Goal: Task Accomplishment & Management: Manage account settings

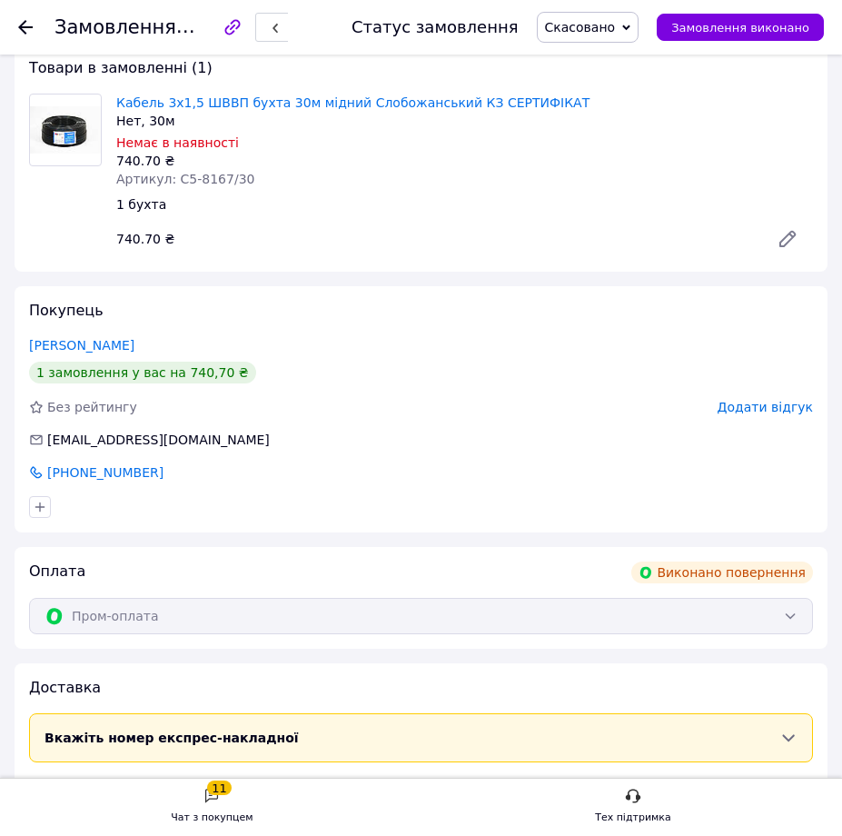
scroll to position [91, 0]
click at [28, 28] on use at bounding box center [25, 27] width 15 height 15
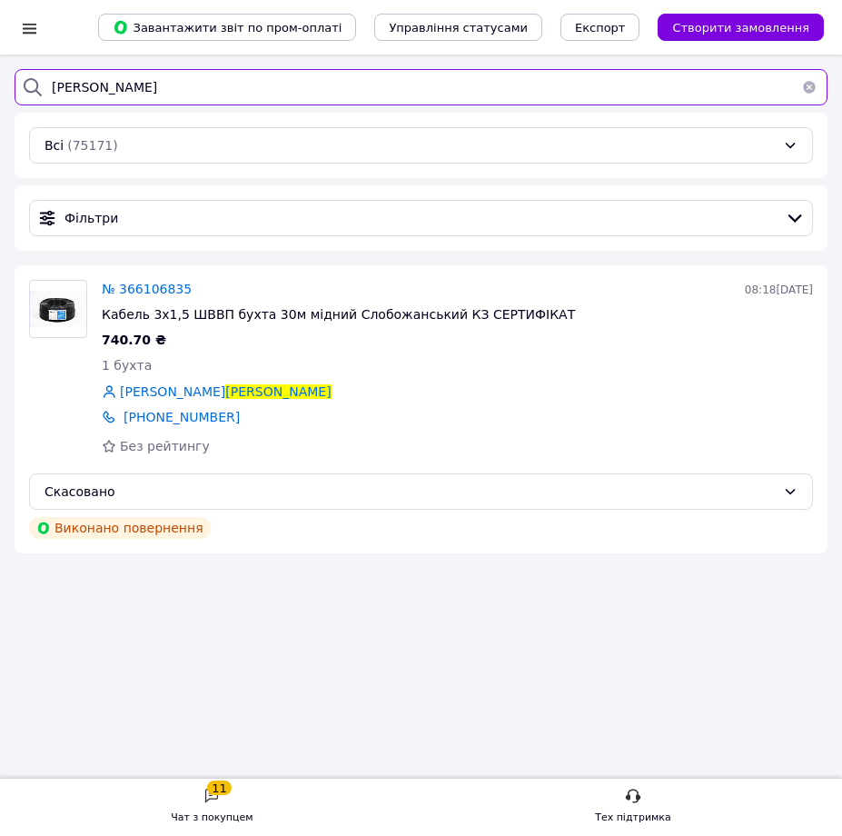
drag, startPoint x: 110, startPoint y: 76, endPoint x: -51, endPoint y: 74, distance: 160.8
click at [0, 74] on html "Список замовлень Завантажити звіт по пром-оплаті Управління статусами Експорт С…" at bounding box center [421, 448] width 842 height 896
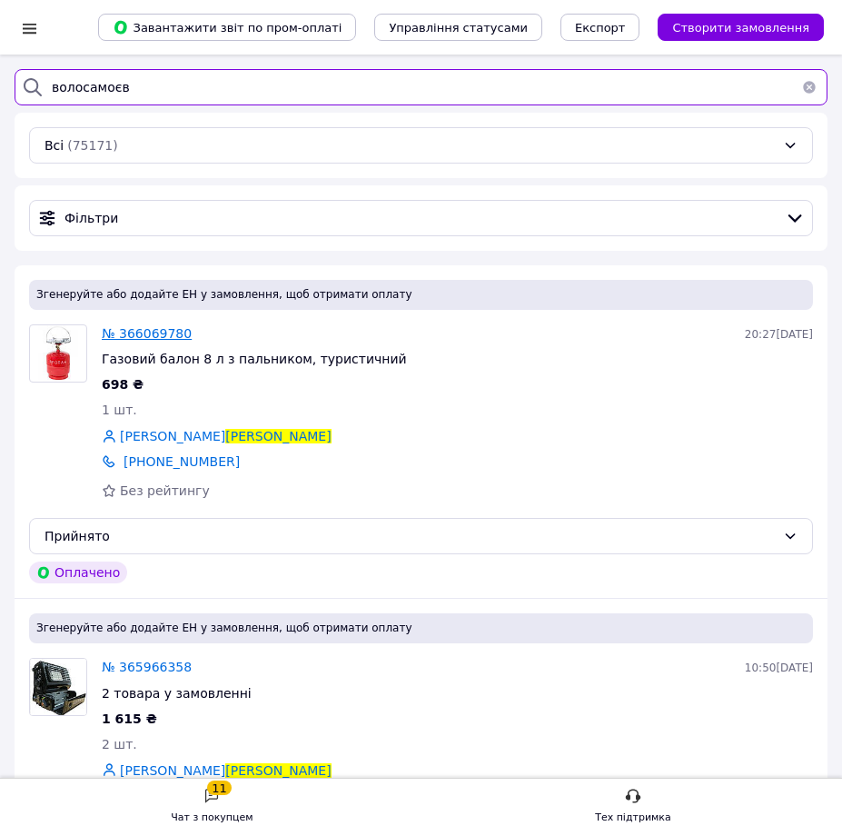
type input "волосамоєв"
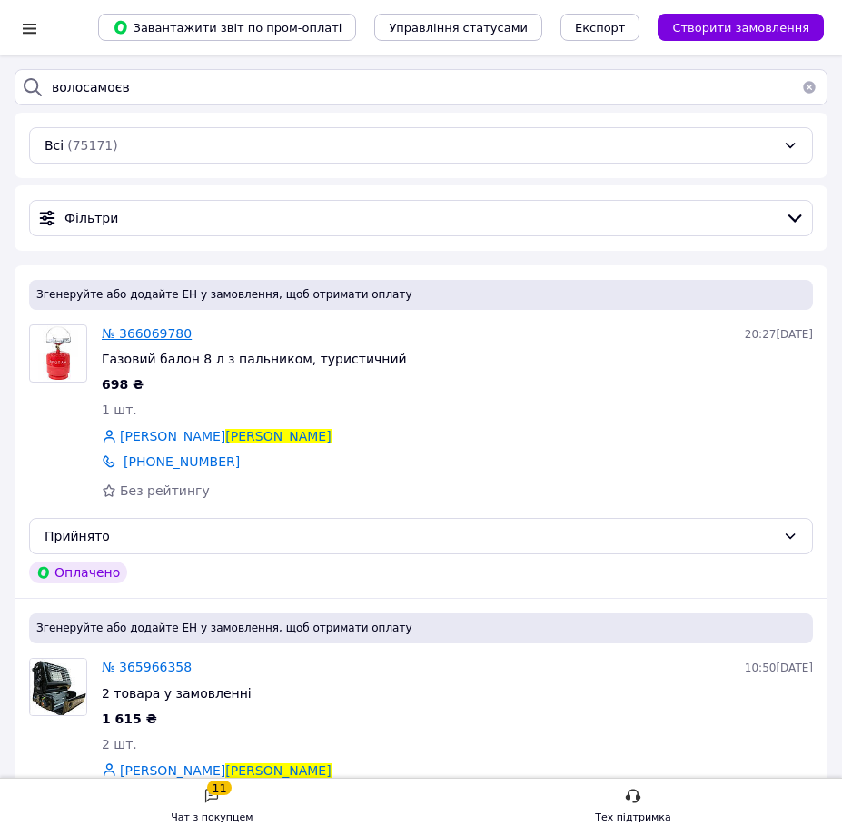
click at [161, 332] on span "№ 366069780" at bounding box center [147, 333] width 90 height 15
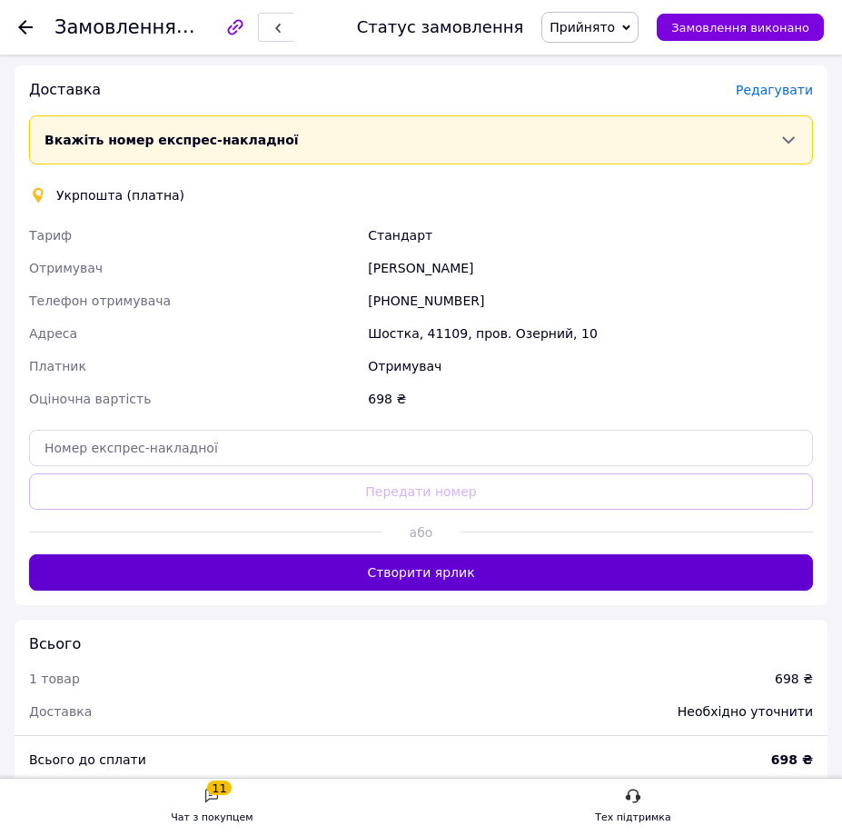
scroll to position [999, 0]
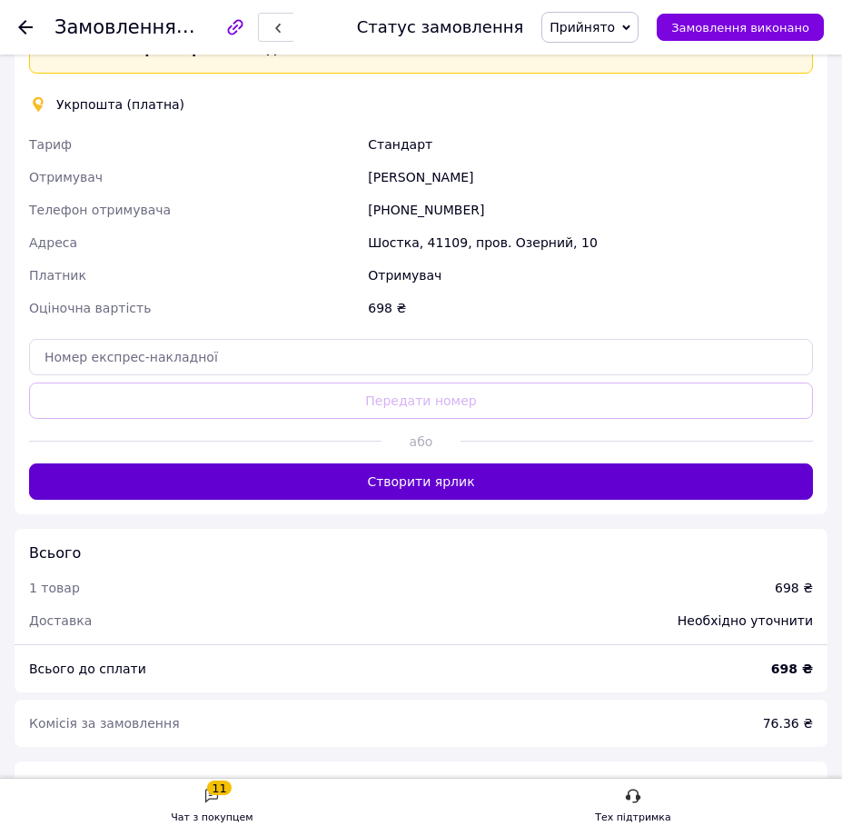
click at [391, 471] on button "Створити ярлик" at bounding box center [421, 481] width 784 height 36
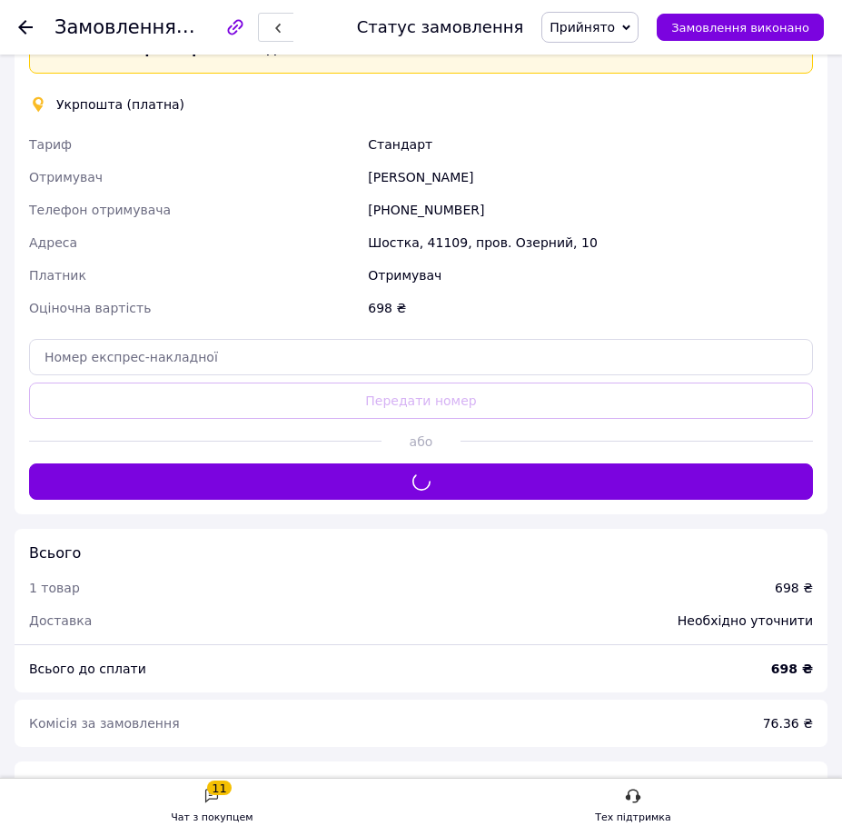
scroll to position [908, 0]
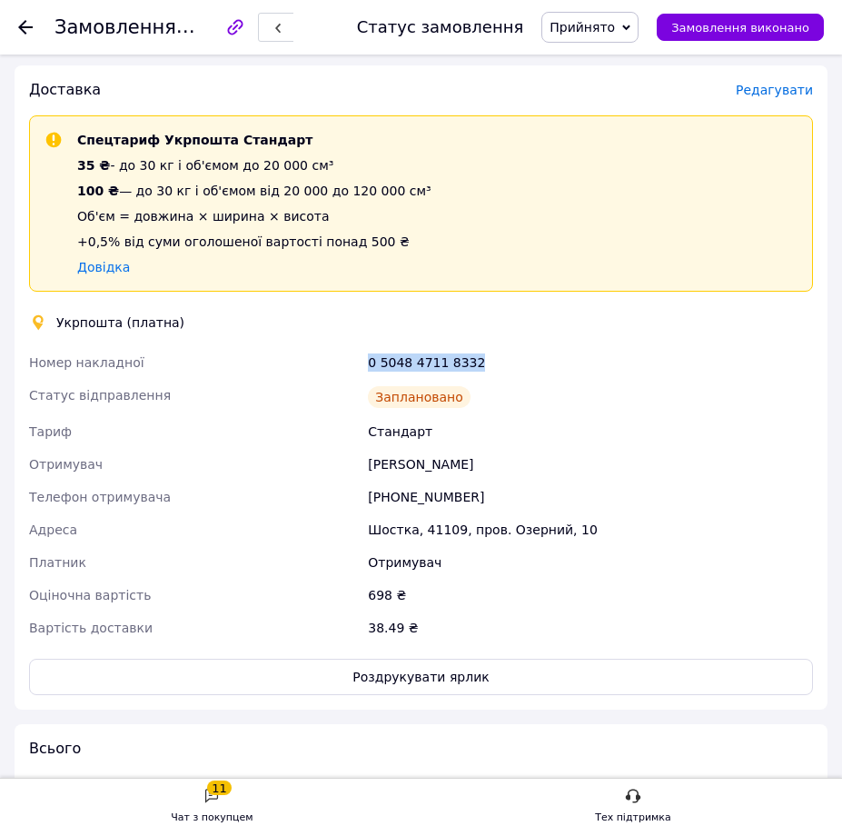
drag, startPoint x: 483, startPoint y: 365, endPoint x: 367, endPoint y: 371, distance: 116.4
click at [367, 371] on div "0 5048 4711 8332" at bounding box center [590, 362] width 452 height 33
copy div "0 5048 4711 8332"
click at [389, 669] on button "Роздрукувати ярлик" at bounding box center [421, 677] width 784 height 36
click at [29, 35] on div at bounding box center [25, 27] width 15 height 18
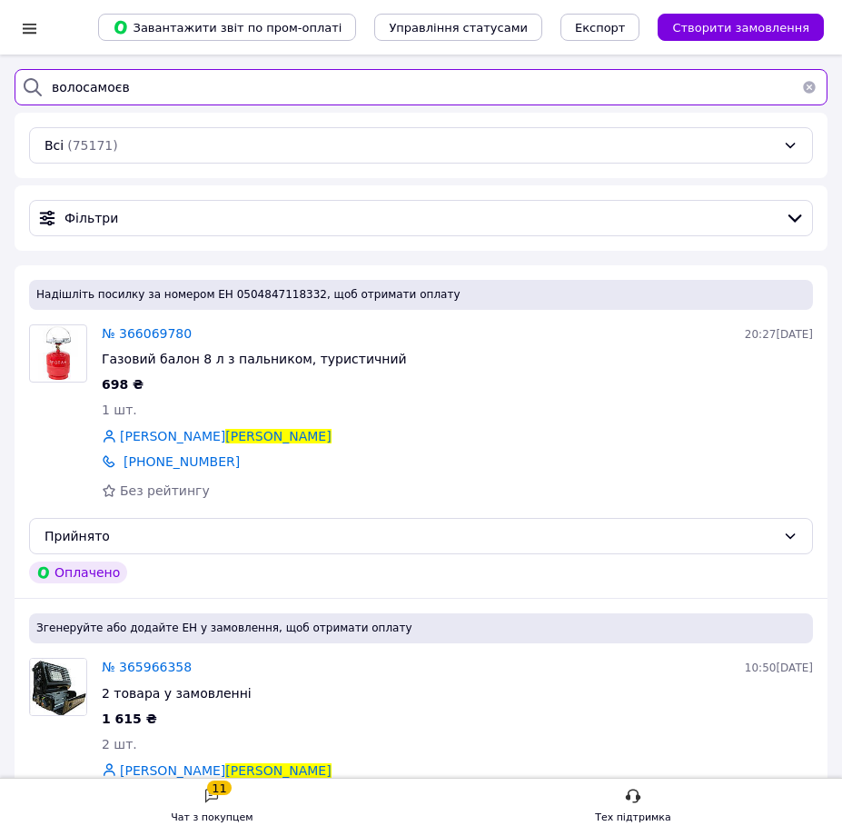
click at [168, 94] on input "волосамоєв" at bounding box center [421, 87] width 813 height 36
drag, startPoint x: 165, startPoint y: 85, endPoint x: -94, endPoint y: 66, distance: 260.5
click at [0, 66] on html "Список замовлень Завантажити звіт по пром-оплаті Управління статусами Експорт С…" at bounding box center [421, 503] width 842 height 1006
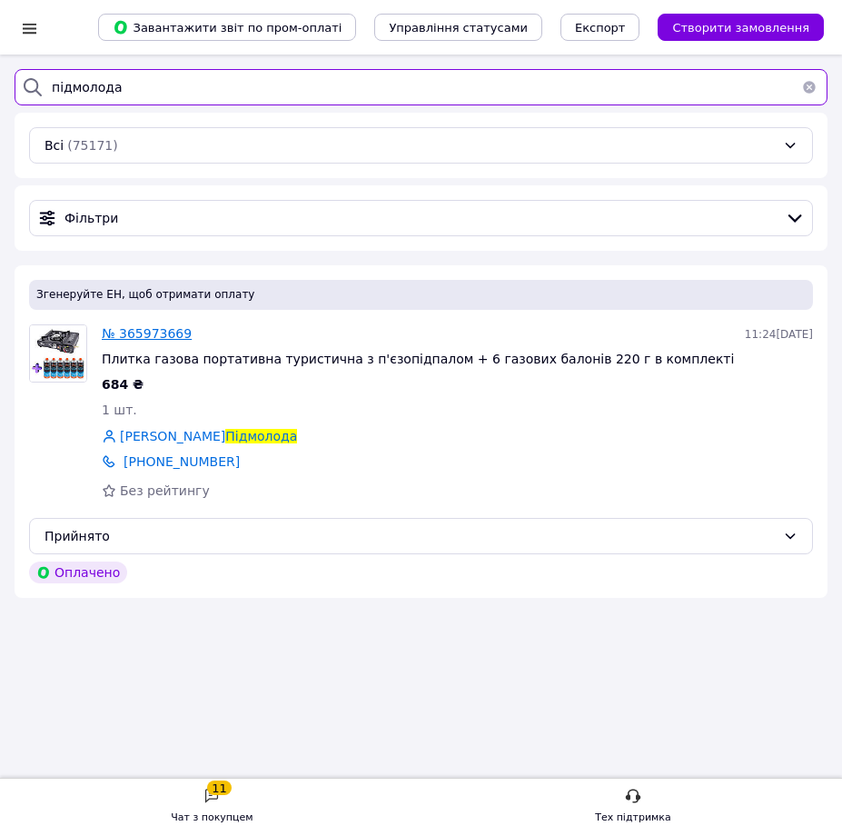
type input "підмолода"
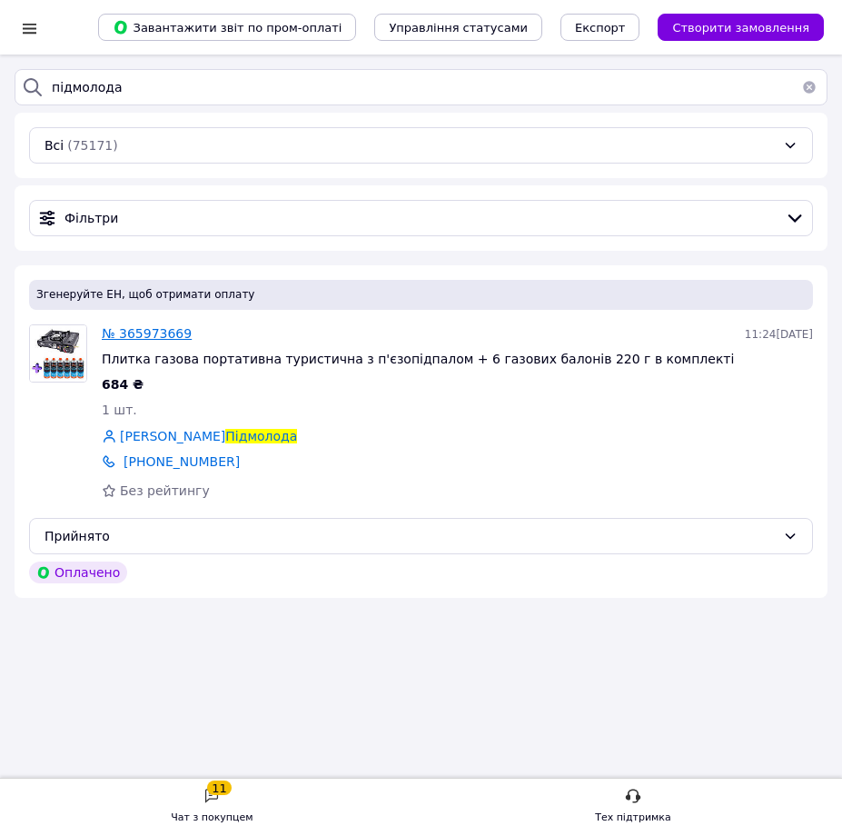
click at [149, 339] on span "№ 365973669" at bounding box center [147, 333] width 90 height 15
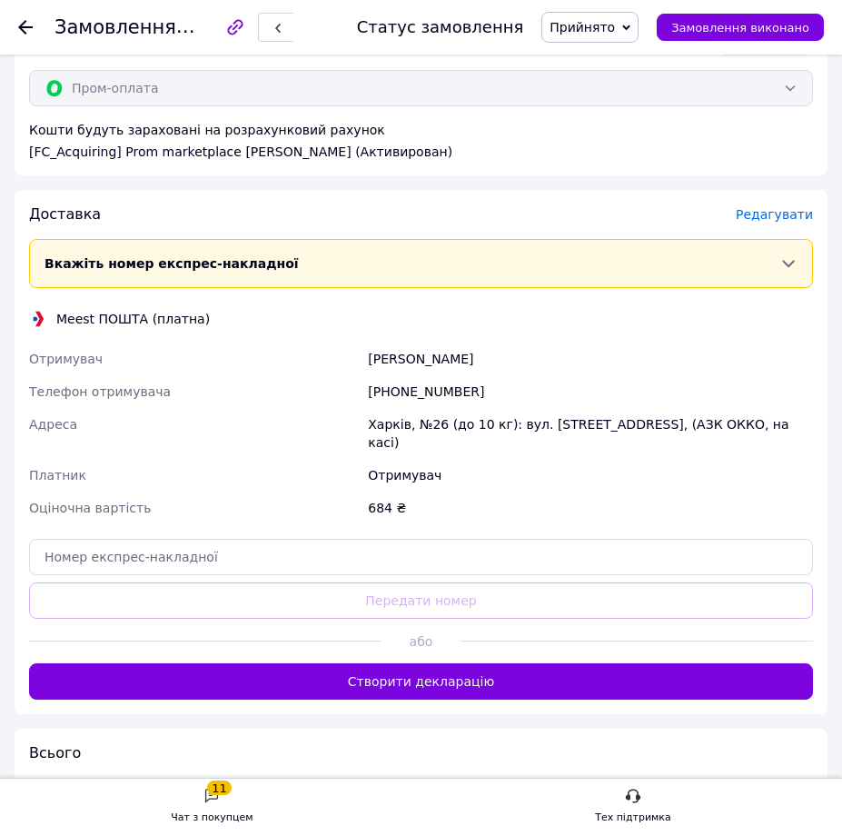
scroll to position [818, 0]
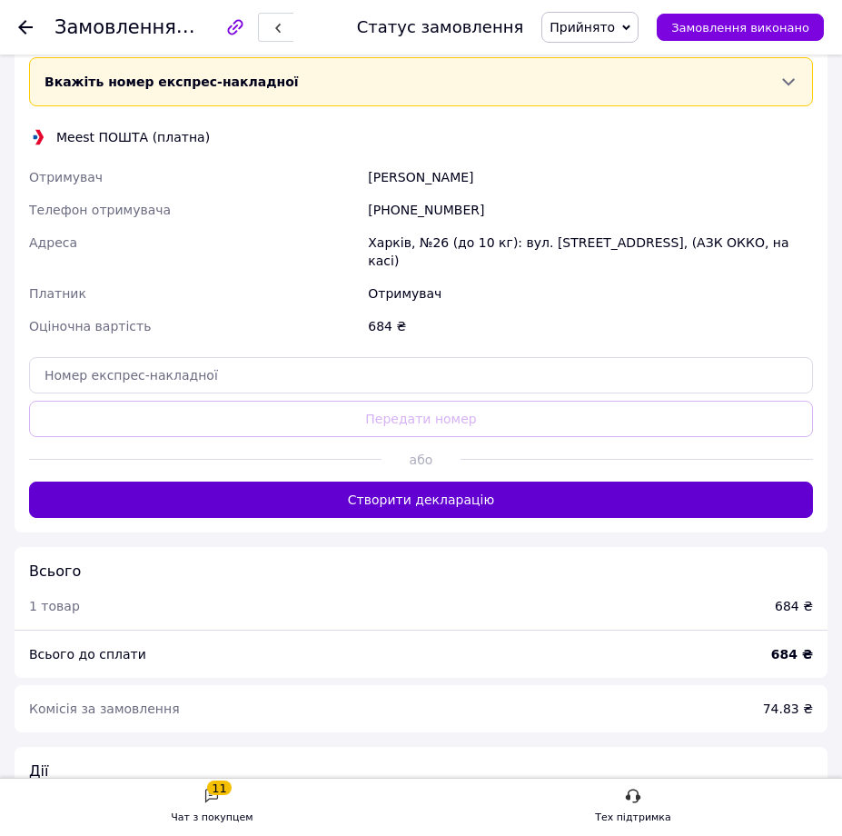
click at [429, 487] on button "Створити декларацію" at bounding box center [421, 499] width 784 height 36
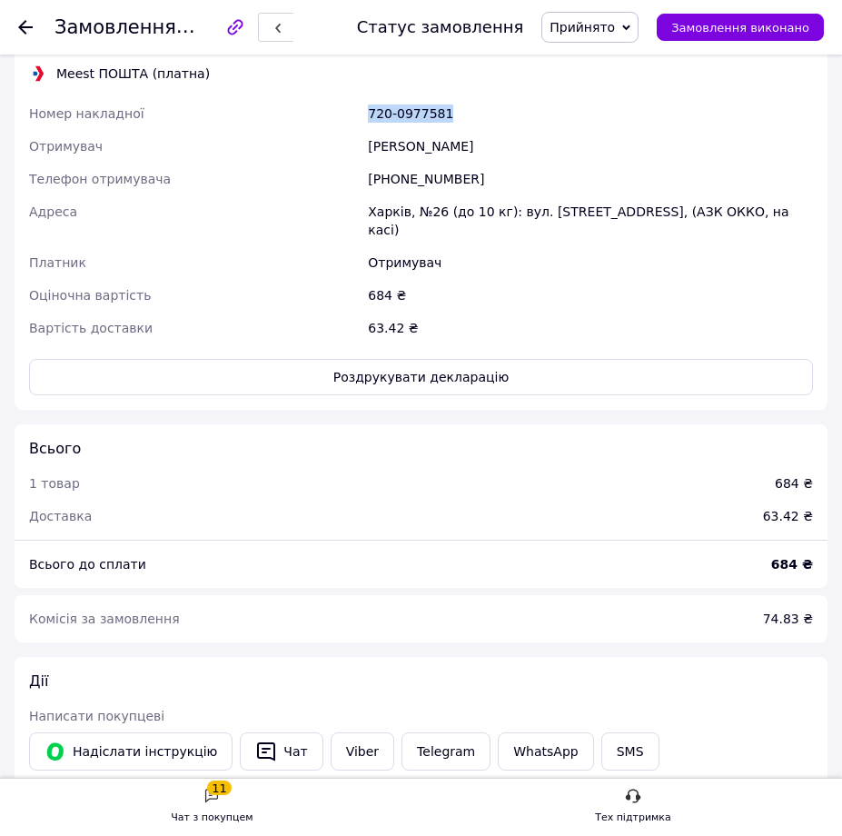
drag, startPoint x: 451, startPoint y: 117, endPoint x: 366, endPoint y: 114, distance: 85.4
click at [366, 114] on div "720-0977581" at bounding box center [590, 113] width 452 height 33
copy div "720-0977581"
click at [413, 359] on button "Роздрукувати декларацію" at bounding box center [421, 377] width 784 height 36
click at [28, 21] on icon at bounding box center [25, 27] width 15 height 15
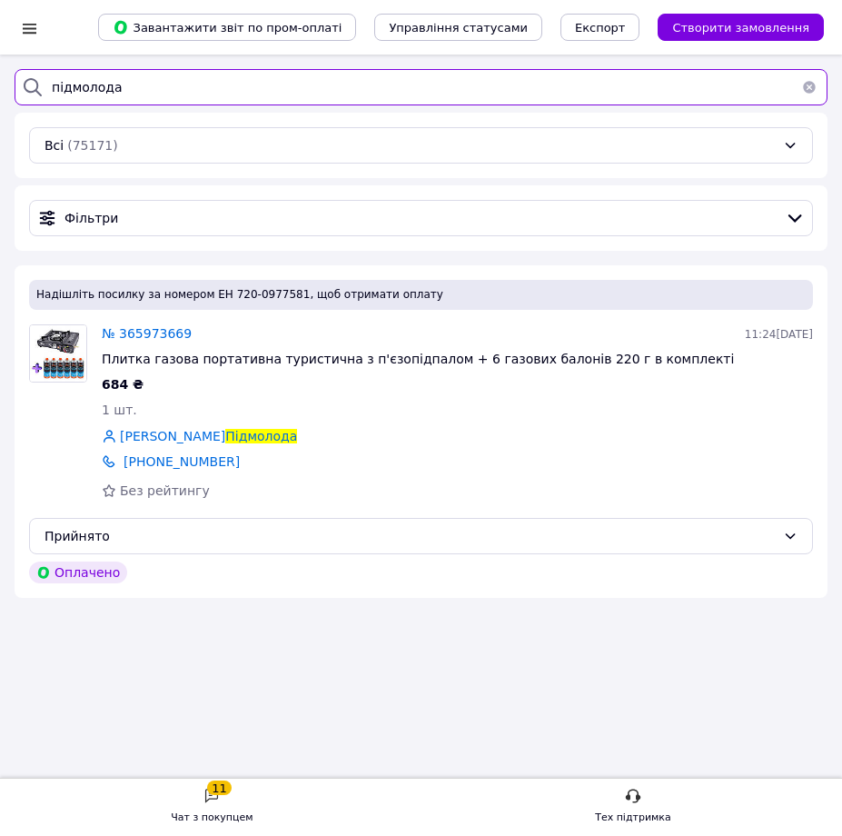
drag, startPoint x: 140, startPoint y: 85, endPoint x: 42, endPoint y: 83, distance: 98.1
click at [42, 83] on div "підмолода" at bounding box center [421, 87] width 813 height 36
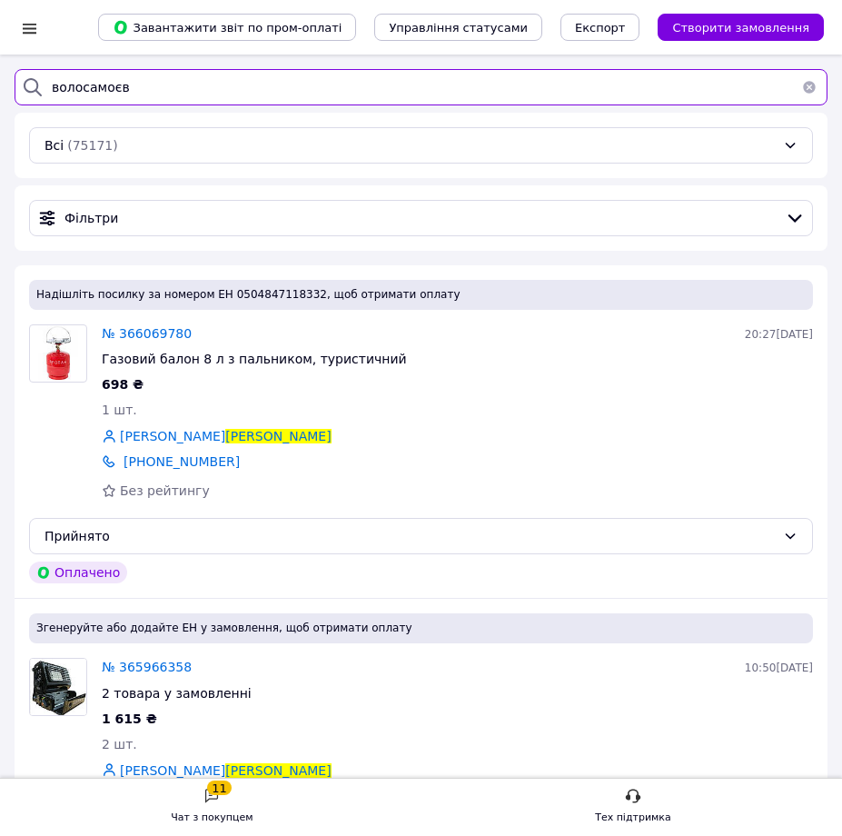
scroll to position [172, 0]
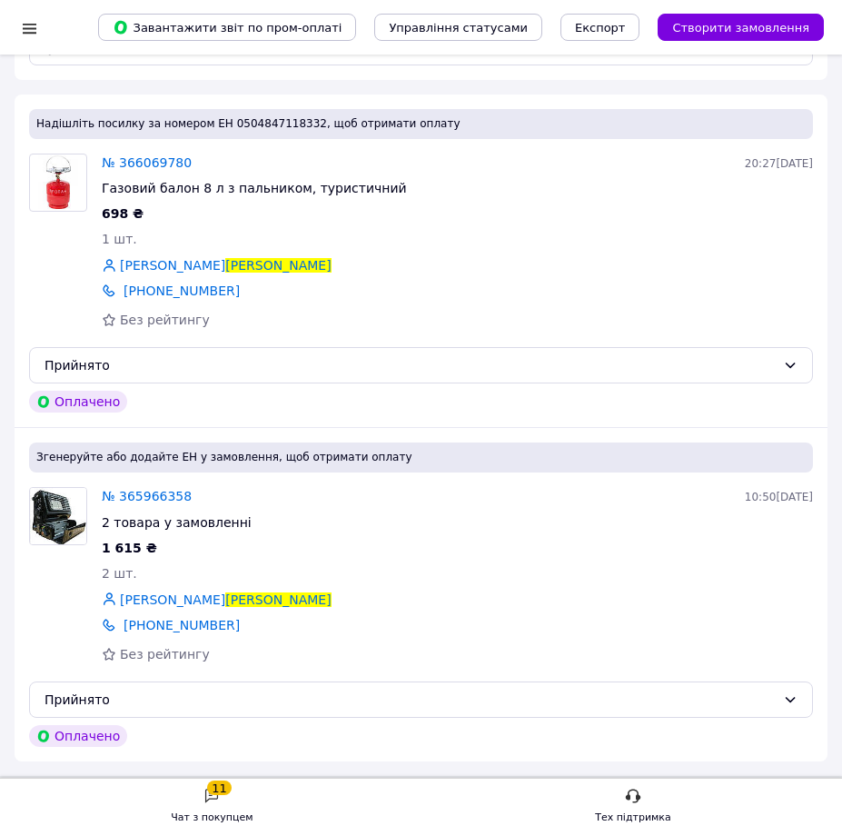
type input "волосамоєв"
click at [137, 158] on span "№ 366069780" at bounding box center [147, 162] width 90 height 15
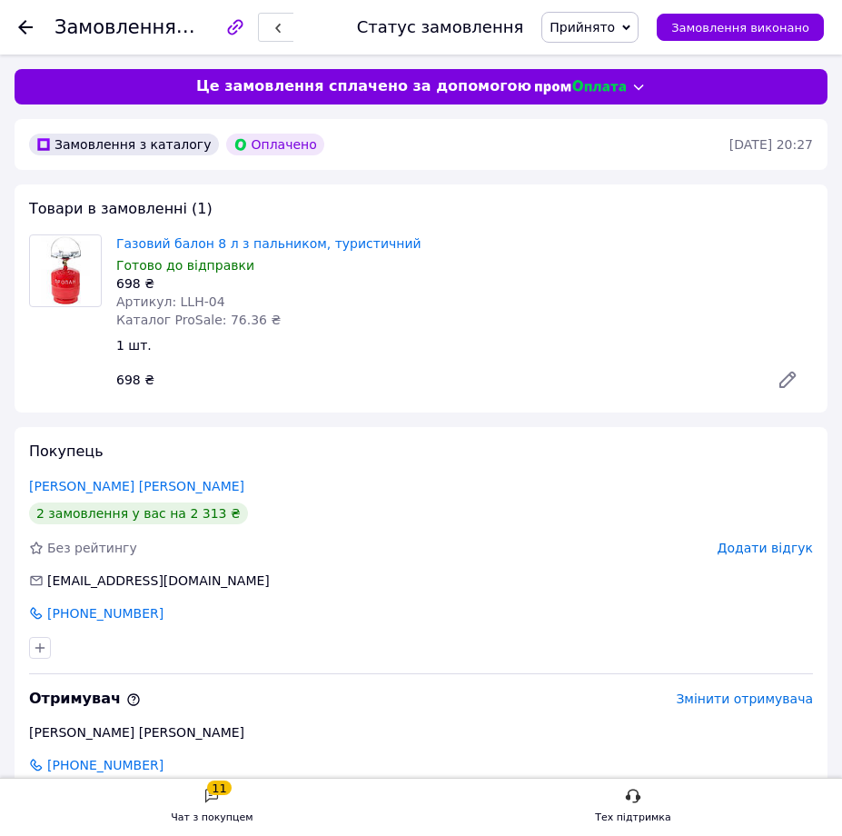
click at [327, 500] on div "Покупець Волосамоєв Олександр 2 замовлення у вас на 2 313 ₴ Без рейтингу Додати…" at bounding box center [421, 608] width 813 height 362
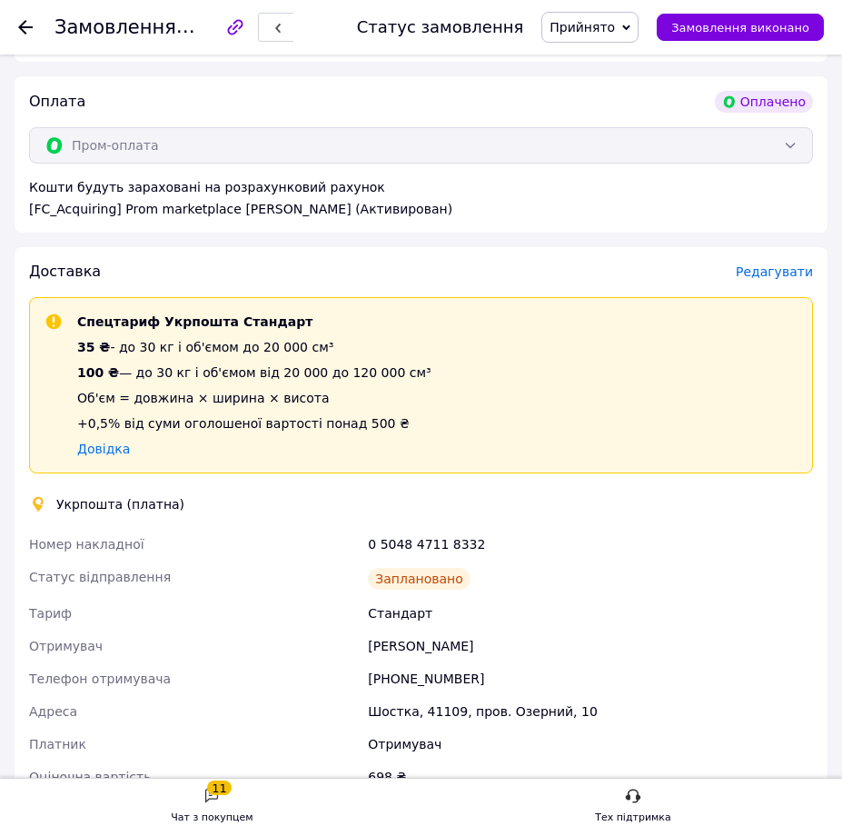
scroll to position [818, 0]
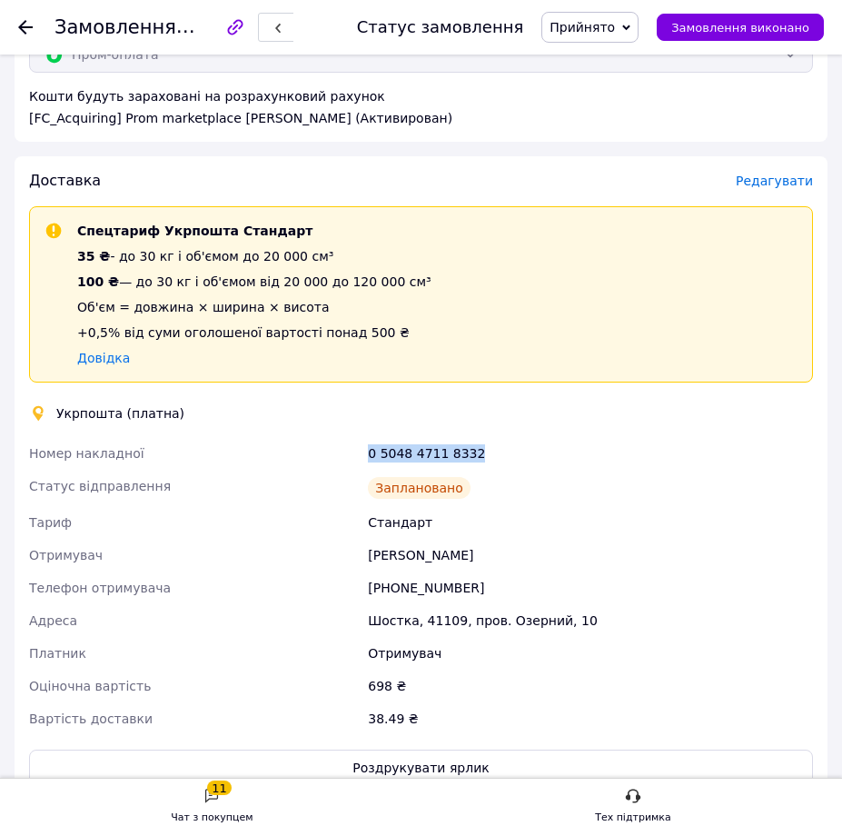
drag, startPoint x: 470, startPoint y: 461, endPoint x: 369, endPoint y: 466, distance: 100.9
click at [369, 466] on div "0 5048 4711 8332" at bounding box center [590, 453] width 452 height 33
copy div "0 5048 4711 8332"
click at [18, 34] on icon at bounding box center [25, 27] width 15 height 15
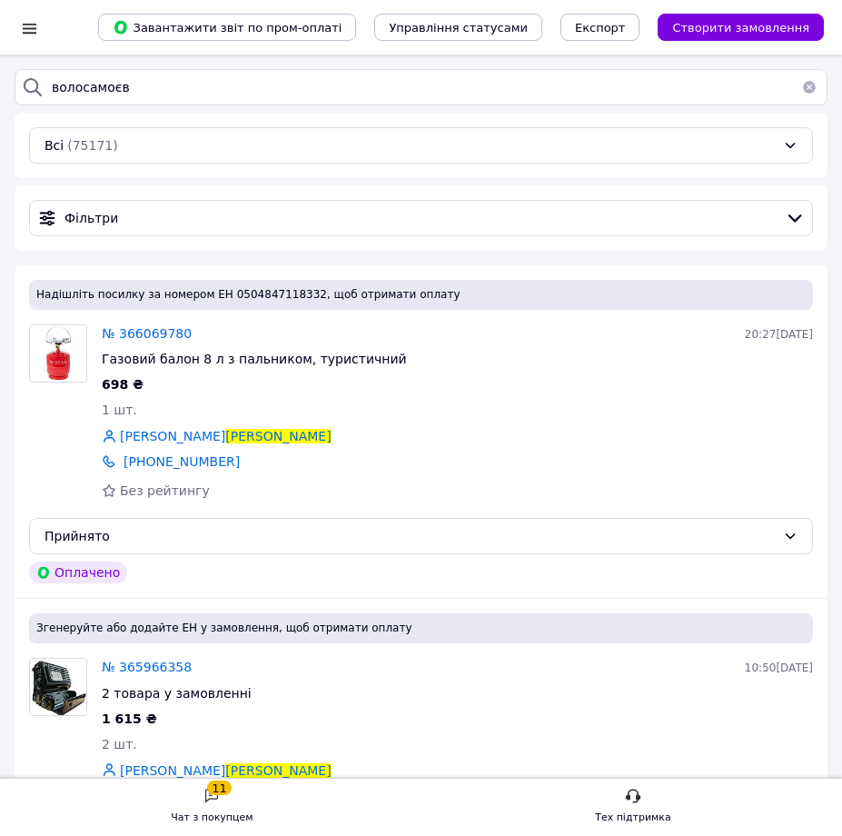
scroll to position [172, 0]
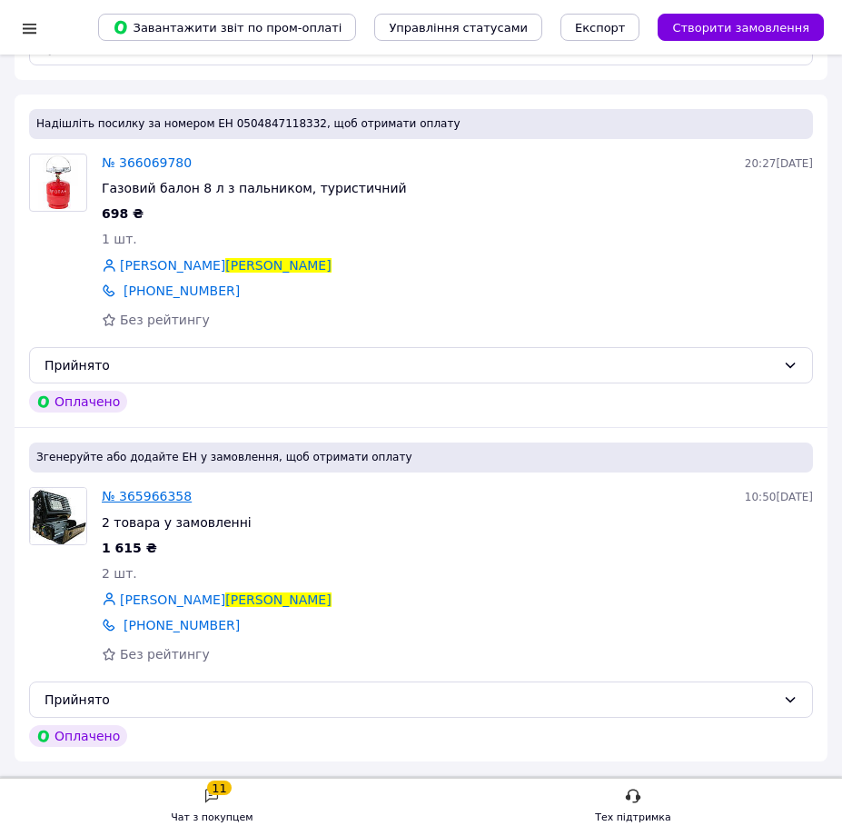
click at [136, 500] on span "№ 365966358" at bounding box center [147, 496] width 90 height 15
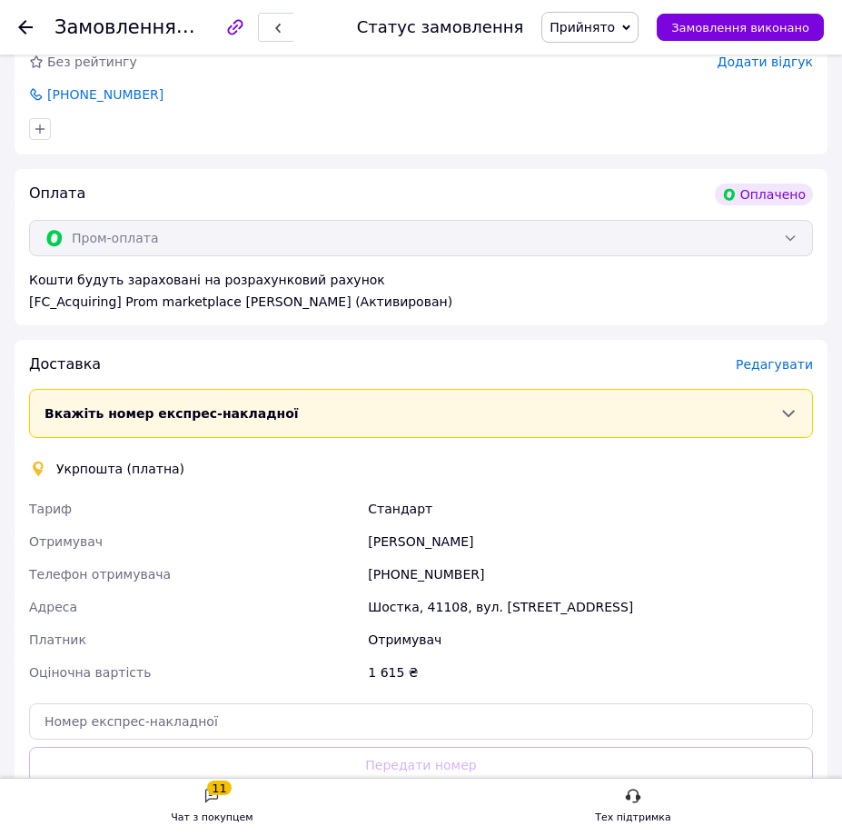
scroll to position [989, 0]
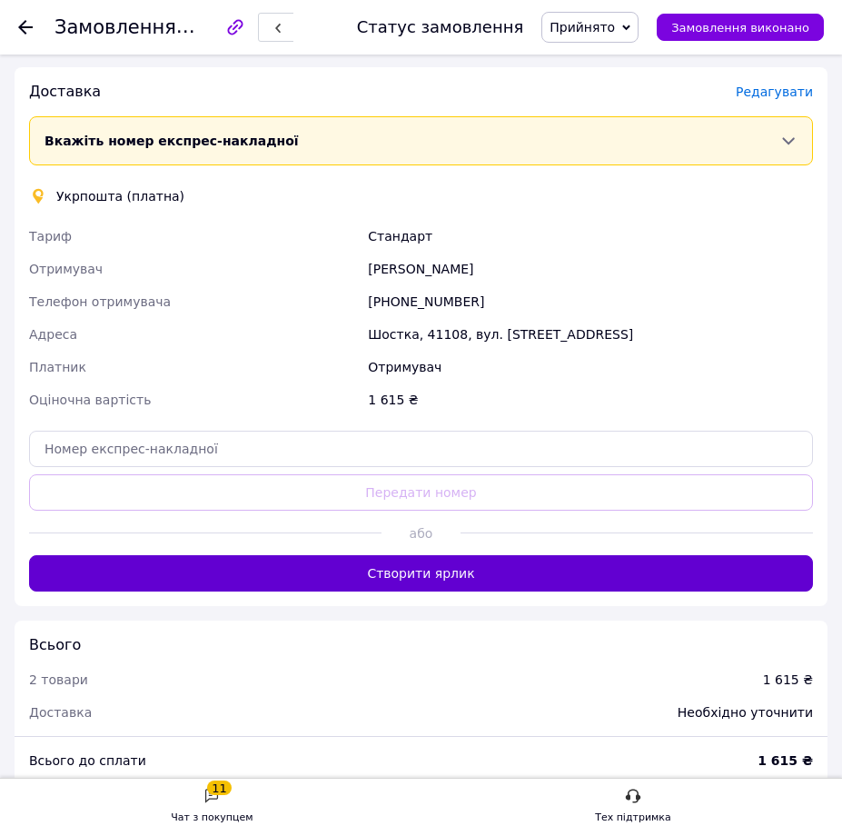
click at [423, 570] on button "Створити ярлик" at bounding box center [421, 573] width 784 height 36
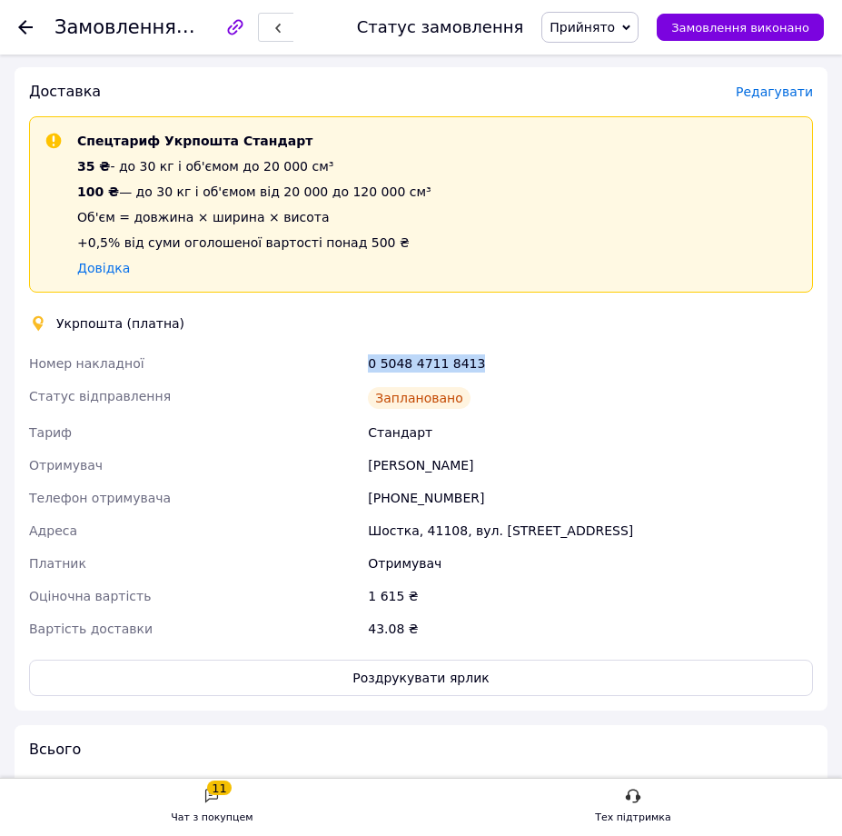
drag, startPoint x: 467, startPoint y: 368, endPoint x: 368, endPoint y: 375, distance: 99.3
click at [368, 375] on div "0 5048 4711 8413" at bounding box center [590, 363] width 452 height 33
copy div "0 5048 4711 8413"
click at [391, 676] on button "Роздрукувати ярлик" at bounding box center [421, 677] width 784 height 36
click at [10, 35] on div "Замовлення №365966358 Статус замовлення Прийнято Виконано Скасовано Оплачено Об…" at bounding box center [421, 27] width 842 height 55
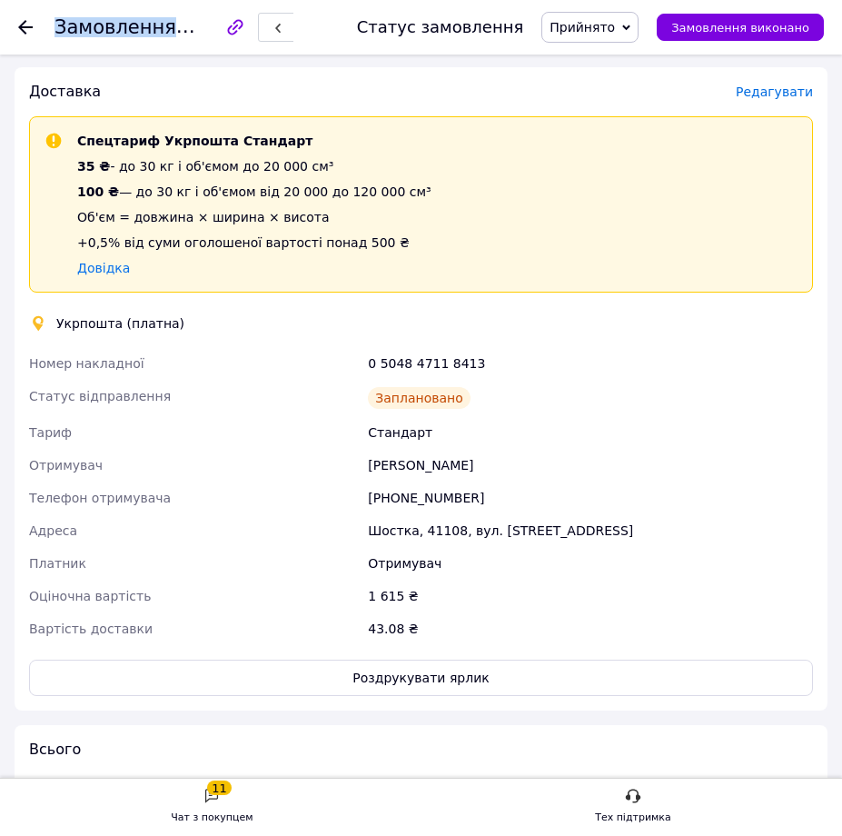
click at [10, 36] on div "Замовлення №365966358 Статус замовлення Прийнято Виконано Скасовано Оплачено Об…" at bounding box center [421, 27] width 842 height 55
click at [28, 25] on icon at bounding box center [25, 27] width 15 height 15
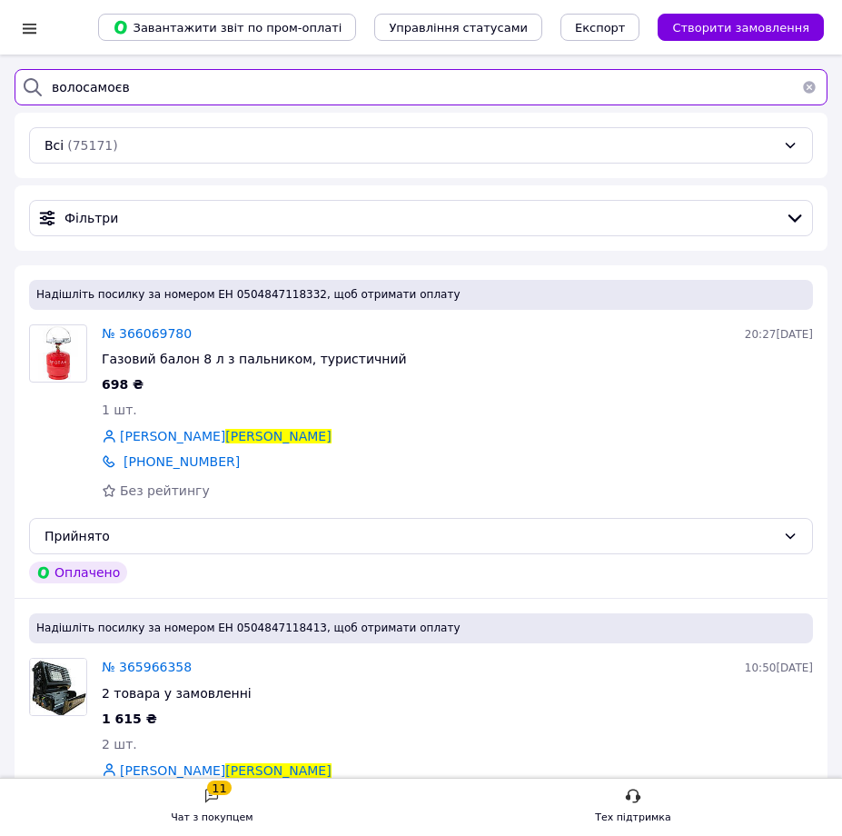
drag, startPoint x: 159, startPoint y: 94, endPoint x: 20, endPoint y: 92, distance: 139.0
click at [20, 92] on div "волосамоєв" at bounding box center [421, 87] width 813 height 36
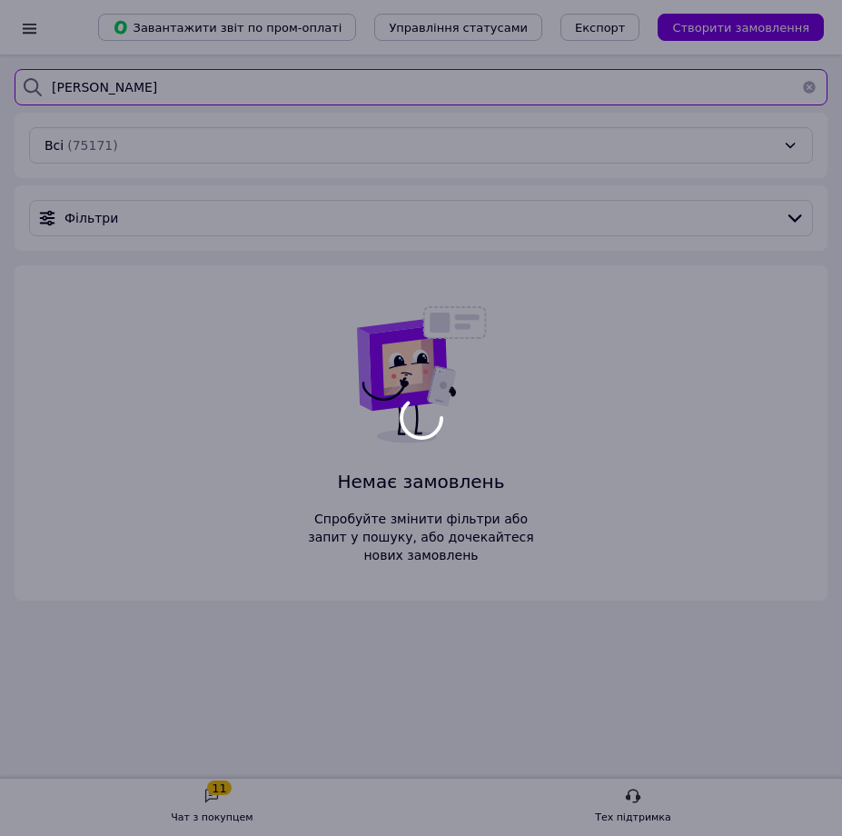
type input "канівець"
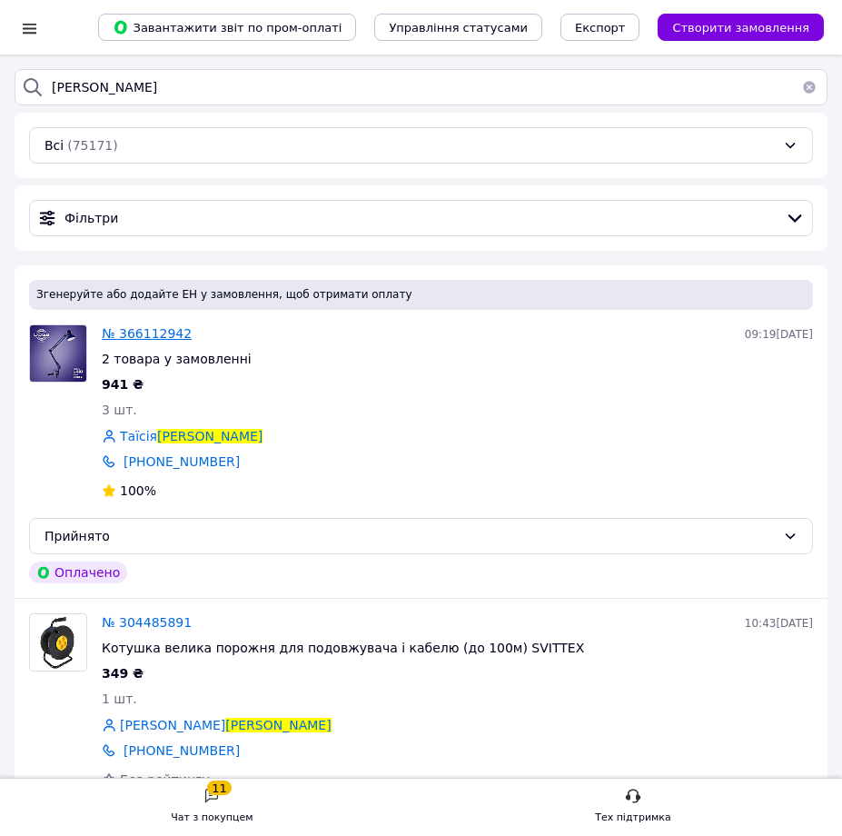
click at [114, 334] on span "№ 366112942" at bounding box center [147, 333] width 90 height 15
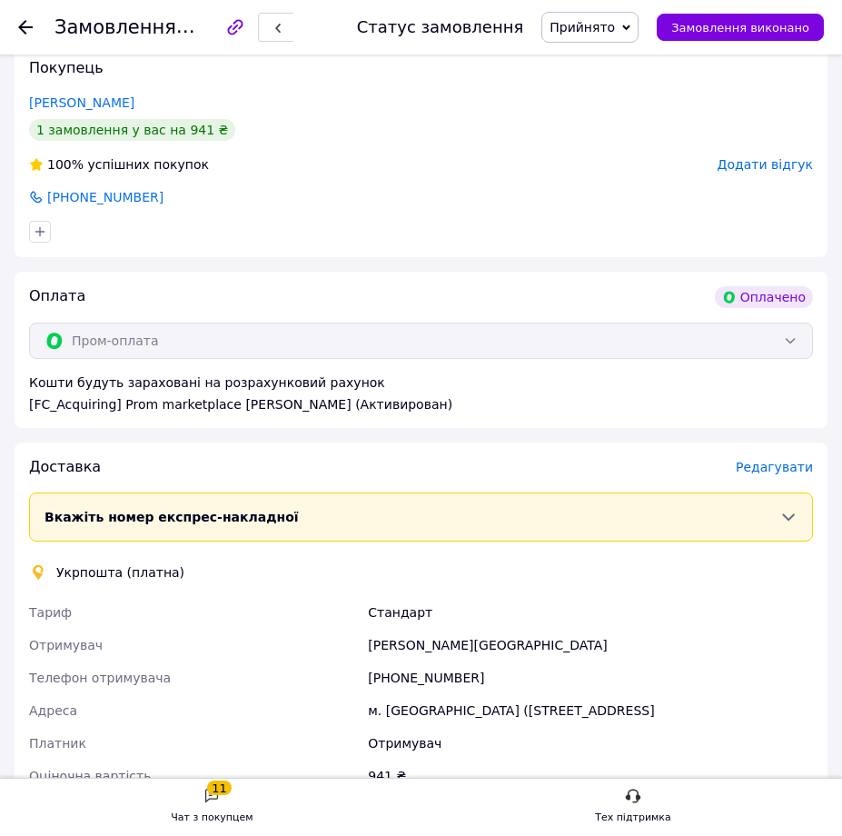
scroll to position [1090, 0]
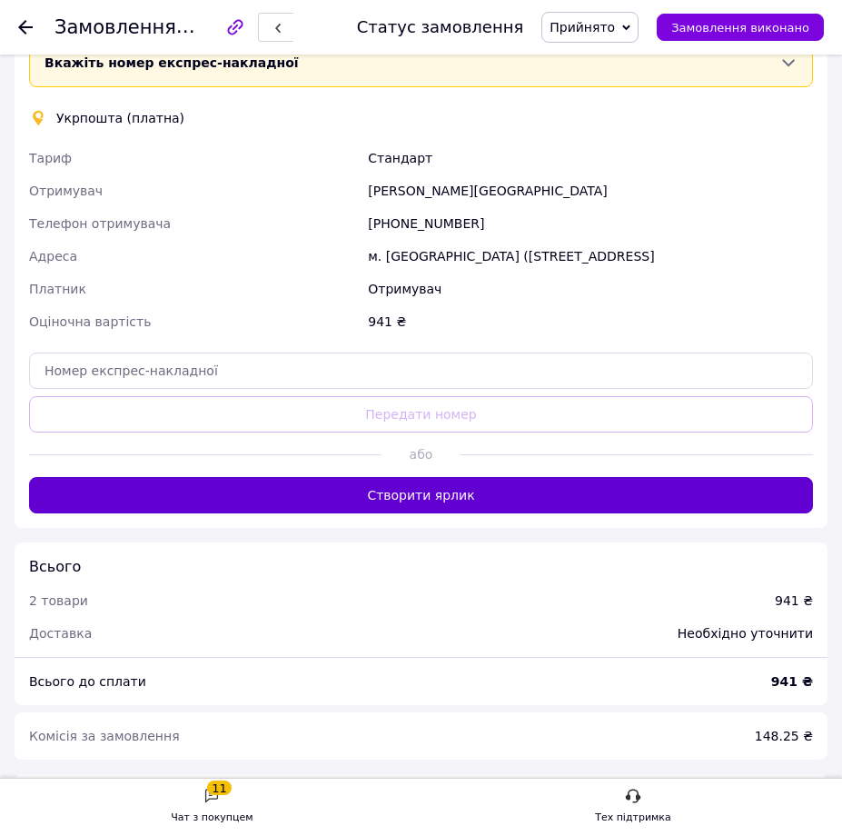
click at [416, 513] on button "Створити ярлик" at bounding box center [421, 495] width 784 height 36
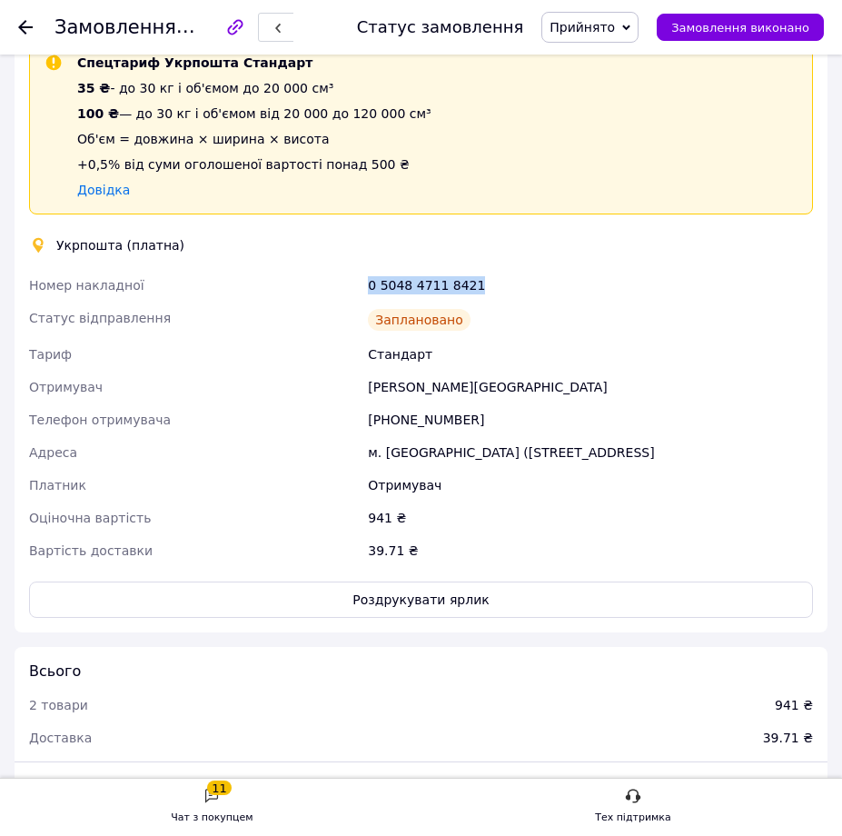
drag, startPoint x: 477, startPoint y: 278, endPoint x: 369, endPoint y: 282, distance: 108.2
click at [369, 282] on div "0 5048 4711 8421" at bounding box center [590, 285] width 452 height 33
copy div "0 5048 4711 8421"
click at [409, 616] on button "Роздрукувати ярлик" at bounding box center [421, 599] width 784 height 36
click at [29, 29] on icon at bounding box center [25, 27] width 15 height 15
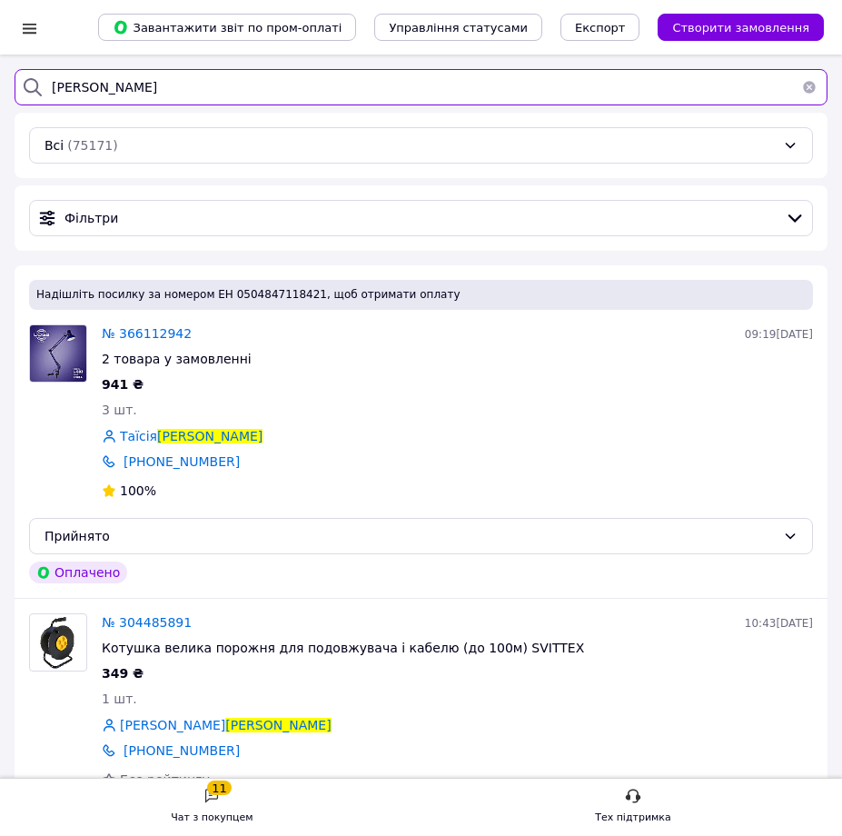
drag, startPoint x: 108, startPoint y: 94, endPoint x: 21, endPoint y: 84, distance: 87.7
click at [21, 84] on div "канівець" at bounding box center [421, 87] width 813 height 36
type input "галкін"
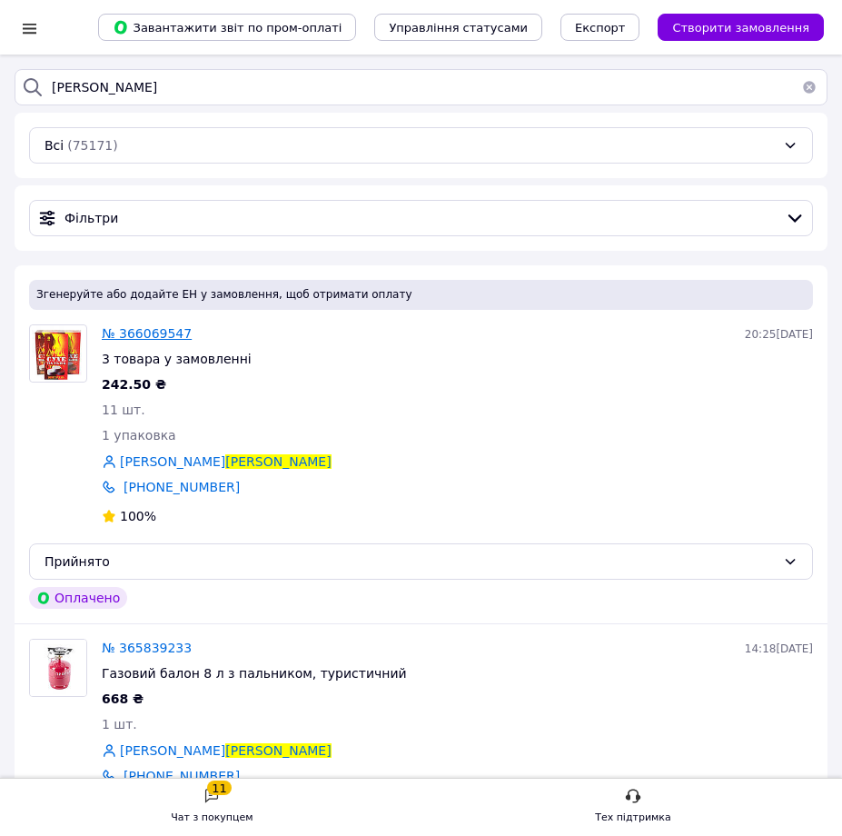
click at [147, 332] on span "№ 366069547" at bounding box center [147, 333] width 90 height 15
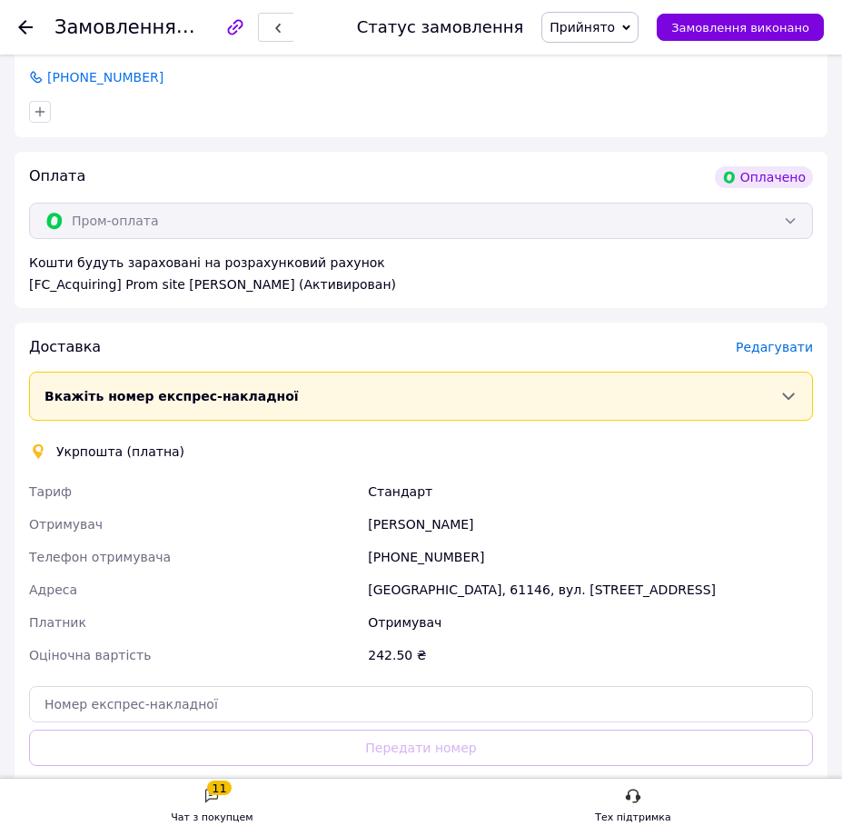
scroll to position [1090, 0]
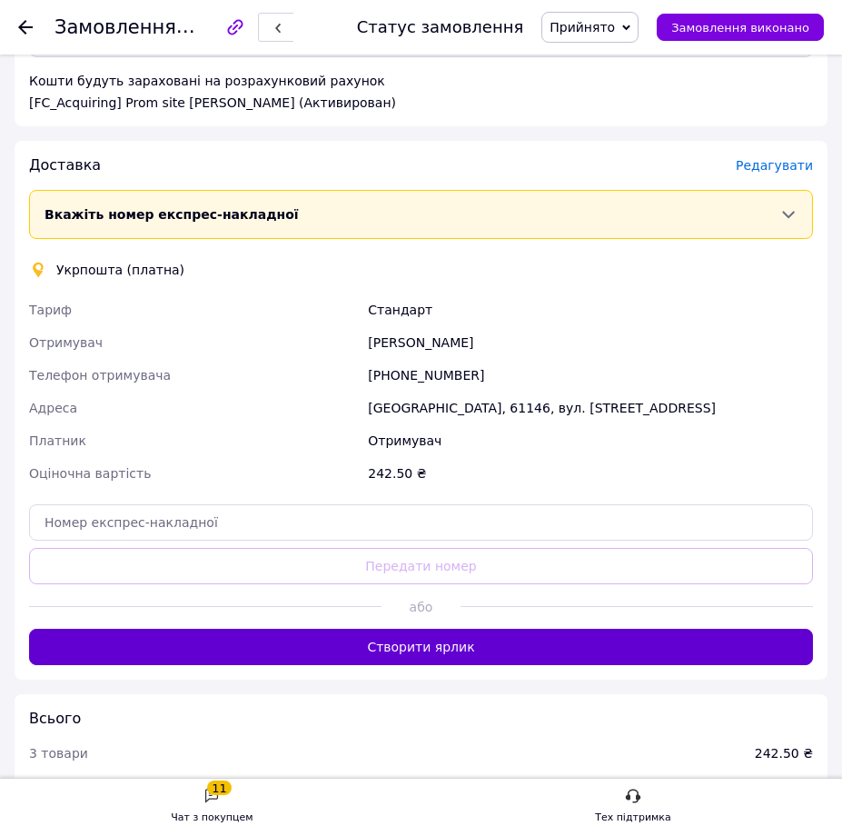
click at [380, 649] on button "Створити ярлик" at bounding box center [421, 647] width 784 height 36
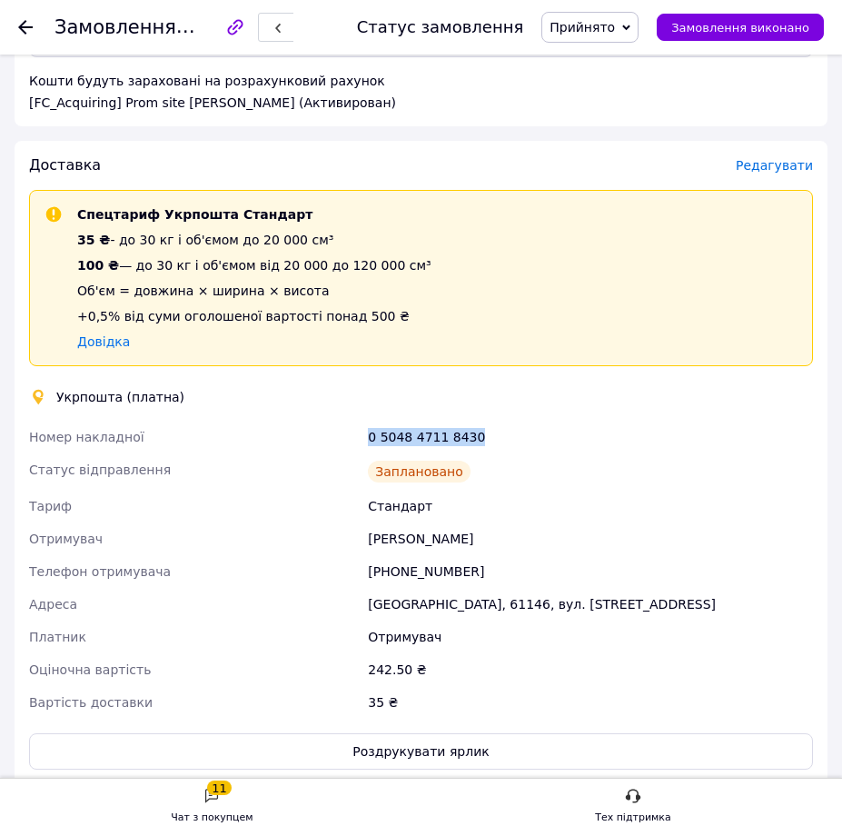
drag, startPoint x: 471, startPoint y: 425, endPoint x: 368, endPoint y: 438, distance: 104.3
click at [368, 438] on div "0 5048 4711 8430" at bounding box center [590, 437] width 452 height 33
copy div "0 5048 4711 8430"
click at [454, 740] on button "Роздрукувати ярлик" at bounding box center [421, 751] width 784 height 36
click at [26, 32] on icon at bounding box center [25, 27] width 15 height 15
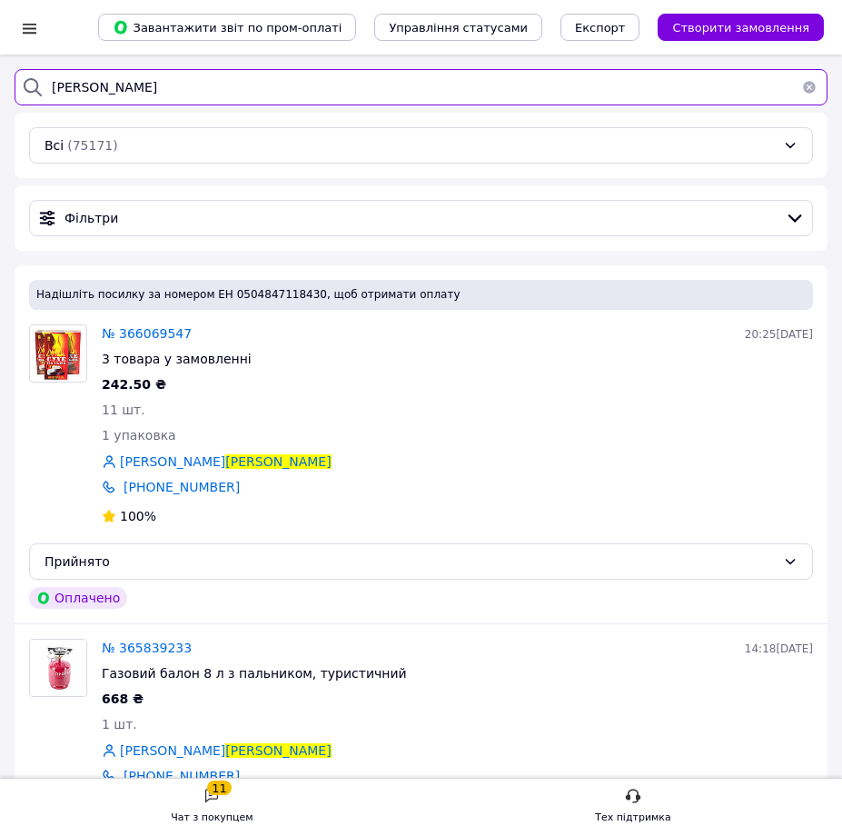
drag, startPoint x: 122, startPoint y: 91, endPoint x: -4, endPoint y: 100, distance: 125.7
type input "холод"
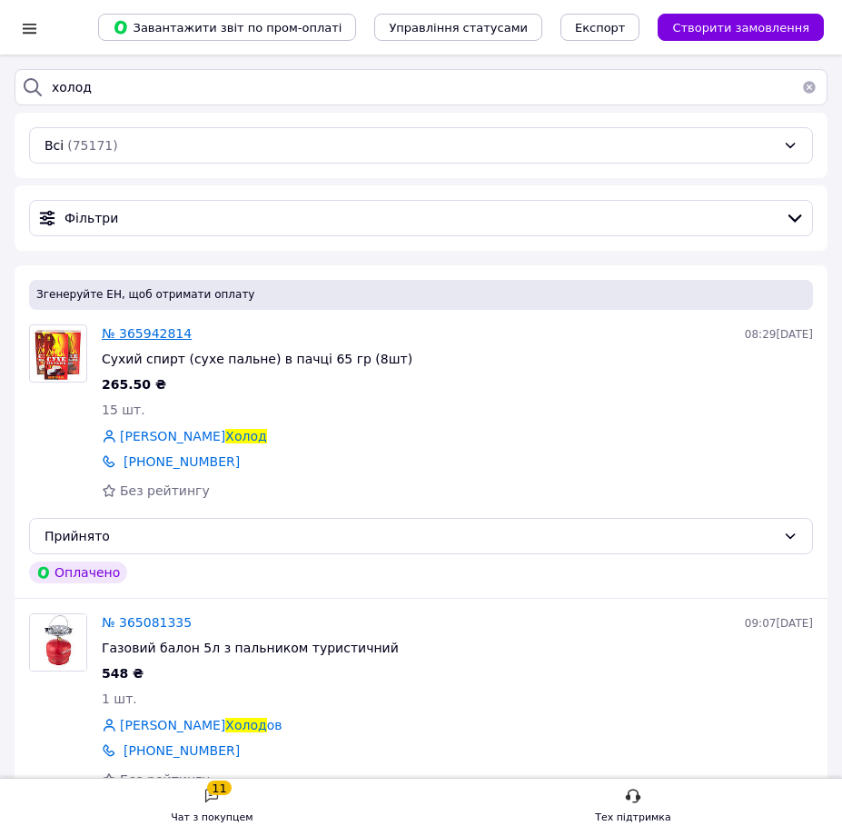
click at [153, 338] on span "№ 365942814" at bounding box center [147, 333] width 90 height 15
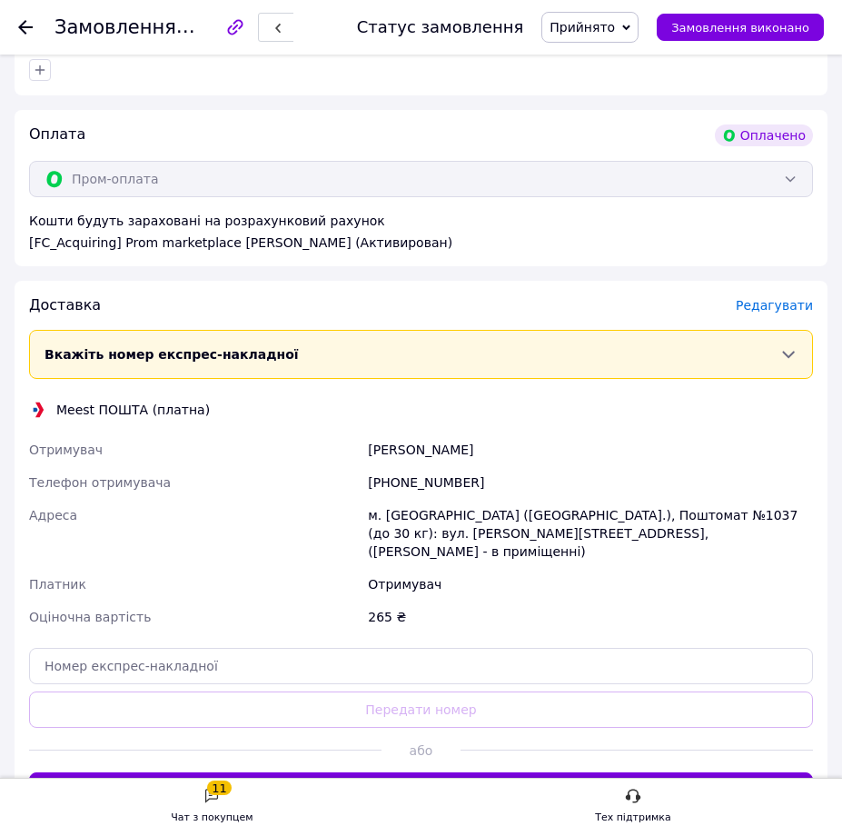
scroll to position [818, 0]
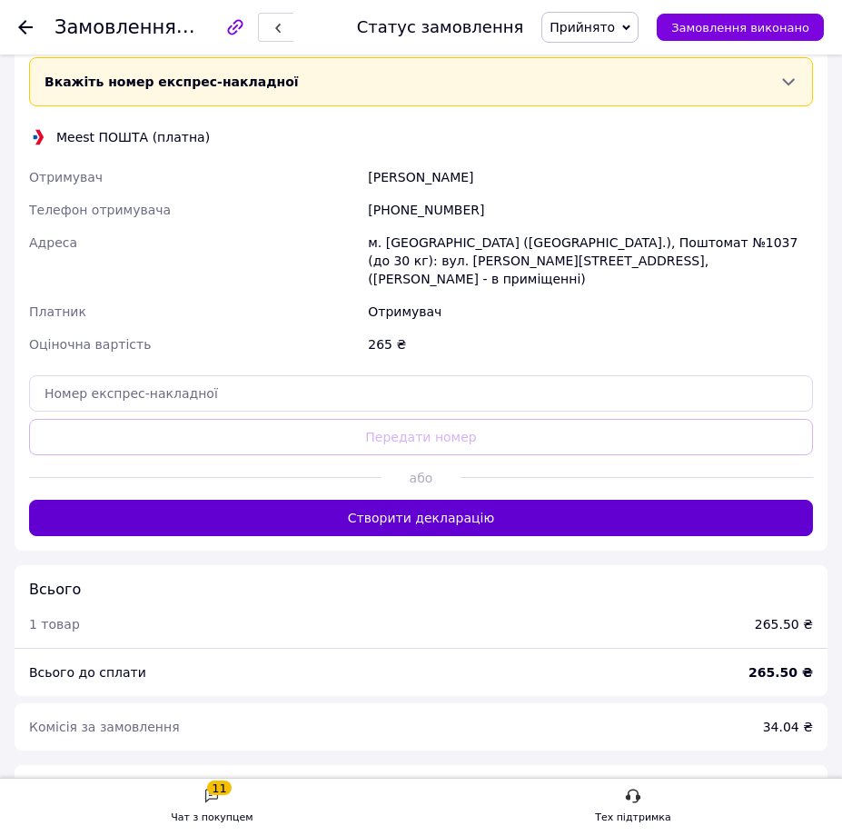
click at [326, 500] on button "Створити декларацію" at bounding box center [421, 518] width 784 height 36
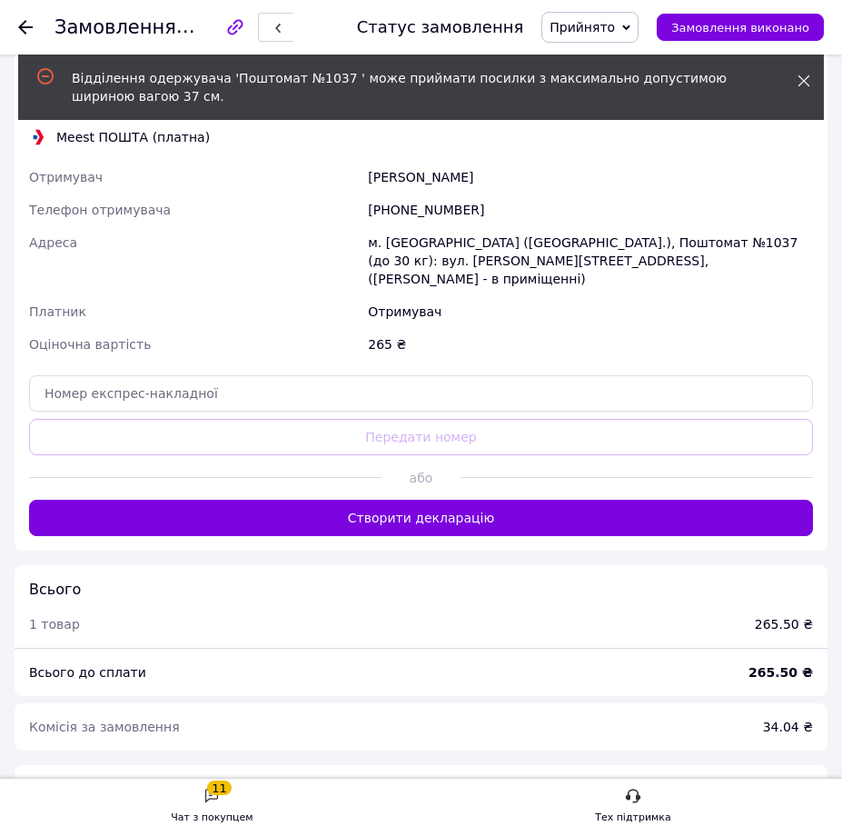
click at [807, 82] on icon at bounding box center [804, 80] width 13 height 13
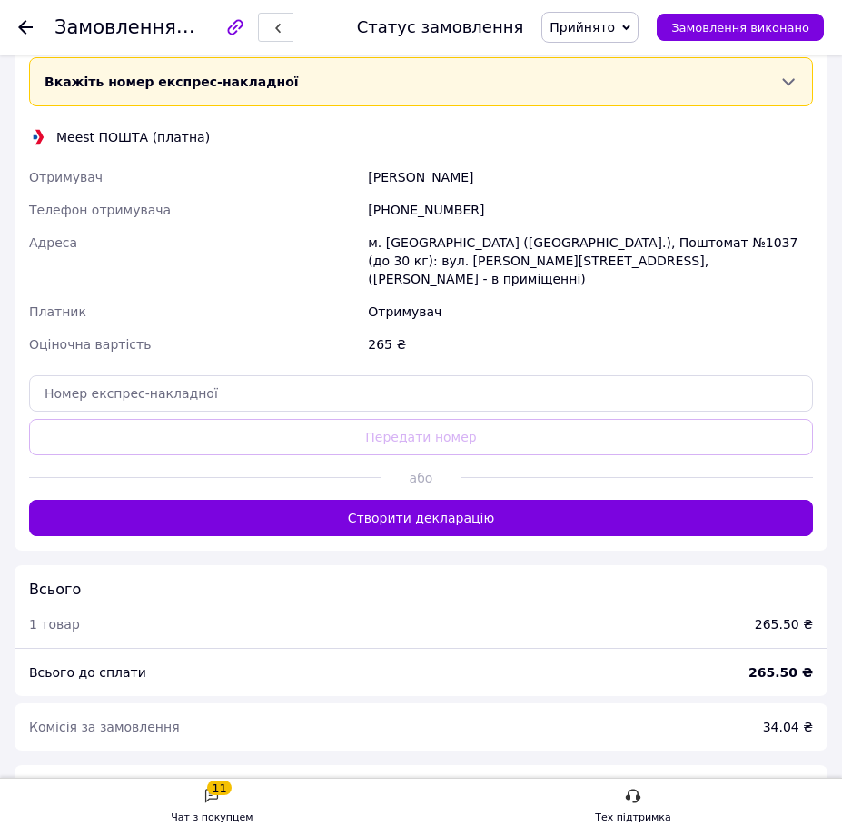
scroll to position [727, 0]
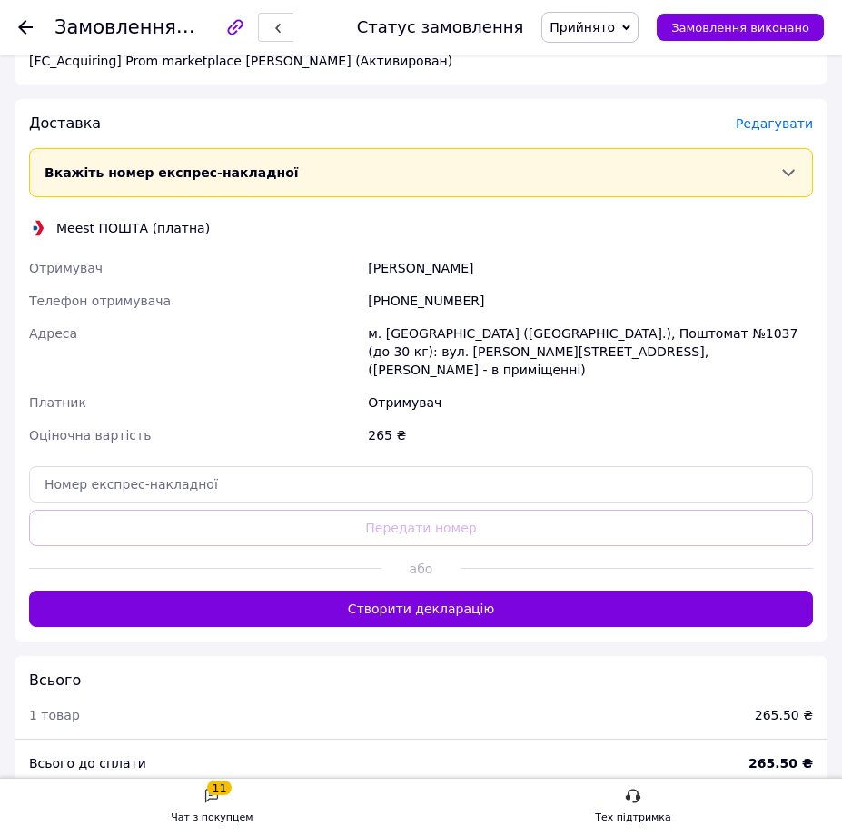
click at [773, 124] on span "Редагувати" at bounding box center [774, 123] width 77 height 15
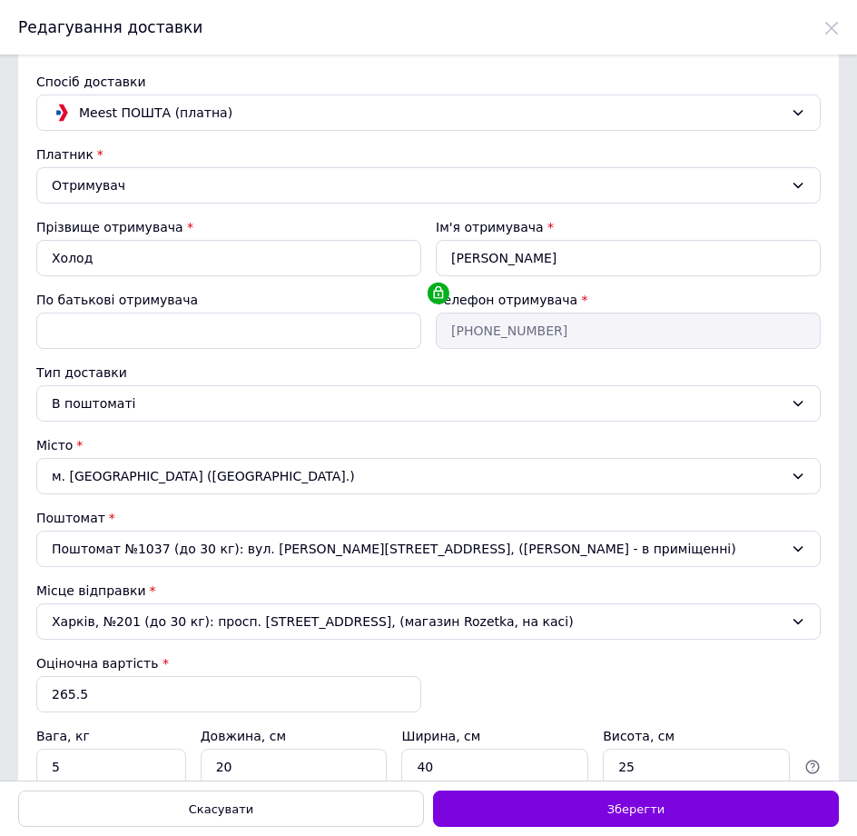
scroll to position [74, 0]
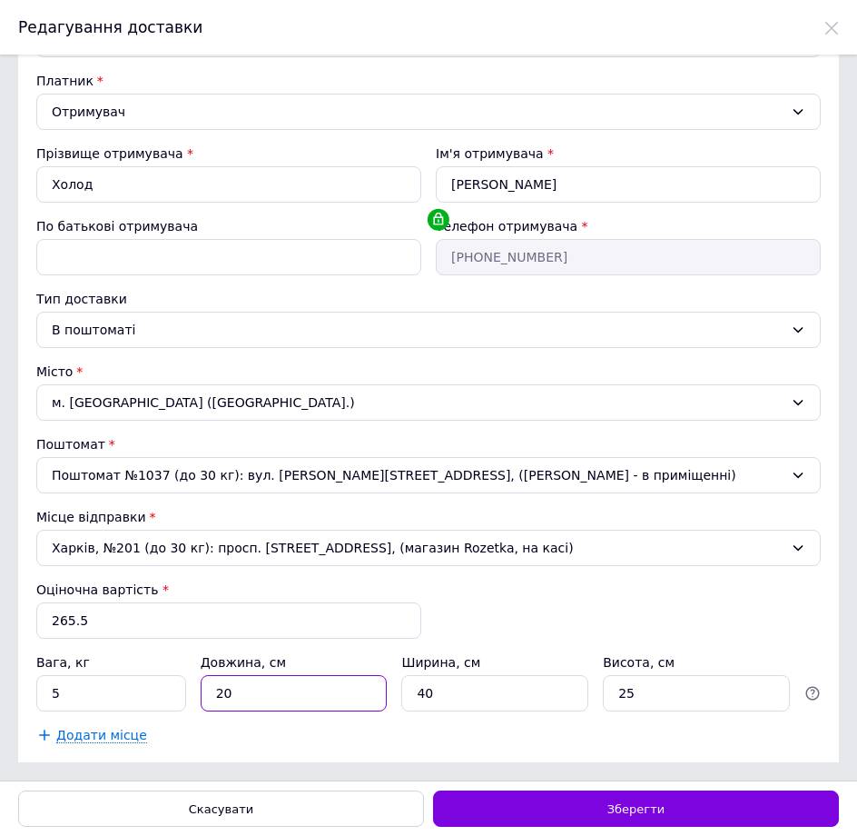
drag, startPoint x: 266, startPoint y: 701, endPoint x: 184, endPoint y: 693, distance: 82.2
click at [184, 693] on div "Вага, кг 5 Довжина, см 20 Ширина, см 40 Висота, см 25" at bounding box center [428, 682] width 785 height 58
type input "15"
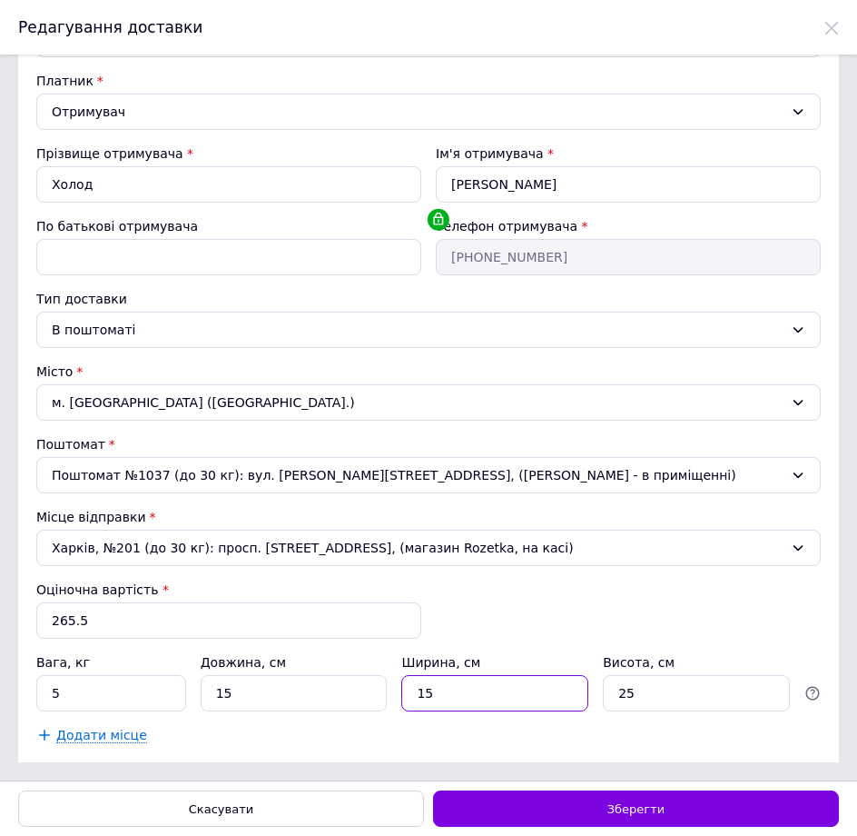
type input "15"
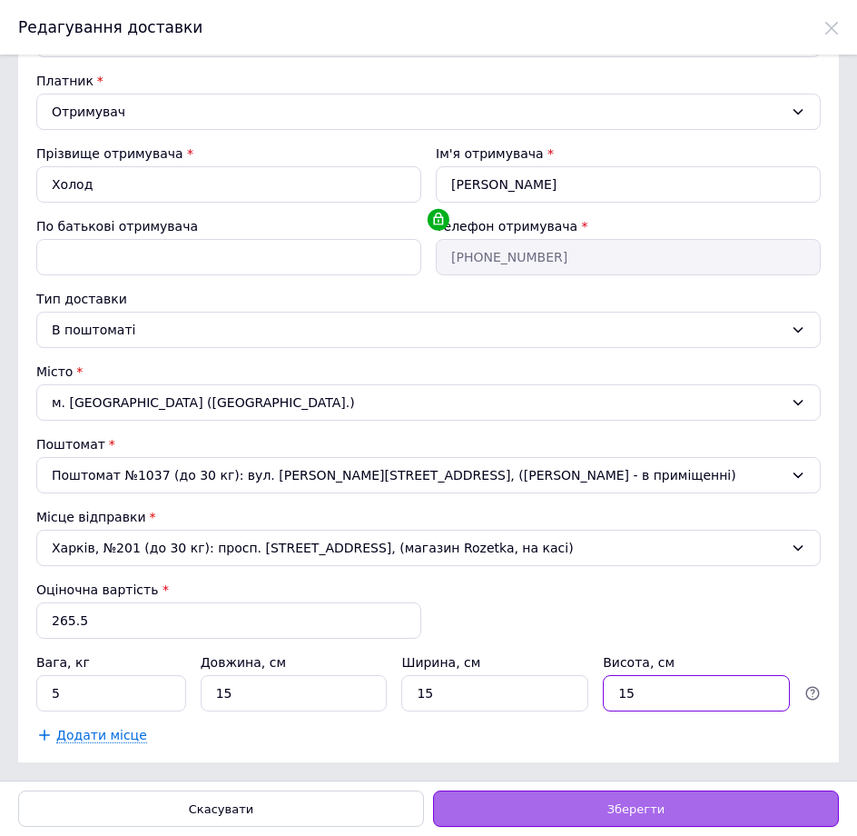
type input "15"
click at [593, 812] on div "Зберегти" at bounding box center [636, 808] width 406 height 36
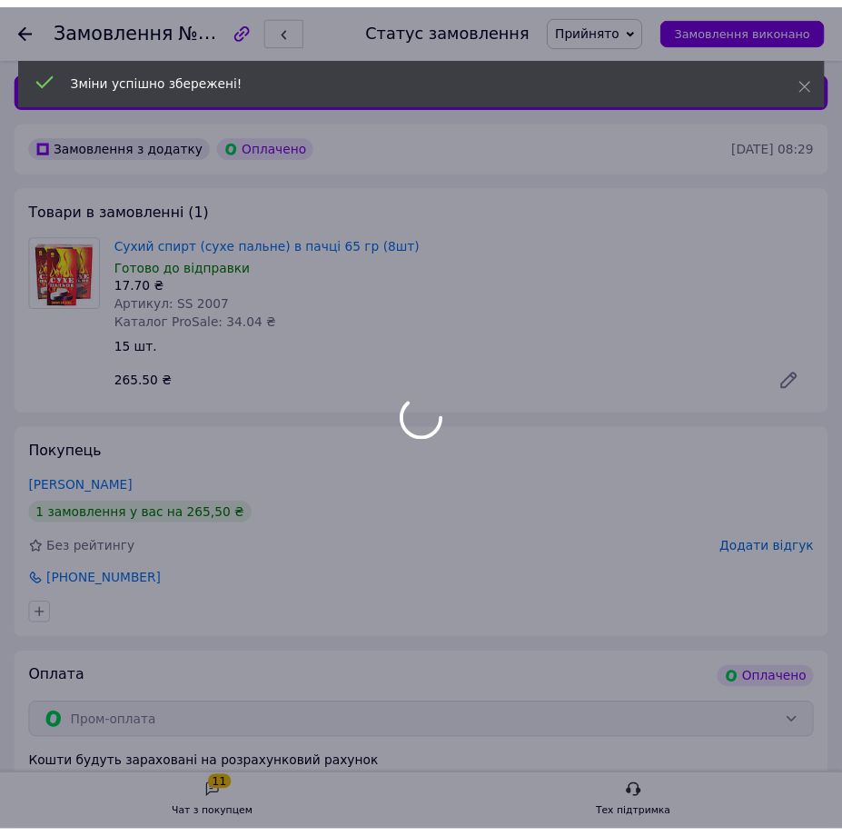
scroll to position [727, 0]
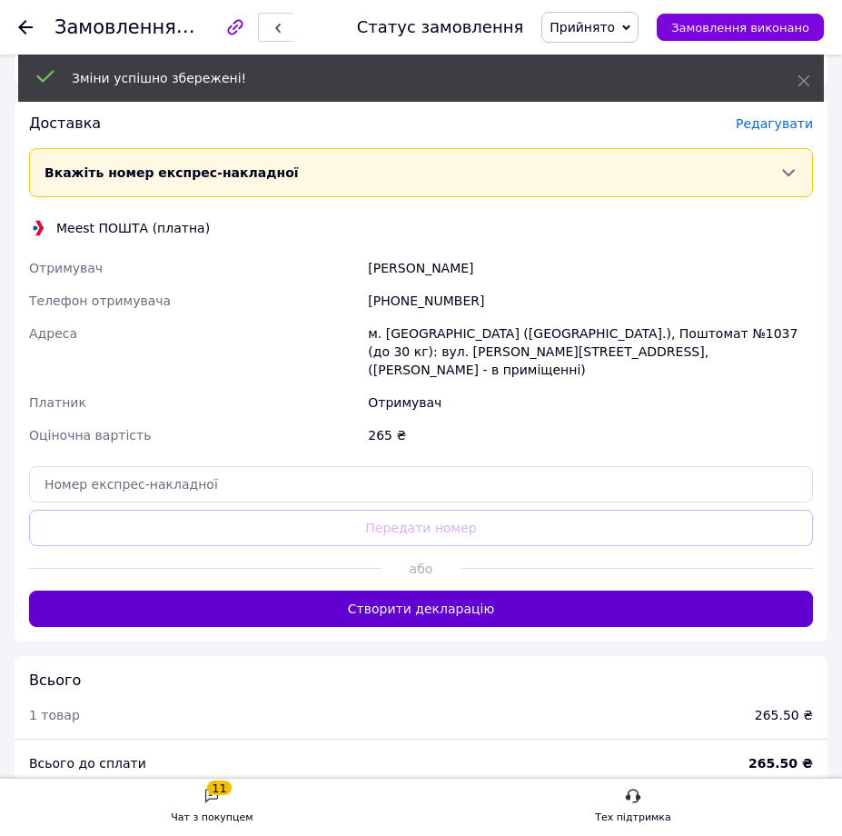
click at [467, 604] on button "Створити декларацію" at bounding box center [421, 608] width 784 height 36
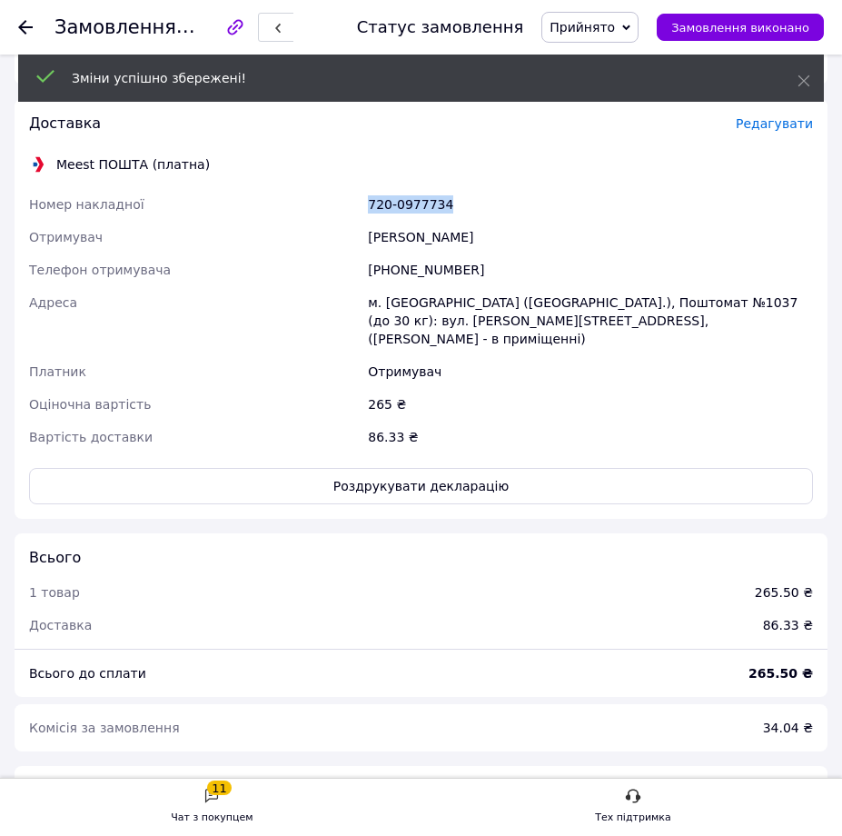
drag, startPoint x: 447, startPoint y: 213, endPoint x: 368, endPoint y: 211, distance: 79.0
click at [368, 211] on div "720-0977734" at bounding box center [590, 204] width 452 height 33
copy div "720-0977734"
click at [428, 481] on button "Роздрукувати декларацію" at bounding box center [421, 486] width 784 height 36
click at [26, 34] on use at bounding box center [25, 27] width 15 height 15
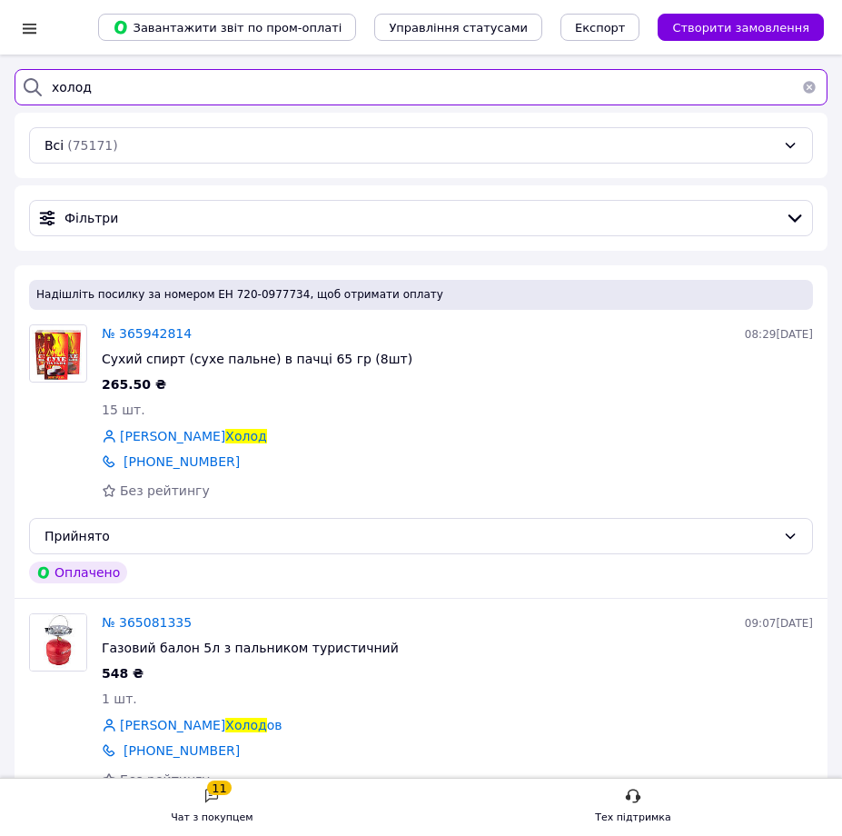
drag, startPoint x: 126, startPoint y: 83, endPoint x: 7, endPoint y: 95, distance: 119.7
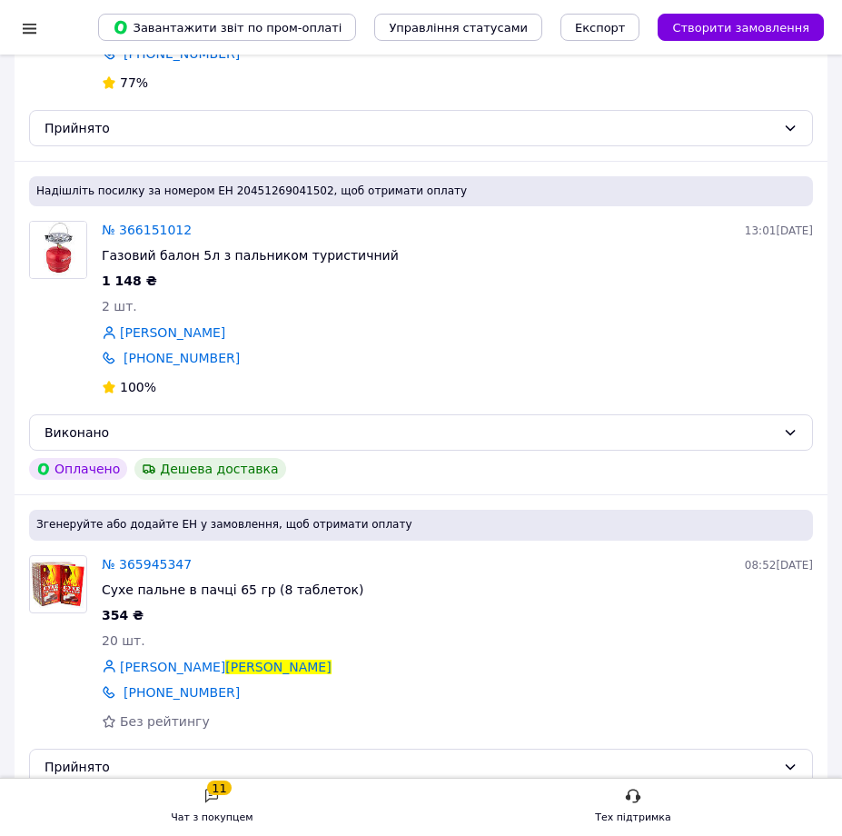
scroll to position [454, 0]
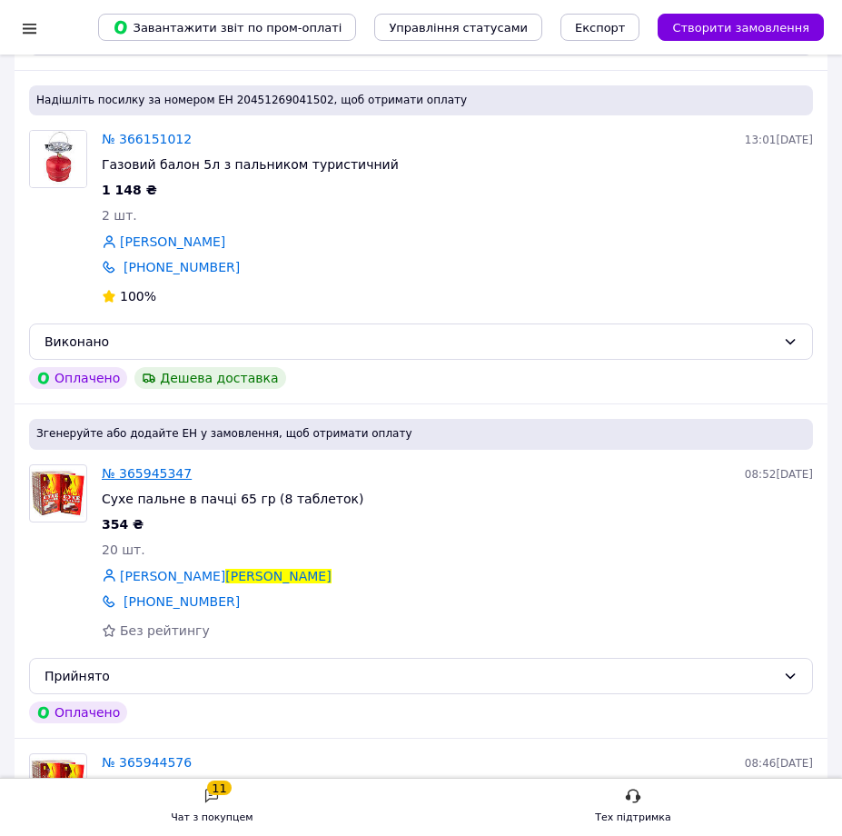
type input "морозова"
click at [142, 477] on span "№ 365945347" at bounding box center [147, 473] width 90 height 15
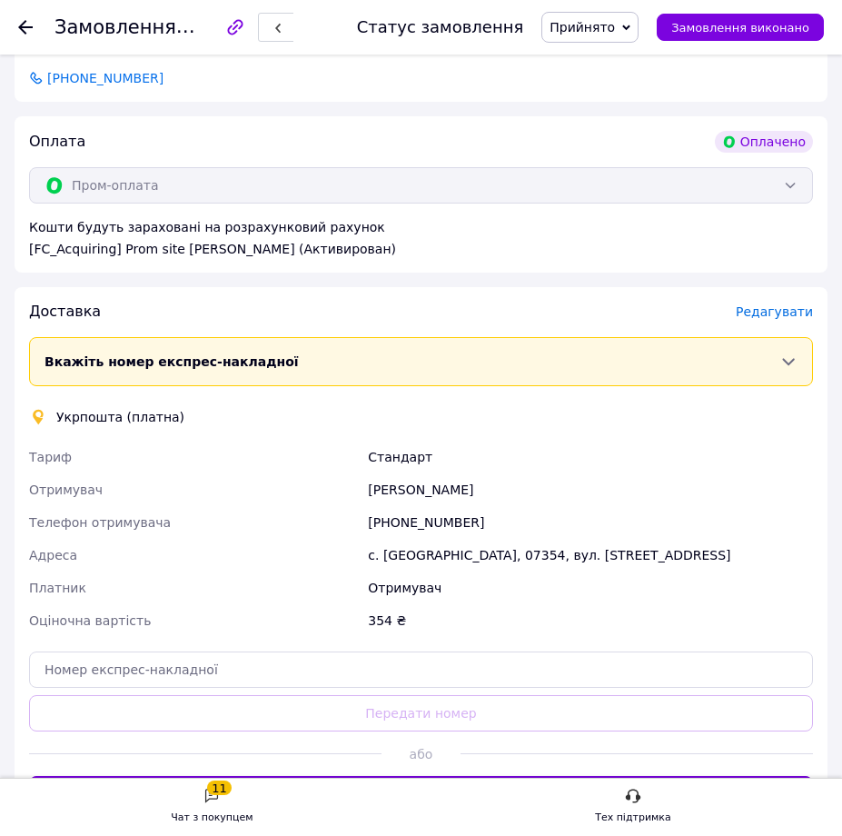
scroll to position [818, 0]
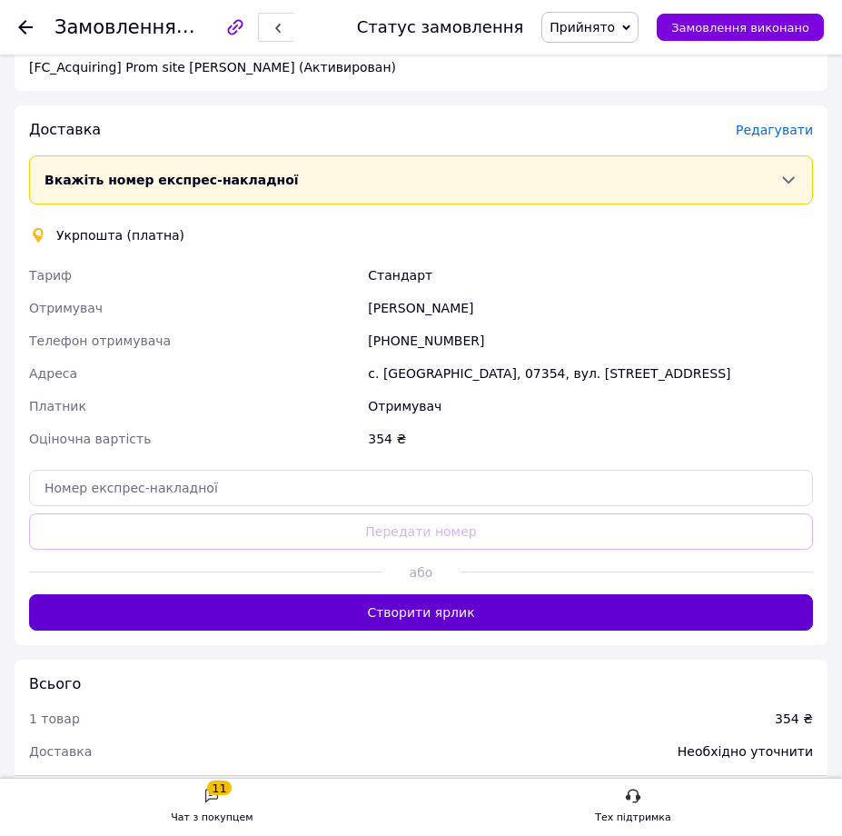
click at [382, 612] on button "Створити ярлик" at bounding box center [421, 612] width 784 height 36
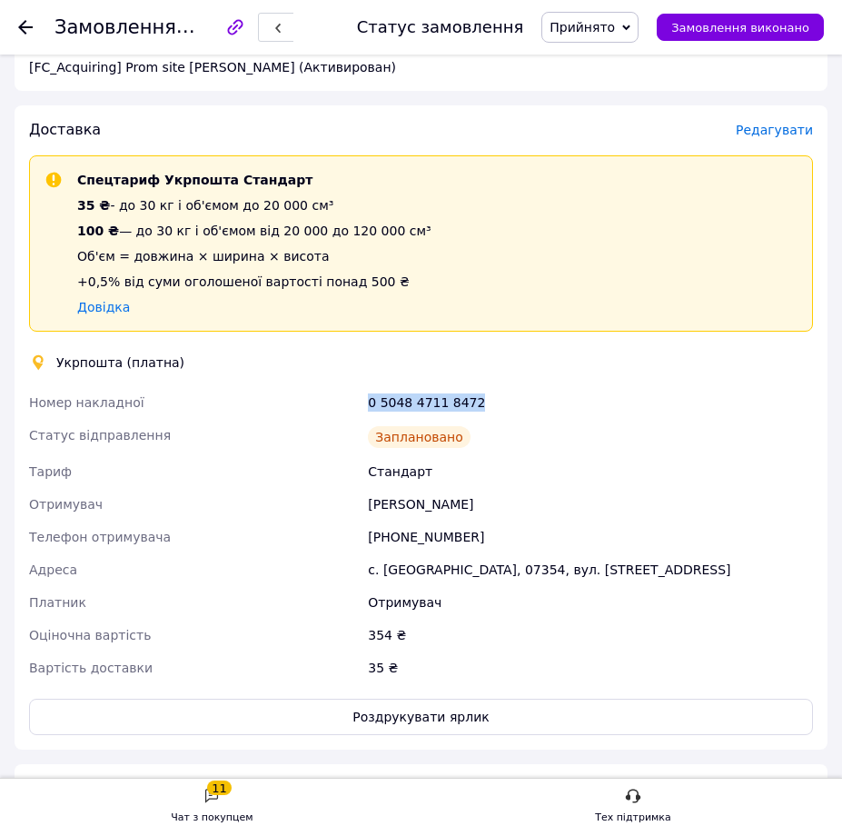
drag, startPoint x: 468, startPoint y: 387, endPoint x: 365, endPoint y: 405, distance: 104.2
click at [365, 405] on div "0 5048 4711 8472" at bounding box center [590, 402] width 452 height 33
copy div "0 5048 4711 8472"
click at [424, 720] on button "Роздрукувати ярлик" at bounding box center [421, 717] width 784 height 36
click at [31, 25] on icon at bounding box center [25, 27] width 15 height 15
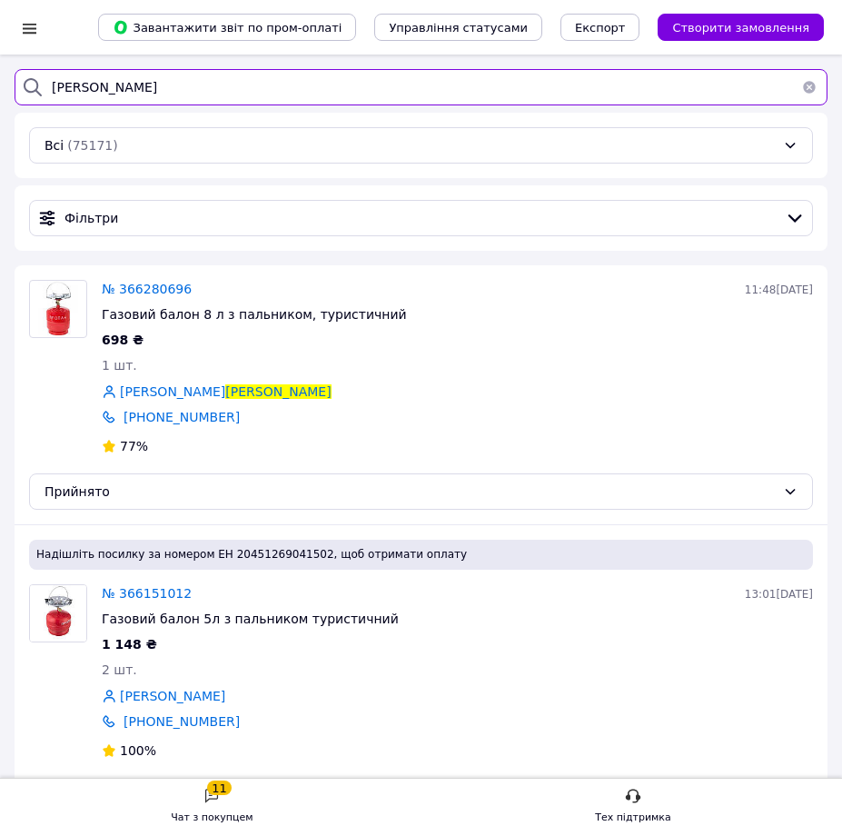
drag, startPoint x: 126, startPoint y: 80, endPoint x: -25, endPoint y: 84, distance: 151.8
type input "фарина"
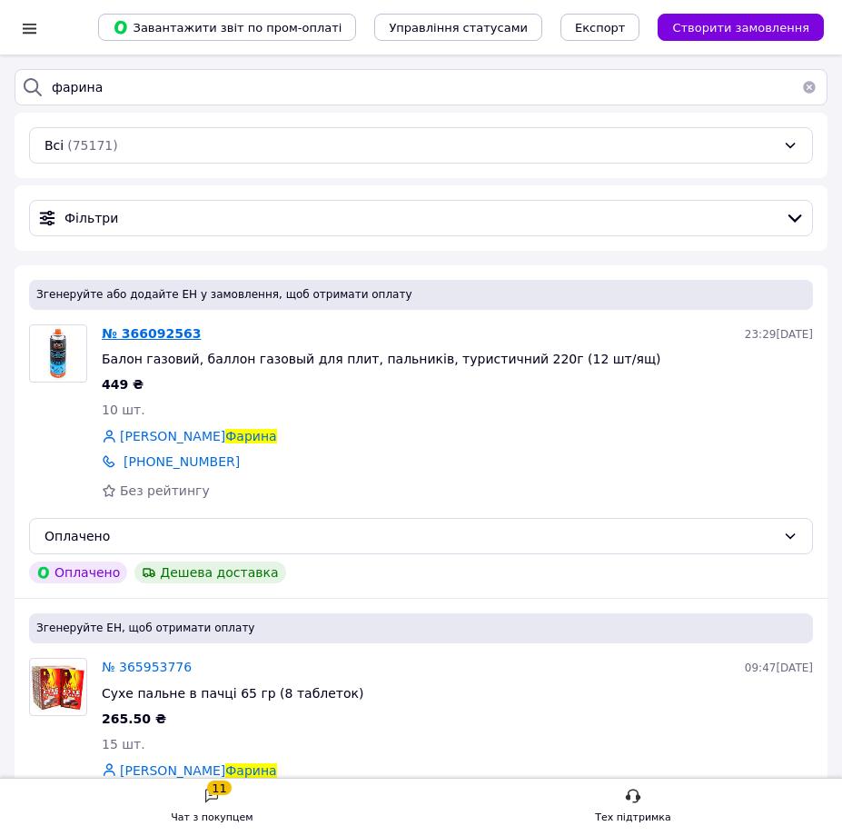
click at [157, 338] on span "№ 366092563" at bounding box center [151, 333] width 99 height 15
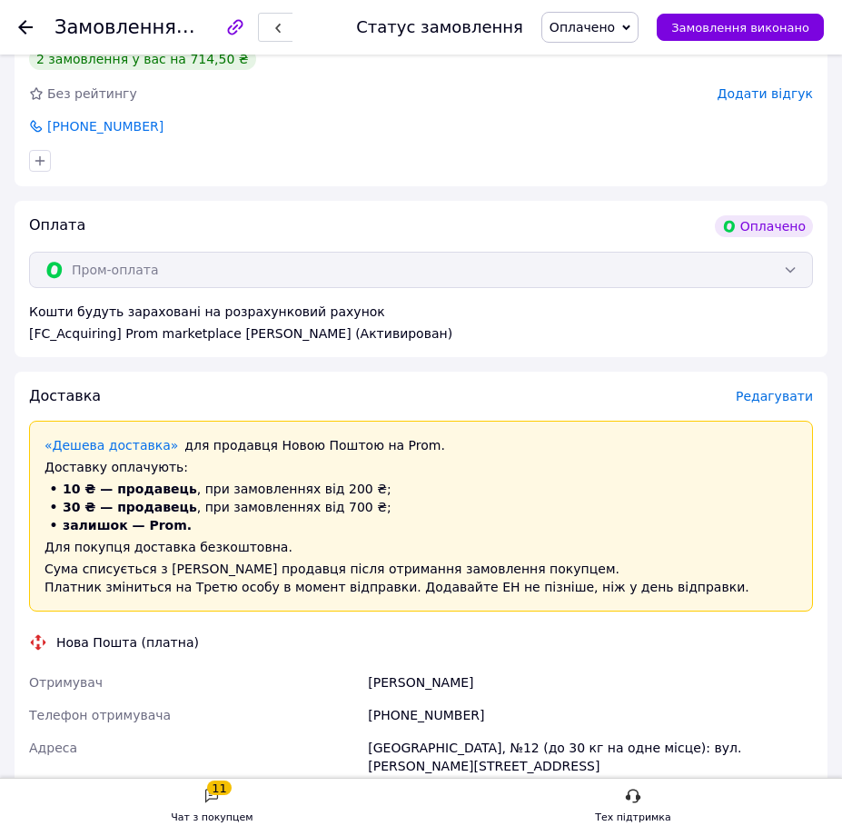
scroll to position [727, 0]
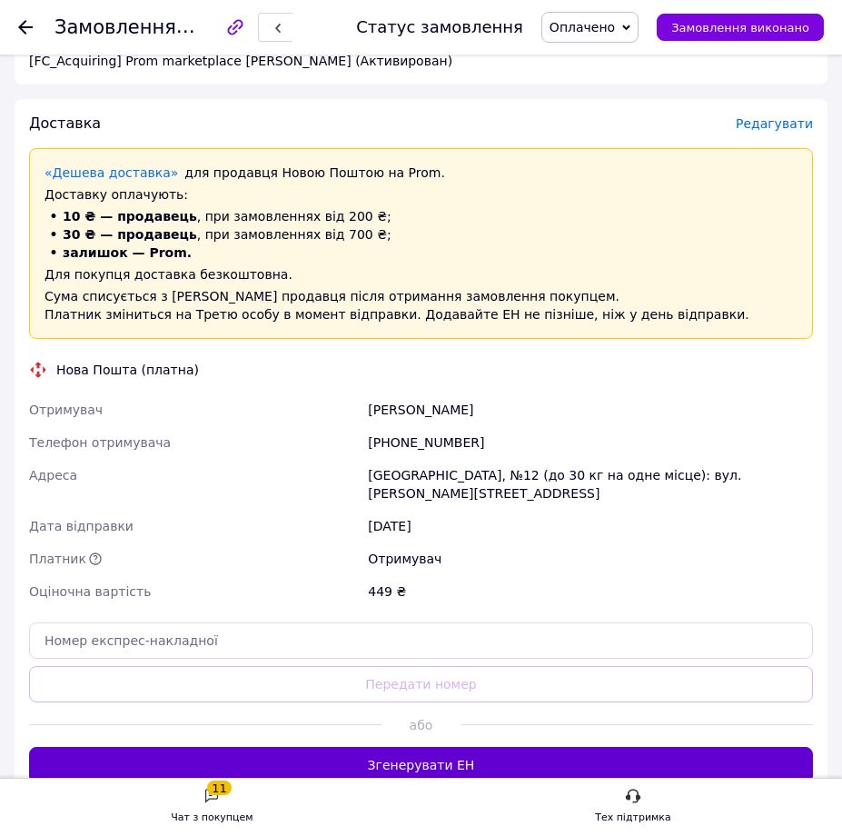
click at [422, 747] on button "Згенерувати ЕН" at bounding box center [421, 765] width 784 height 36
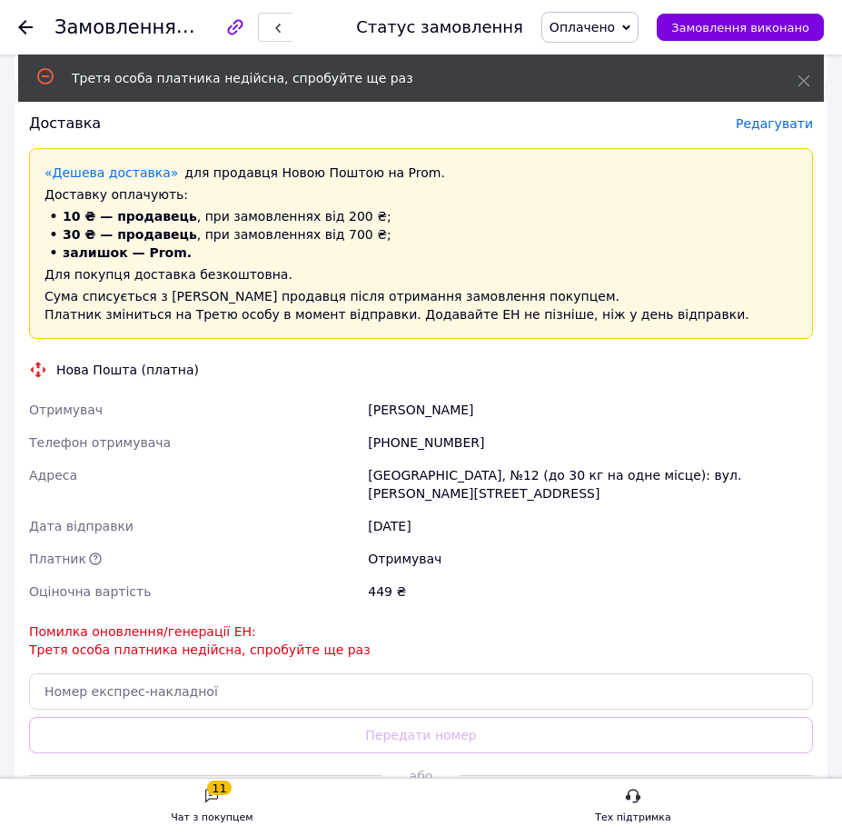
click at [19, 32] on icon at bounding box center [25, 27] width 15 height 15
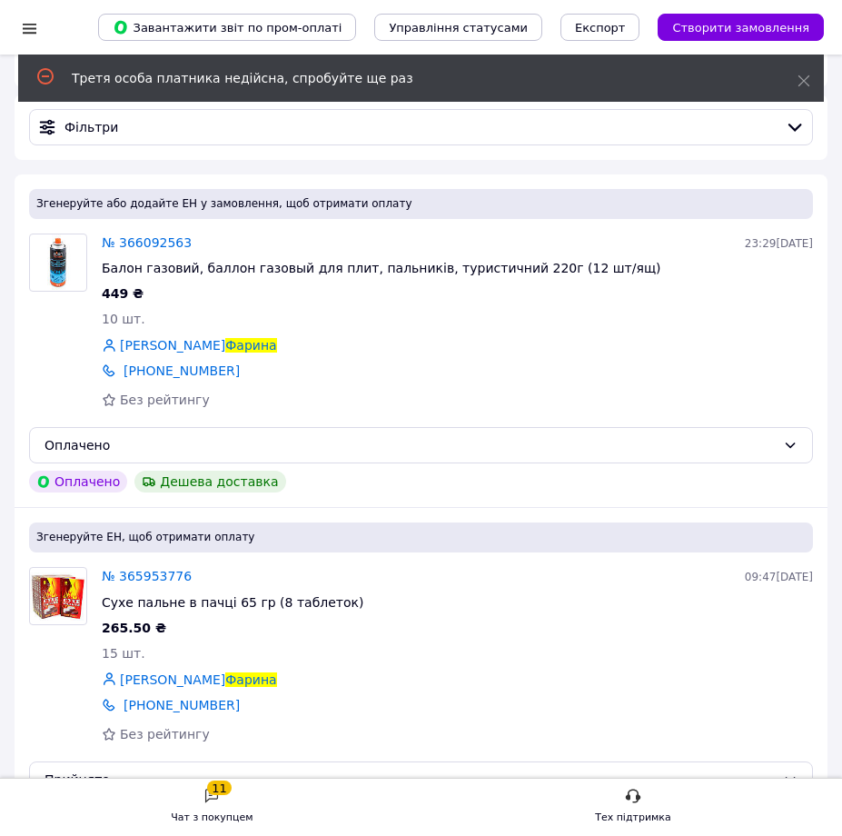
scroll to position [182, 0]
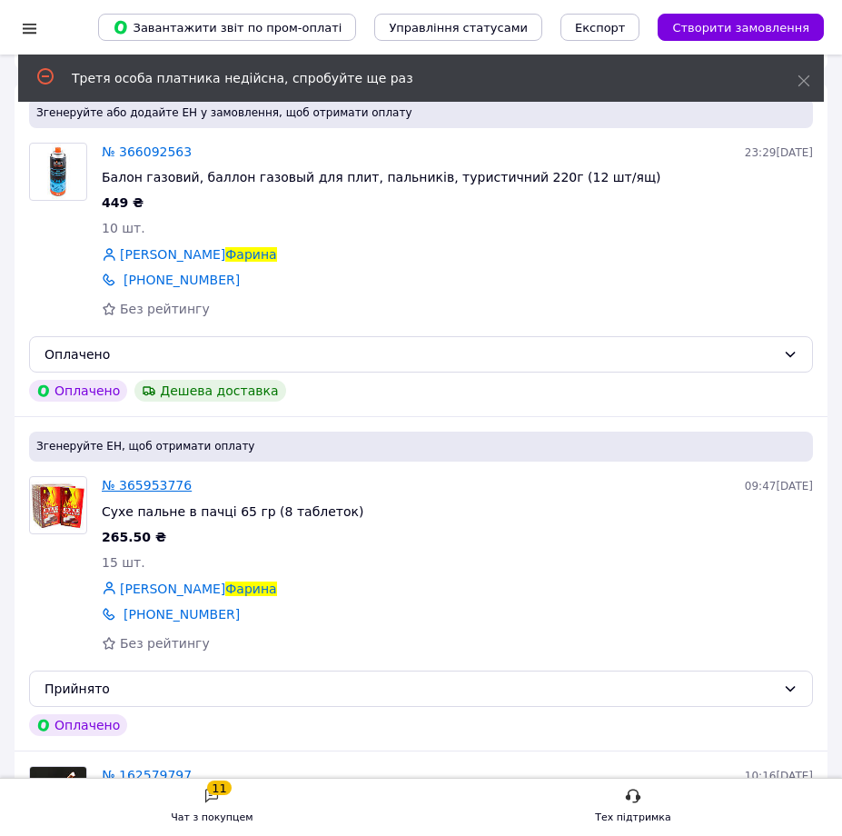
click at [142, 490] on span "№ 365953776" at bounding box center [147, 485] width 90 height 15
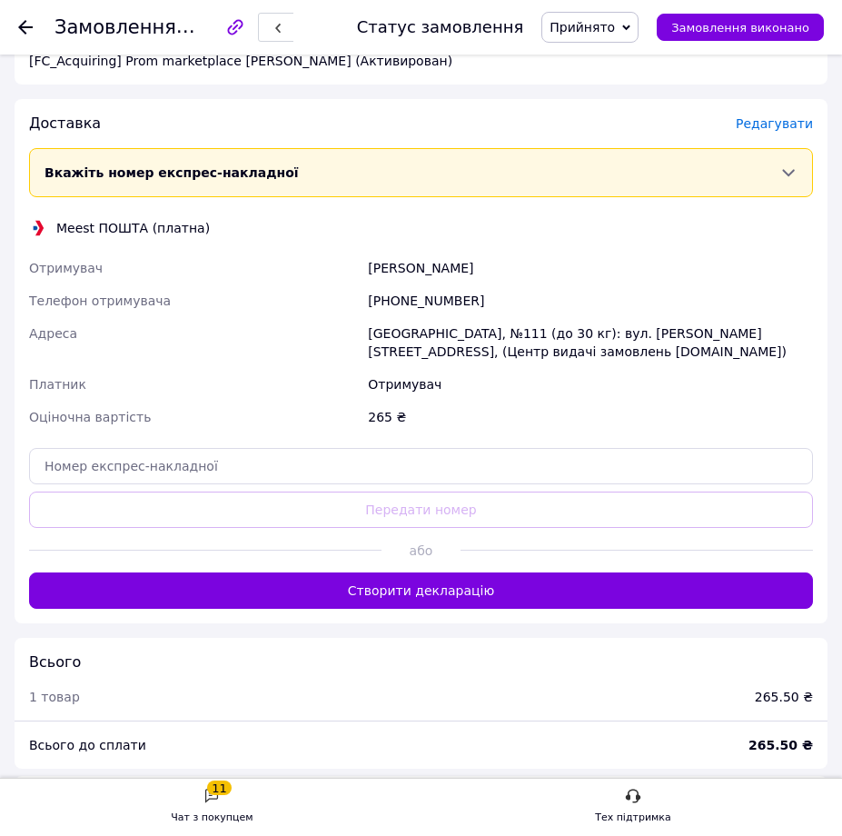
scroll to position [759, 0]
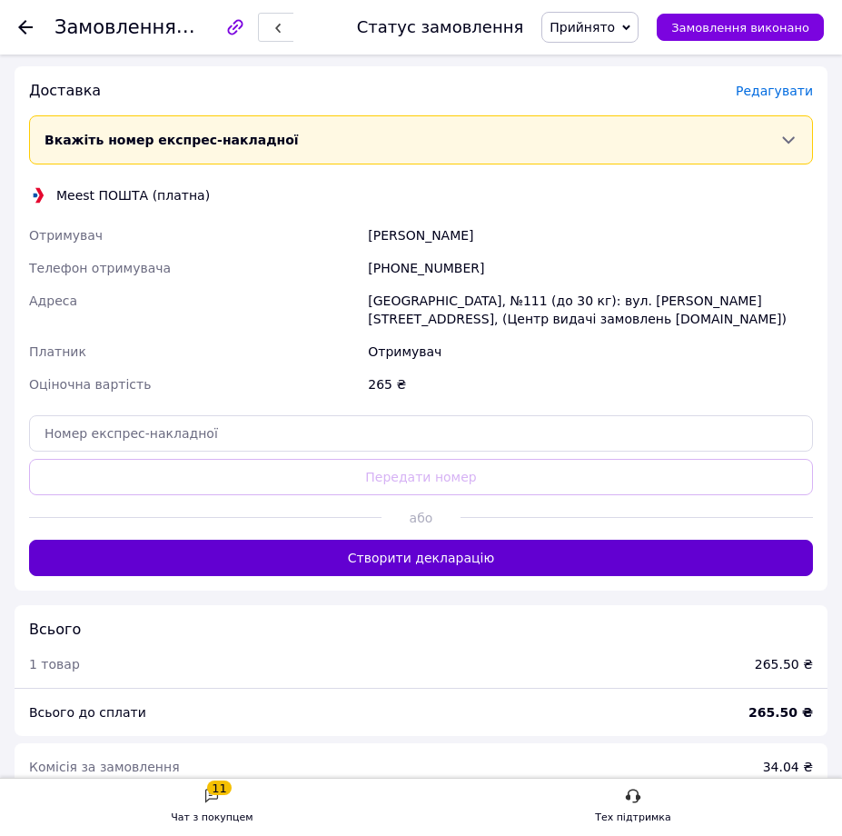
click at [446, 557] on button "Створити декларацію" at bounding box center [421, 558] width 784 height 36
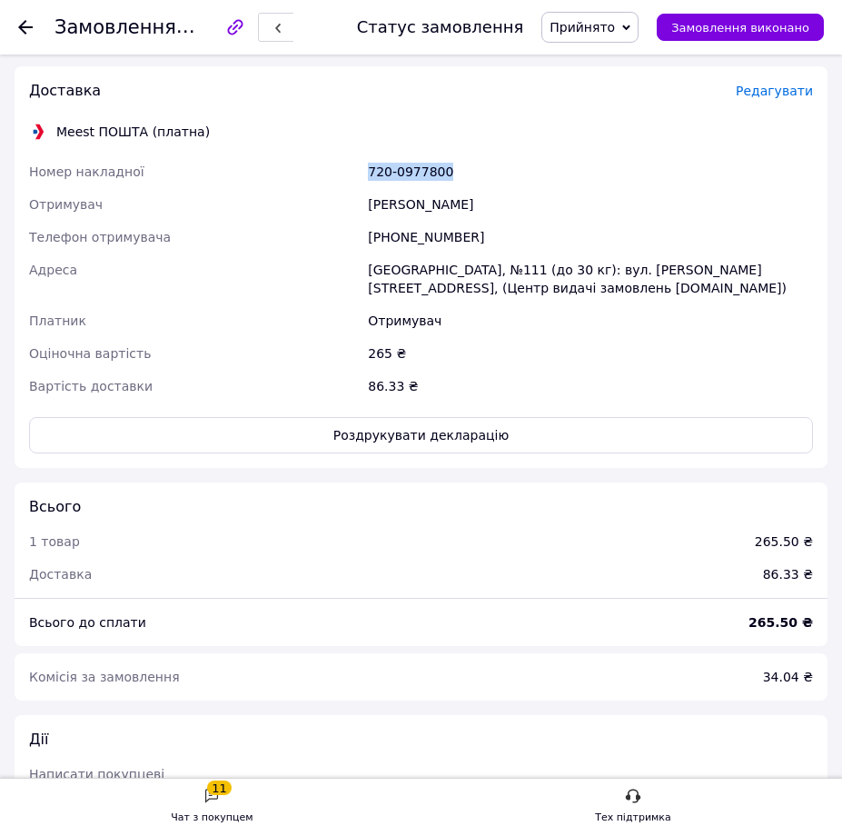
drag, startPoint x: 469, startPoint y: 171, endPoint x: 367, endPoint y: 164, distance: 102.0
click at [367, 164] on div "720-0977800" at bounding box center [590, 171] width 452 height 33
copy div "720-0977800"
click at [403, 440] on button "Роздрукувати декларацію" at bounding box center [421, 435] width 784 height 36
click at [25, 23] on use at bounding box center [25, 27] width 15 height 15
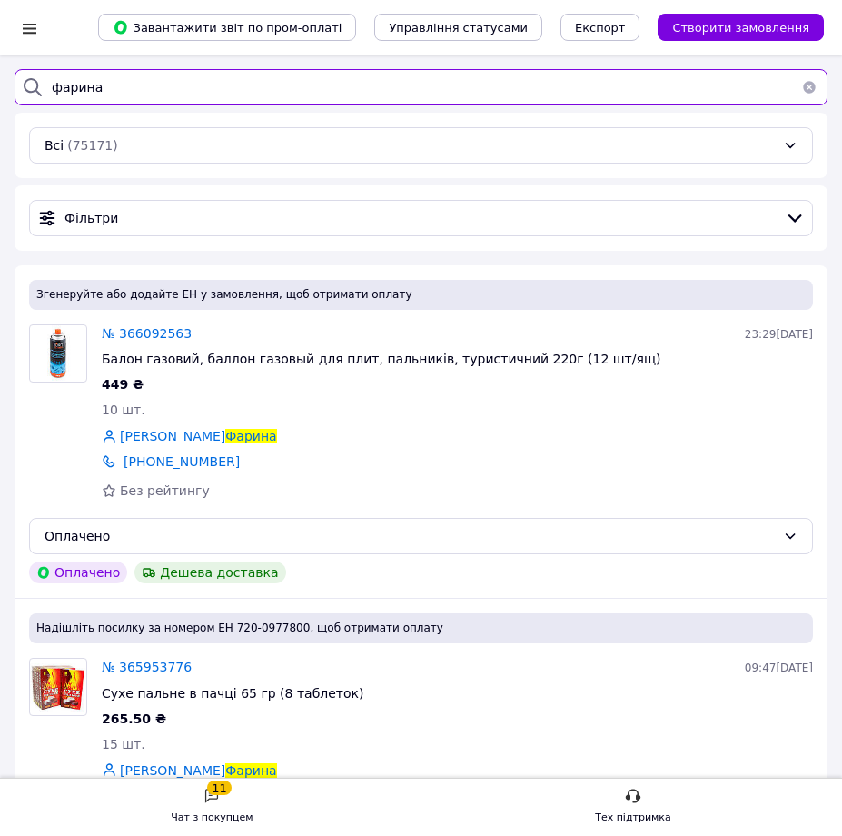
drag, startPoint x: 138, startPoint y: 99, endPoint x: -32, endPoint y: 97, distance: 169.9
click at [0, 97] on html "Список замовлень Завантажити звіт по пром-оплаті Управління статусами Експорт С…" at bounding box center [421, 633] width 842 height 1266
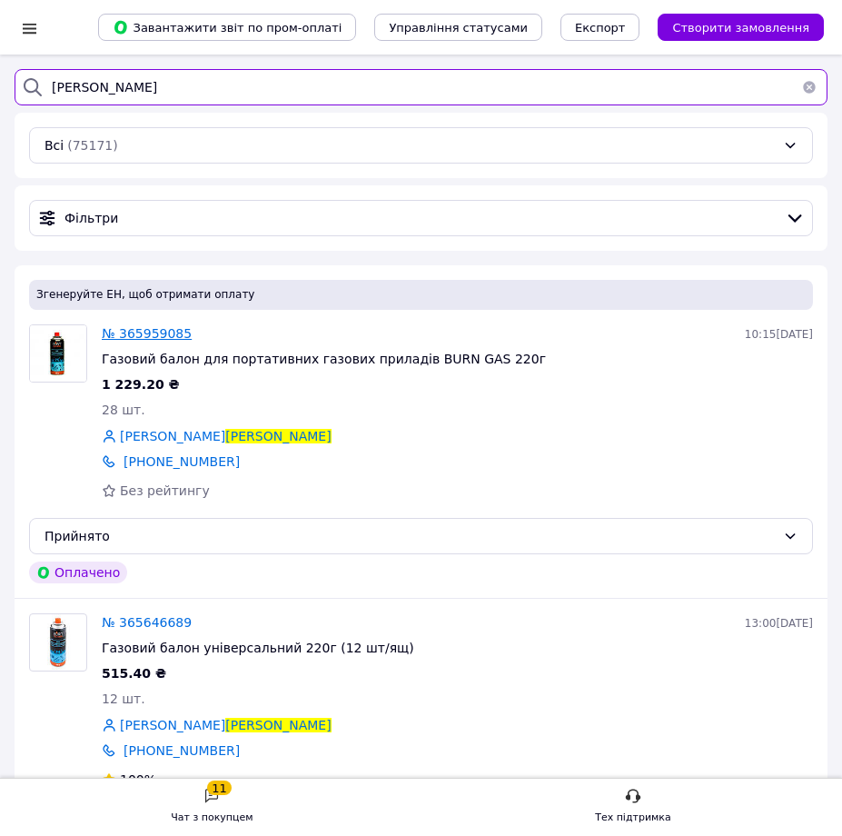
type input "гончаренко"
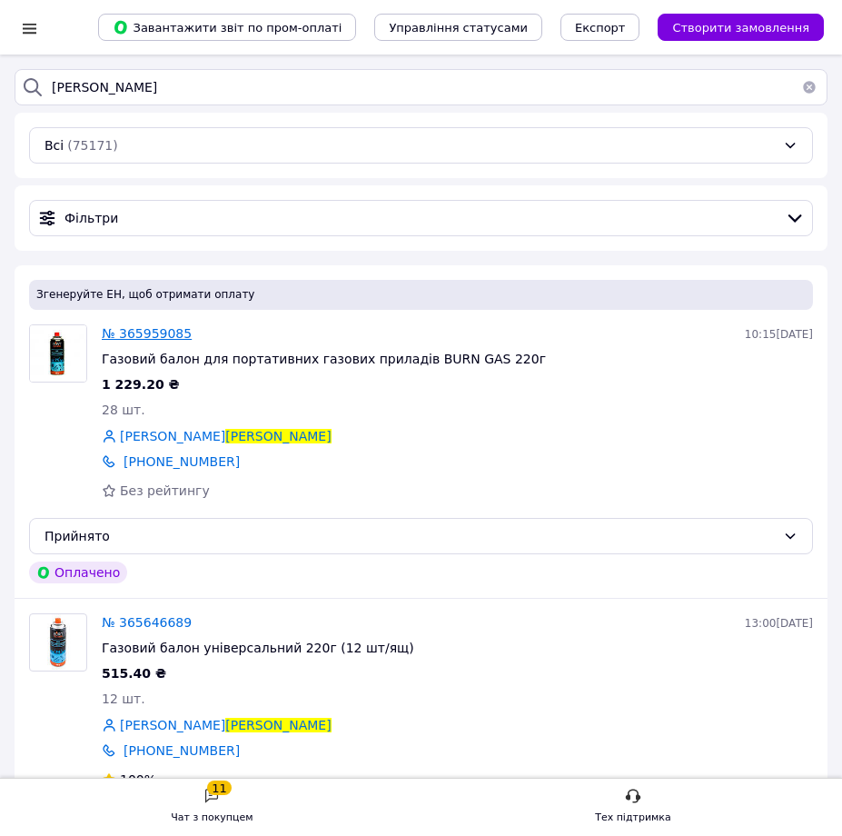
click at [143, 326] on span "№ 365959085" at bounding box center [147, 333] width 90 height 15
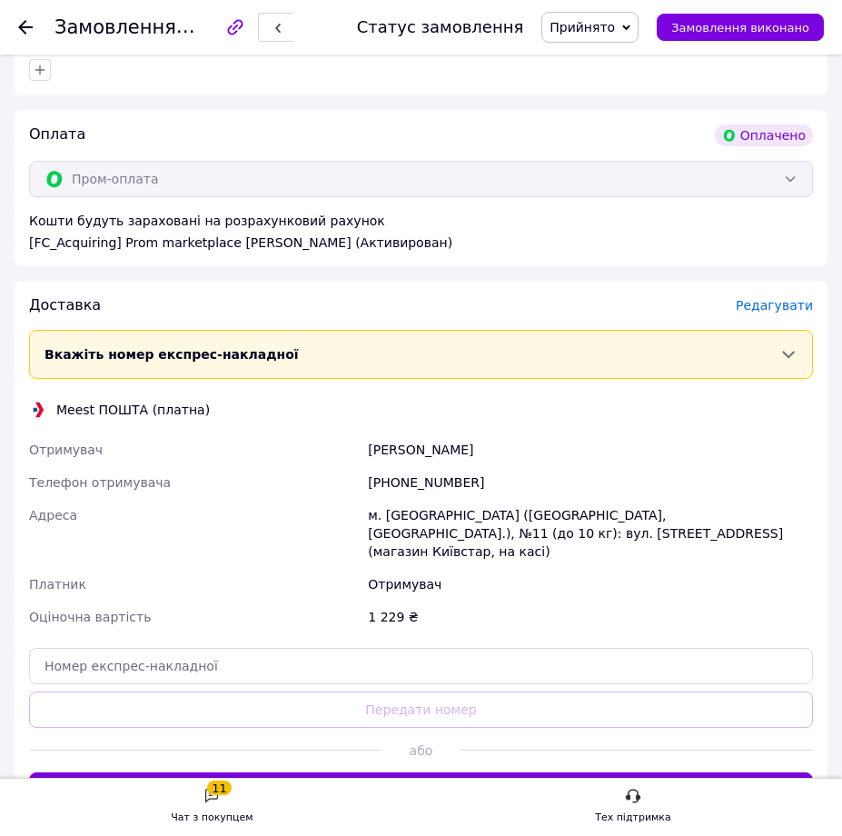
scroll to position [818, 0]
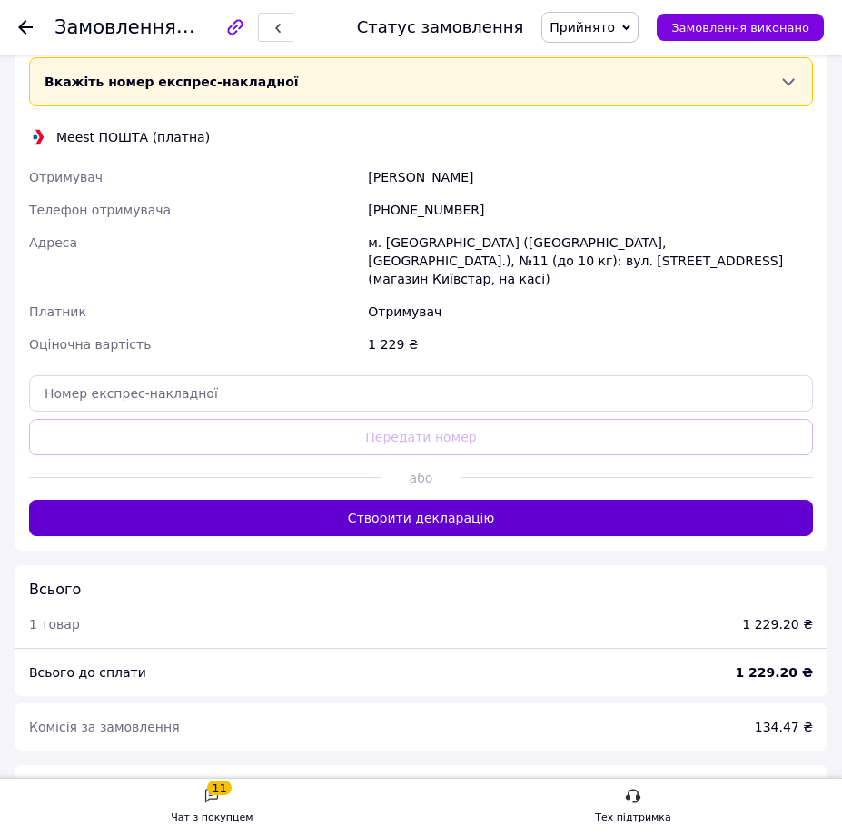
click at [434, 513] on button "Створити декларацію" at bounding box center [421, 518] width 784 height 36
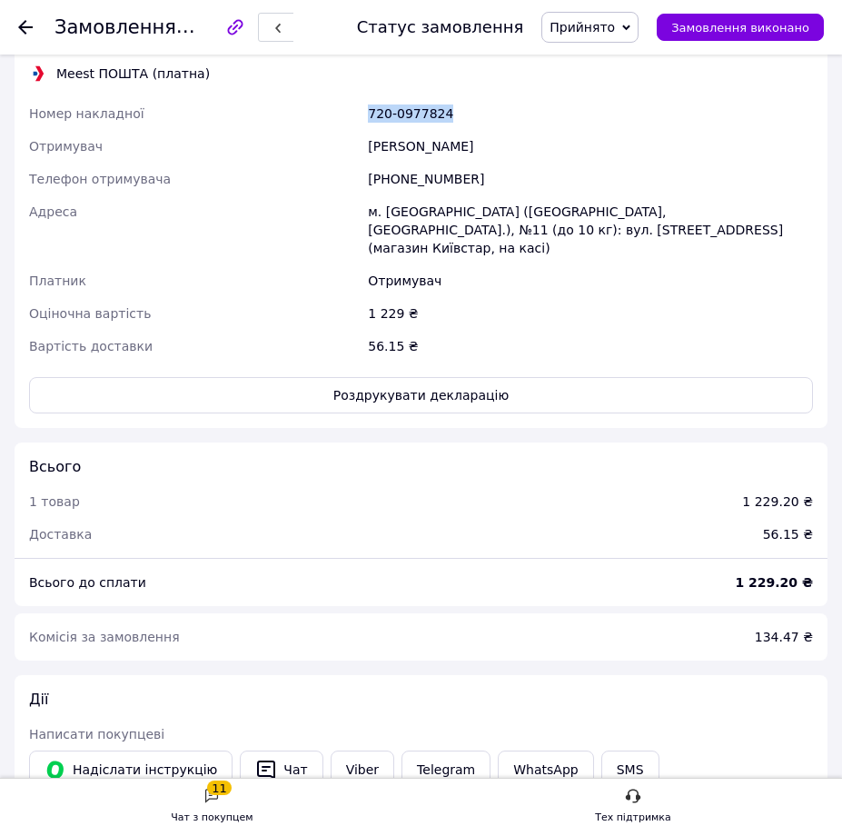
drag, startPoint x: 448, startPoint y: 114, endPoint x: 368, endPoint y: 114, distance: 79.9
click at [368, 114] on div "720-0977824" at bounding box center [590, 113] width 452 height 33
copy div "720-0977824"
click at [411, 377] on button "Роздрукувати декларацію" at bounding box center [421, 395] width 784 height 36
click at [30, 24] on icon at bounding box center [25, 27] width 15 height 15
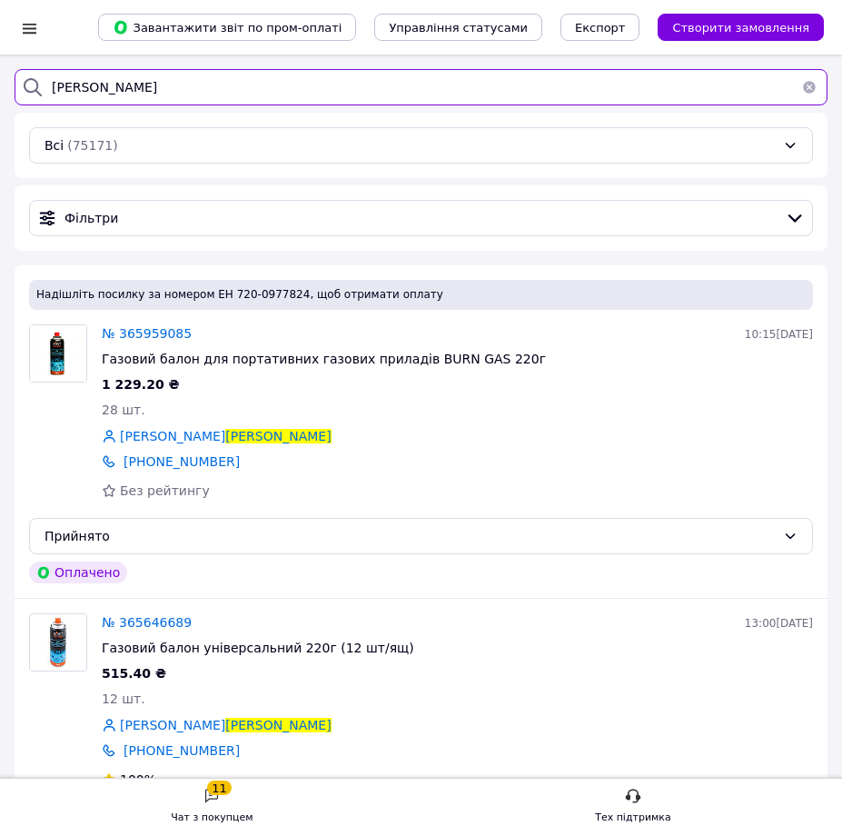
drag, startPoint x: 150, startPoint y: 90, endPoint x: 27, endPoint y: 88, distance: 122.6
click at [27, 88] on div "гончаренко" at bounding box center [421, 87] width 813 height 36
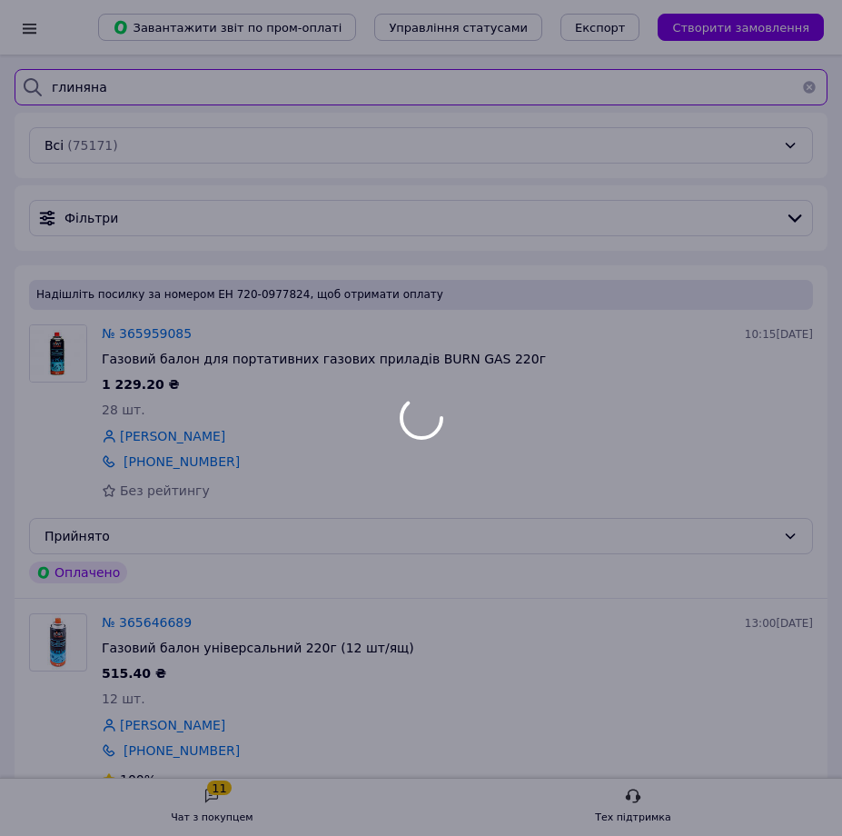
type input "глиняна"
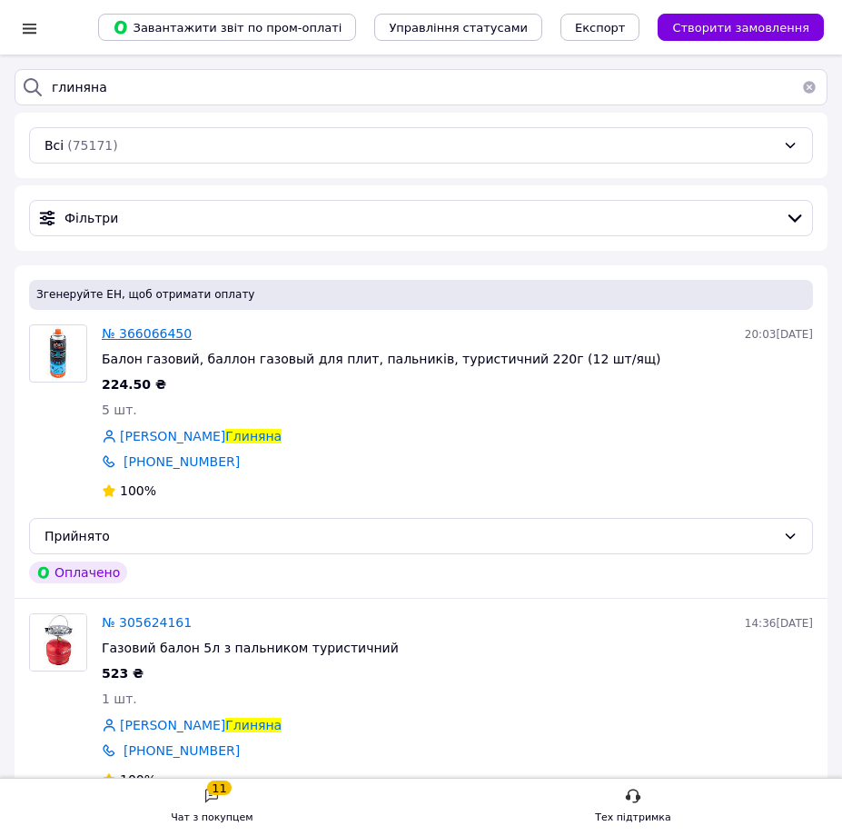
click at [148, 333] on span "№ 366066450" at bounding box center [147, 333] width 90 height 15
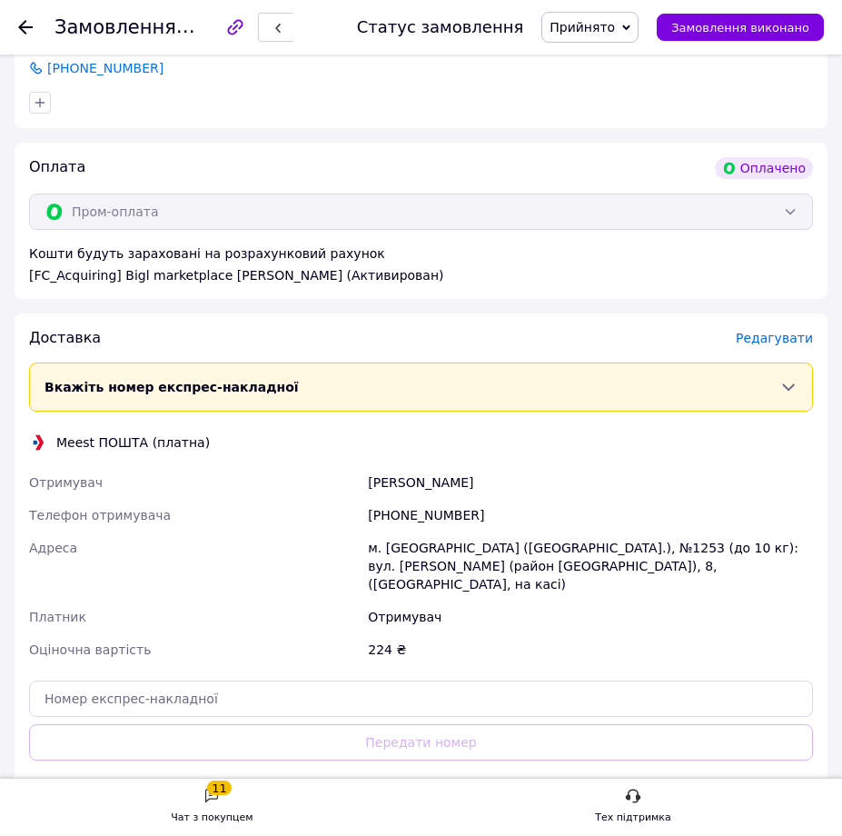
scroll to position [818, 0]
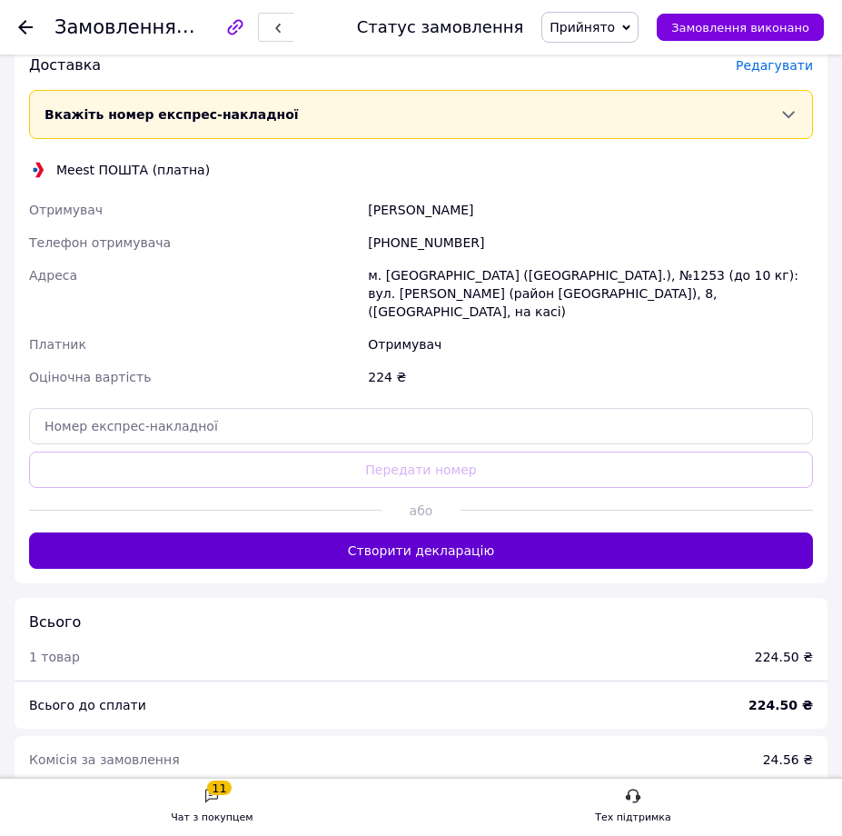
click at [375, 540] on button "Створити декларацію" at bounding box center [421, 550] width 784 height 36
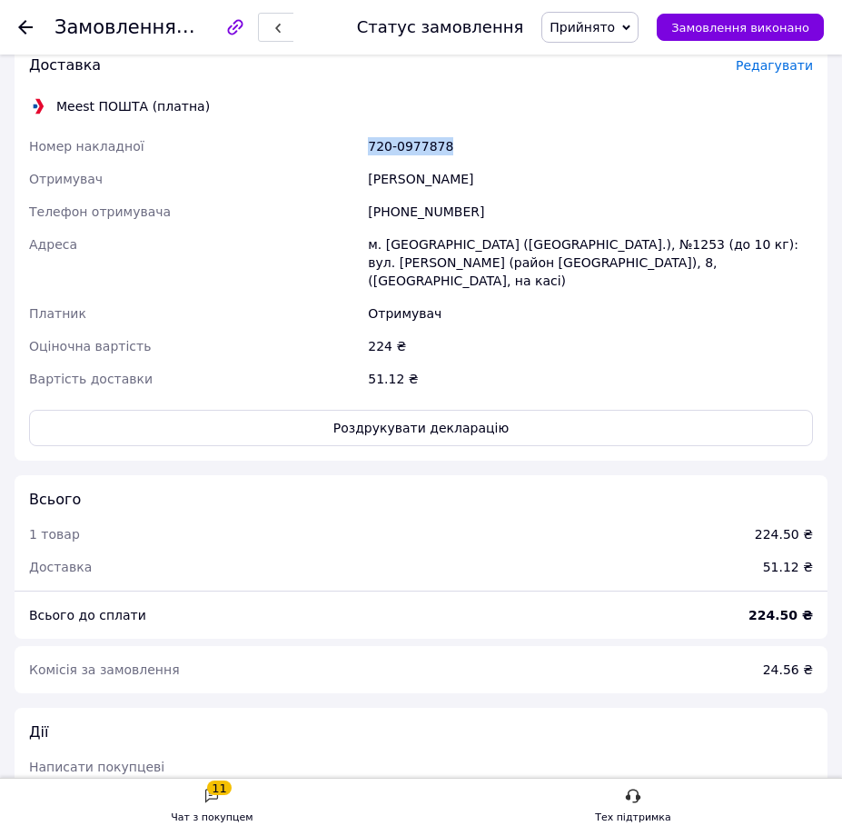
drag, startPoint x: 474, startPoint y: 145, endPoint x: 368, endPoint y: 153, distance: 106.5
click at [368, 153] on div "720-0977878" at bounding box center [590, 146] width 452 height 33
click at [428, 411] on button "Роздрукувати декларацію" at bounding box center [421, 428] width 784 height 36
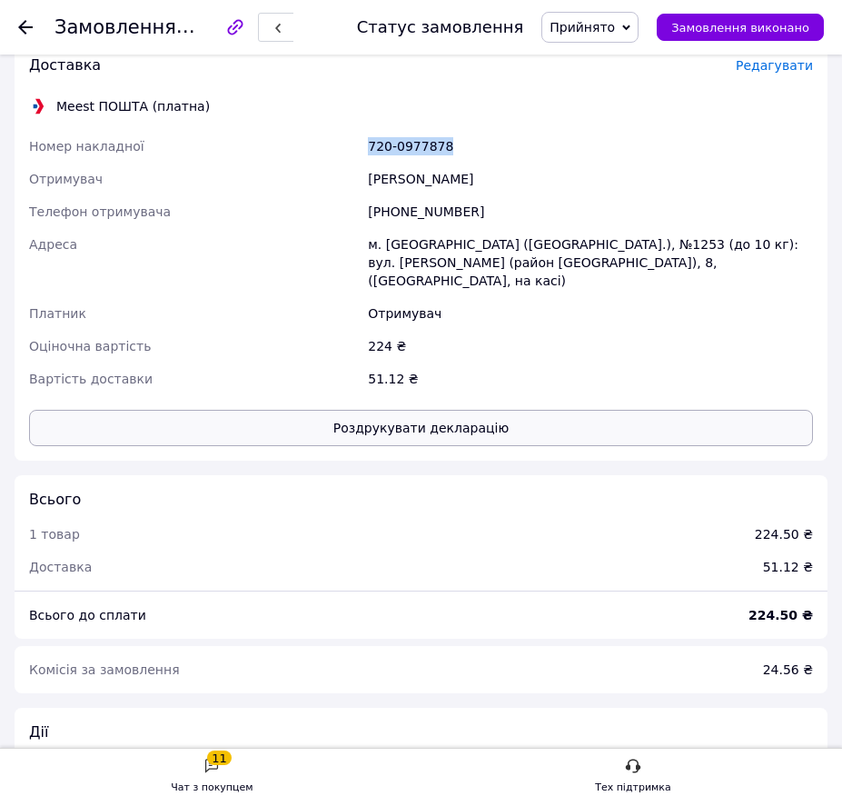
click at [392, 410] on button "Роздрукувати декларацію" at bounding box center [421, 428] width 784 height 36
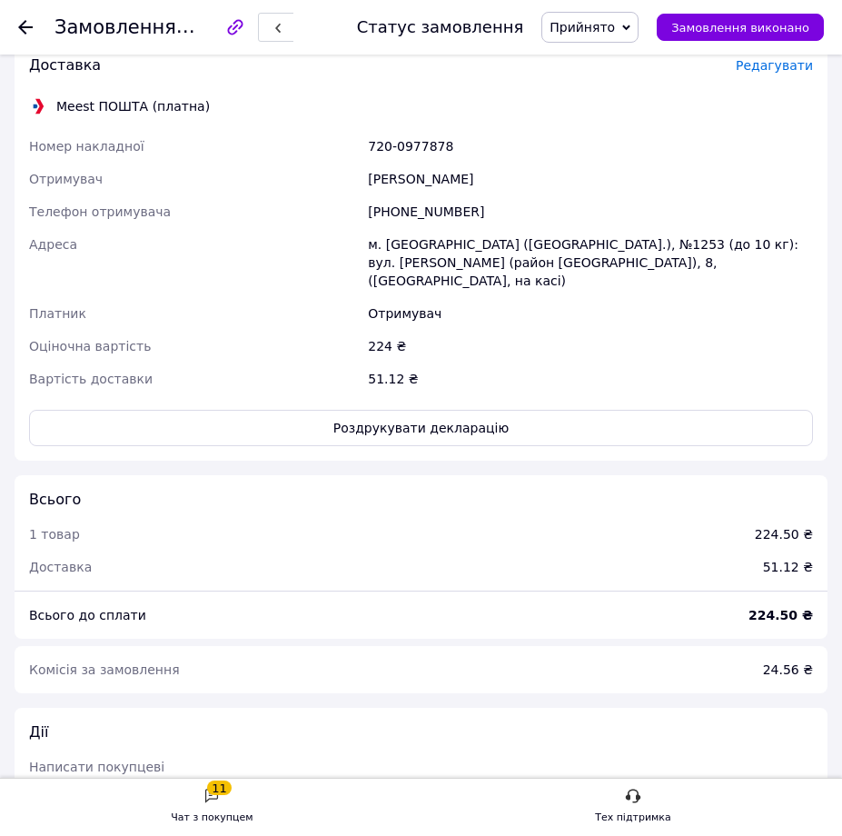
click at [28, 28] on use at bounding box center [25, 27] width 15 height 15
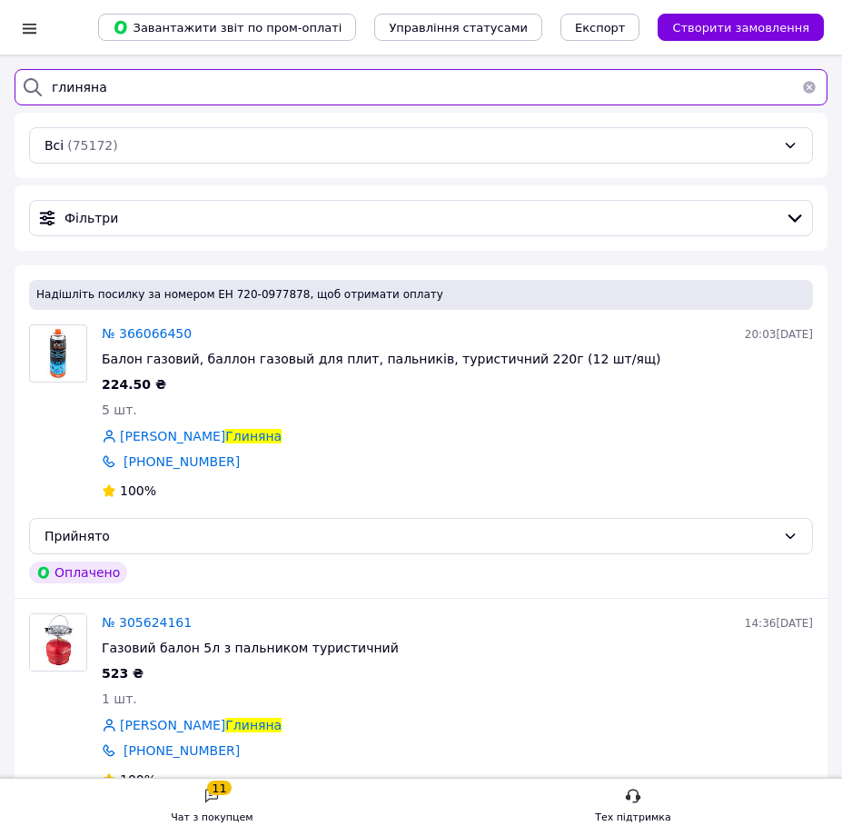
drag, startPoint x: 139, startPoint y: 89, endPoint x: -64, endPoint y: 72, distance: 203.3
click at [0, 72] on html "Список замовлень Завантажити звіт по пром-оплаті Управління статусами Експорт С…" at bounding box center [421, 480] width 842 height 961
type input "пьянова"
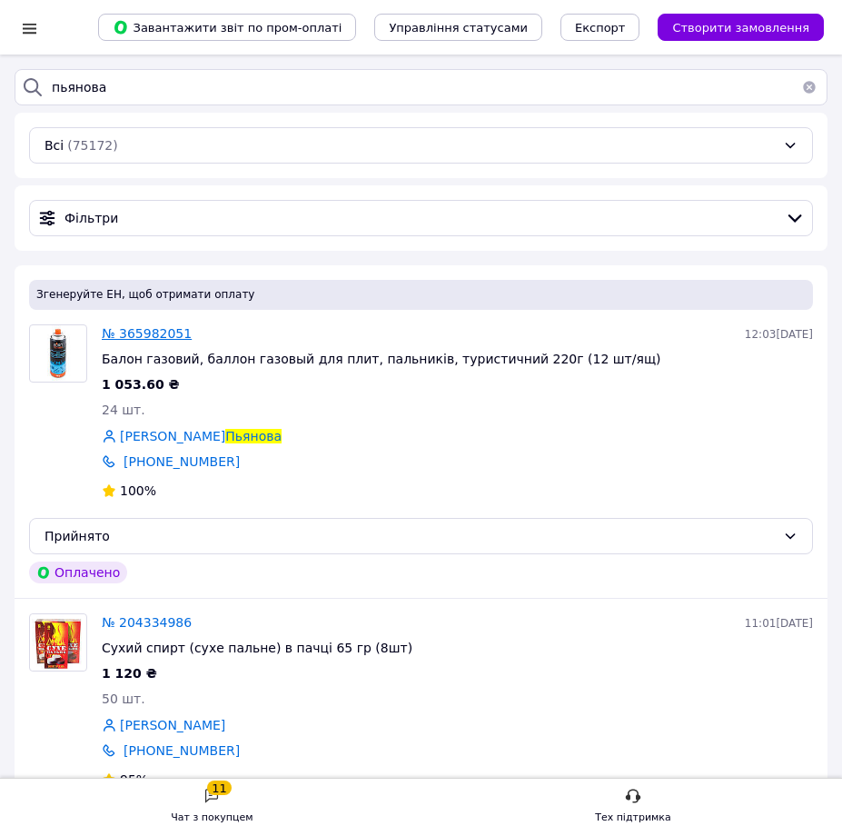
click at [138, 337] on span "№ 365982051" at bounding box center [147, 333] width 90 height 15
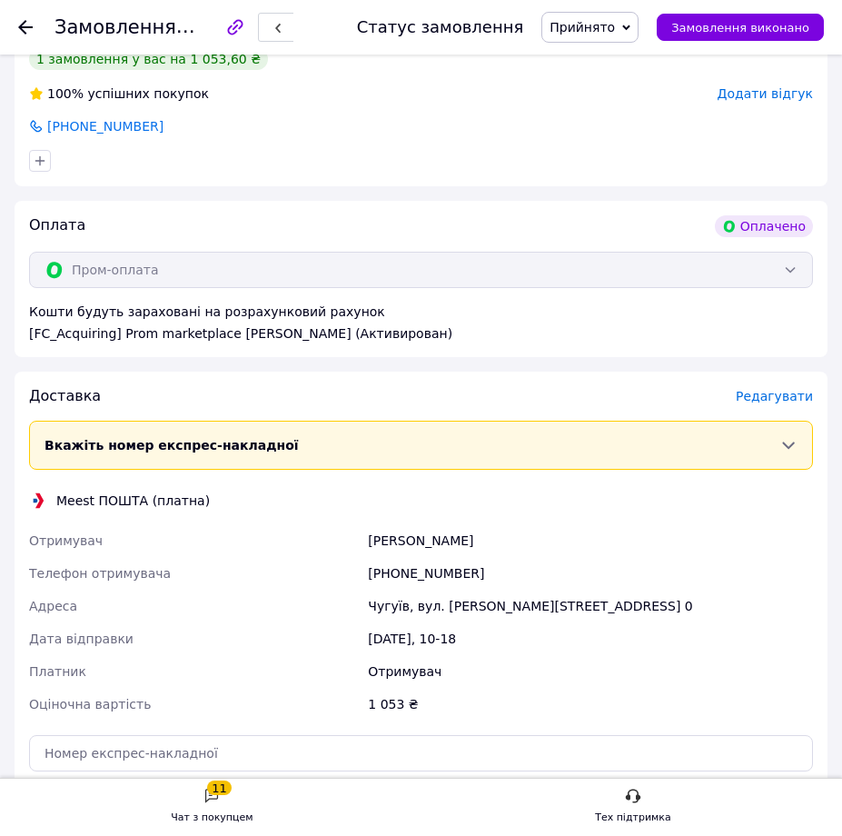
scroll to position [818, 0]
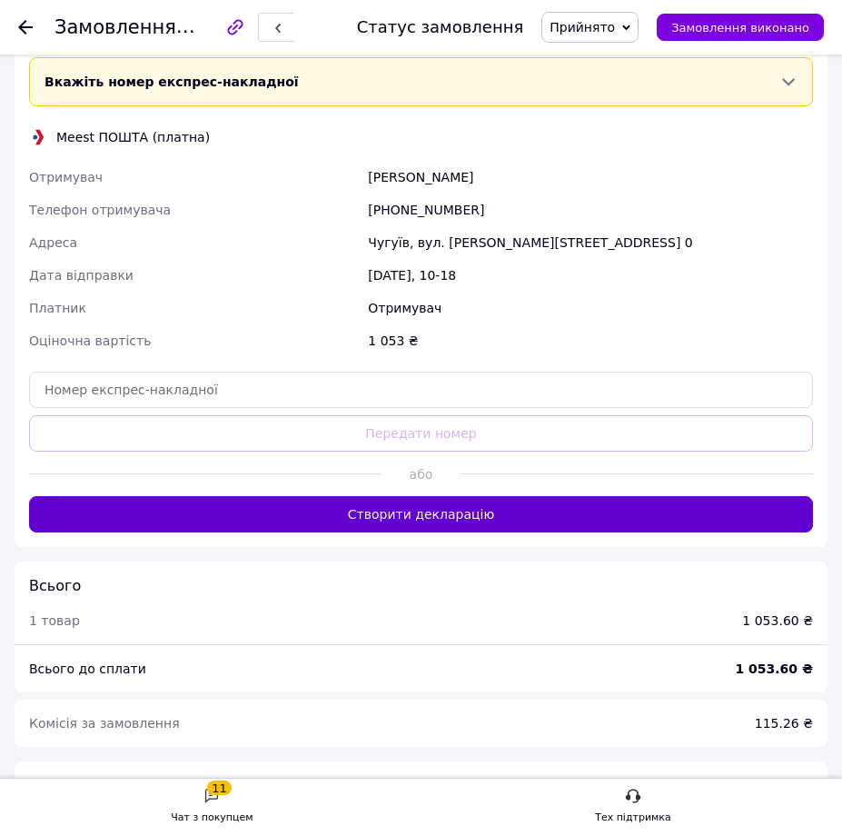
click at [416, 508] on button "Створити декларацію" at bounding box center [421, 514] width 784 height 36
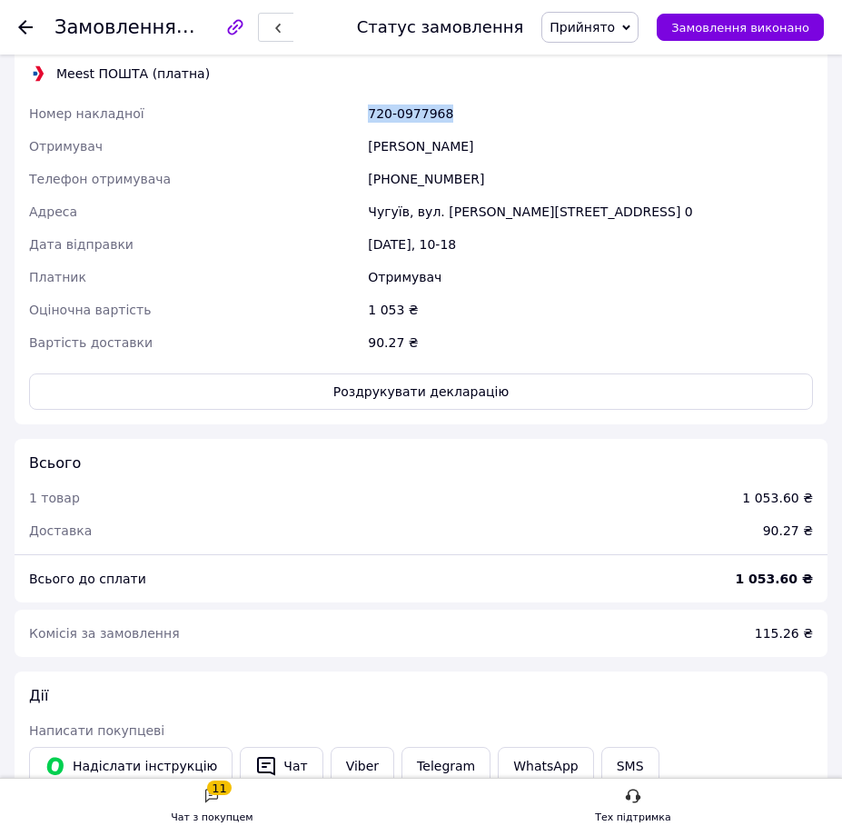
drag, startPoint x: 462, startPoint y: 113, endPoint x: 369, endPoint y: 114, distance: 93.6
click at [369, 114] on div "720-0977968" at bounding box center [590, 113] width 452 height 33
click at [398, 393] on button "Роздрукувати декларацію" at bounding box center [421, 391] width 784 height 36
click at [26, 28] on use at bounding box center [25, 27] width 15 height 15
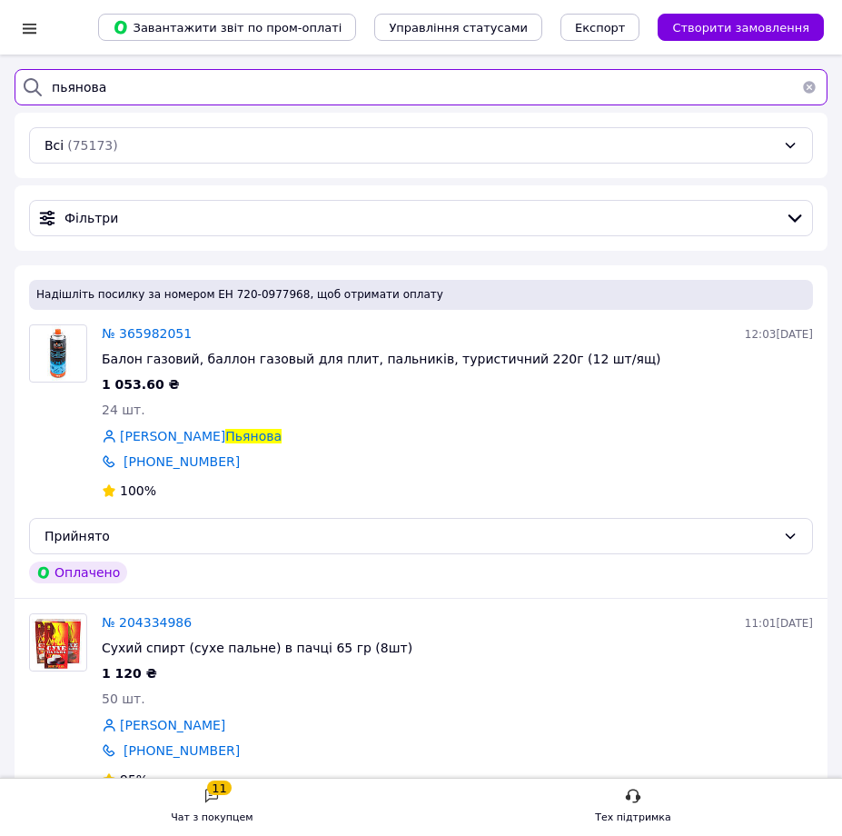
drag, startPoint x: 141, startPoint y: 84, endPoint x: -2, endPoint y: 78, distance: 142.7
click at [0, 78] on html "Список замовлень Завантажити звіт по пром-оплаті Управління статусами Експорт С…" at bounding box center [421, 596] width 842 height 1193
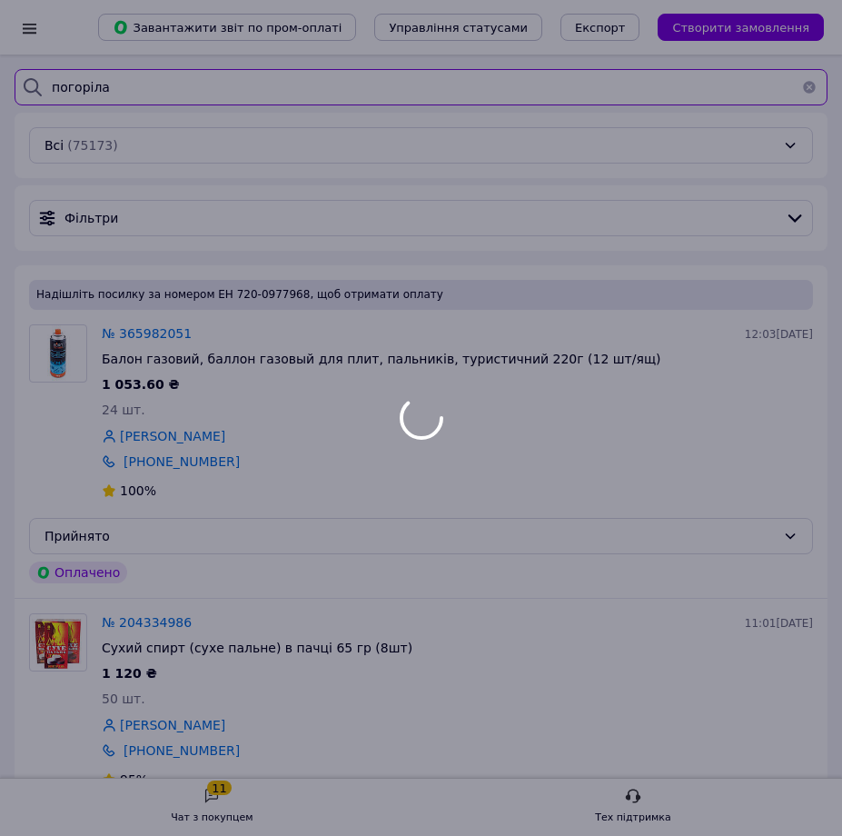
type input "погоріла"
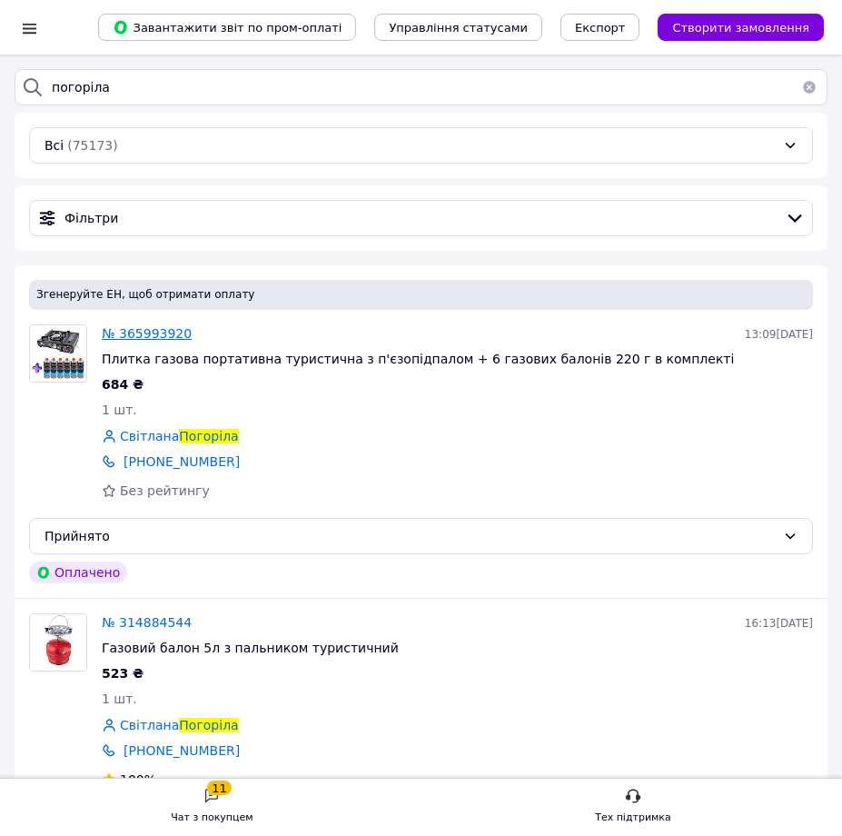
click at [158, 332] on span "№ 365993920" at bounding box center [147, 333] width 90 height 15
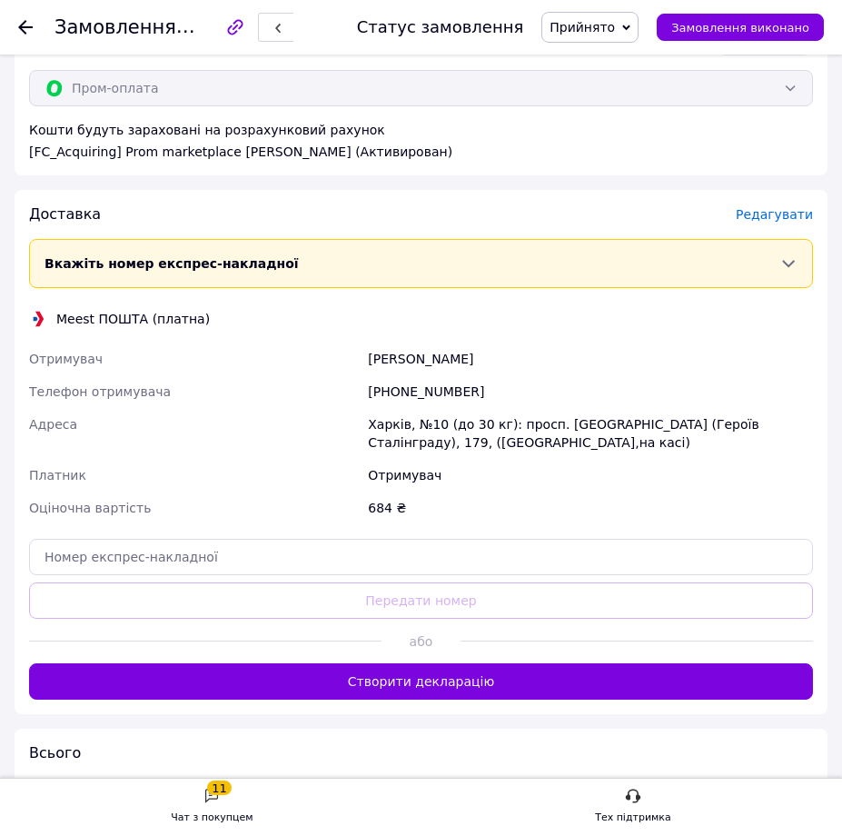
scroll to position [818, 0]
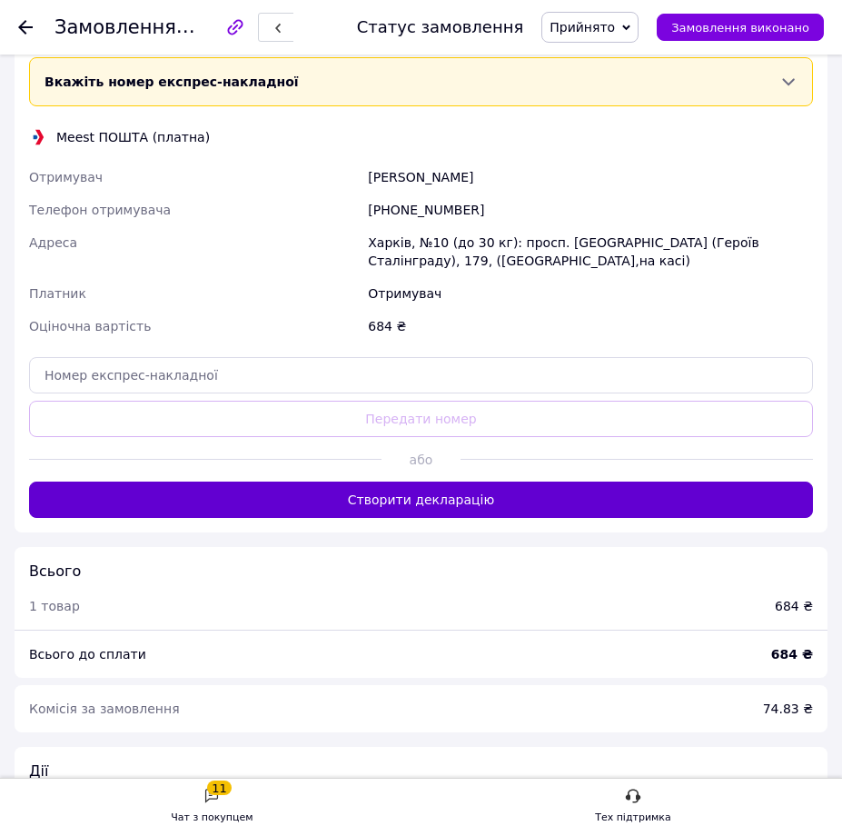
click at [377, 496] on button "Створити декларацію" at bounding box center [421, 499] width 784 height 36
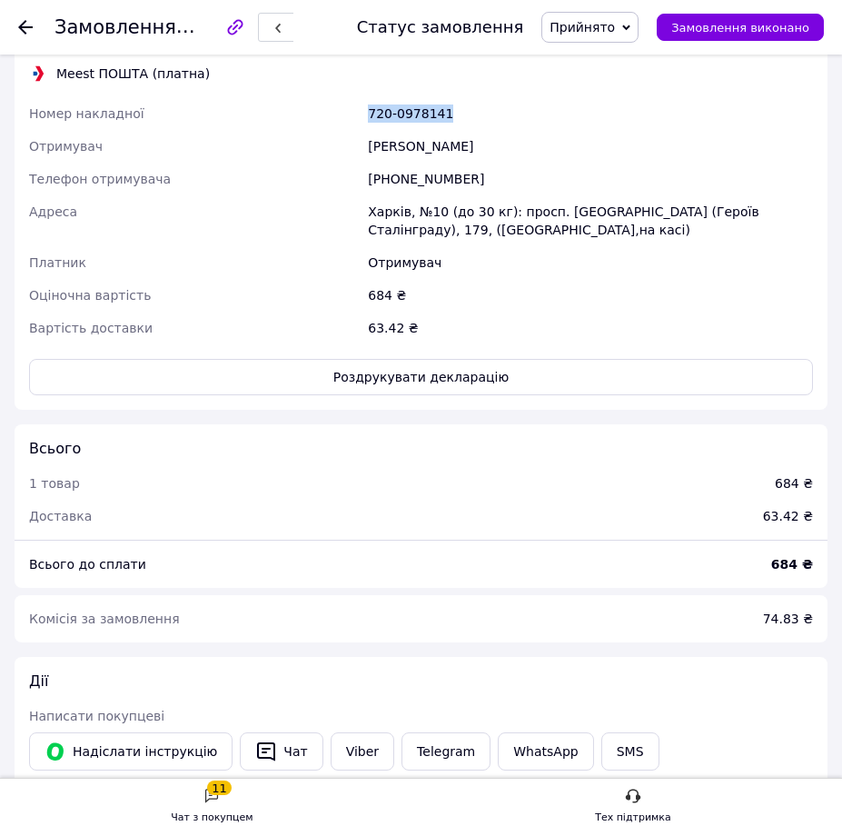
drag, startPoint x: 459, startPoint y: 121, endPoint x: 369, endPoint y: 116, distance: 90.0
click at [369, 116] on div "720-0978141" at bounding box center [590, 113] width 452 height 33
click at [435, 382] on button "Роздрукувати декларацію" at bounding box center [421, 377] width 784 height 36
click at [16, 33] on div "Замовлення №365993920 Статус замовлення Прийнято Виконано Скасовано Оплачено Об…" at bounding box center [421, 27] width 842 height 55
click at [25, 31] on icon at bounding box center [25, 27] width 15 height 15
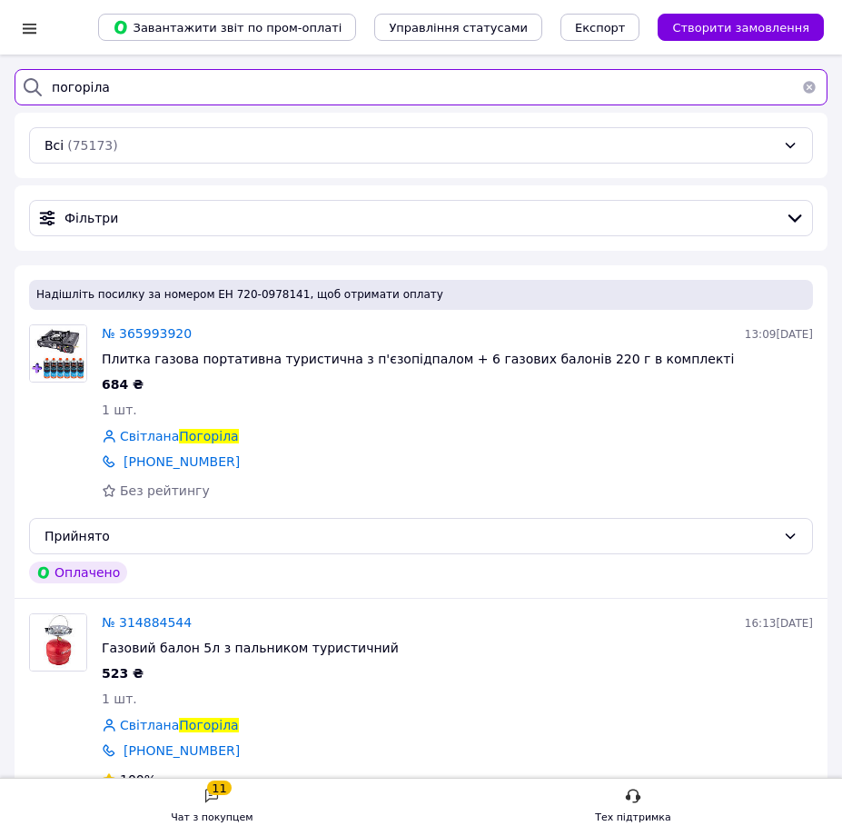
drag, startPoint x: 134, startPoint y: 82, endPoint x: -15, endPoint y: 76, distance: 150.0
click at [0, 76] on html "Список замовлень Завантажити звіт по пром-оплаті Управління статусами Експорт С…" at bounding box center [421, 611] width 842 height 1222
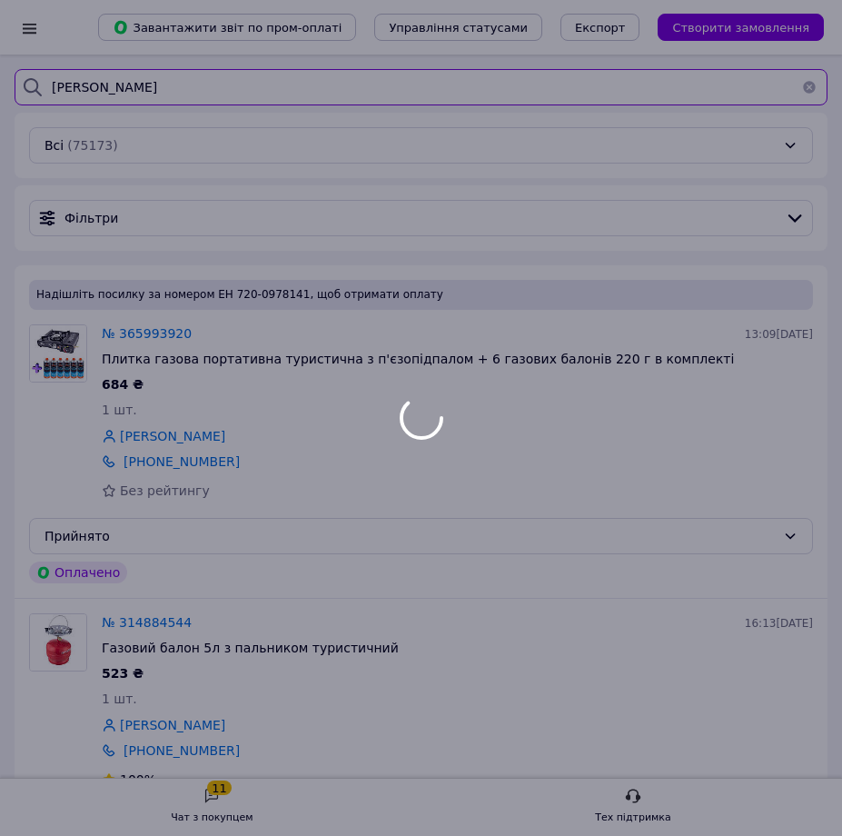
type input "фисун"
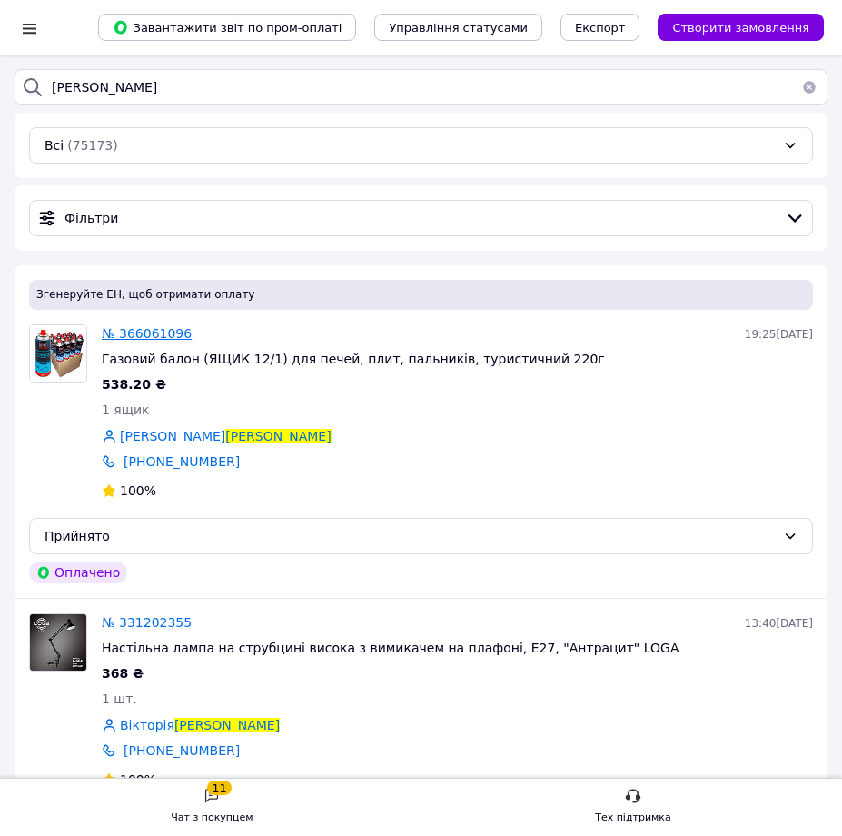
click at [147, 336] on span "№ 366061096" at bounding box center [147, 333] width 90 height 15
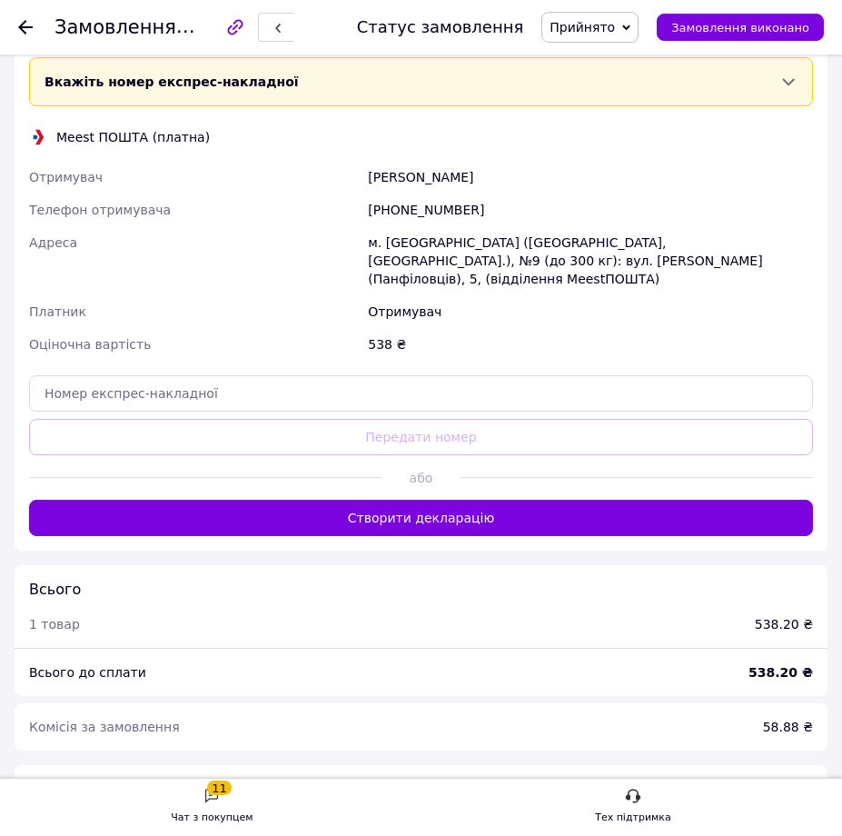
scroll to position [908, 0]
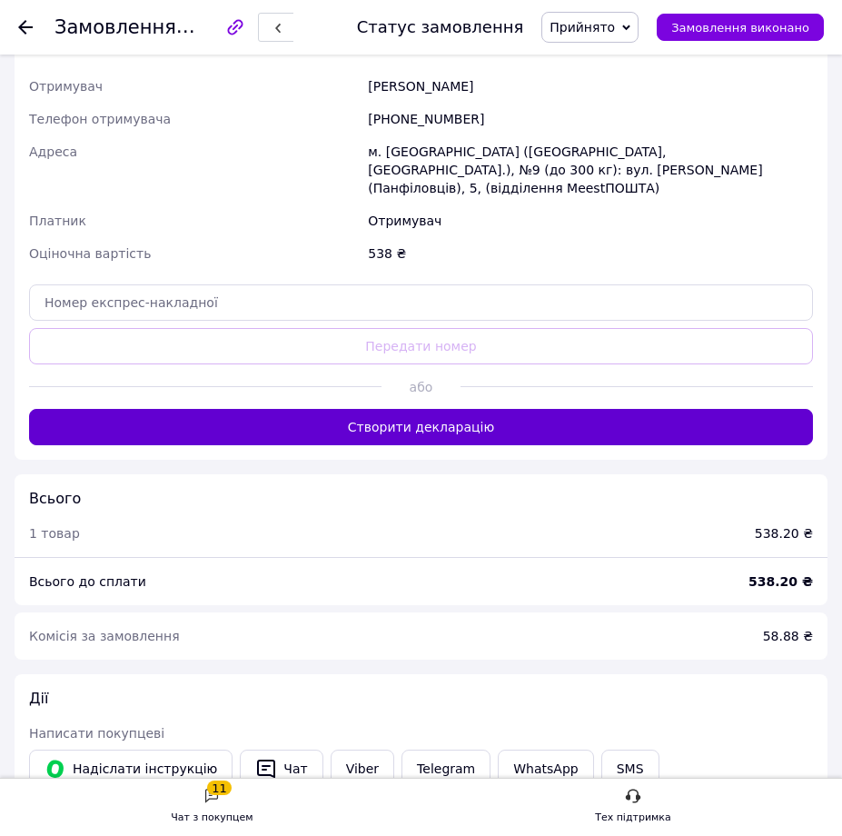
click at [384, 409] on button "Створити декларацію" at bounding box center [421, 427] width 784 height 36
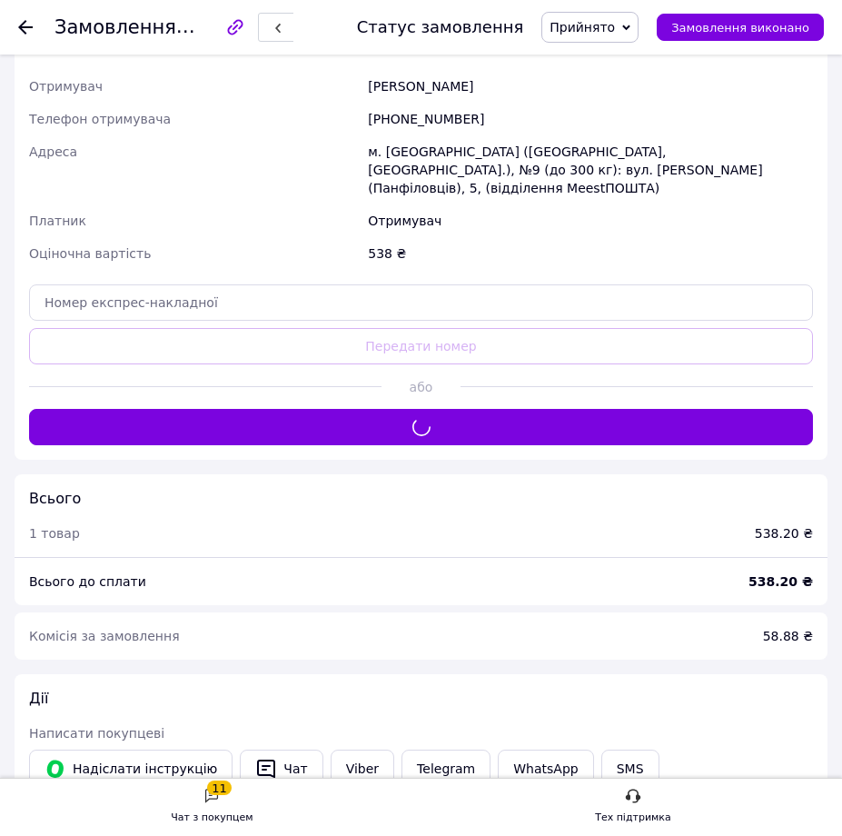
scroll to position [818, 0]
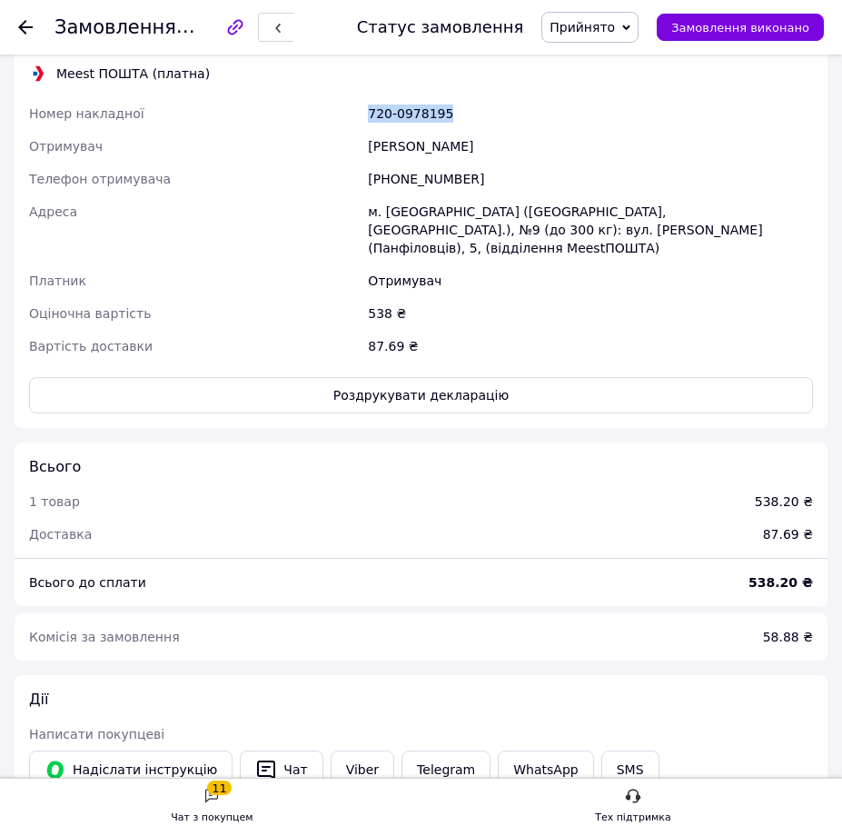
drag, startPoint x: 441, startPoint y: 114, endPoint x: 365, endPoint y: 114, distance: 75.4
click at [365, 114] on div "720-0978195" at bounding box center [590, 113] width 452 height 33
click at [431, 382] on button "Роздрукувати декларацію" at bounding box center [421, 395] width 784 height 36
click at [26, 25] on icon at bounding box center [25, 27] width 15 height 15
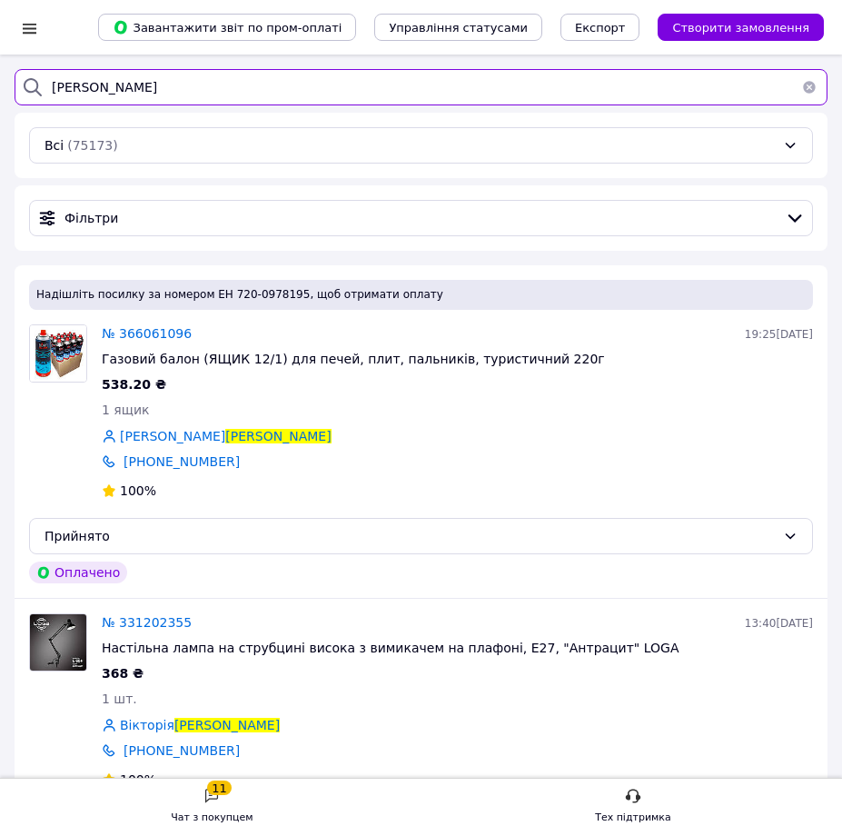
drag, startPoint x: 111, startPoint y: 84, endPoint x: 17, endPoint y: 84, distance: 93.6
click at [17, 84] on div "фисун" at bounding box center [421, 87] width 813 height 36
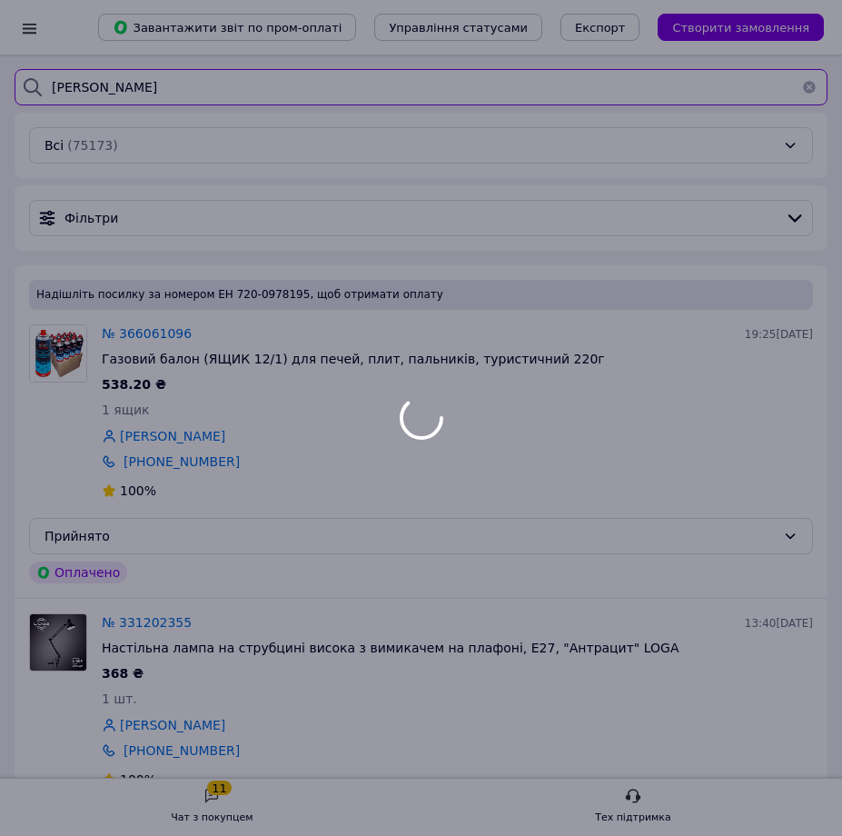
type input "михайлов"
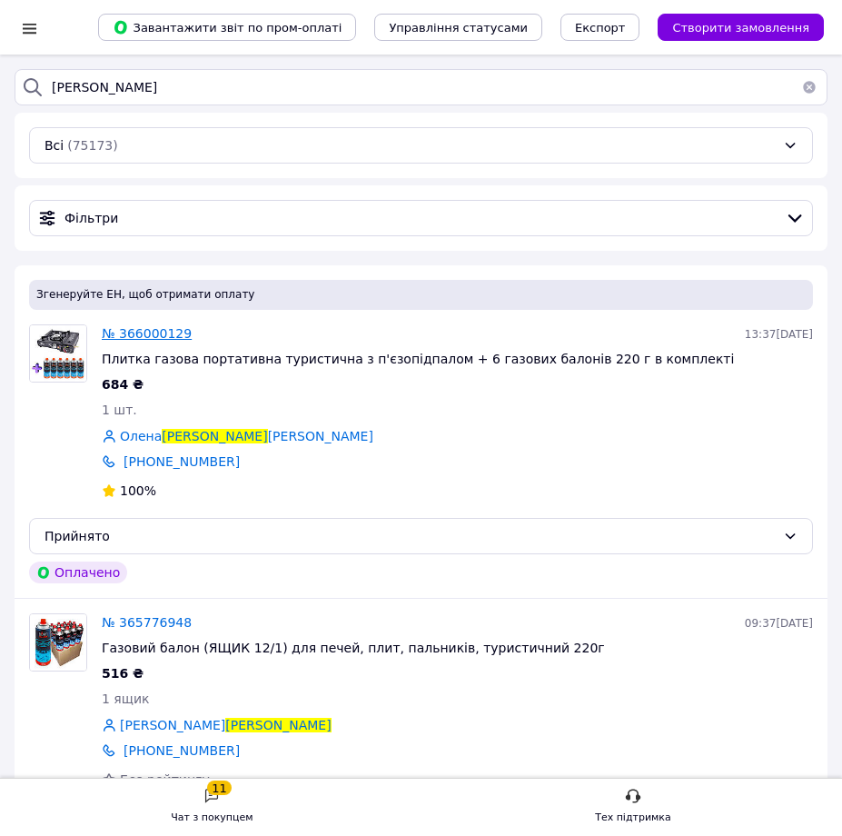
click at [159, 334] on span "№ 366000129" at bounding box center [147, 333] width 90 height 15
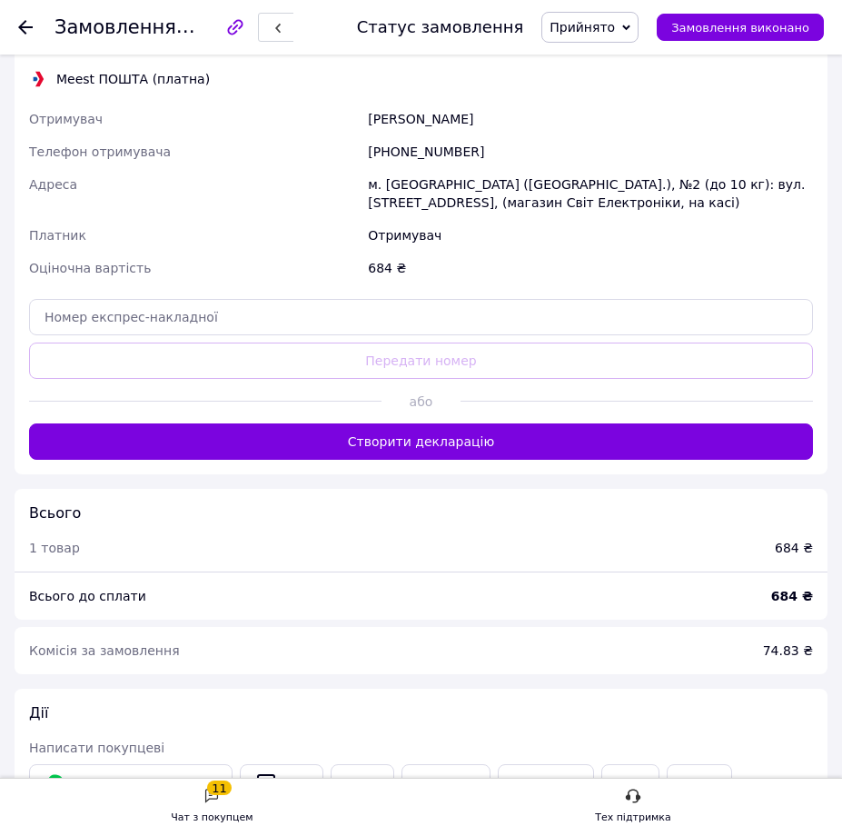
scroll to position [999, 0]
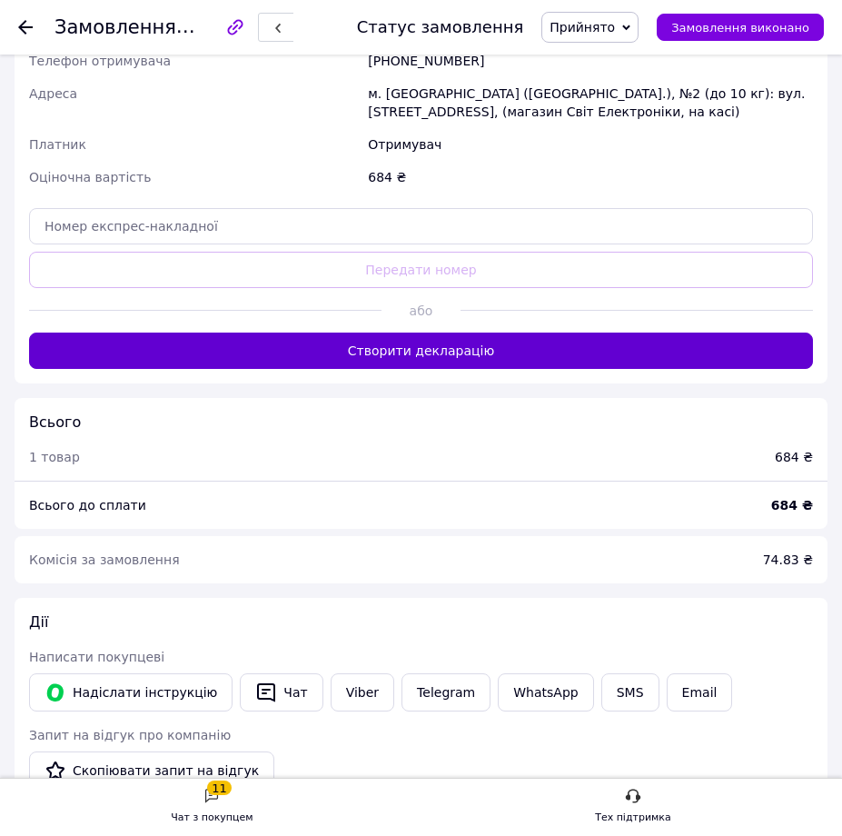
click at [356, 335] on button "Створити декларацію" at bounding box center [421, 350] width 784 height 36
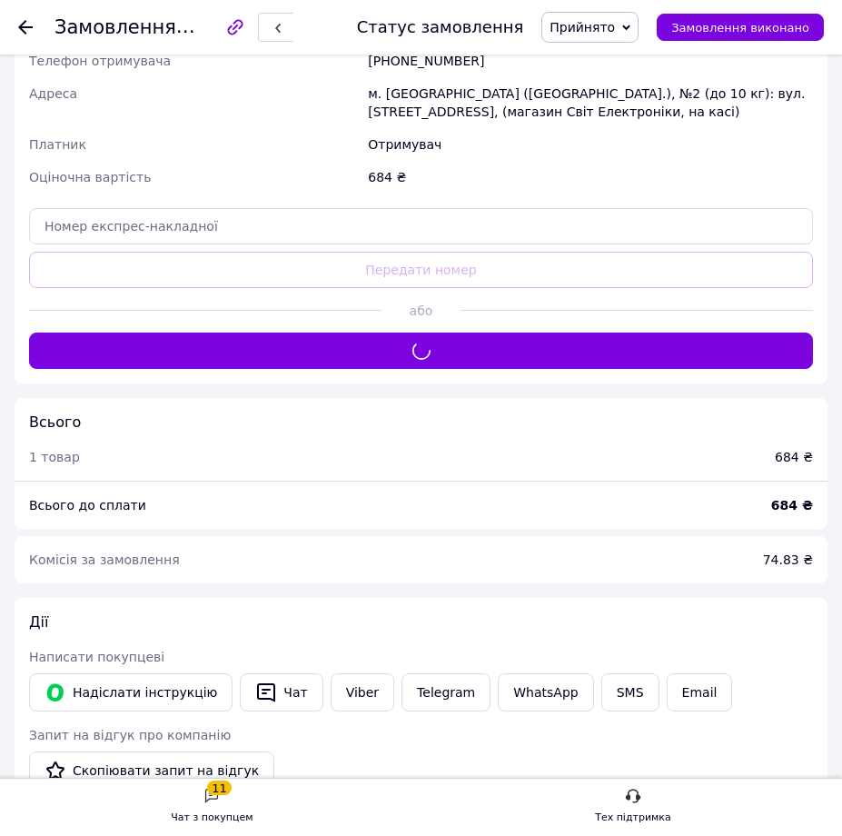
scroll to position [727, 0]
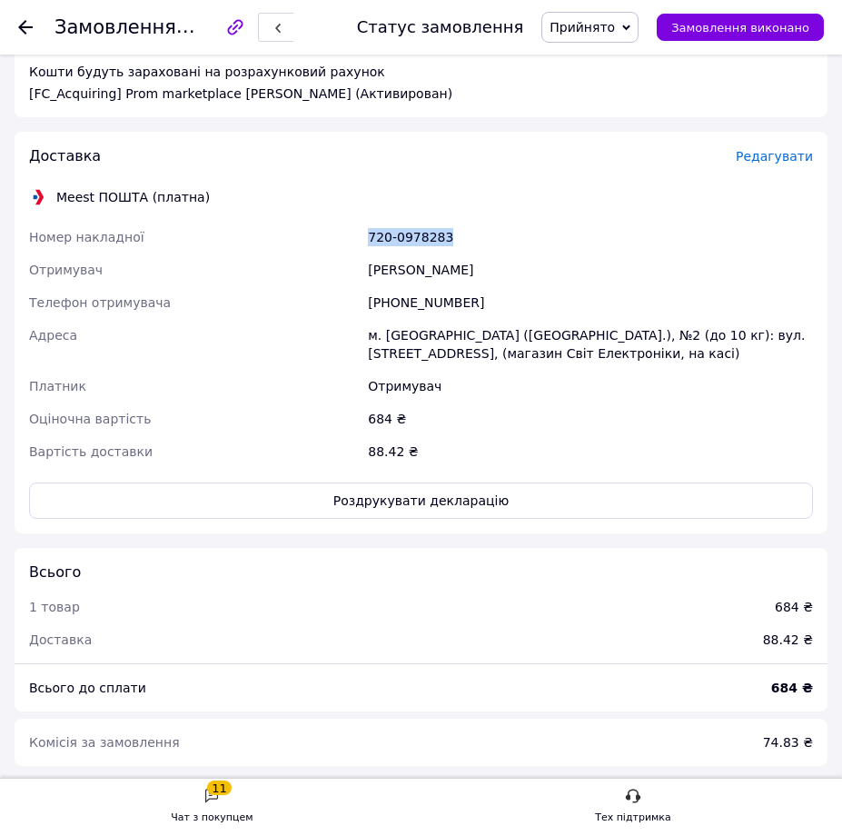
drag, startPoint x: 454, startPoint y: 240, endPoint x: 370, endPoint y: 243, distance: 84.6
click at [370, 243] on div "720-0978283" at bounding box center [590, 237] width 452 height 33
click at [429, 496] on button "Роздрукувати декларацію" at bounding box center [421, 500] width 784 height 36
click at [26, 25] on icon at bounding box center [25, 27] width 15 height 15
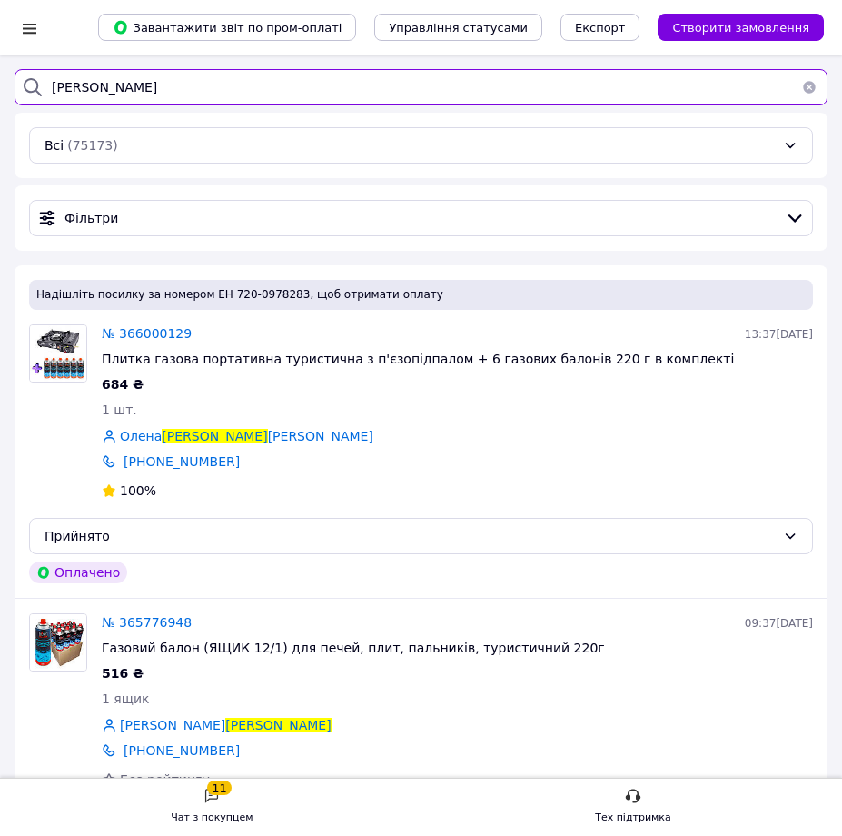
drag, startPoint x: 116, startPoint y: 94, endPoint x: -9, endPoint y: 90, distance: 125.4
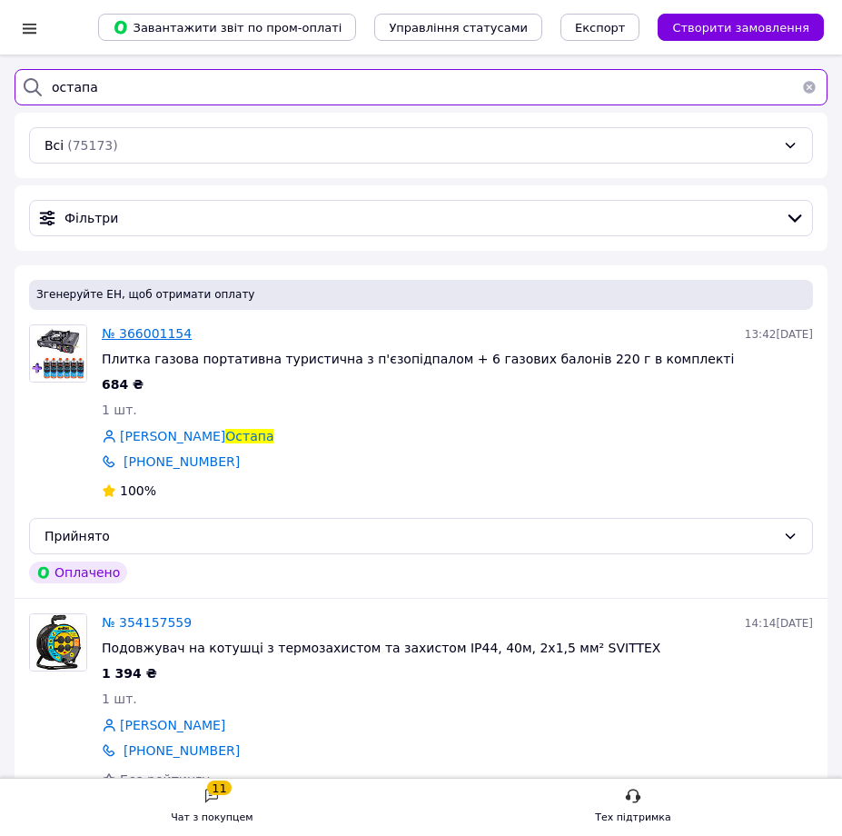
type input "остапа"
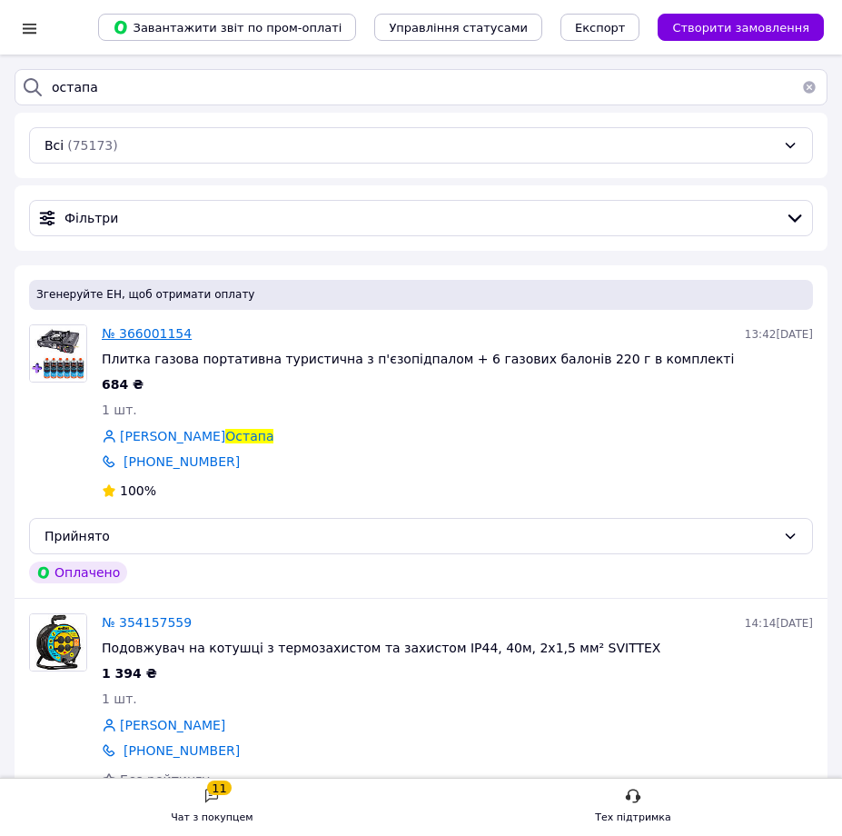
click at [157, 341] on span "№ 366001154" at bounding box center [147, 333] width 90 height 15
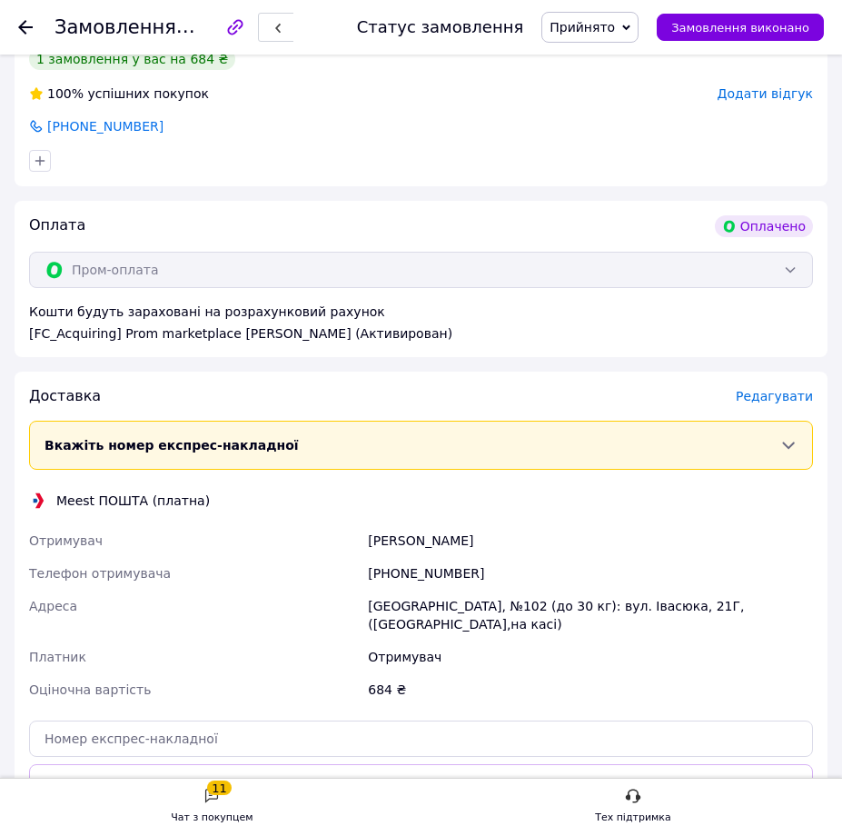
scroll to position [727, 0]
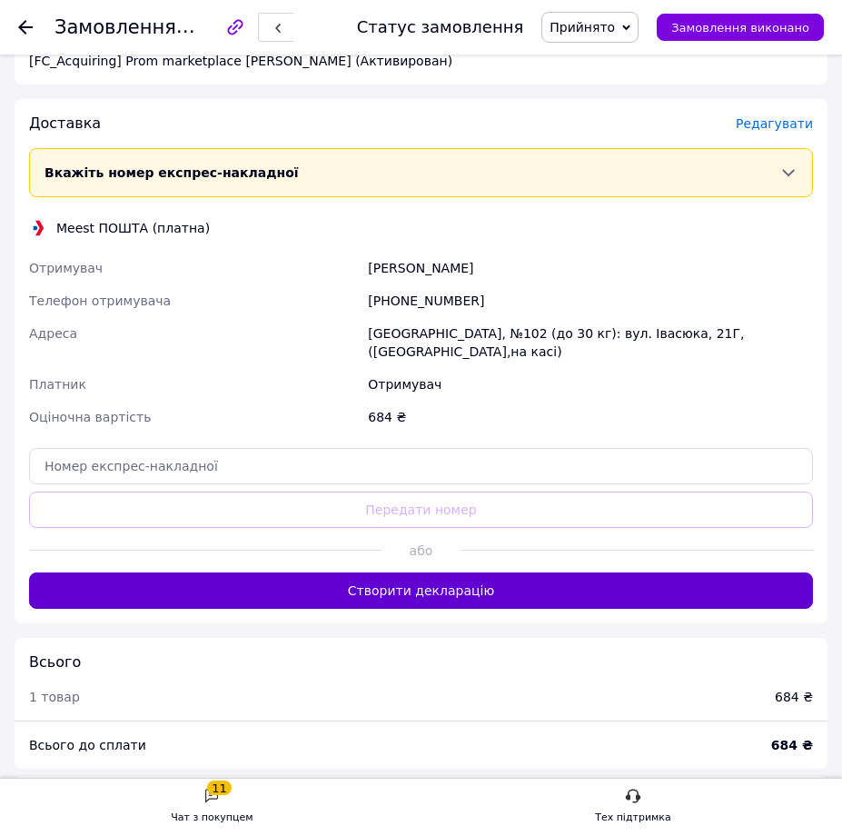
click at [483, 572] on button "Створити декларацію" at bounding box center [421, 590] width 784 height 36
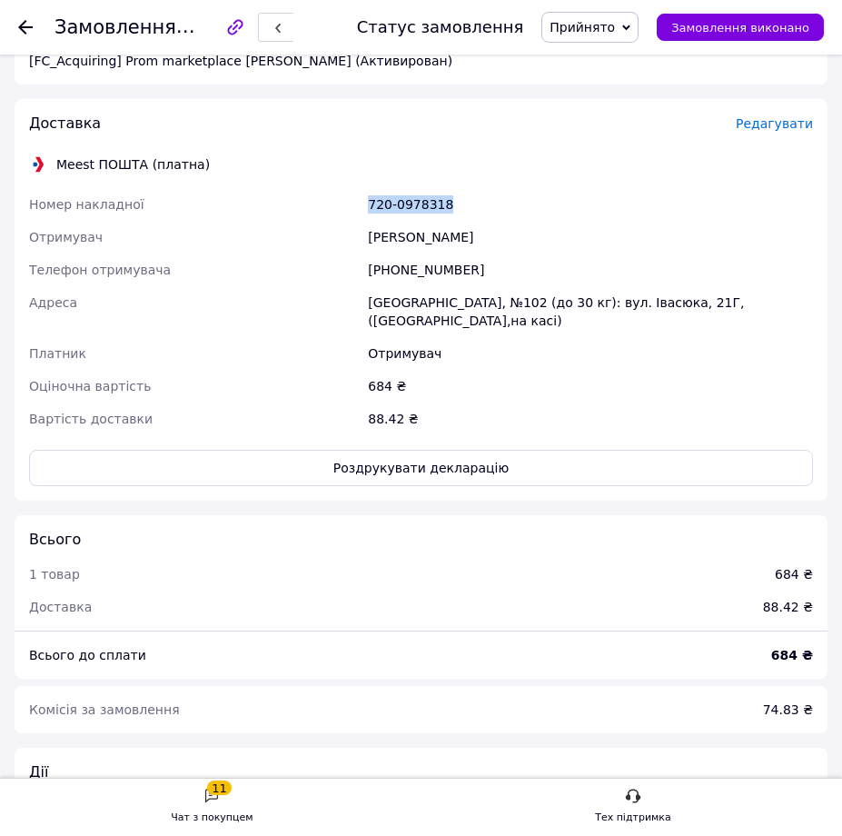
drag, startPoint x: 446, startPoint y: 203, endPoint x: 369, endPoint y: 202, distance: 77.2
click at [369, 202] on div "720-0978318" at bounding box center [590, 204] width 452 height 33
click at [430, 450] on button "Роздрукувати декларацію" at bounding box center [421, 468] width 784 height 36
click at [24, 26] on use at bounding box center [25, 27] width 15 height 15
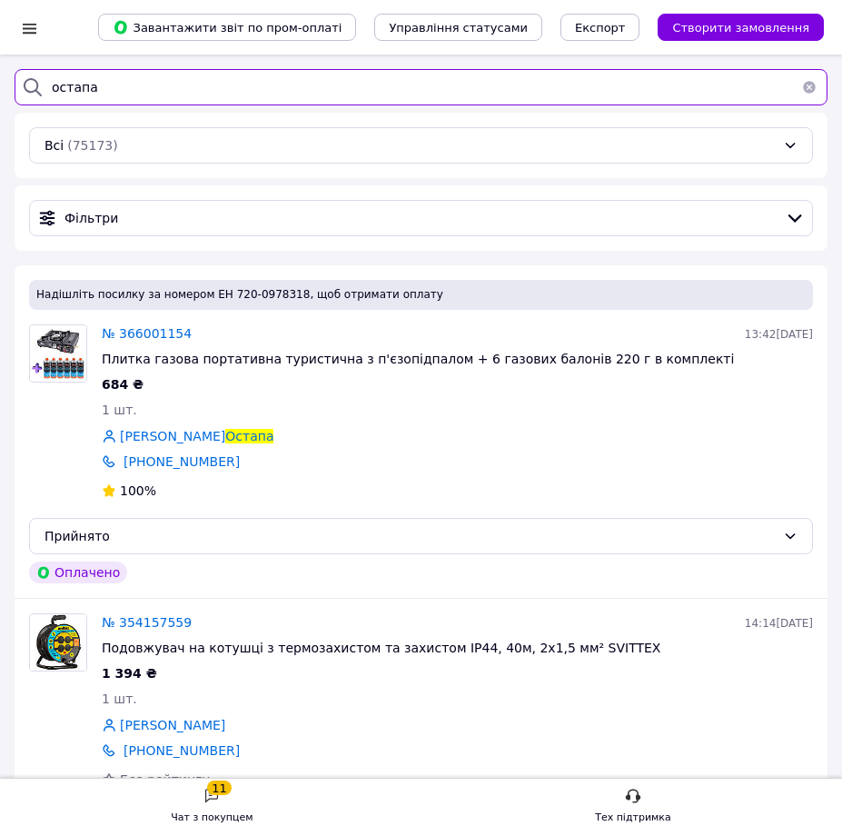
drag, startPoint x: 103, startPoint y: 83, endPoint x: 20, endPoint y: 79, distance: 82.7
click at [20, 79] on div "остапа" at bounding box center [421, 87] width 813 height 36
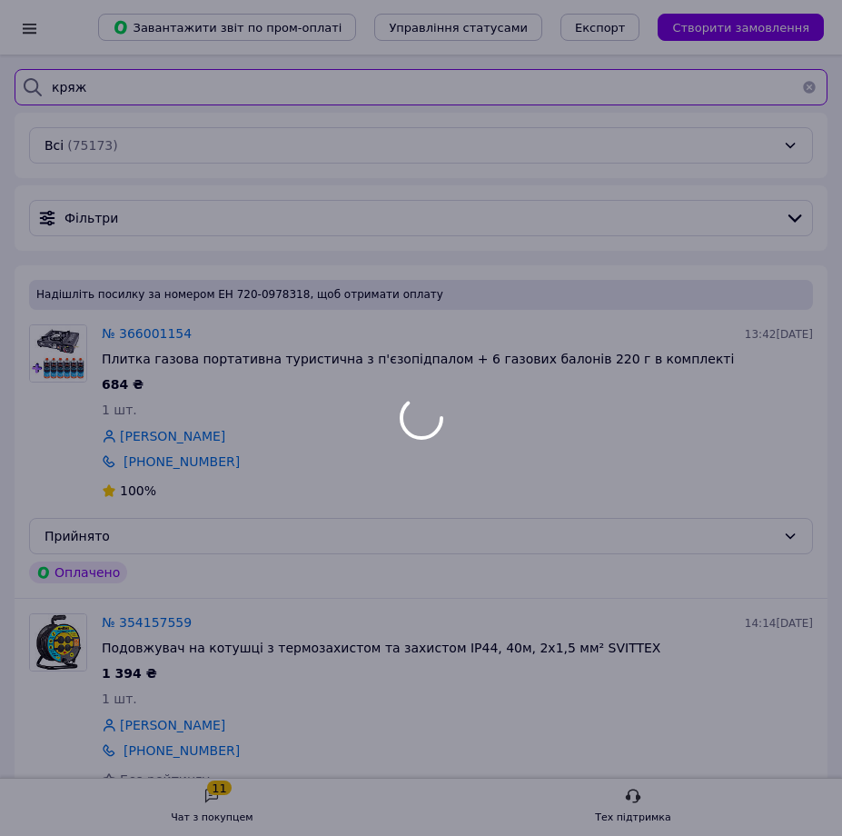
type input "кряж"
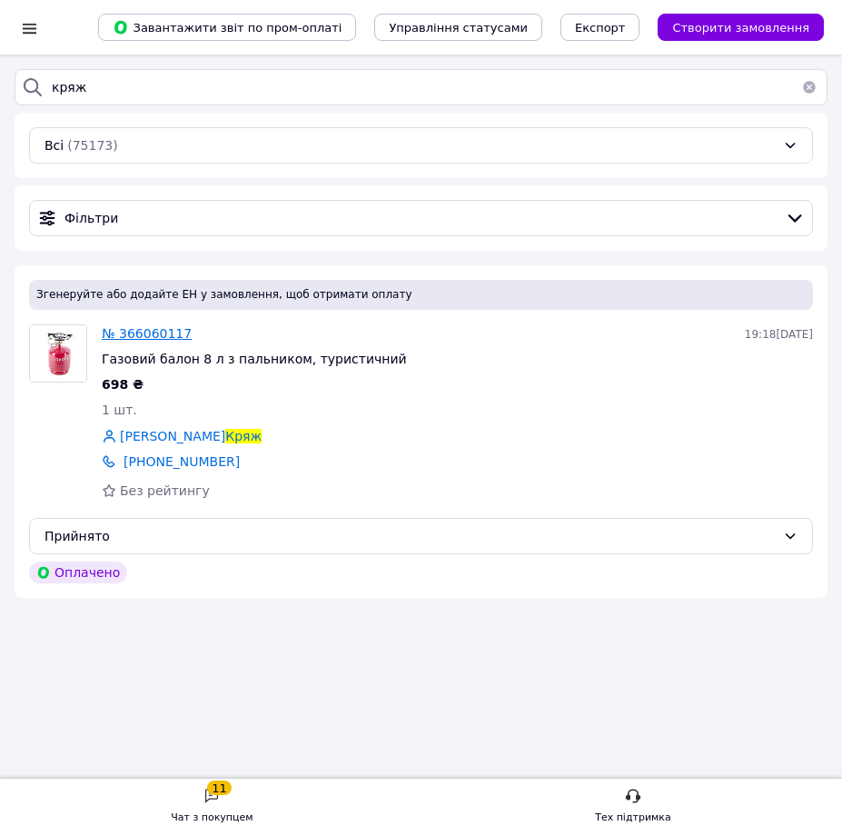
click at [115, 340] on span "№ 366060117" at bounding box center [147, 333] width 90 height 15
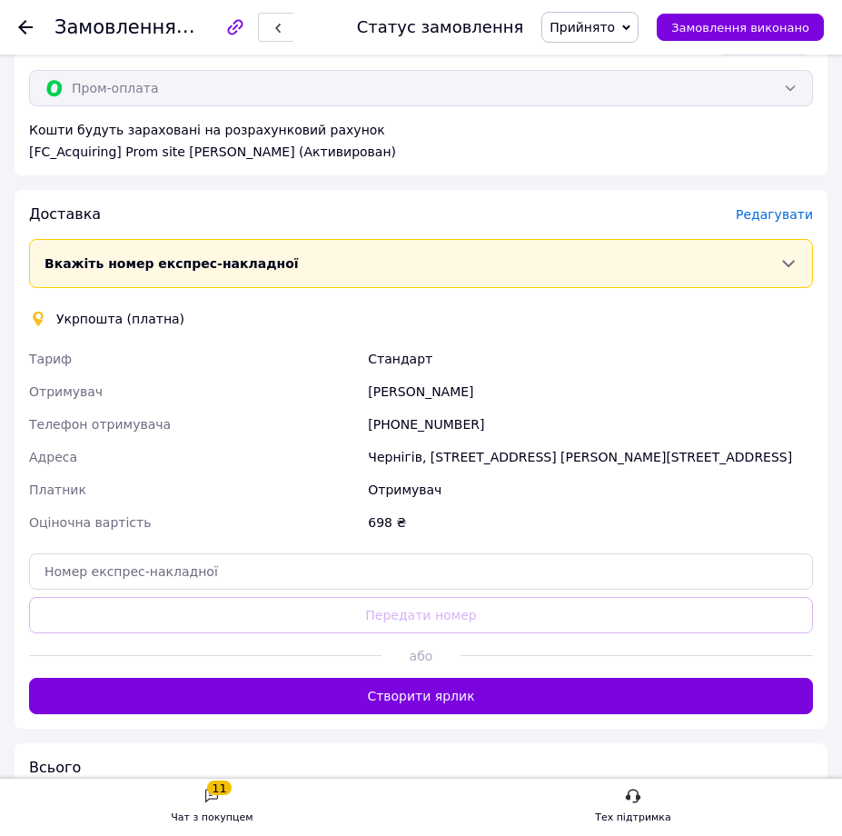
scroll to position [727, 0]
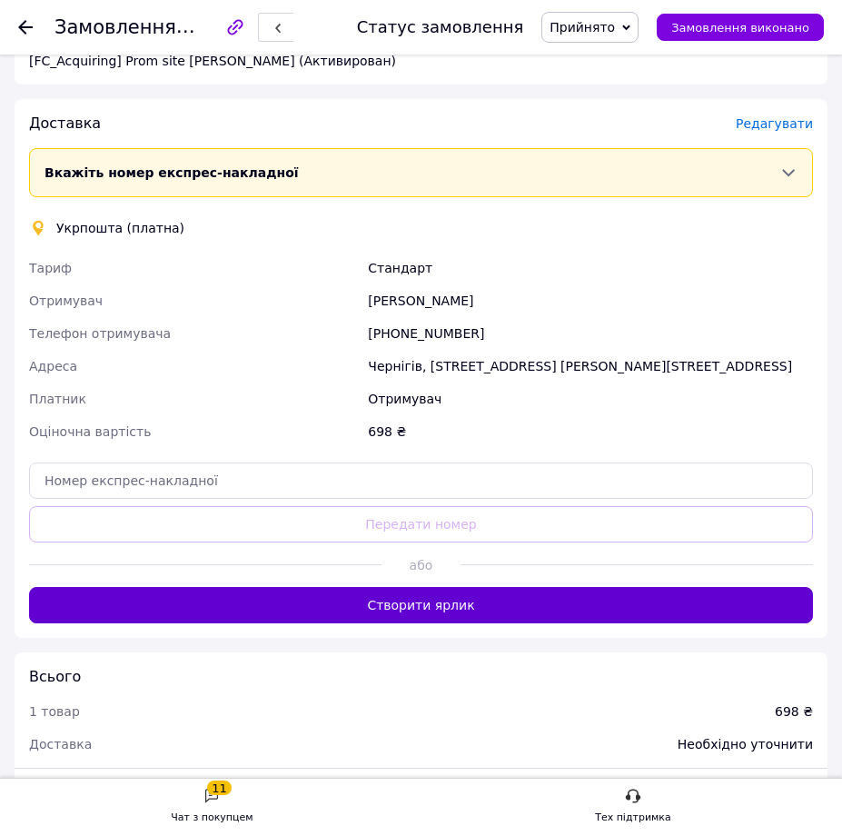
click at [387, 604] on button "Створити ярлик" at bounding box center [421, 605] width 784 height 36
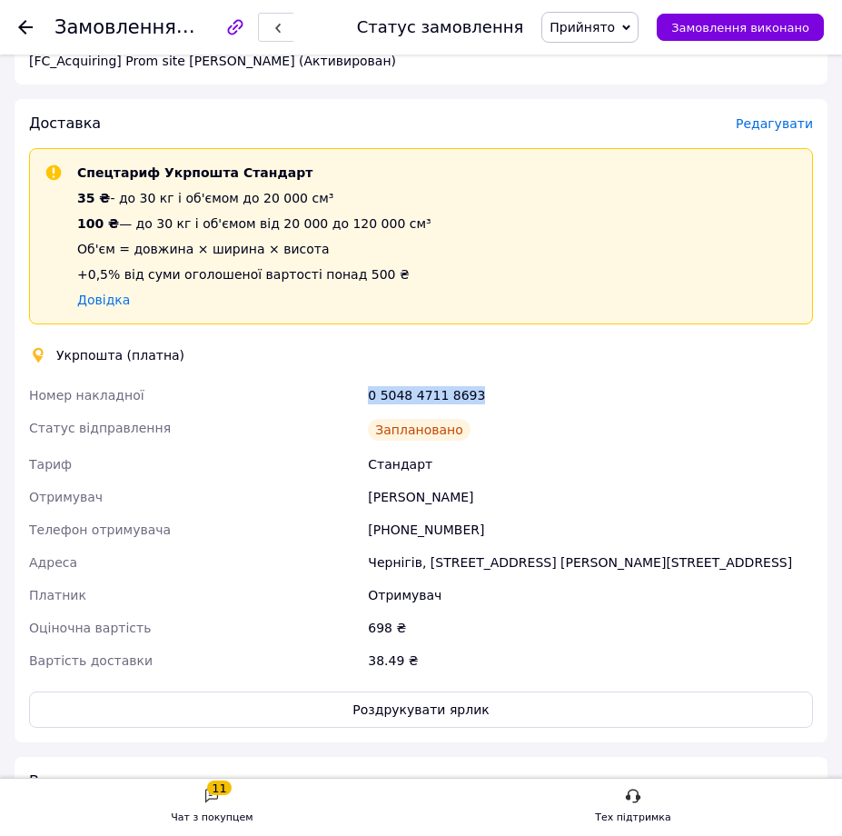
drag, startPoint x: 471, startPoint y: 391, endPoint x: 371, endPoint y: 394, distance: 100.0
click at [371, 394] on div "0 5048 4711 8693" at bounding box center [590, 395] width 452 height 33
click at [394, 701] on button "Роздрукувати ярлик" at bounding box center [421, 709] width 784 height 36
click at [29, 25] on icon at bounding box center [25, 27] width 15 height 15
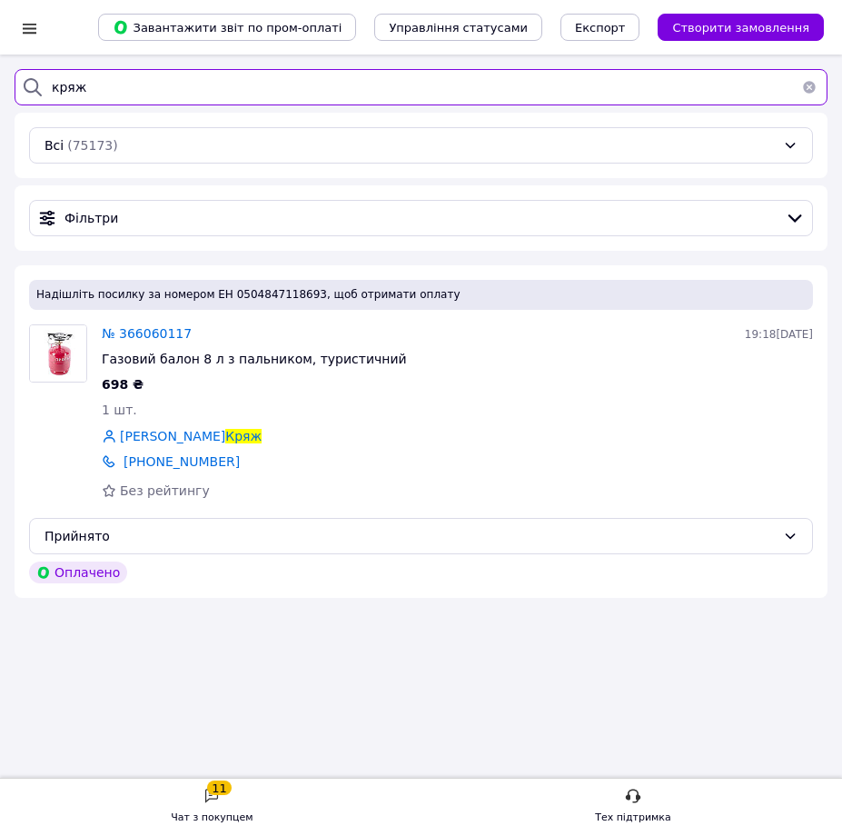
drag, startPoint x: 83, startPoint y: 84, endPoint x: 8, endPoint y: 82, distance: 74.5
click at [8, 82] on div "Список замовлень Завантажити звіт по пром-оплаті Управління статусами Експорт С…" at bounding box center [421, 334] width 842 height 558
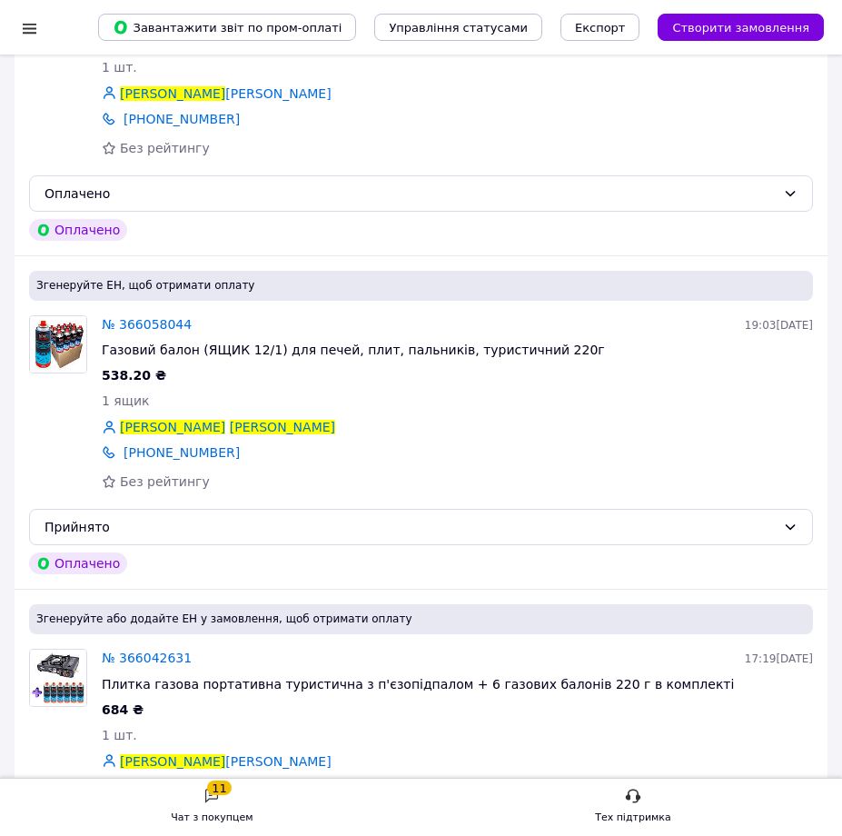
scroll to position [5632, 0]
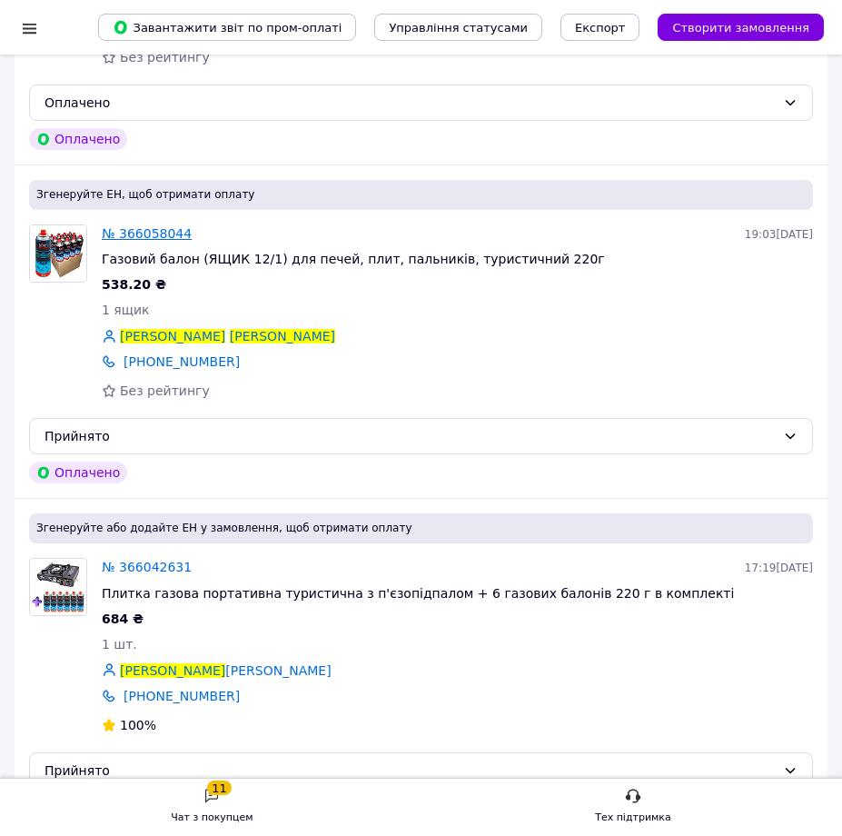
type input "олег олег"
click at [147, 236] on span "№ 366058044" at bounding box center [147, 233] width 90 height 15
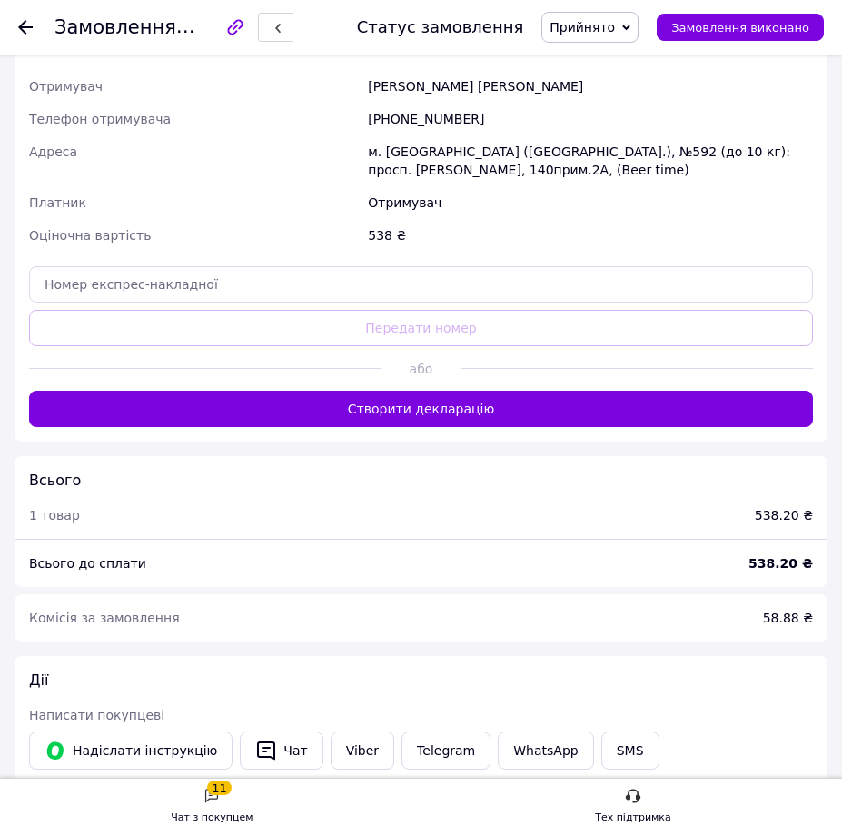
scroll to position [1181, 0]
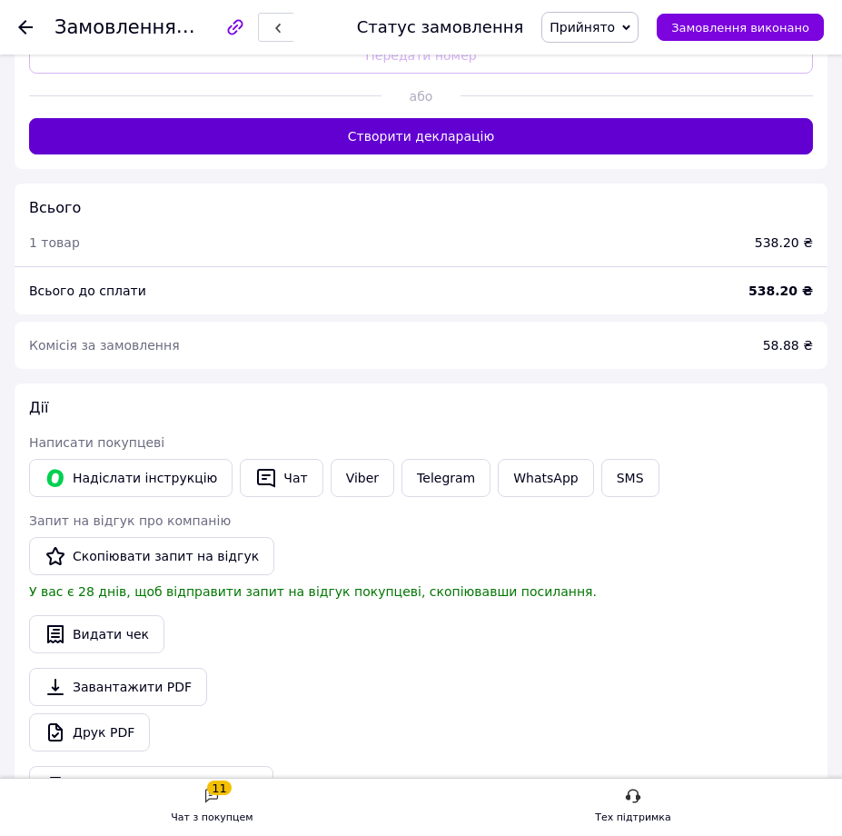
click at [346, 144] on button "Створити декларацію" at bounding box center [421, 136] width 784 height 36
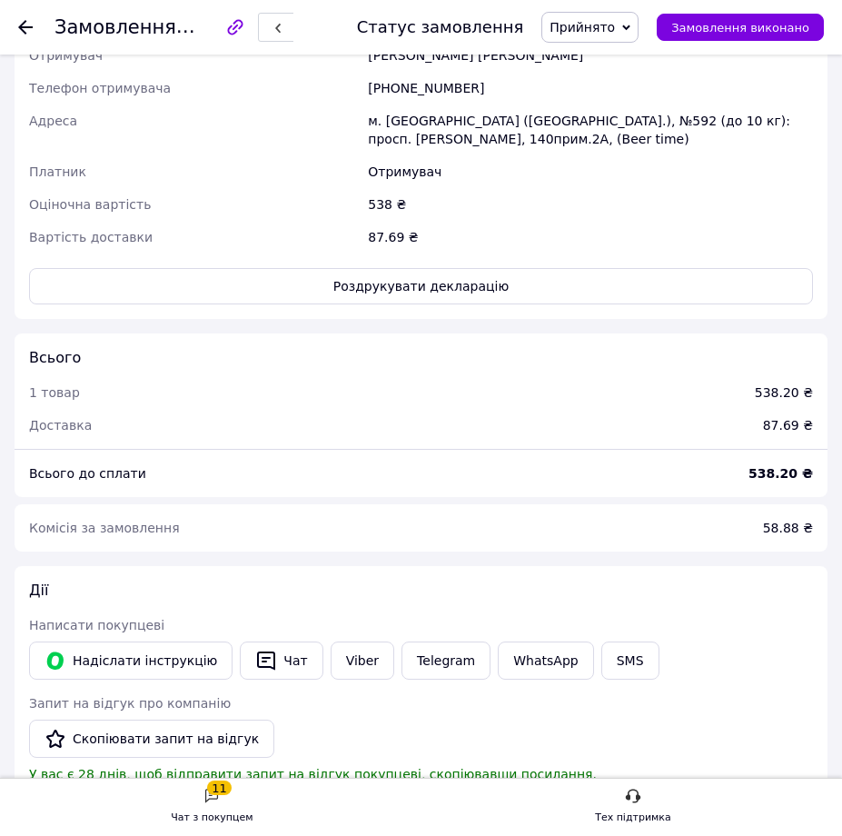
scroll to position [727, 0]
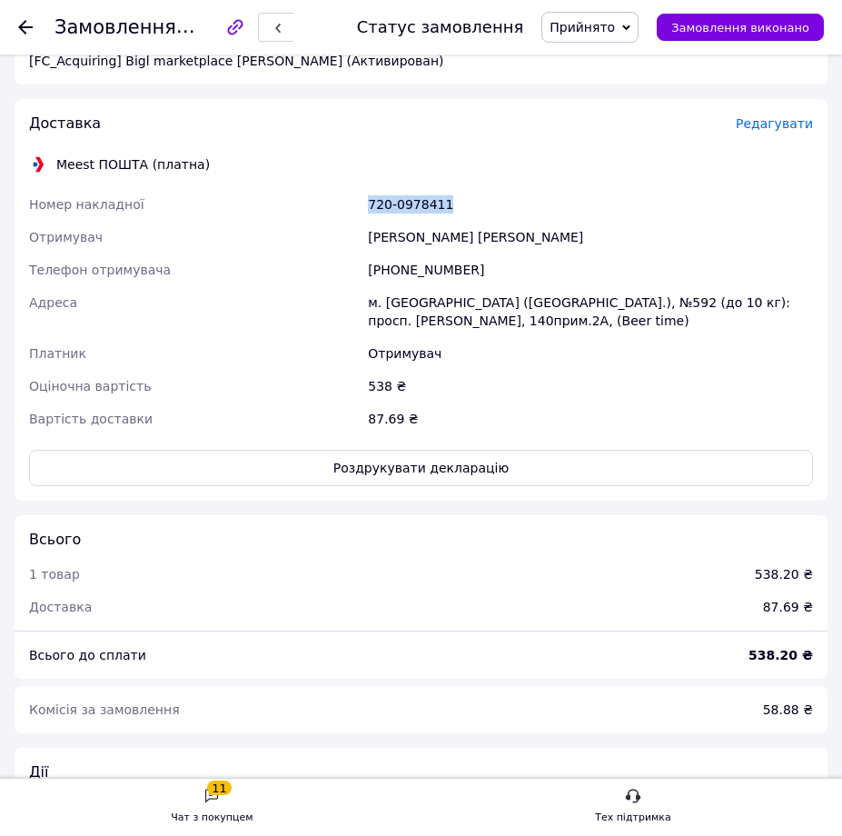
drag, startPoint x: 456, startPoint y: 202, endPoint x: 369, endPoint y: 204, distance: 87.2
click at [369, 204] on div "720-0978411" at bounding box center [590, 204] width 452 height 33
click at [393, 452] on button "Роздрукувати декларацію" at bounding box center [421, 468] width 784 height 36
click at [24, 27] on use at bounding box center [25, 27] width 15 height 15
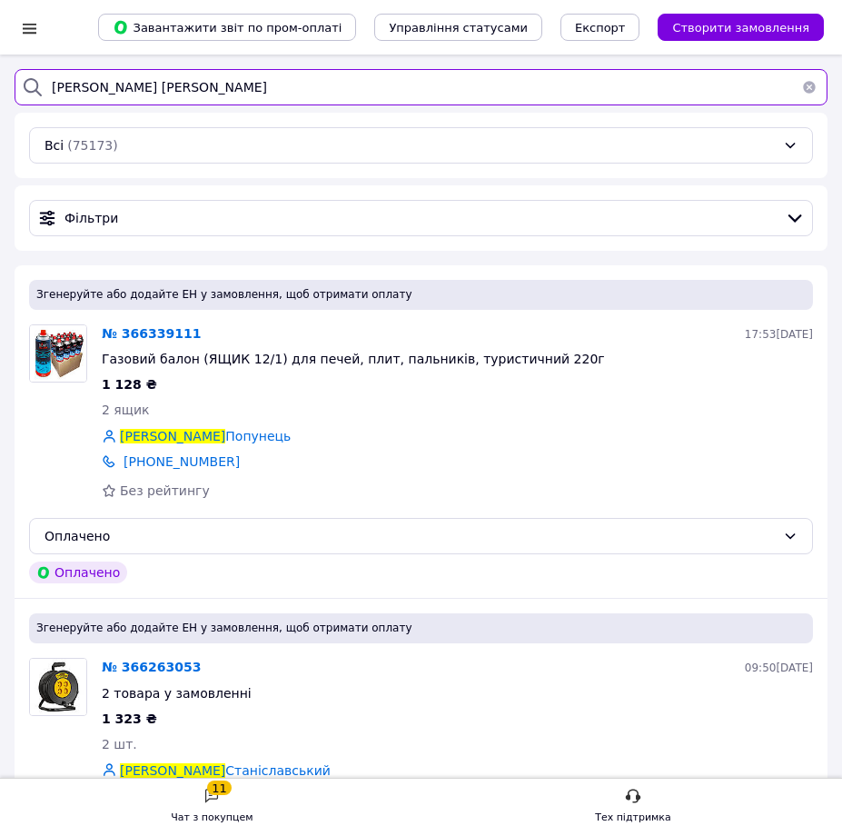
drag, startPoint x: 133, startPoint y: 95, endPoint x: 15, endPoint y: 90, distance: 118.2
click at [15, 90] on div "олег олег" at bounding box center [421, 87] width 813 height 36
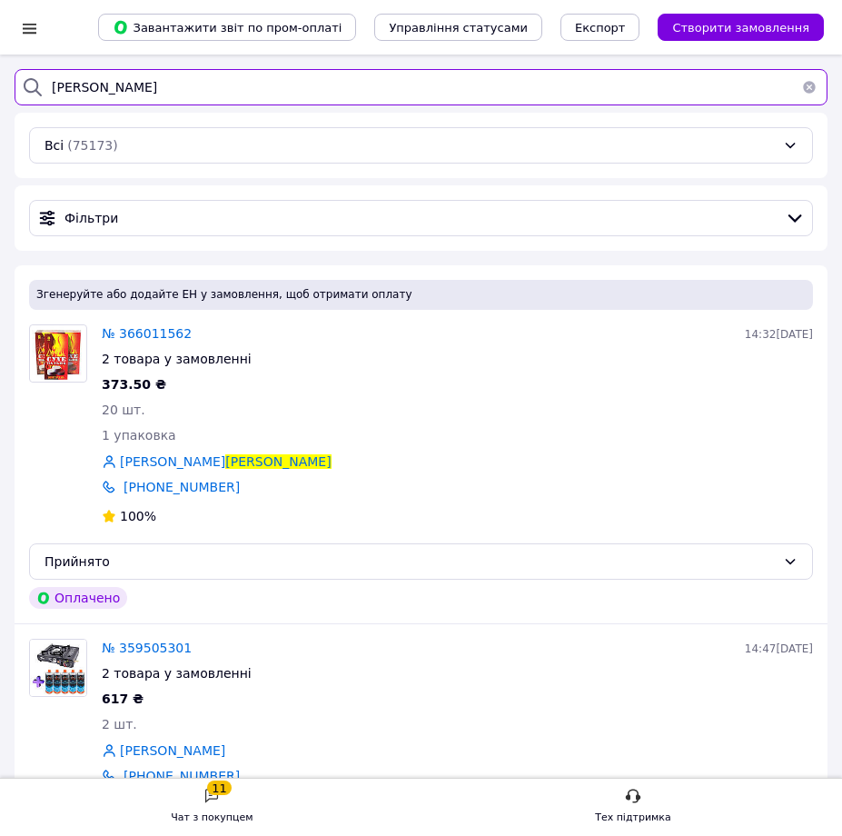
type input "колесникова"
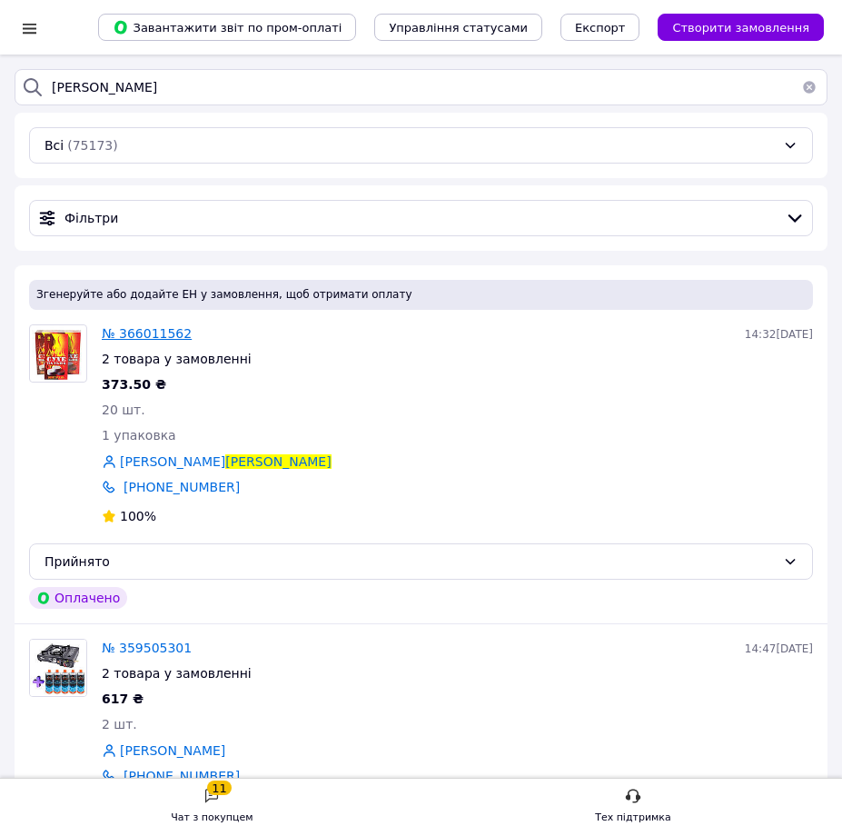
click at [154, 332] on span "№ 366011562" at bounding box center [147, 333] width 90 height 15
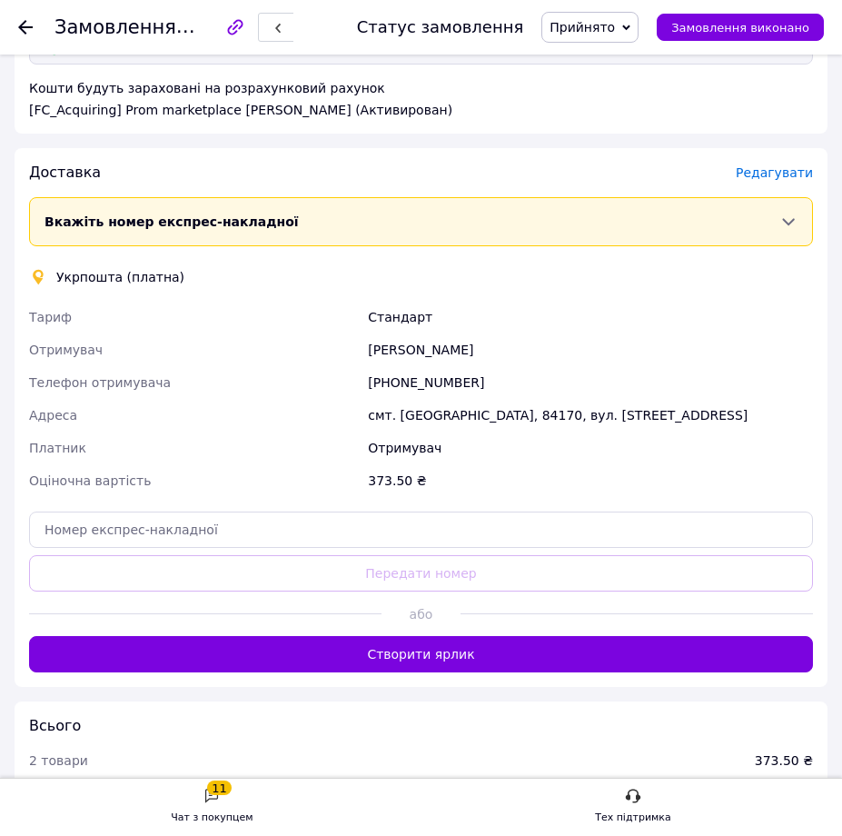
scroll to position [1090, 0]
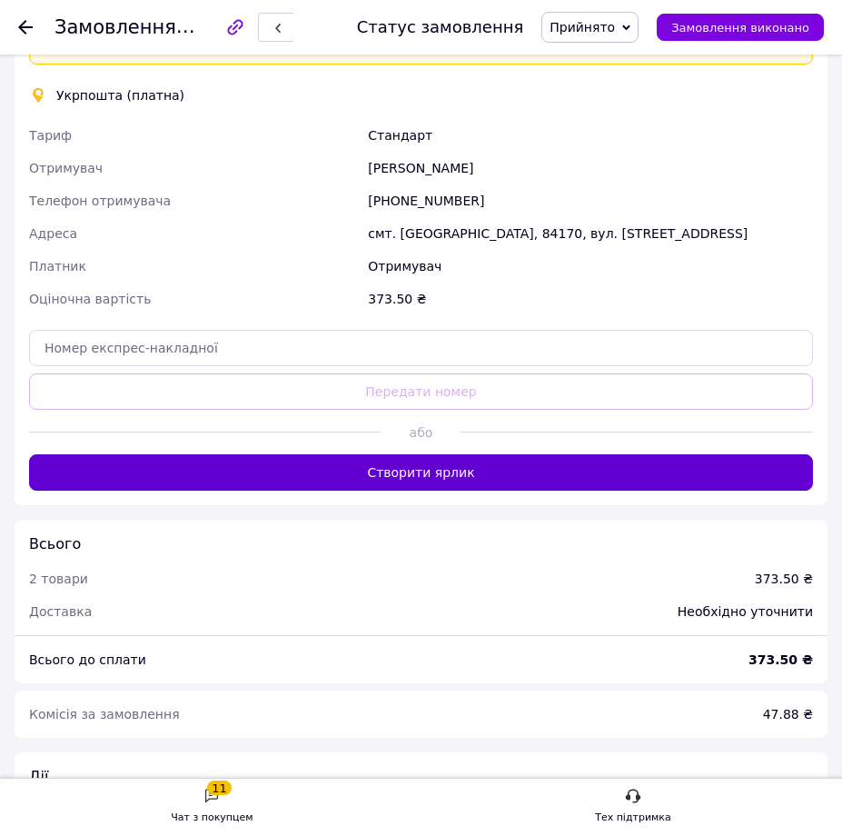
click at [405, 488] on button "Створити ярлик" at bounding box center [421, 472] width 784 height 36
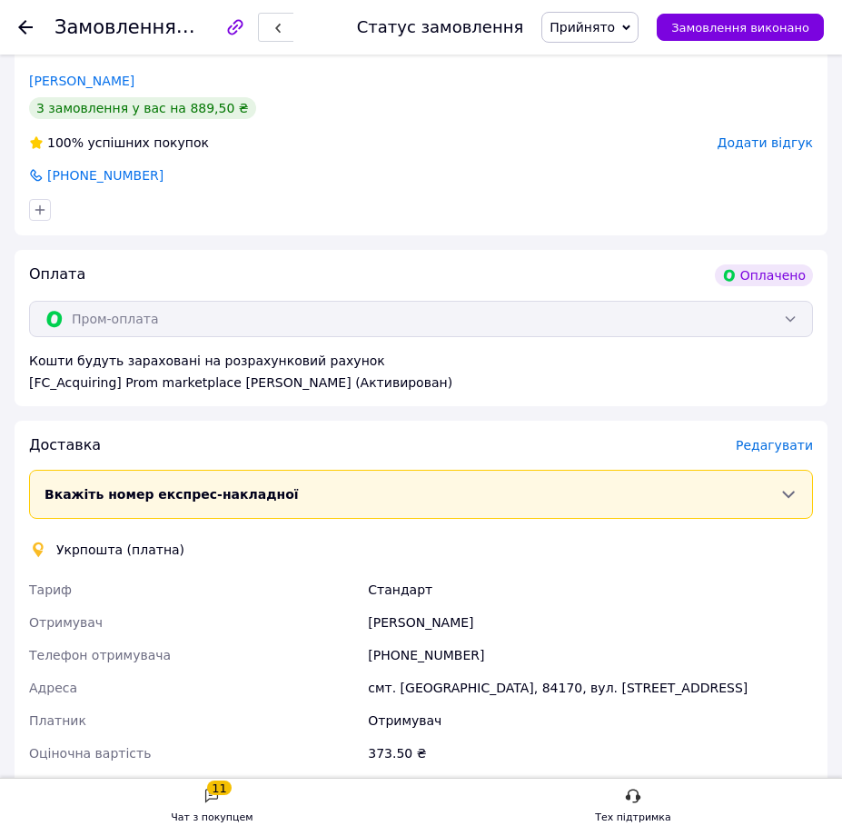
scroll to position [727, 0]
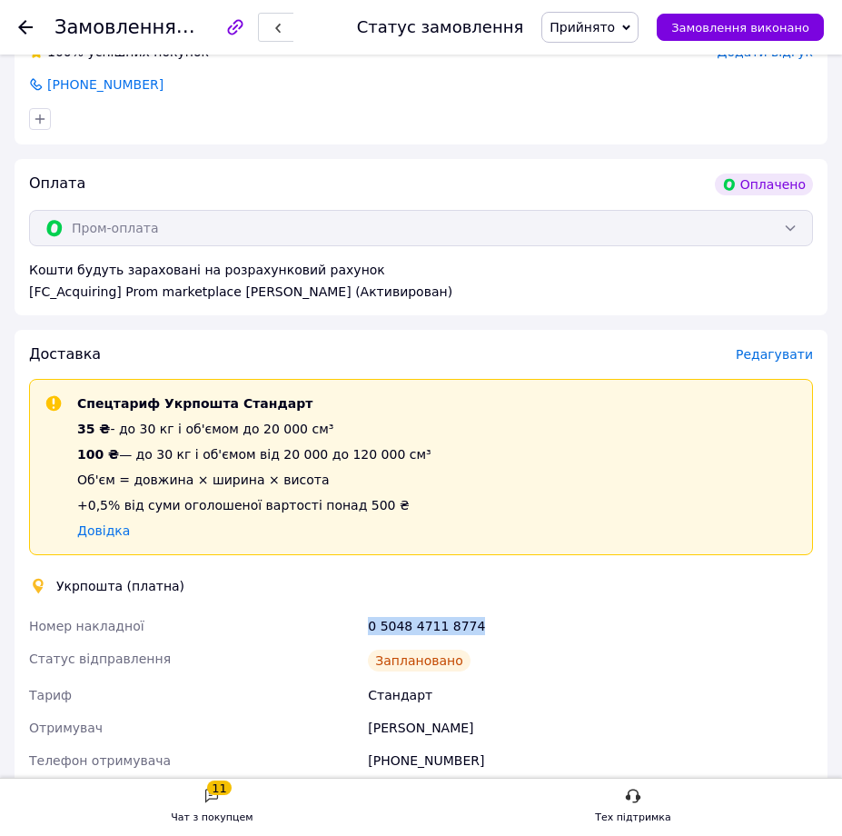
drag, startPoint x: 478, startPoint y: 620, endPoint x: 369, endPoint y: 631, distance: 109.5
click at [369, 631] on div "0 5048 4711 8774" at bounding box center [590, 625] width 452 height 33
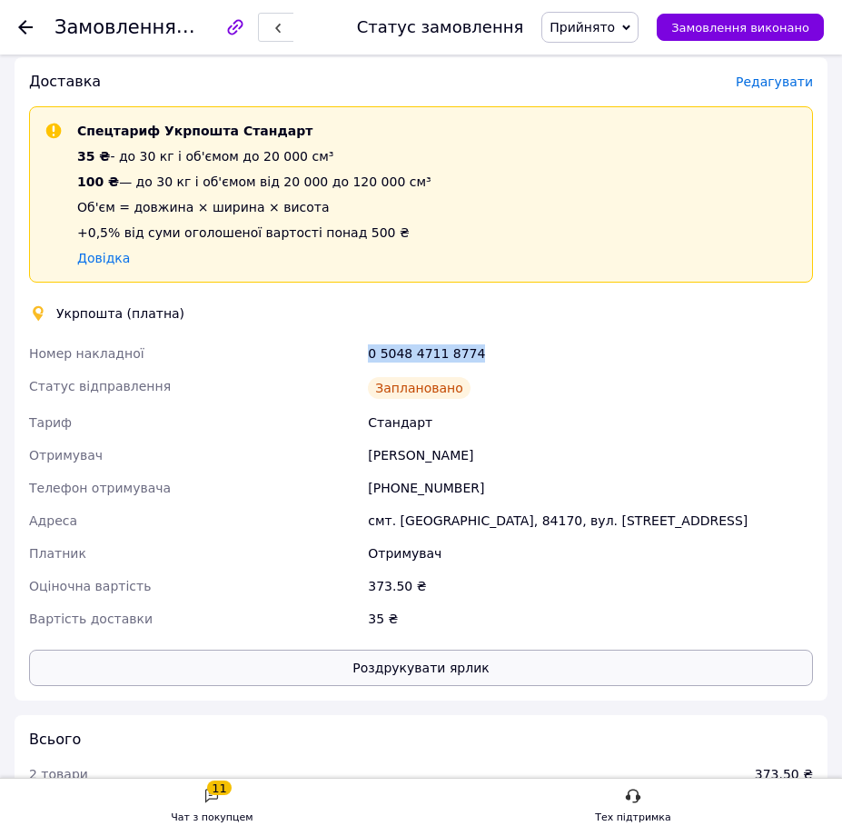
click at [413, 659] on button "Роздрукувати ярлик" at bounding box center [421, 667] width 784 height 36
click at [31, 25] on icon at bounding box center [25, 27] width 15 height 15
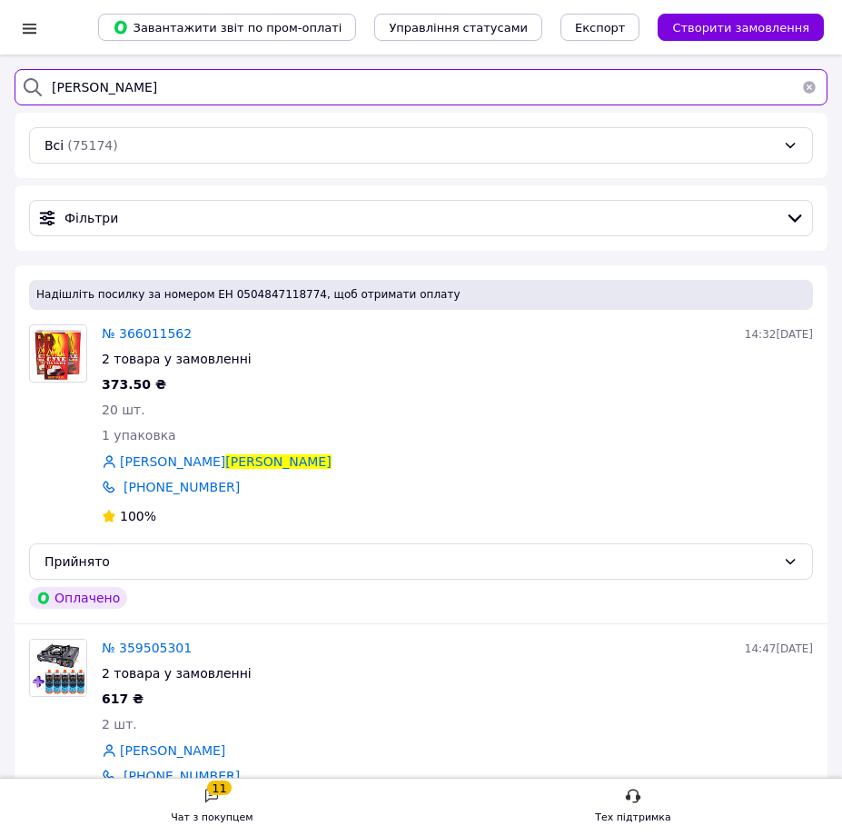
drag, startPoint x: 134, startPoint y: 89, endPoint x: -14, endPoint y: 89, distance: 147.2
type input "суярко"
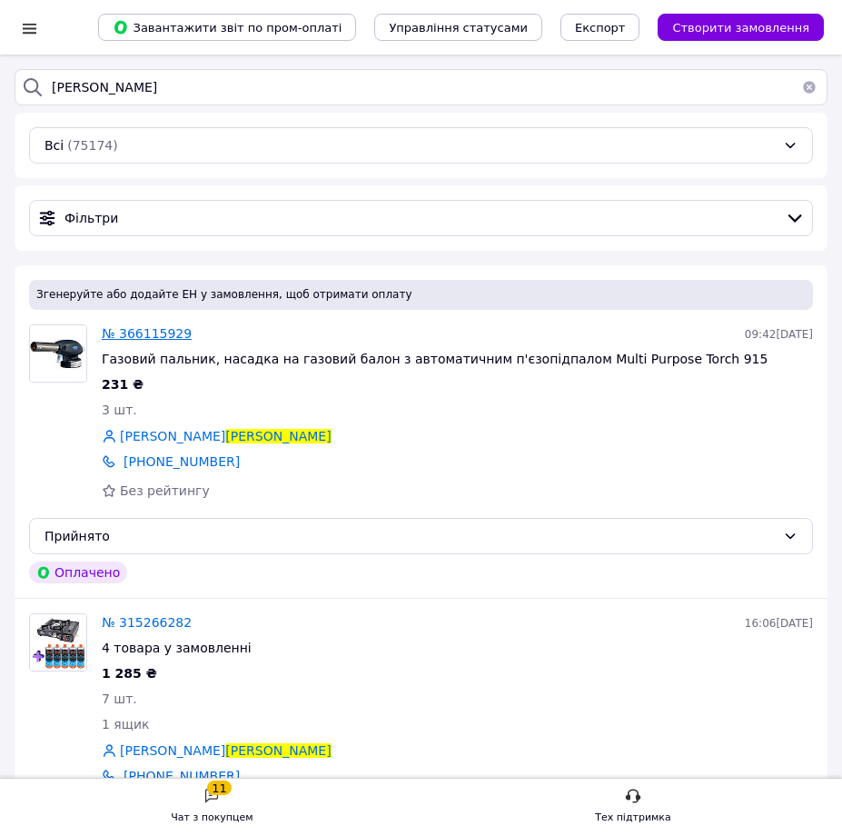
click at [144, 332] on span "№ 366115929" at bounding box center [147, 333] width 90 height 15
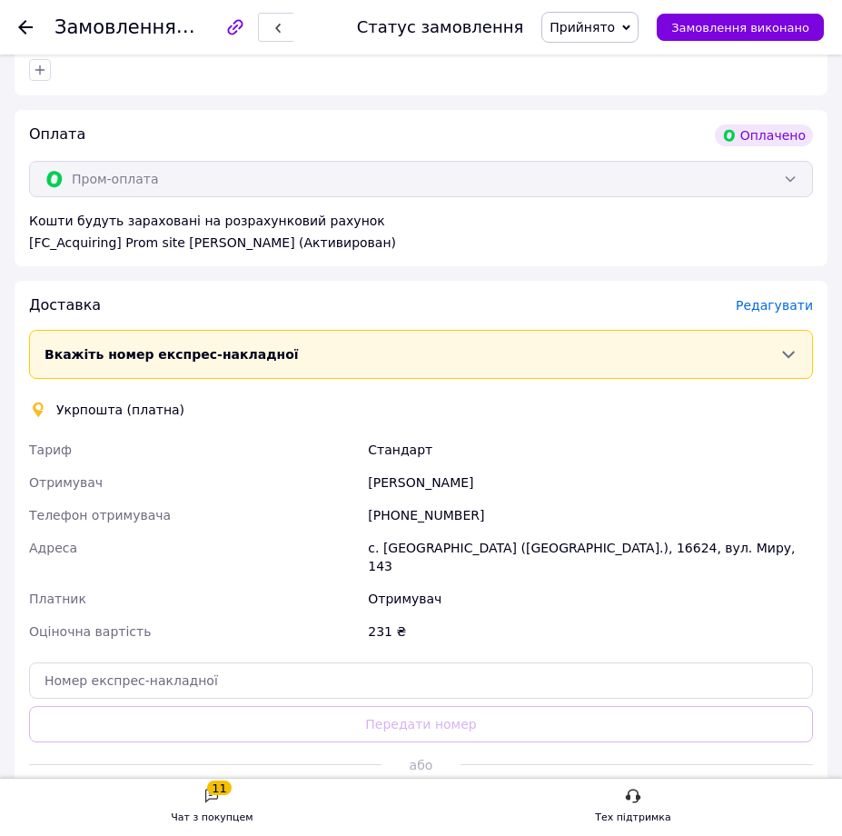
scroll to position [727, 0]
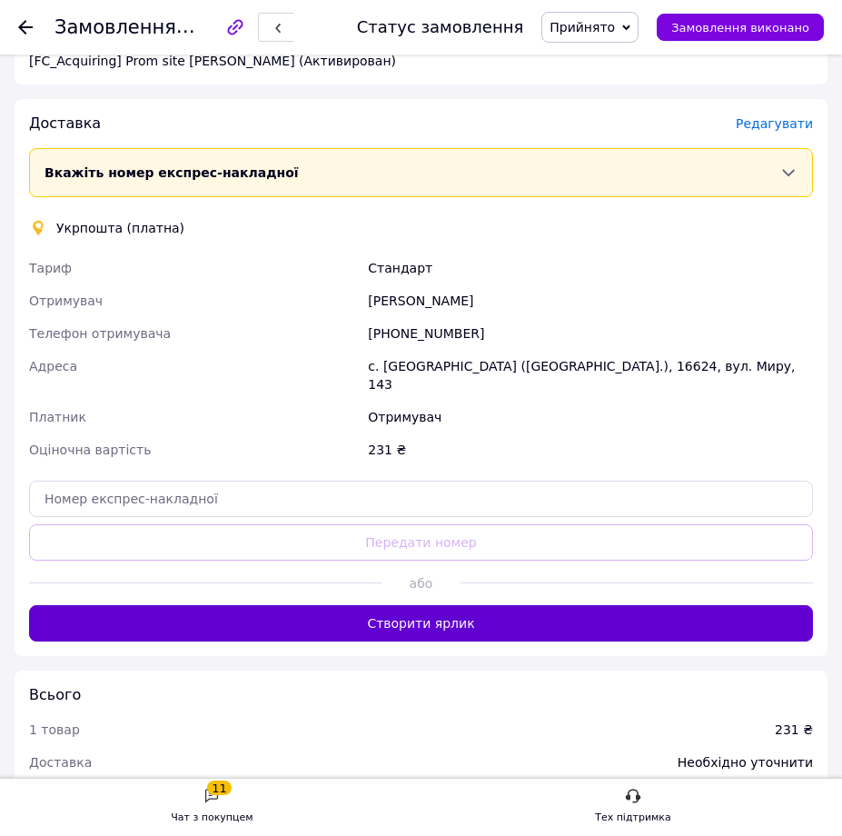
click at [310, 605] on button "Створити ярлик" at bounding box center [421, 623] width 784 height 36
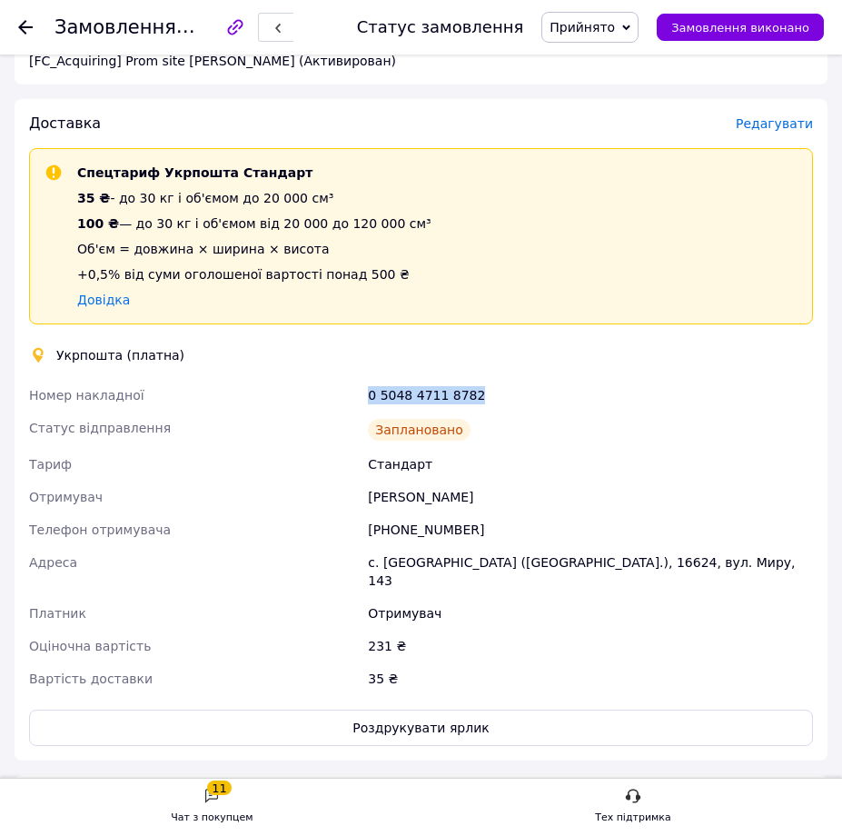
drag, startPoint x: 482, startPoint y: 398, endPoint x: 368, endPoint y: 397, distance: 114.5
click at [368, 397] on div "0 5048 4711 8782" at bounding box center [590, 395] width 452 height 33
click at [373, 709] on button "Роздрукувати ярлик" at bounding box center [421, 727] width 784 height 36
click at [24, 33] on use at bounding box center [25, 27] width 15 height 15
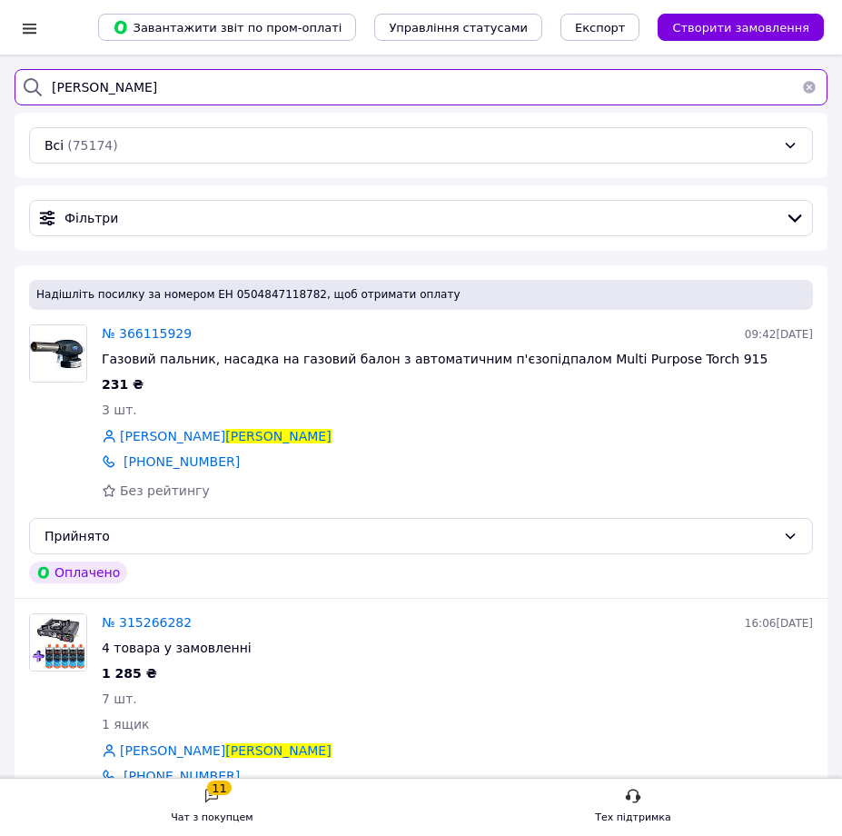
drag, startPoint x: 104, startPoint y: 91, endPoint x: 25, endPoint y: 92, distance: 78.1
click at [25, 92] on div "суярко" at bounding box center [421, 87] width 813 height 36
paste input "366021271"
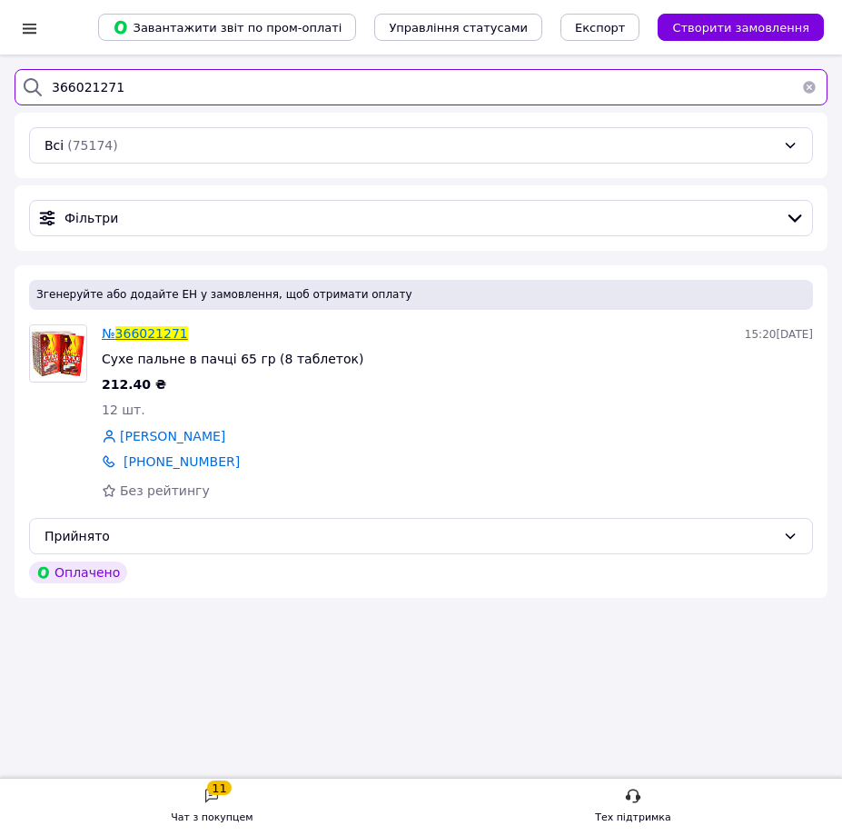
type input "366021271"
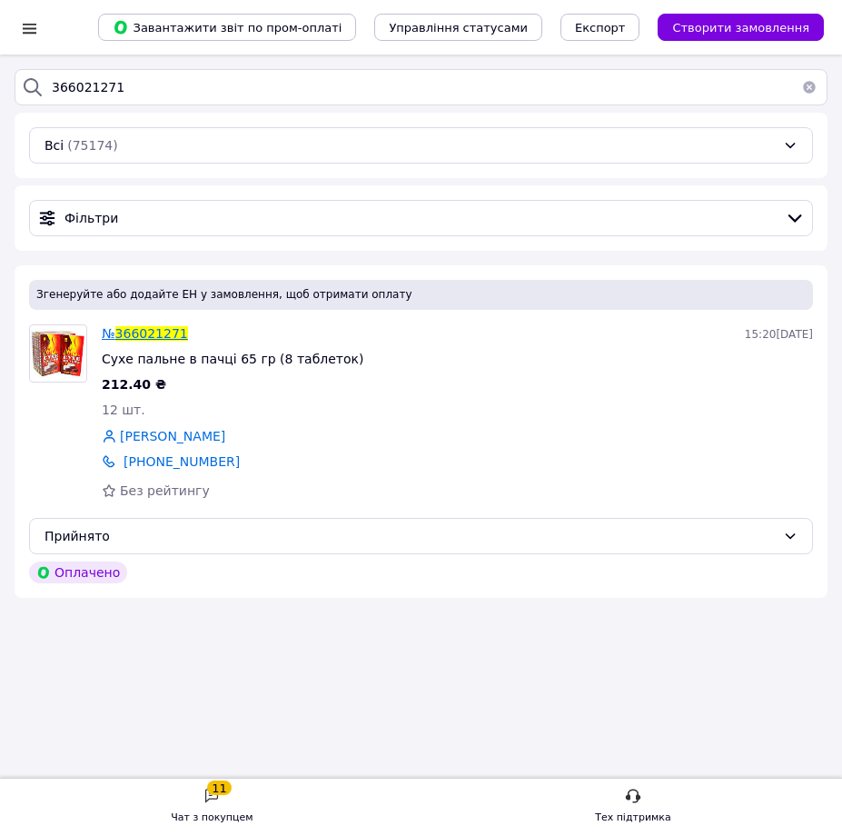
click at [170, 334] on span "366021271" at bounding box center [151, 333] width 73 height 15
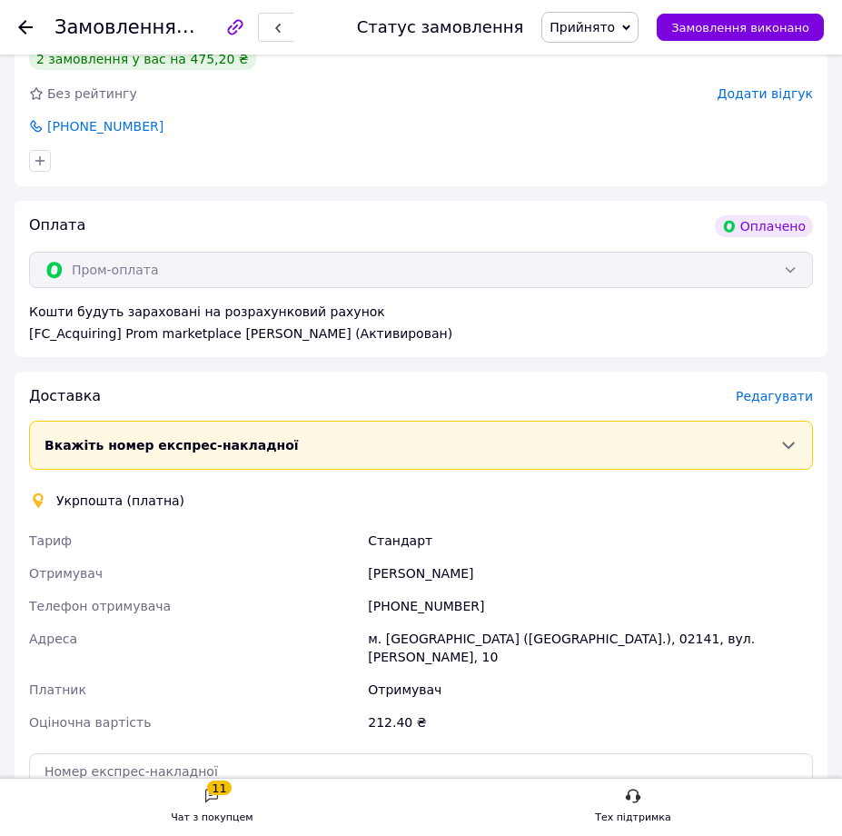
scroll to position [818, 0]
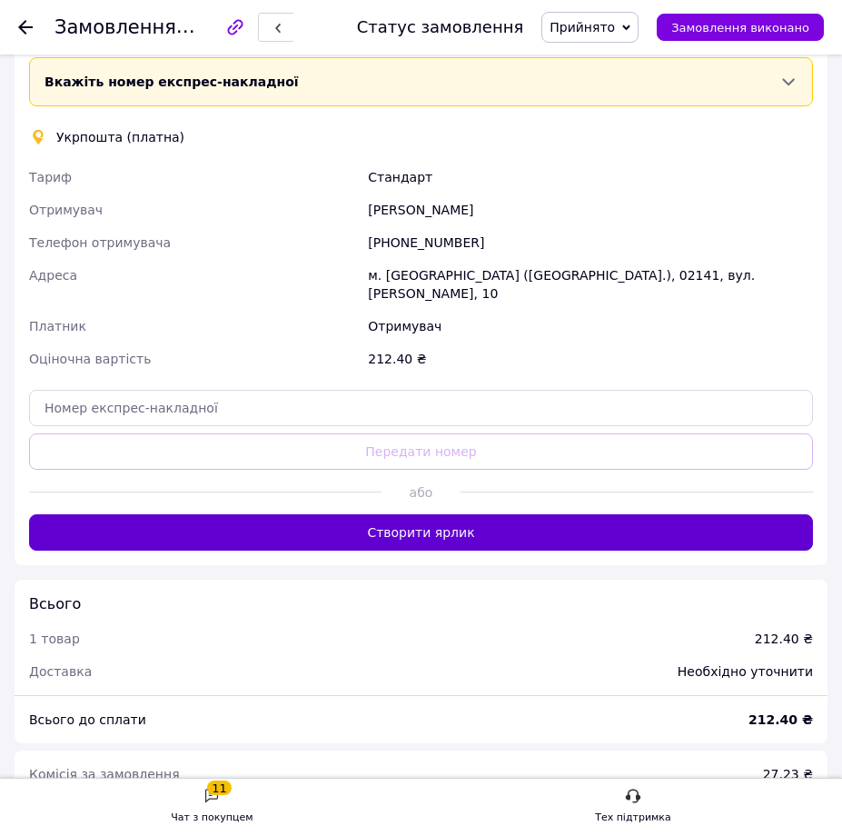
click at [462, 514] on button "Створити ярлик" at bounding box center [421, 532] width 784 height 36
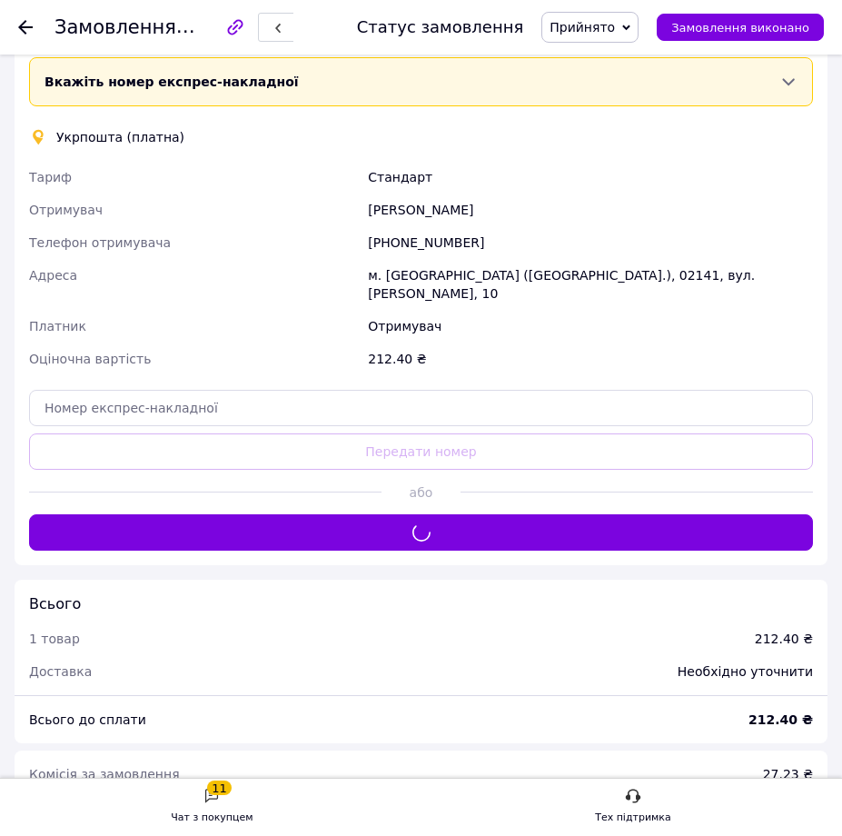
scroll to position [636, 0]
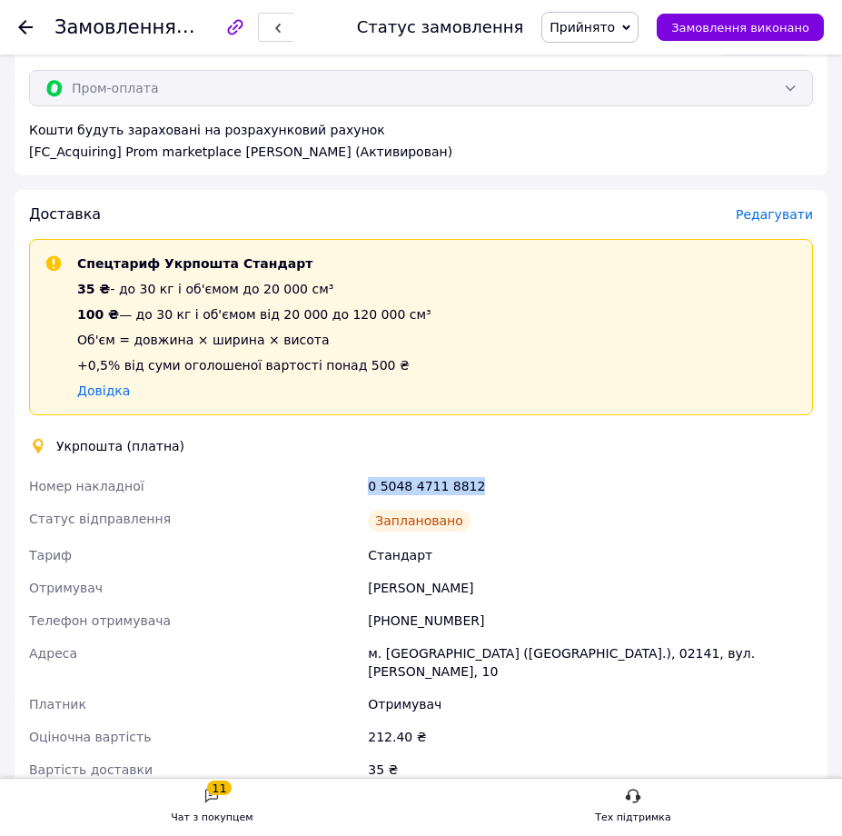
drag, startPoint x: 492, startPoint y: 478, endPoint x: 370, endPoint y: 488, distance: 123.0
click at [370, 488] on div "0 5048 4711 8812" at bounding box center [590, 486] width 452 height 33
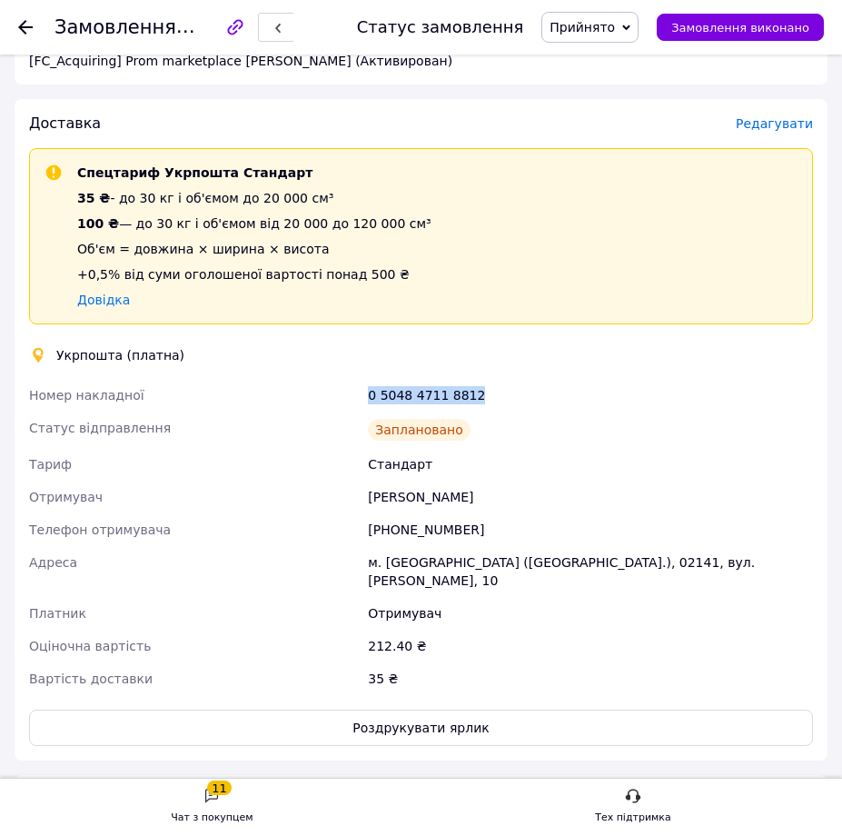
scroll to position [908, 0]
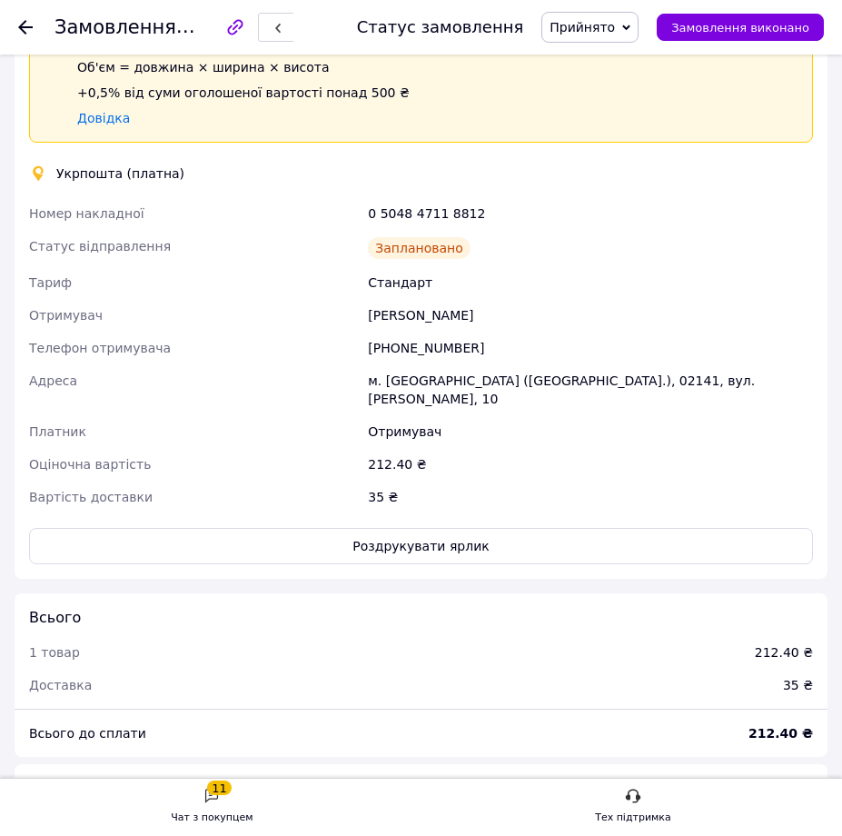
click at [402, 550] on div "Доставка Редагувати Спецтариф Укрпошта Стандарт 35 ₴ - до 30 кг і об'ємом до 20…" at bounding box center [421, 248] width 813 height 662
click at [388, 528] on button "Роздрукувати ярлик" at bounding box center [421, 546] width 784 height 36
click at [26, 28] on use at bounding box center [25, 27] width 15 height 15
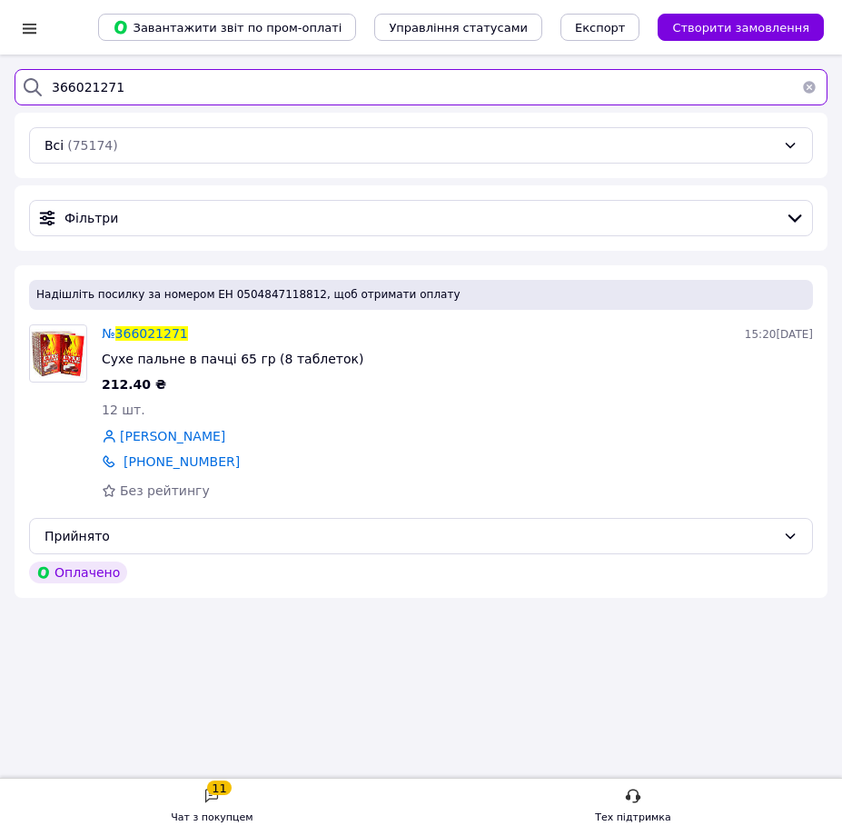
drag, startPoint x: 174, startPoint y: 85, endPoint x: 49, endPoint y: 79, distance: 125.5
click at [57, 79] on input "366021271" at bounding box center [421, 87] width 813 height 36
type input "3пелех"
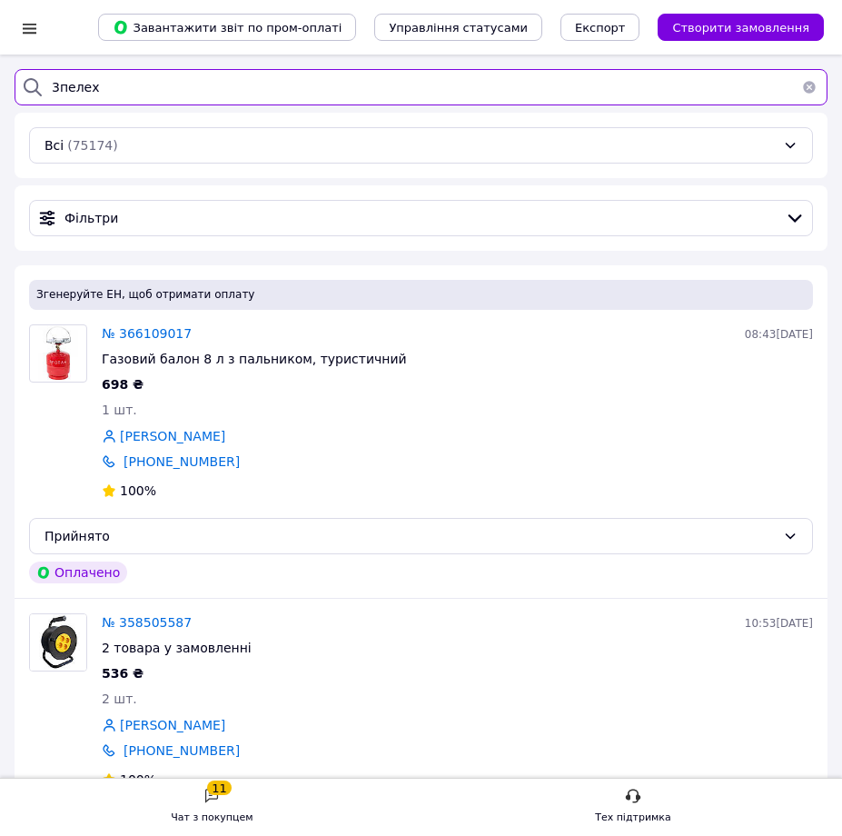
click at [65, 90] on input "3пелех" at bounding box center [421, 87] width 813 height 36
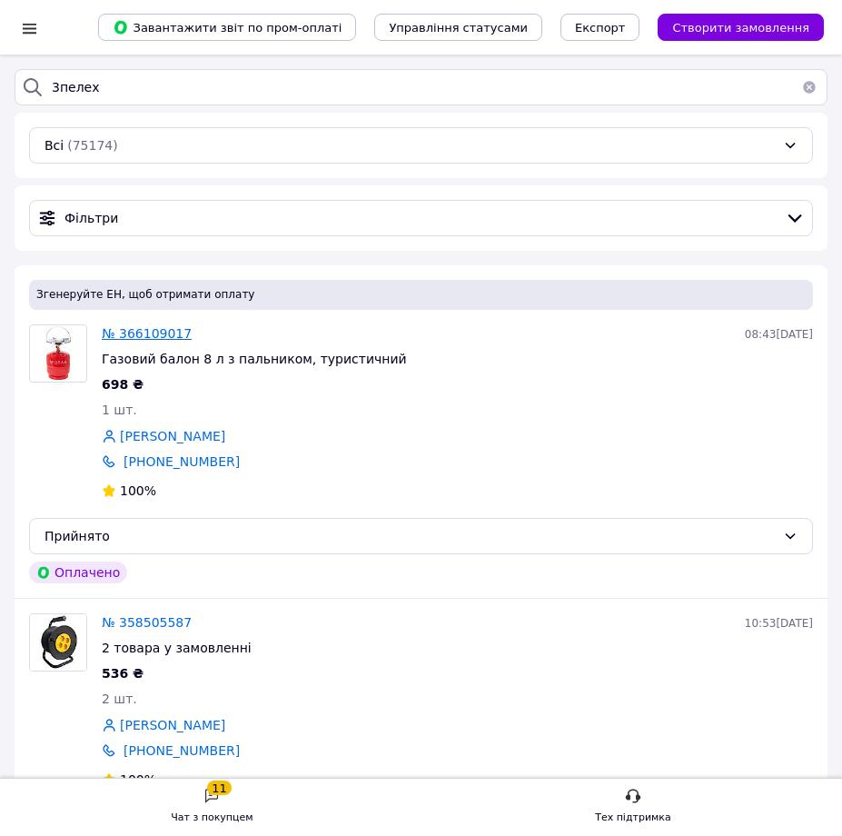
click at [139, 332] on span "№ 366109017" at bounding box center [147, 333] width 90 height 15
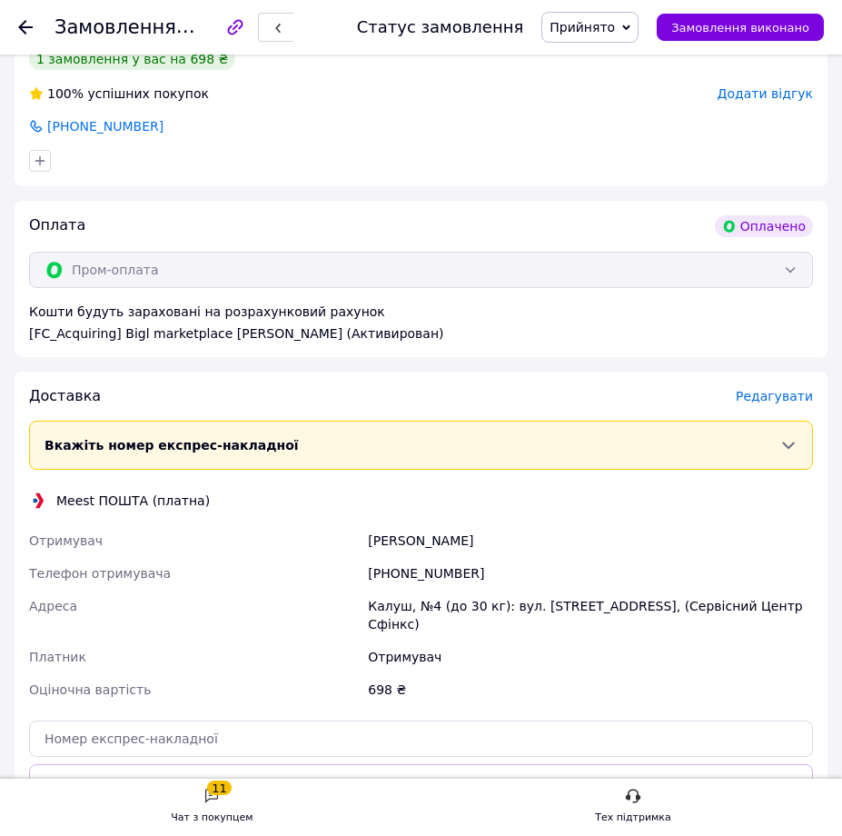
scroll to position [636, 0]
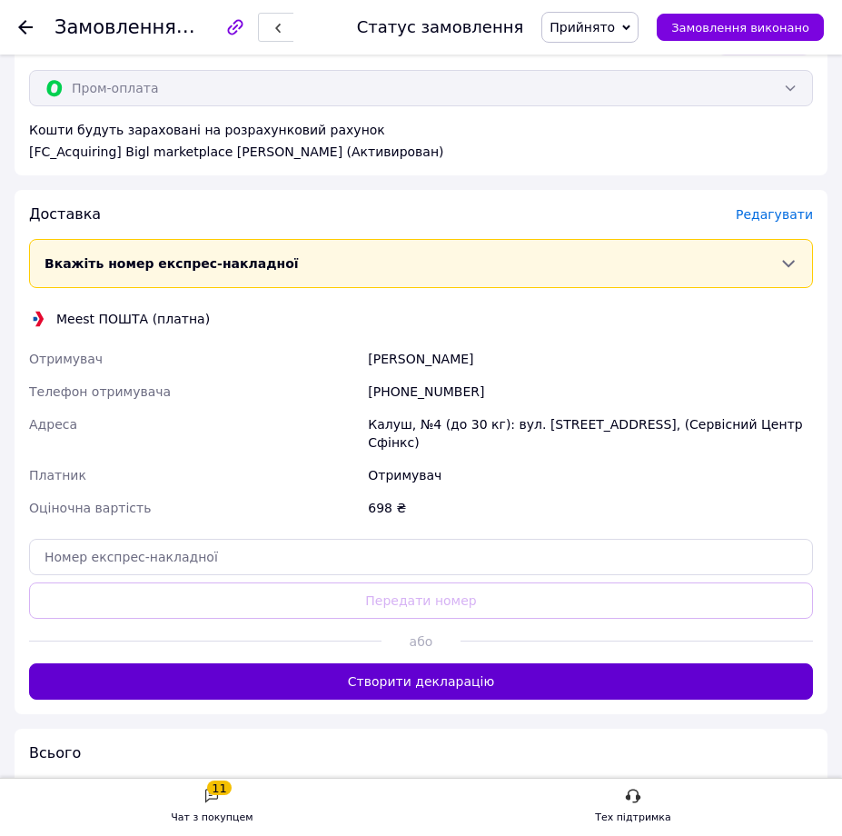
click at [441, 667] on button "Створити декларацію" at bounding box center [421, 681] width 784 height 36
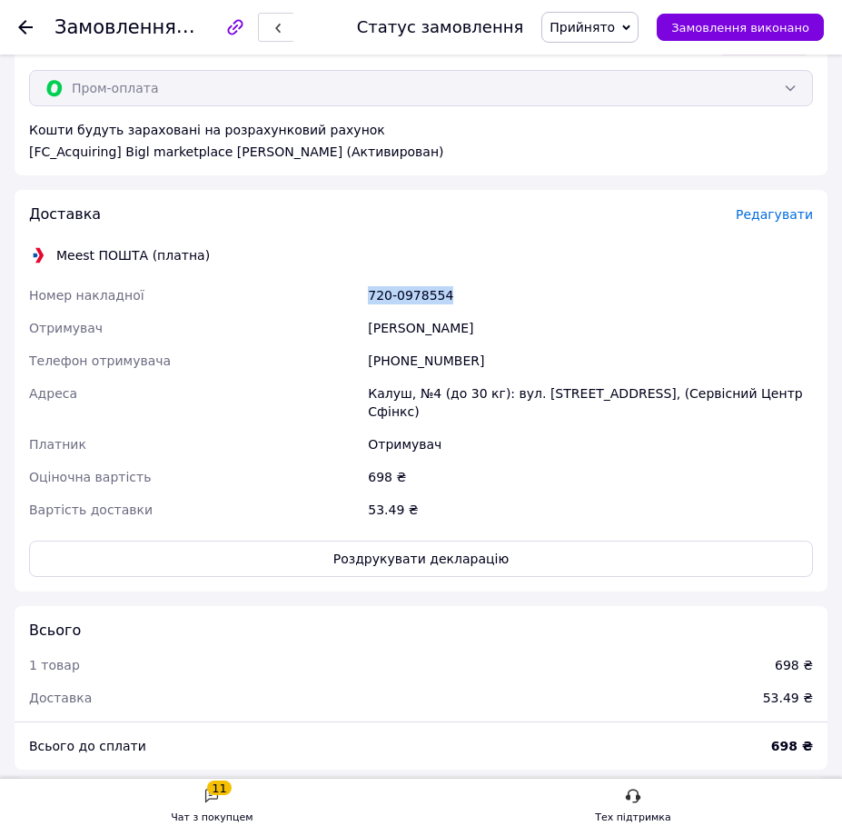
drag, startPoint x: 461, startPoint y: 302, endPoint x: 370, endPoint y: 292, distance: 92.4
click at [370, 292] on div "720-0978554" at bounding box center [590, 295] width 452 height 33
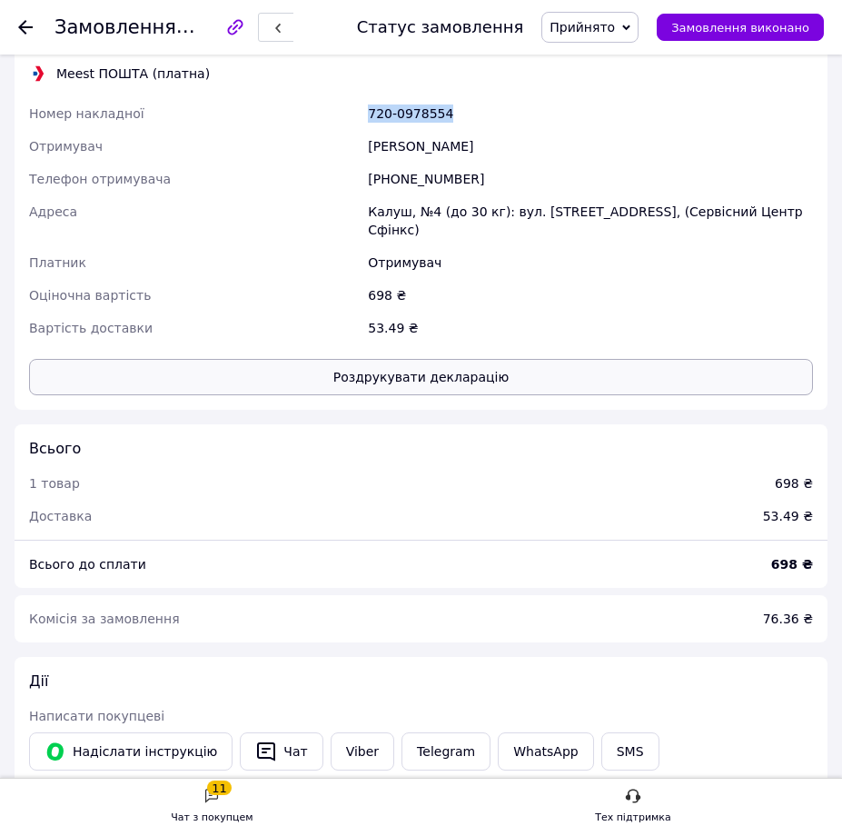
click at [491, 363] on button "Роздрукувати декларацію" at bounding box center [421, 377] width 784 height 36
click at [20, 25] on icon at bounding box center [25, 27] width 15 height 15
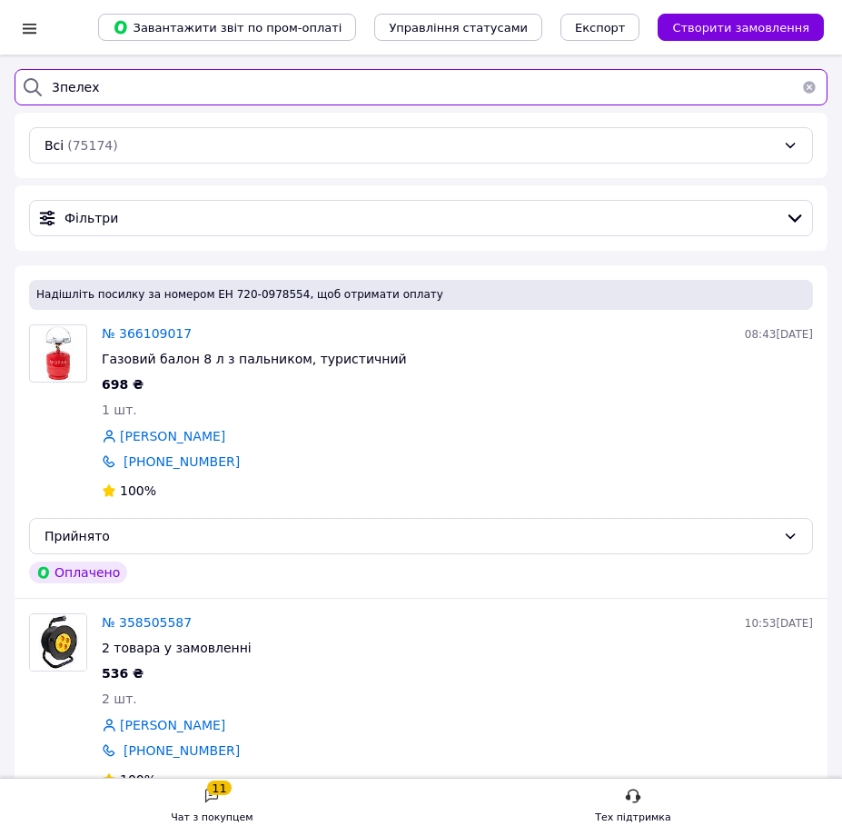
drag, startPoint x: 123, startPoint y: 89, endPoint x: 38, endPoint y: 74, distance: 85.9
click at [38, 74] on div "3пелех" at bounding box center [421, 87] width 813 height 36
type input "ч"
type input "сучук"
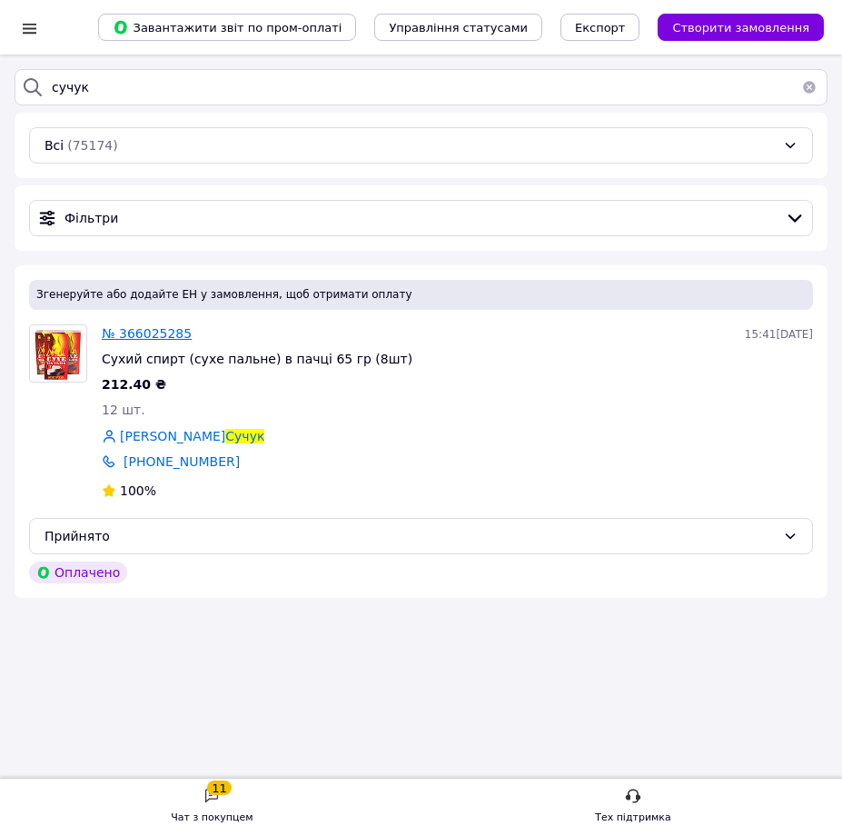
click at [164, 338] on span "№ 366025285" at bounding box center [147, 333] width 90 height 15
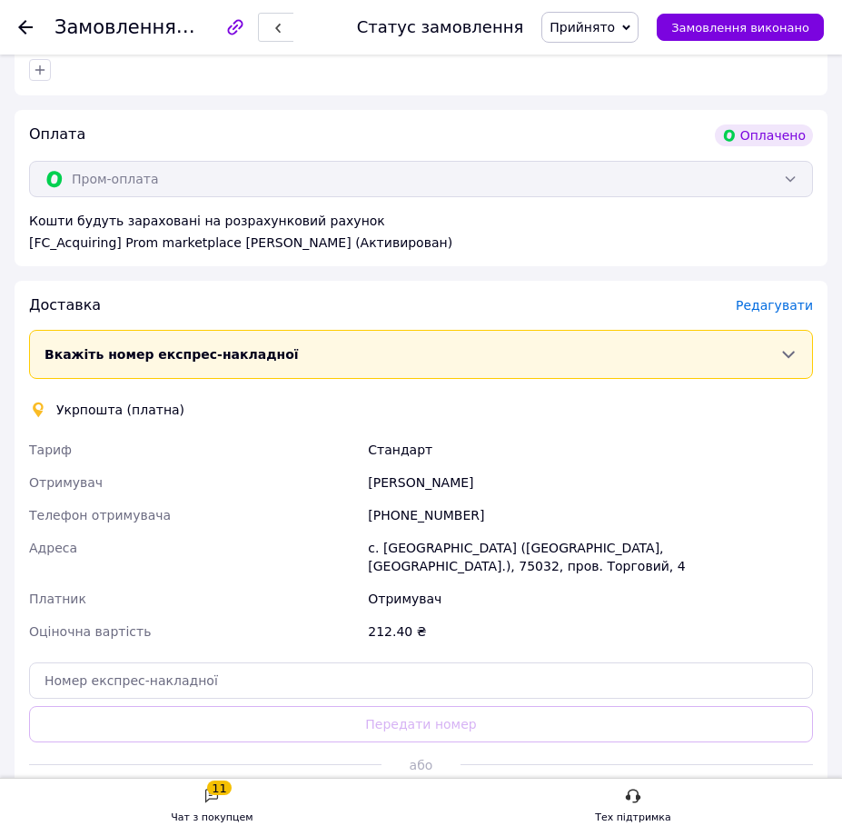
scroll to position [818, 0]
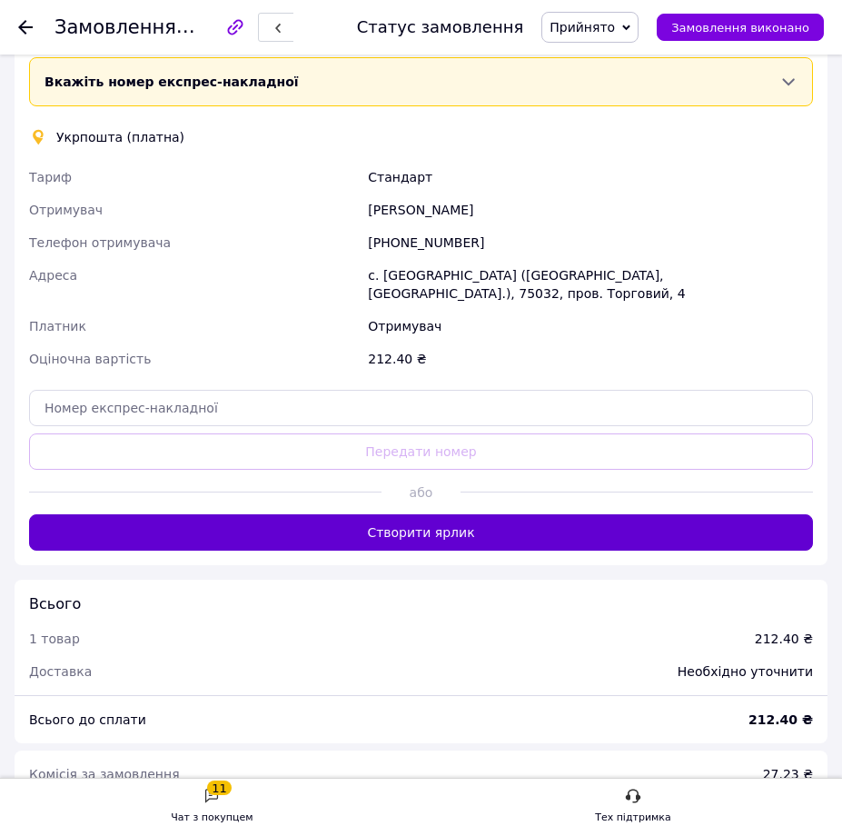
click at [399, 514] on button "Створити ярлик" at bounding box center [421, 532] width 784 height 36
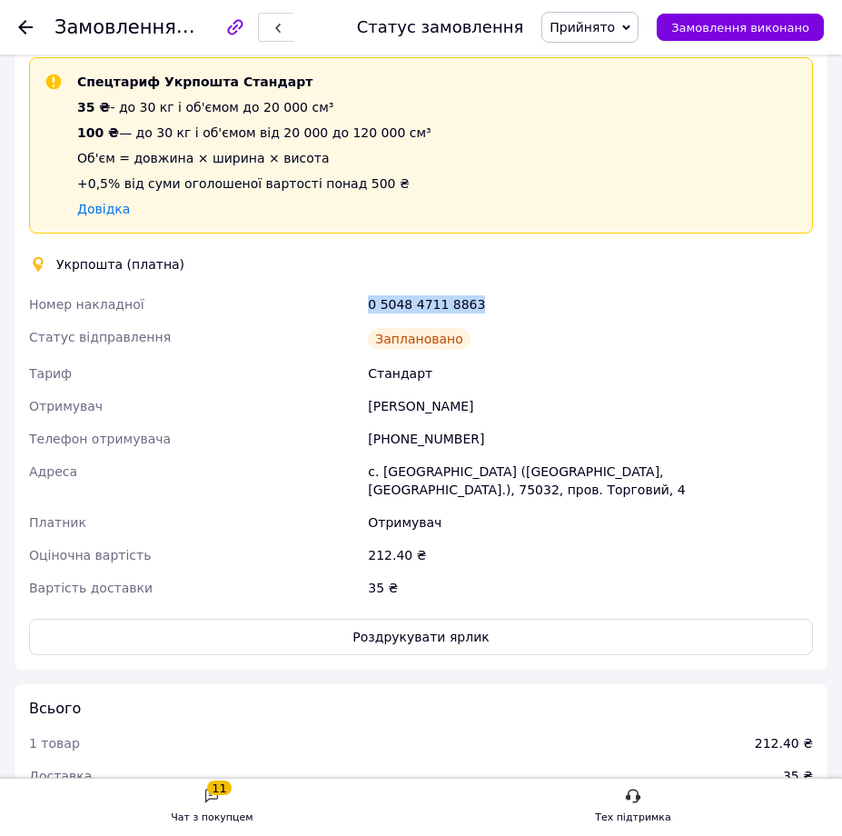
drag, startPoint x: 465, startPoint y: 309, endPoint x: 370, endPoint y: 306, distance: 95.4
click at [370, 306] on div "0 5048 4711 8863" at bounding box center [590, 304] width 452 height 33
click at [375, 619] on button "Роздрукувати ярлик" at bounding box center [421, 637] width 784 height 36
click at [24, 27] on use at bounding box center [25, 27] width 15 height 15
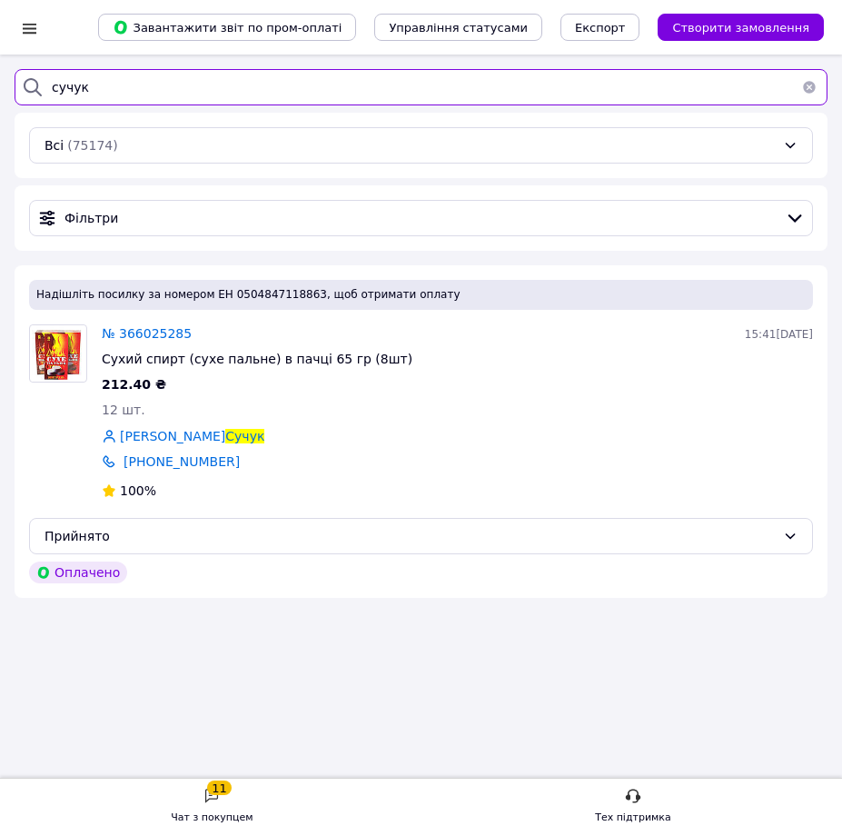
drag, startPoint x: 124, startPoint y: 96, endPoint x: 30, endPoint y: 106, distance: 95.0
click at [30, 106] on div "сучук Всі (75174) Фільтри" at bounding box center [421, 160] width 813 height 182
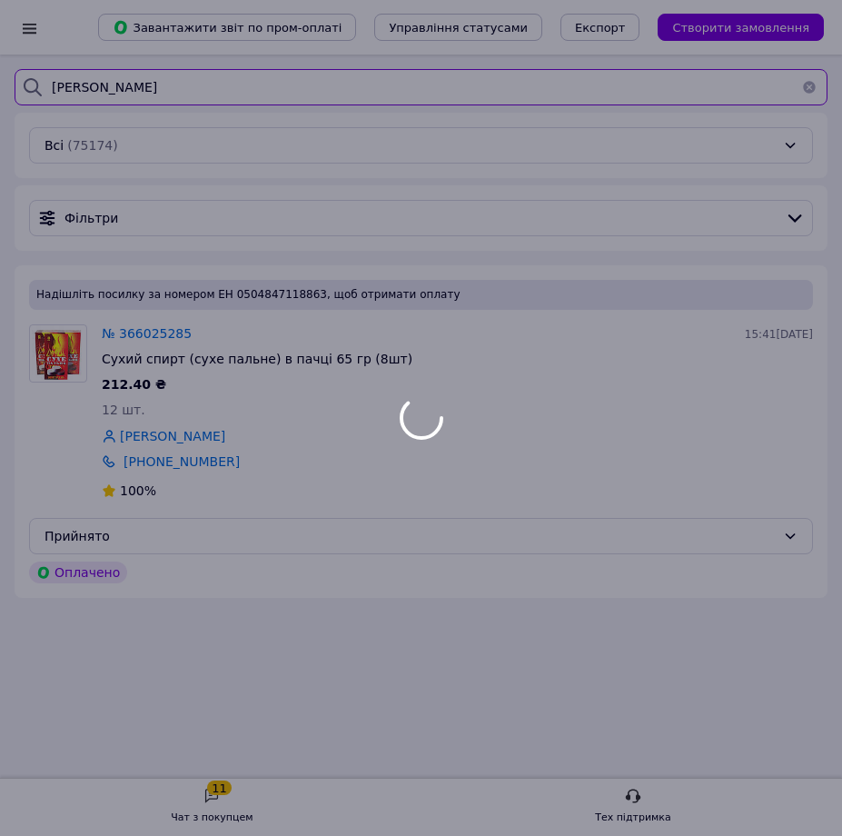
type input "алексєєв"
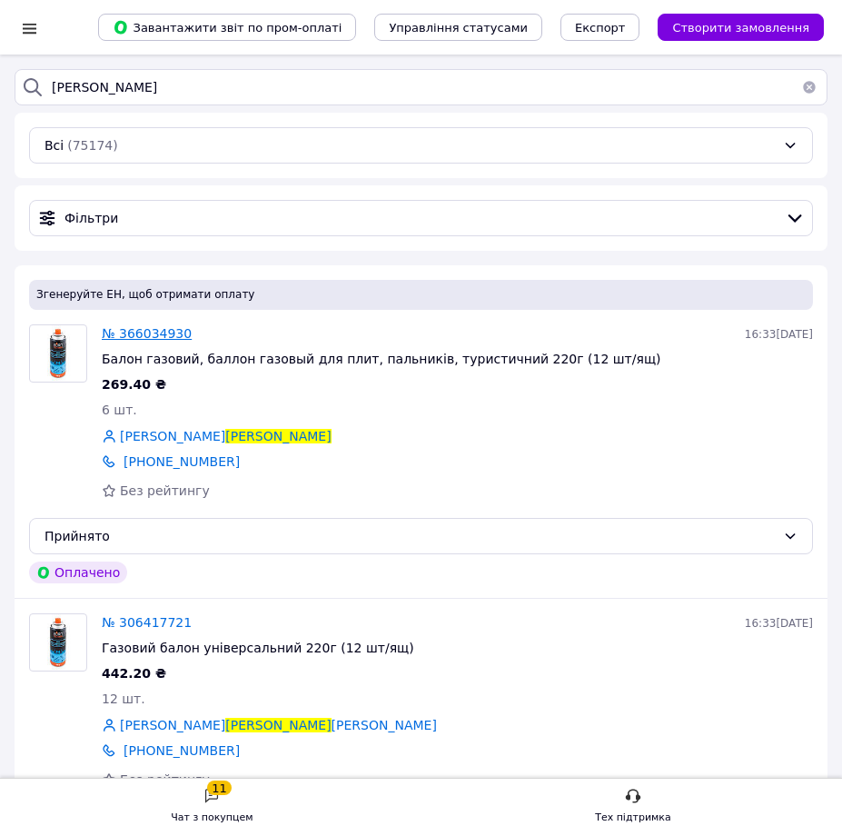
click at [172, 332] on span "№ 366034930" at bounding box center [147, 333] width 90 height 15
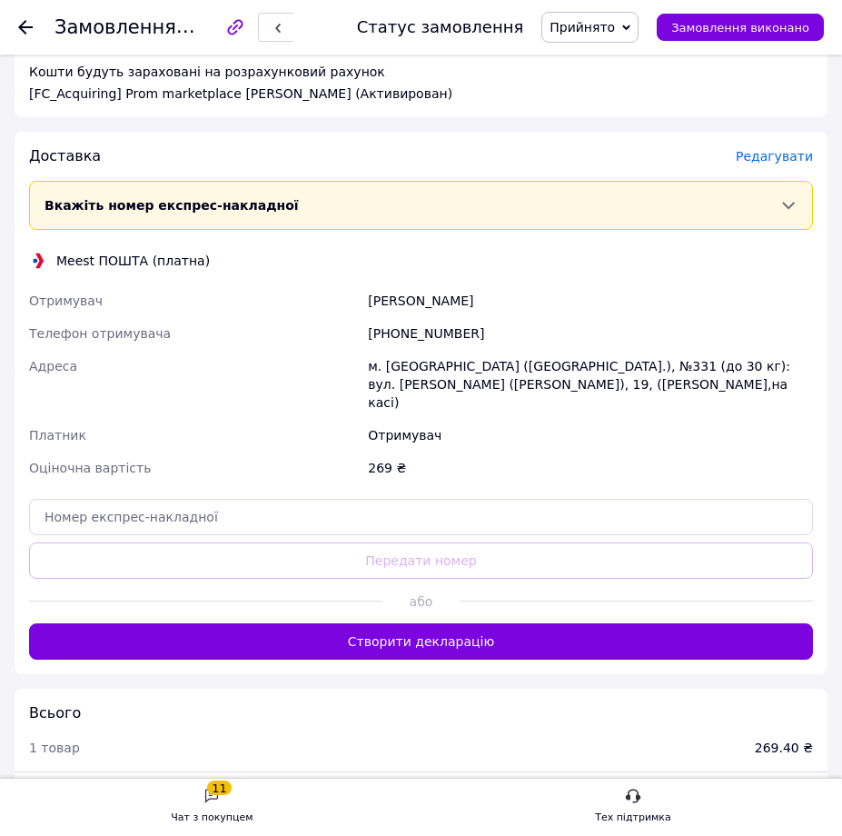
scroll to position [818, 0]
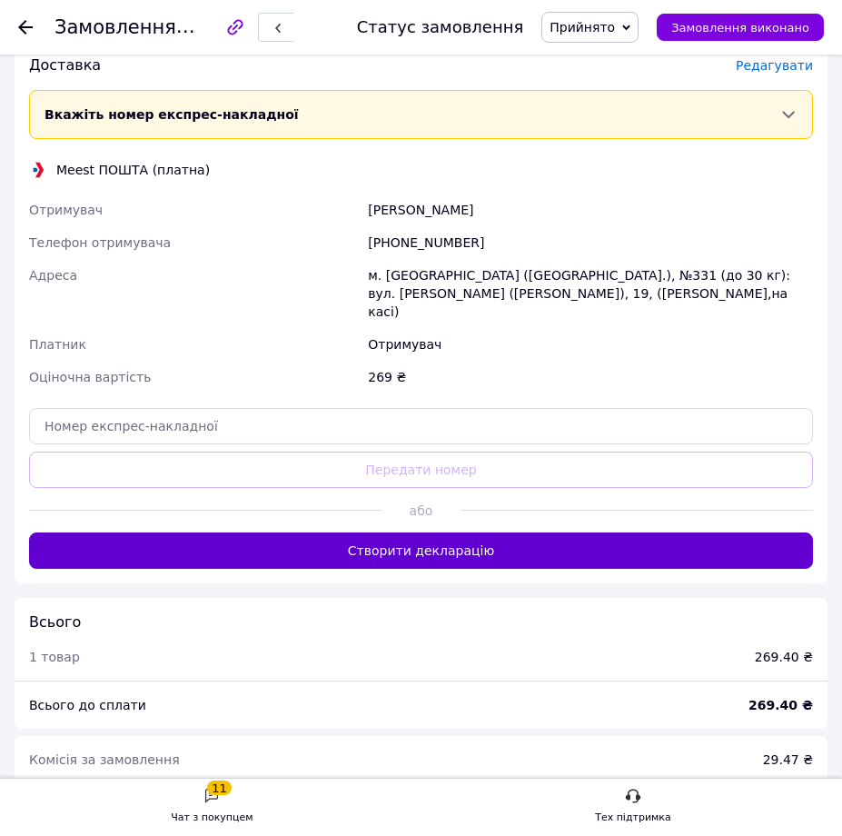
click at [415, 532] on button "Створити декларацію" at bounding box center [421, 550] width 784 height 36
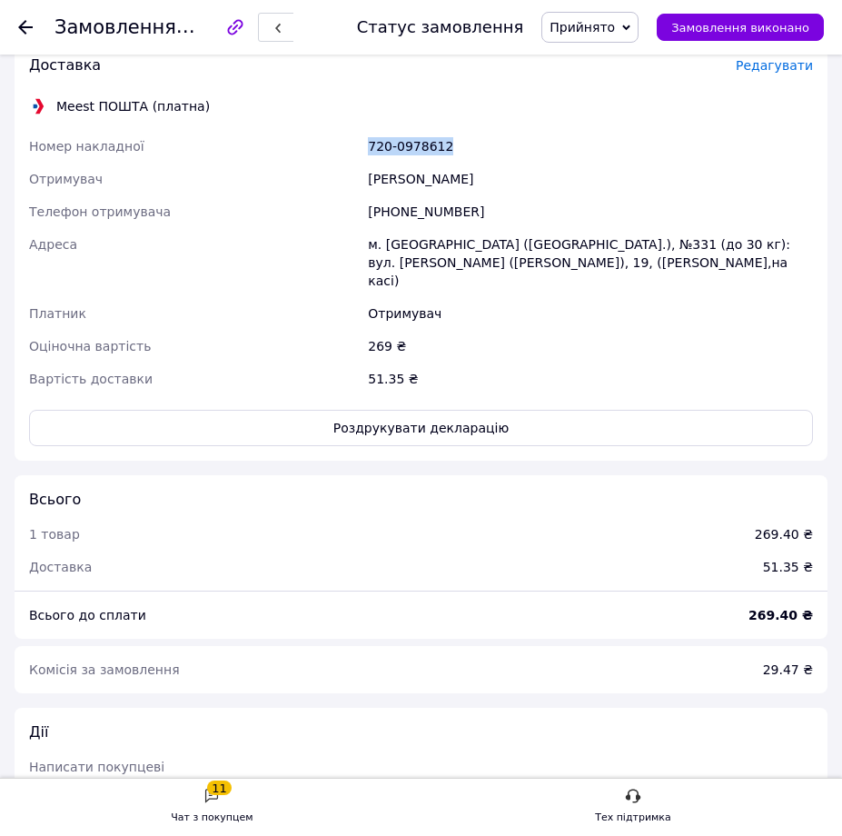
drag, startPoint x: 471, startPoint y: 148, endPoint x: 369, endPoint y: 147, distance: 101.7
click at [369, 147] on div "720-0978612" at bounding box center [590, 146] width 452 height 33
click at [359, 410] on button "Роздрукувати декларацію" at bounding box center [421, 428] width 784 height 36
click at [34, 31] on div at bounding box center [36, 27] width 36 height 55
click at [30, 29] on icon at bounding box center [25, 27] width 15 height 15
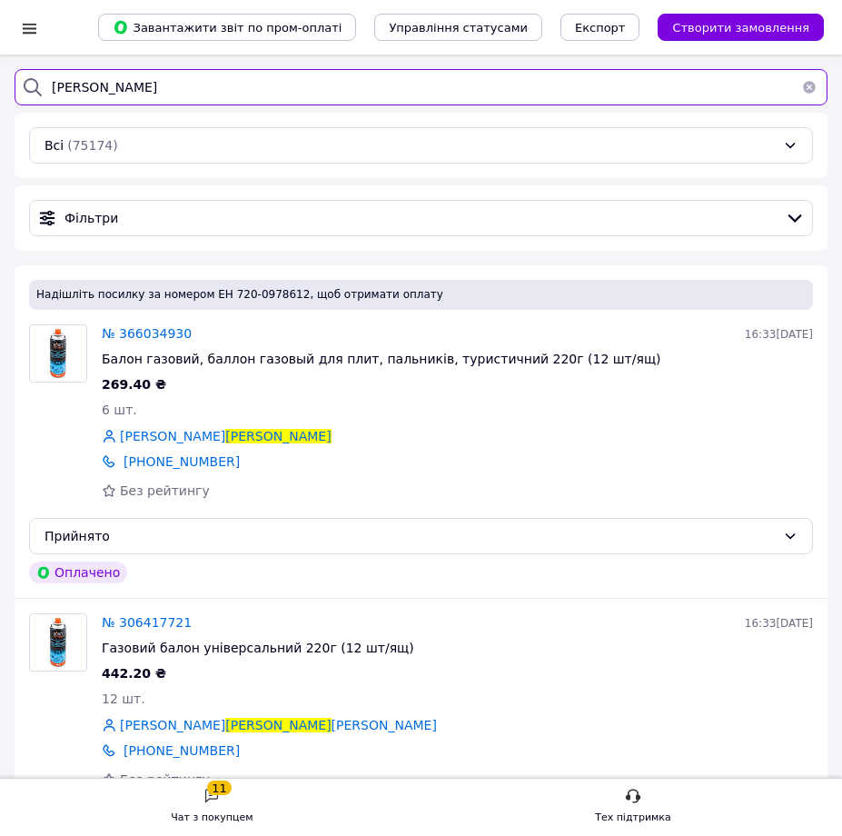
drag, startPoint x: 132, startPoint y: 93, endPoint x: -66, endPoint y: 82, distance: 198.3
type input "протас"
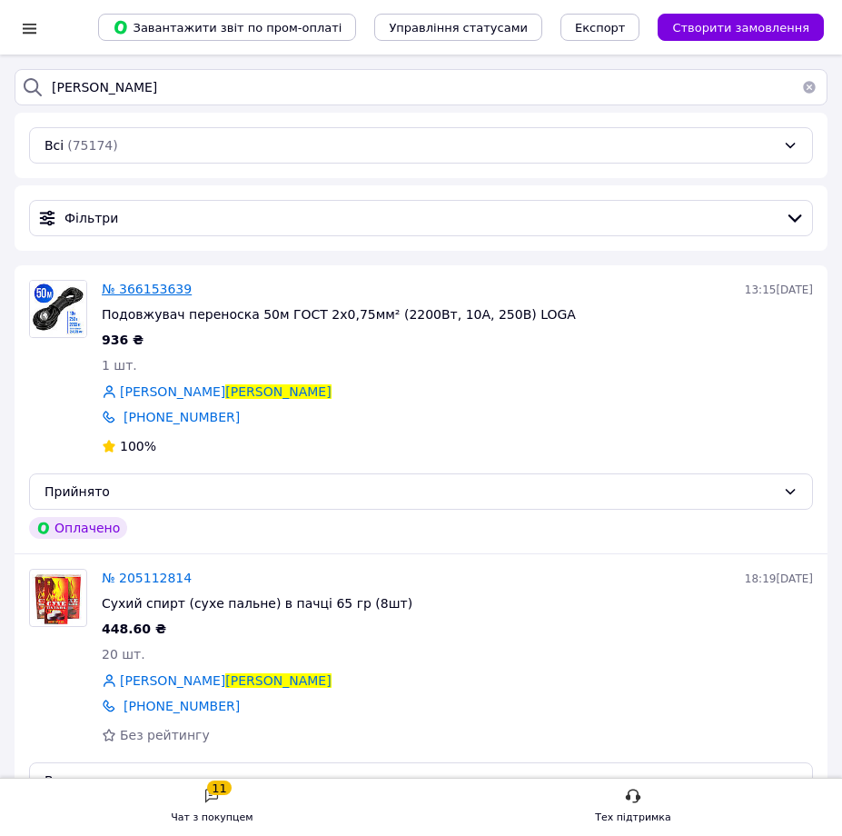
click at [140, 292] on span "№ 366153639" at bounding box center [147, 289] width 90 height 15
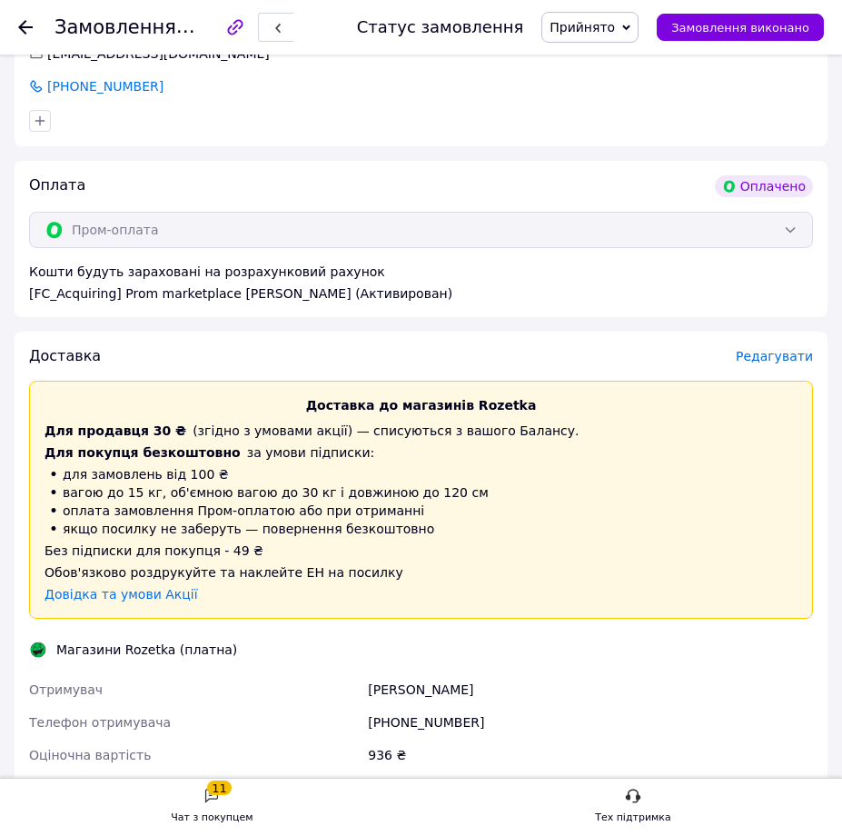
scroll to position [818, 0]
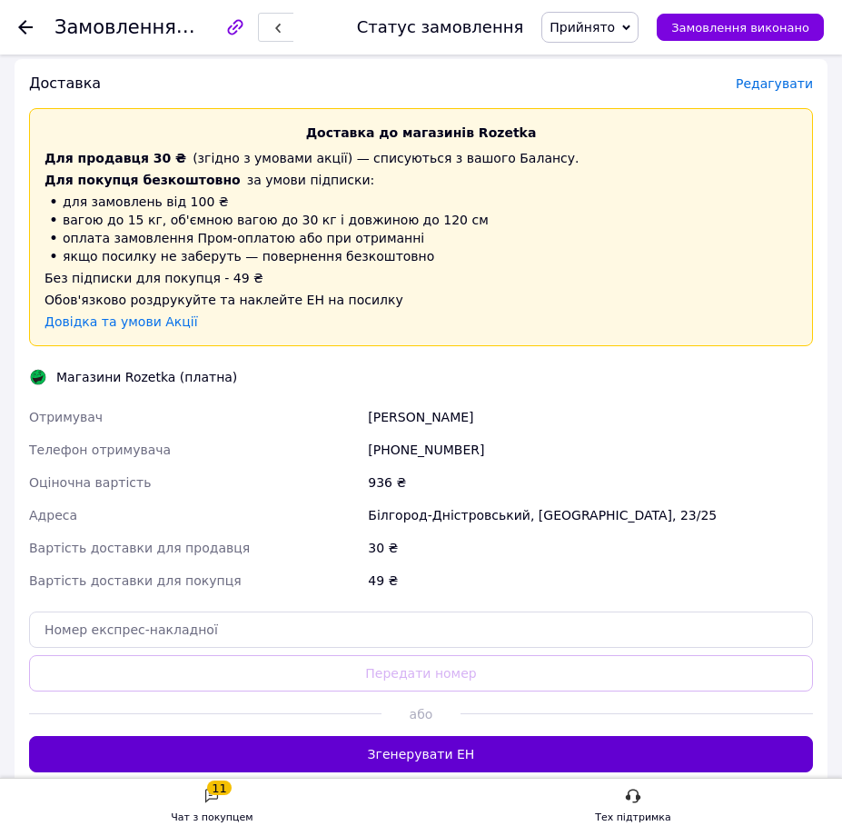
click at [401, 749] on button "Згенерувати ЕН" at bounding box center [421, 754] width 784 height 36
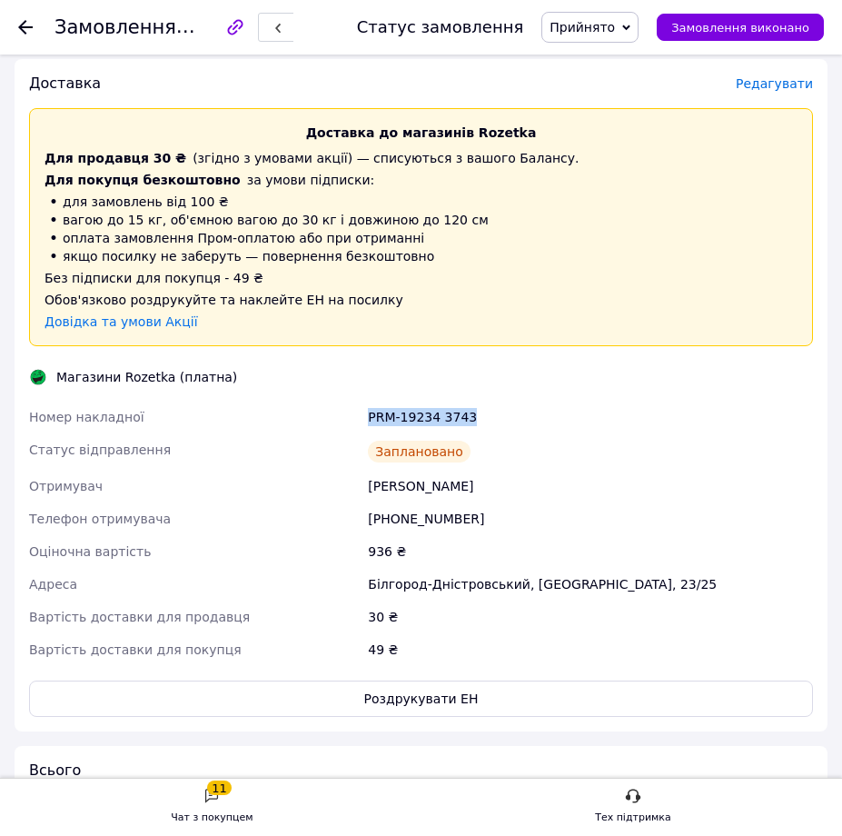
drag, startPoint x: 469, startPoint y: 421, endPoint x: 372, endPoint y: 420, distance: 97.2
click at [372, 420] on div "PRM-19234 3743" at bounding box center [590, 417] width 452 height 33
click at [402, 702] on button "Роздрукувати ЕН" at bounding box center [421, 698] width 784 height 36
click at [30, 29] on icon at bounding box center [25, 27] width 15 height 15
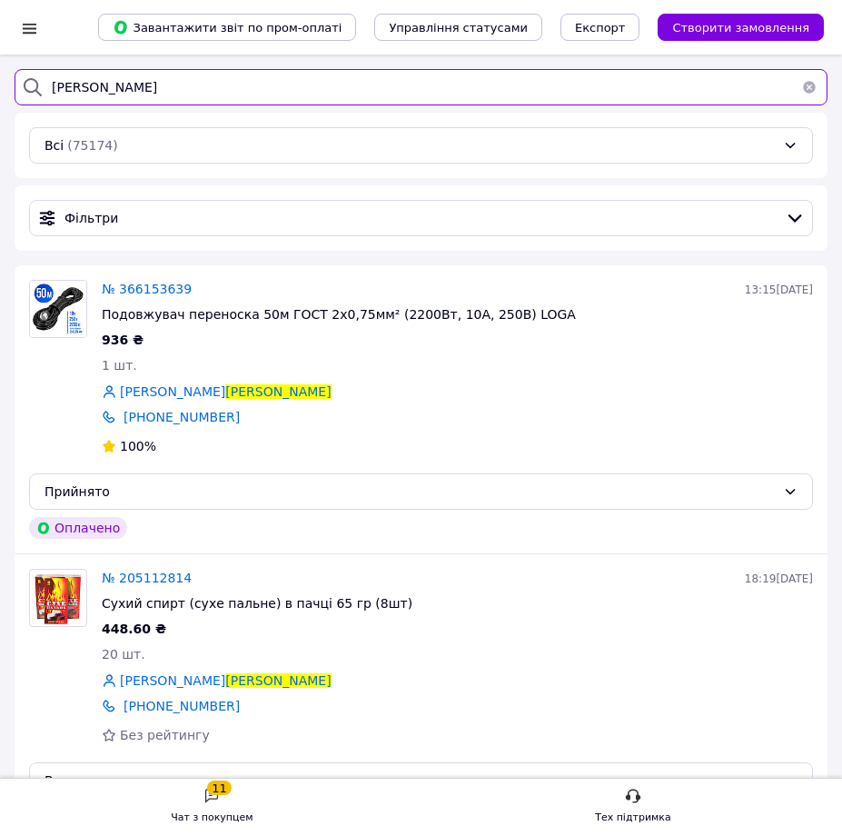
drag, startPoint x: 131, startPoint y: 83, endPoint x: -12, endPoint y: 95, distance: 143.2
click at [0, 95] on html "Список замовлень Завантажити звіт по пром-оплаті Управління статусами Експорт С…" at bounding box center [421, 448] width 842 height 896
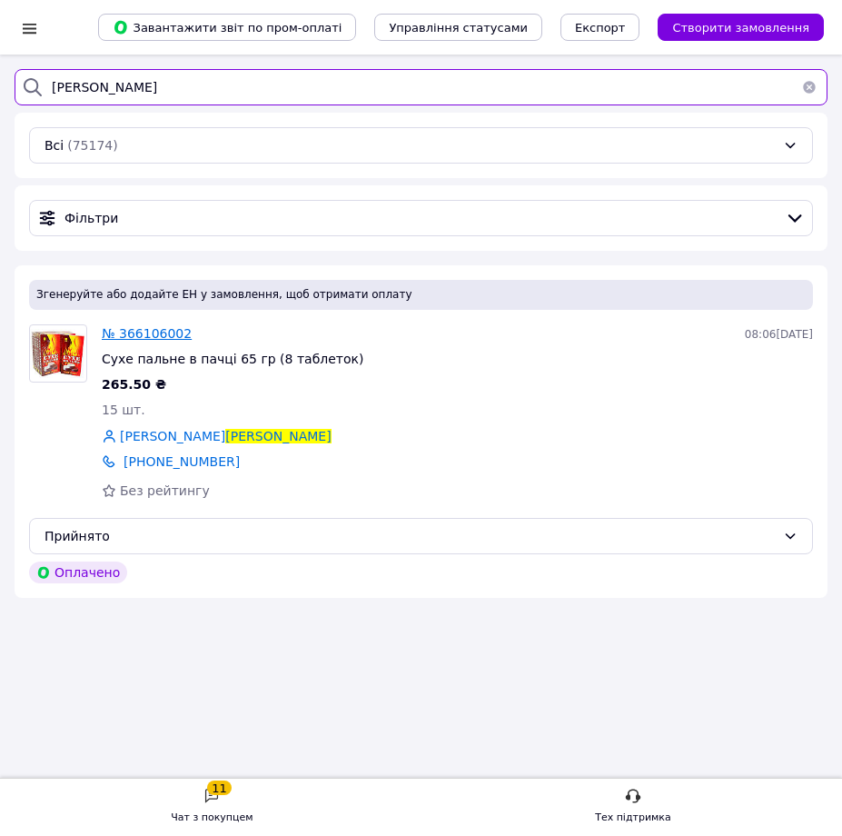
type input "роменская"
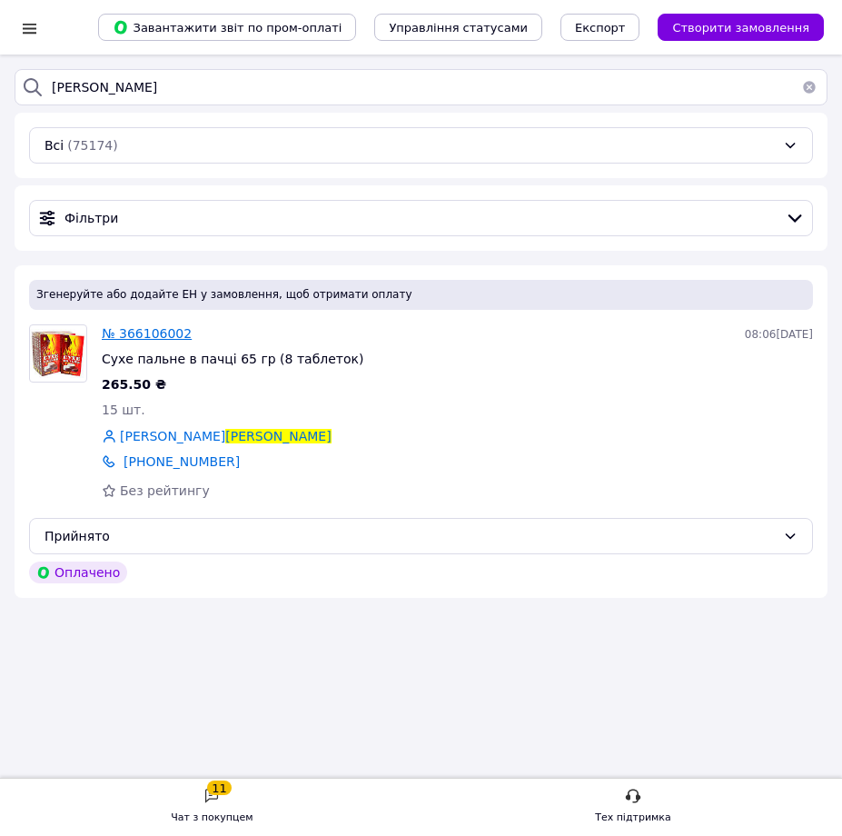
click at [143, 326] on span "№ 366106002" at bounding box center [147, 333] width 90 height 15
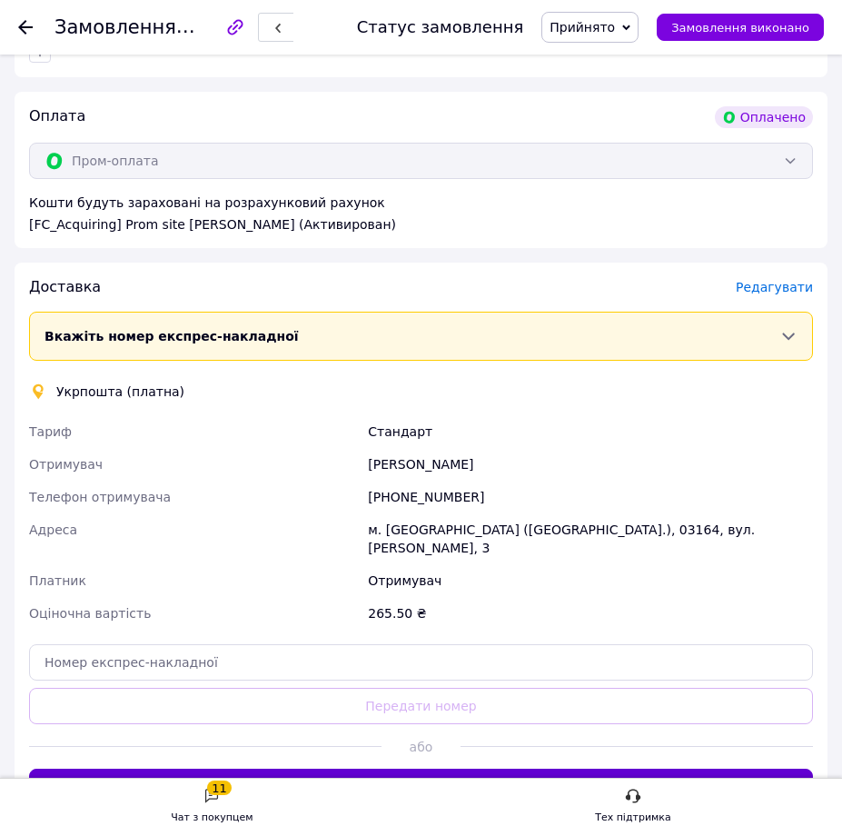
scroll to position [727, 0]
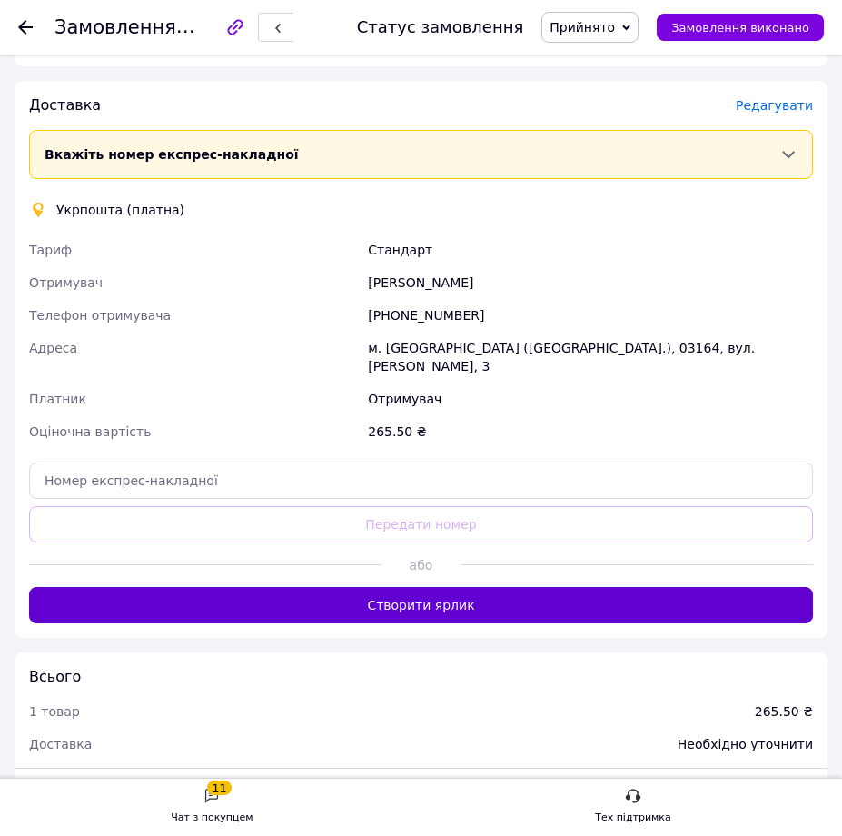
click at [482, 590] on button "Створити ярлик" at bounding box center [421, 605] width 784 height 36
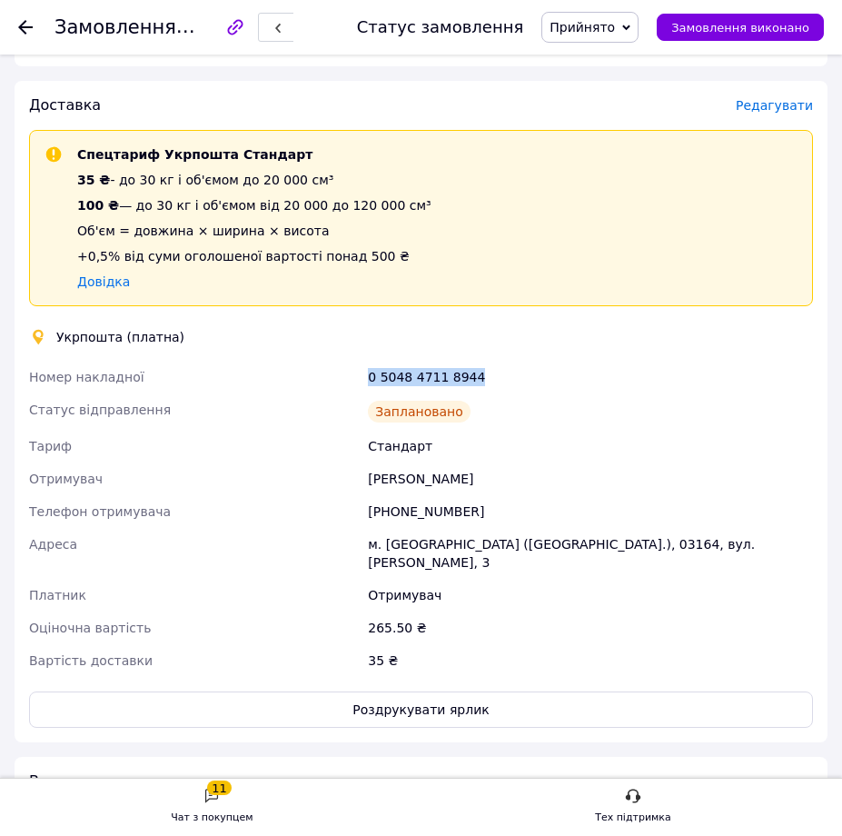
drag, startPoint x: 492, startPoint y: 372, endPoint x: 364, endPoint y: 383, distance: 128.5
click at [364, 383] on div "0 5048 4711 8944" at bounding box center [590, 377] width 452 height 33
click at [462, 696] on button "Роздрукувати ярлик" at bounding box center [421, 709] width 784 height 36
click at [22, 27] on use at bounding box center [25, 27] width 15 height 15
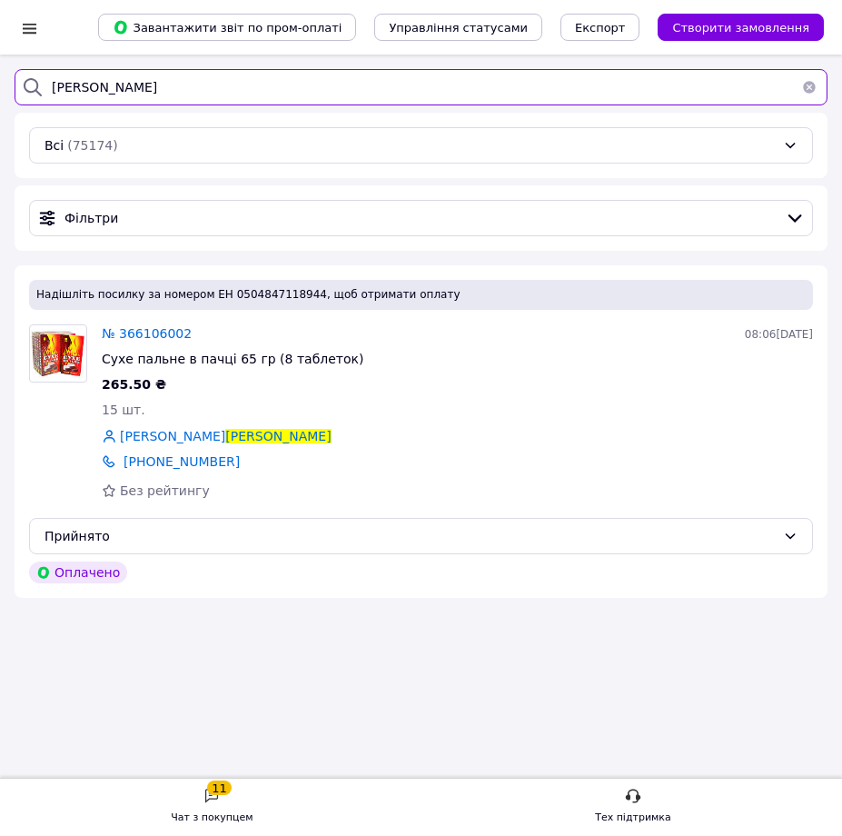
drag, startPoint x: 174, startPoint y: 78, endPoint x: 30, endPoint y: 81, distance: 144.5
click at [30, 81] on div "роменская" at bounding box center [421, 87] width 813 height 36
type input "марініч"
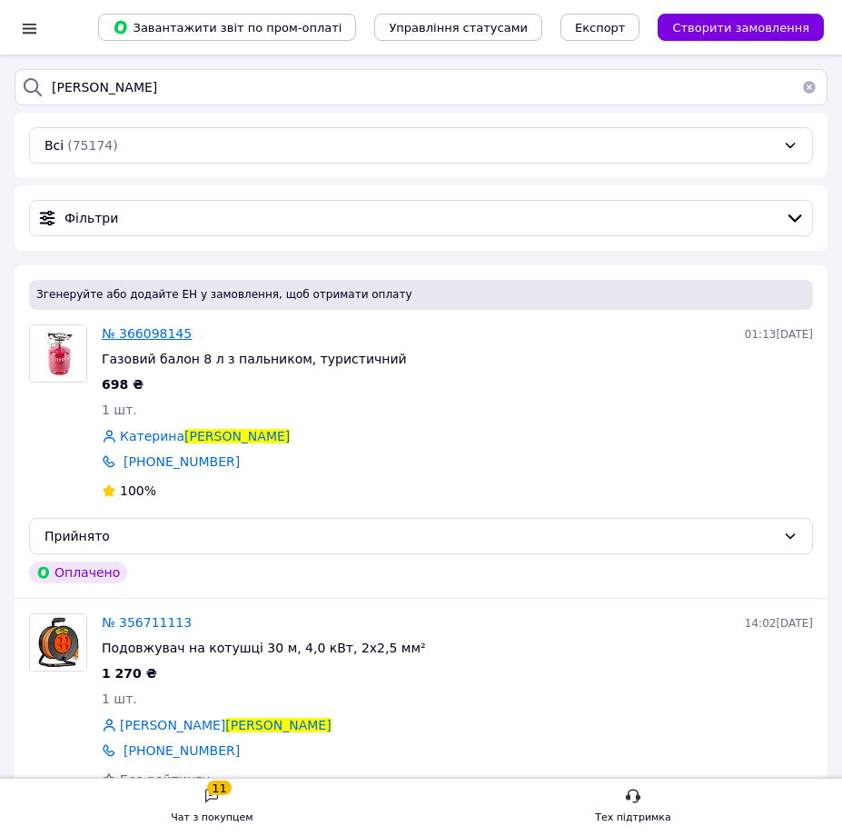
click at [138, 340] on span "№ 366098145" at bounding box center [147, 333] width 90 height 15
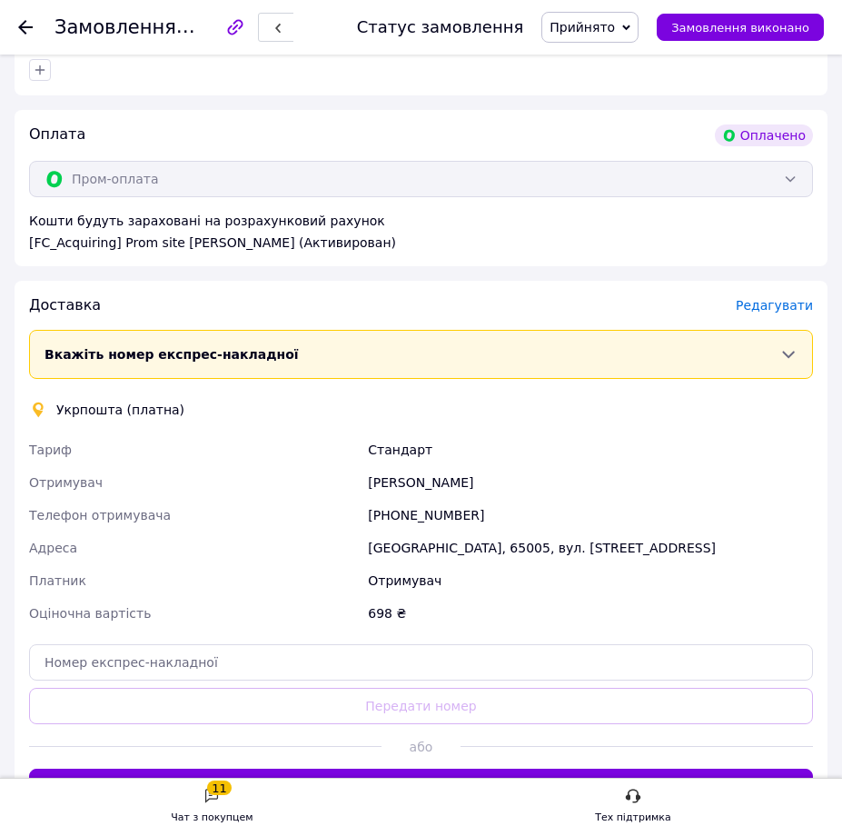
scroll to position [908, 0]
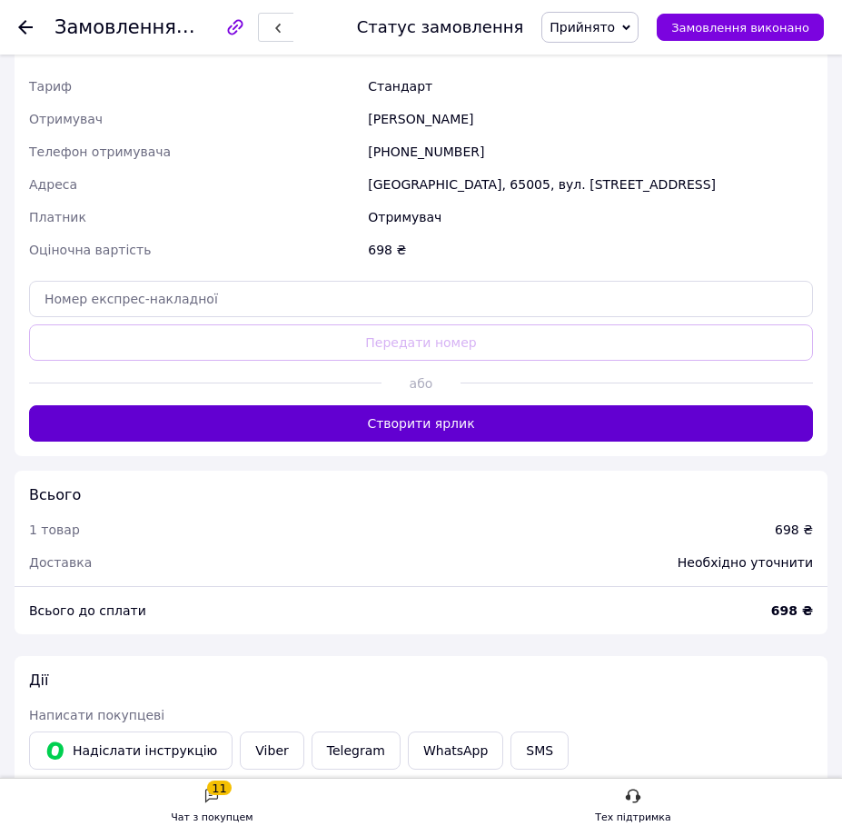
click at [378, 431] on button "Створити ярлик" at bounding box center [421, 423] width 784 height 36
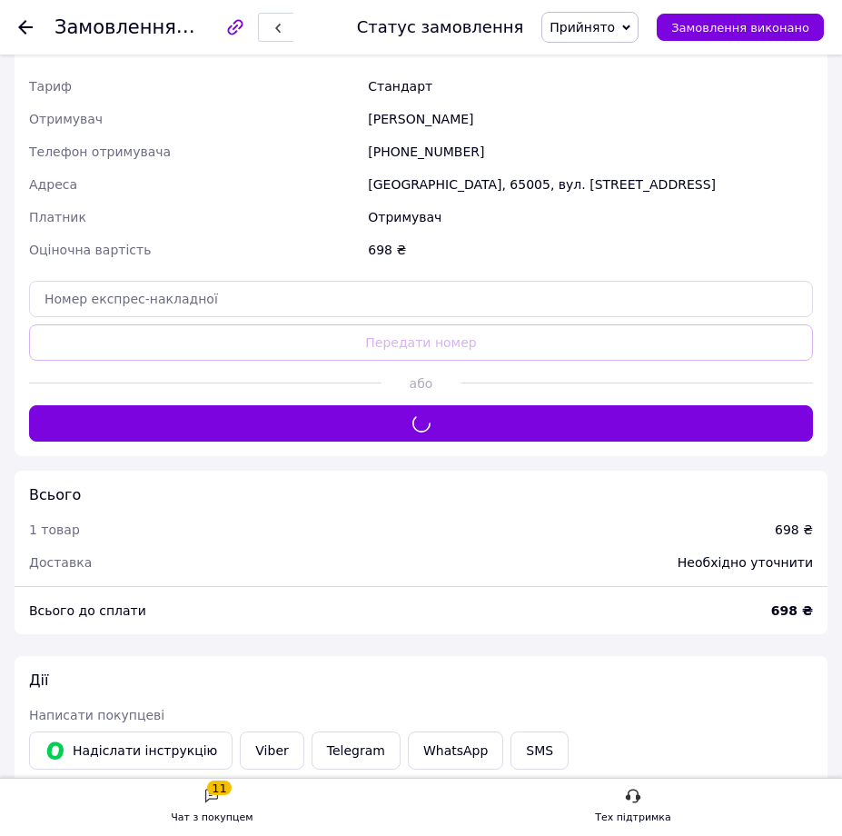
scroll to position [636, 0]
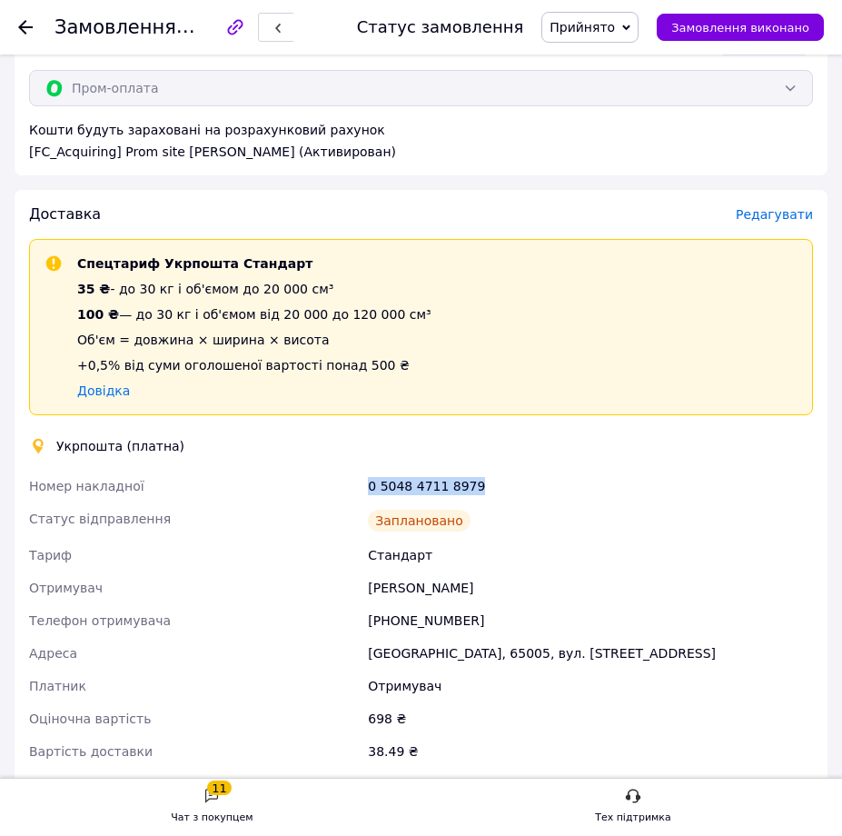
drag, startPoint x: 487, startPoint y: 495, endPoint x: 370, endPoint y: 489, distance: 117.3
click at [370, 486] on div "0 5048 4711 8979" at bounding box center [590, 486] width 452 height 33
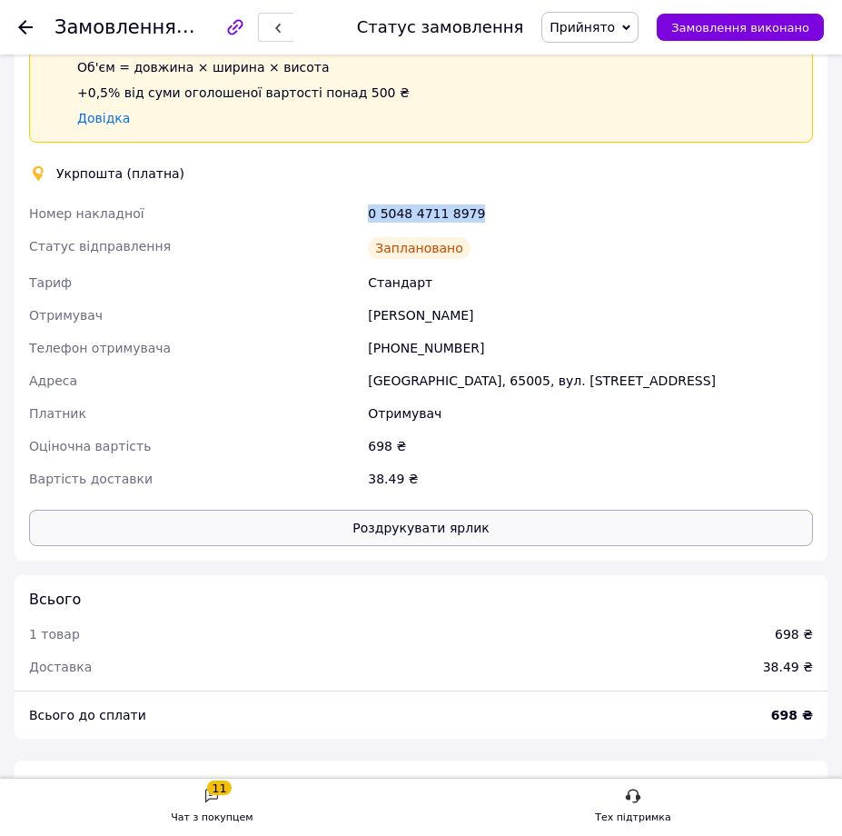
click at [372, 532] on button "Роздрукувати ярлик" at bounding box center [421, 528] width 784 height 36
click at [24, 26] on use at bounding box center [25, 27] width 15 height 15
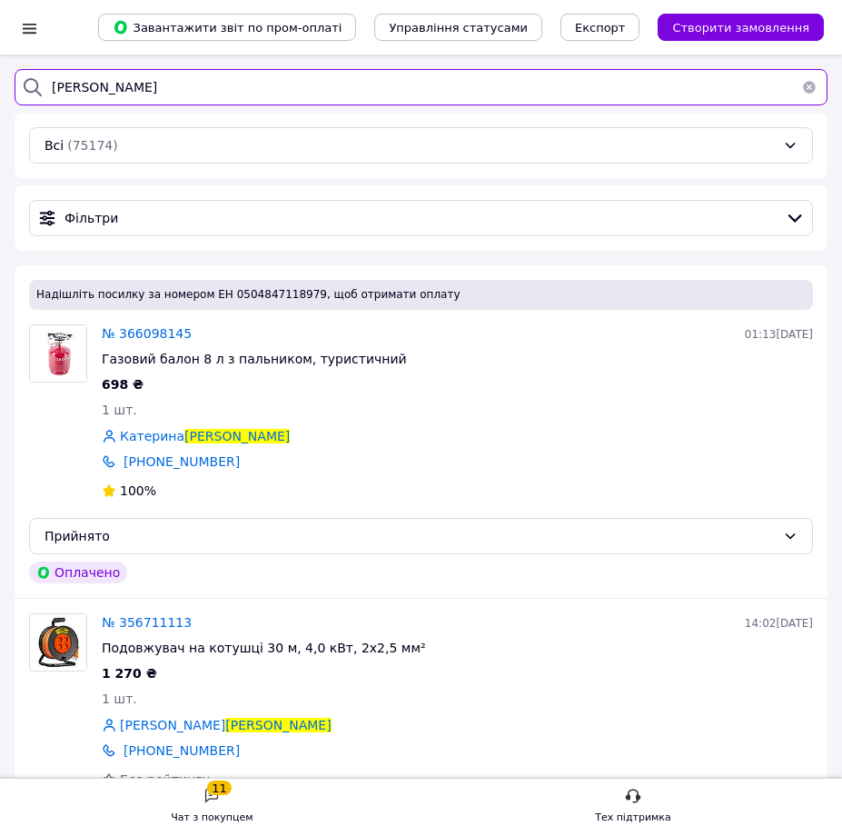
drag, startPoint x: 112, startPoint y: 94, endPoint x: -32, endPoint y: 93, distance: 143.5
click at [0, 93] on html "Список замовлень Завантажити звіт по пром-оплаті Управління статусами Експорт С…" at bounding box center [421, 466] width 842 height 932
type input "лихач"
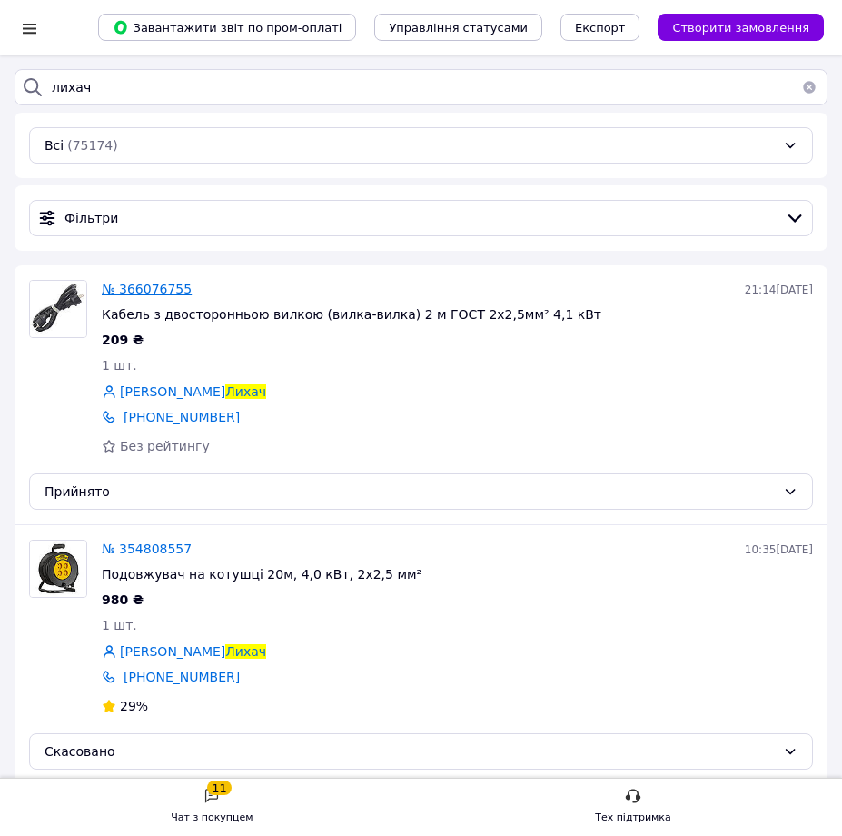
click at [167, 294] on span "№ 366076755" at bounding box center [147, 289] width 90 height 15
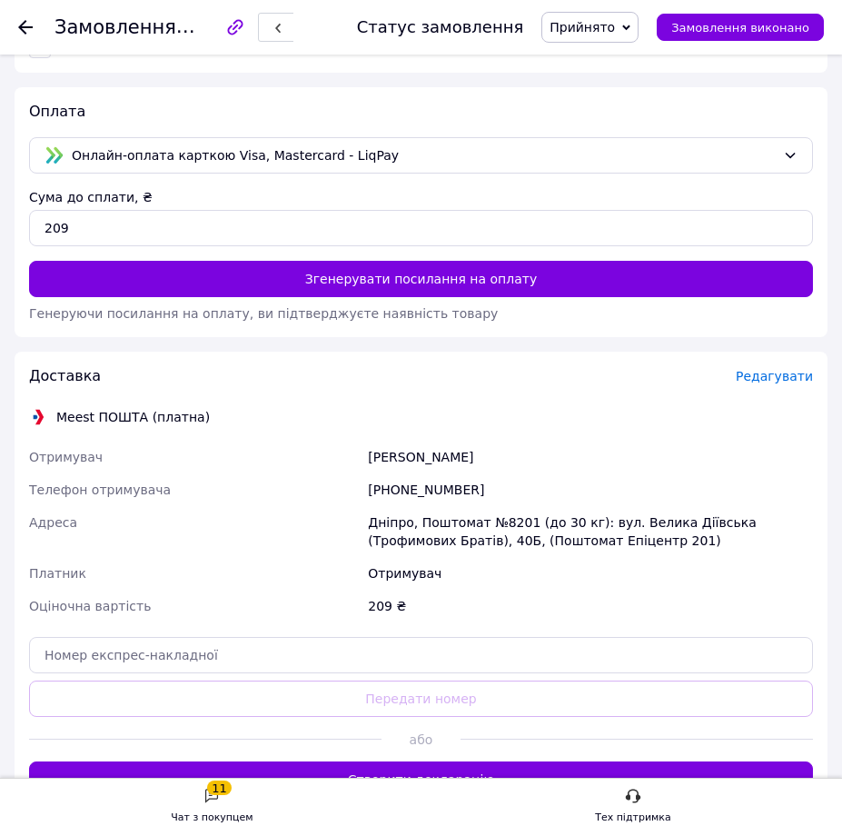
scroll to position [727, 0]
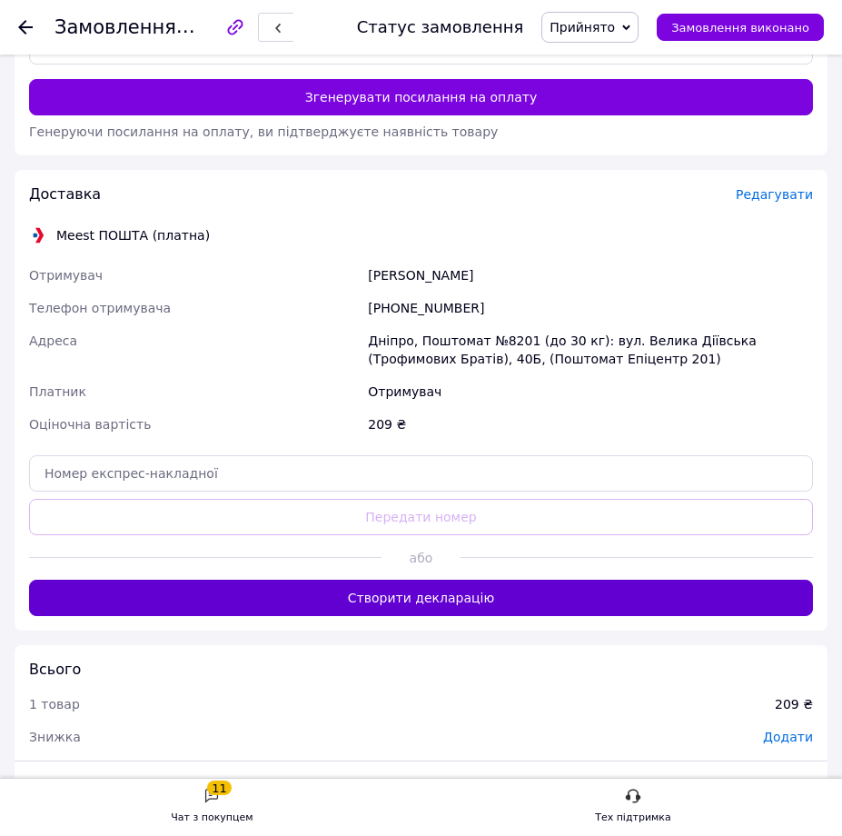
click at [393, 607] on button "Створити декларацію" at bounding box center [421, 598] width 784 height 36
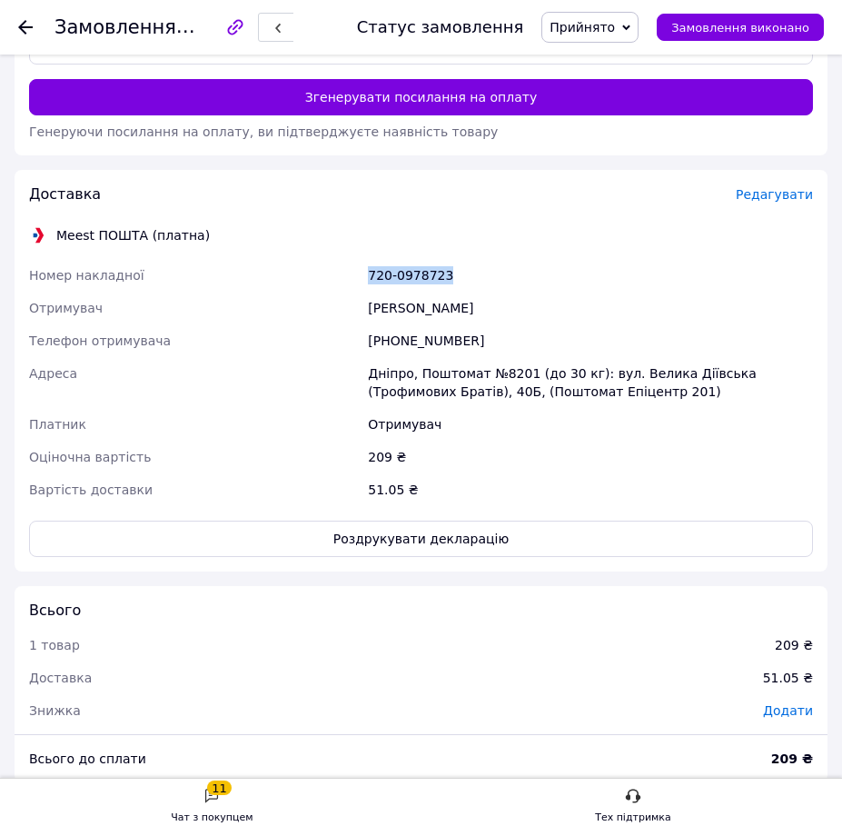
drag, startPoint x: 439, startPoint y: 276, endPoint x: 368, endPoint y: 278, distance: 70.9
click at [368, 278] on div "720-0978723" at bounding box center [590, 275] width 452 height 33
click at [376, 544] on button "Роздрукувати декларацію" at bounding box center [421, 538] width 784 height 36
click at [22, 23] on icon at bounding box center [25, 27] width 15 height 15
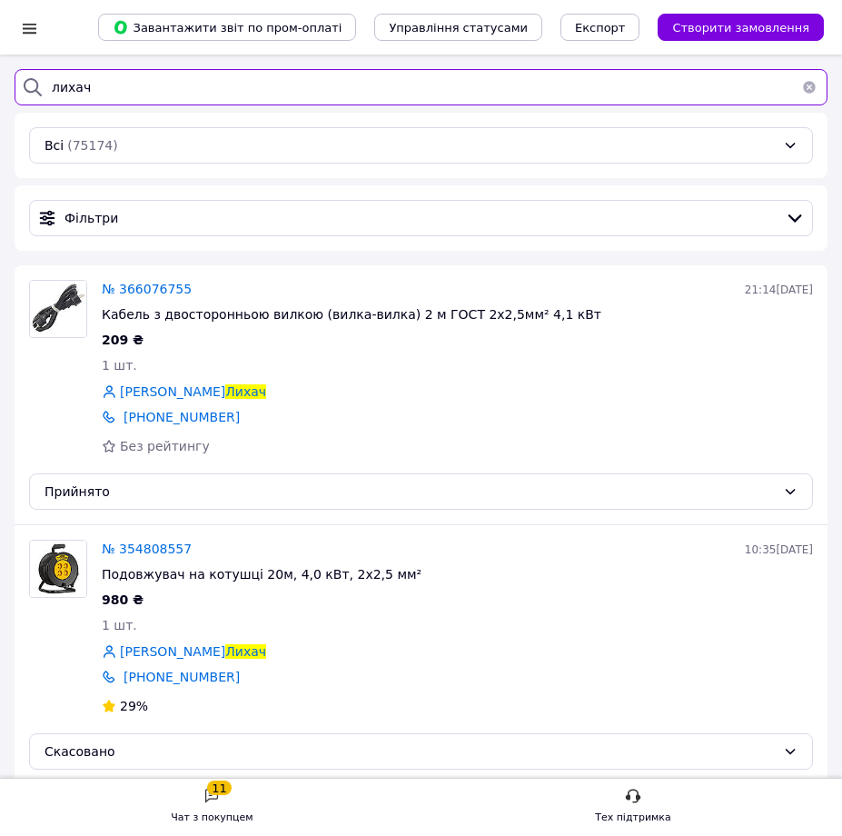
drag, startPoint x: 102, startPoint y: 92, endPoint x: -45, endPoint y: 88, distance: 146.3
type input "грицай"
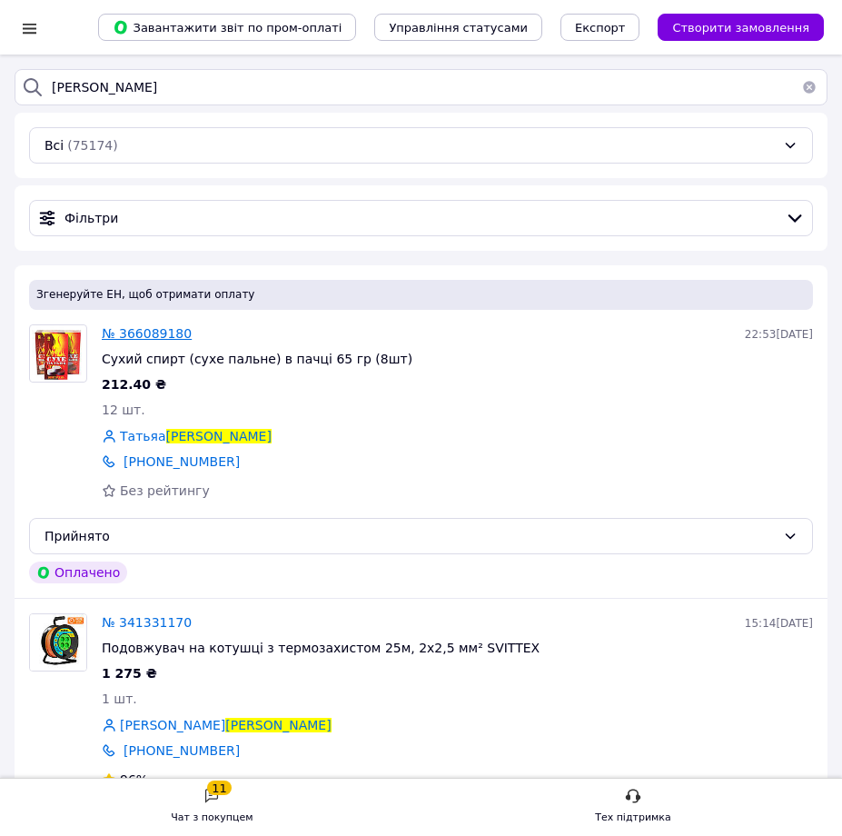
click at [131, 328] on span "№ 366089180" at bounding box center [147, 333] width 90 height 15
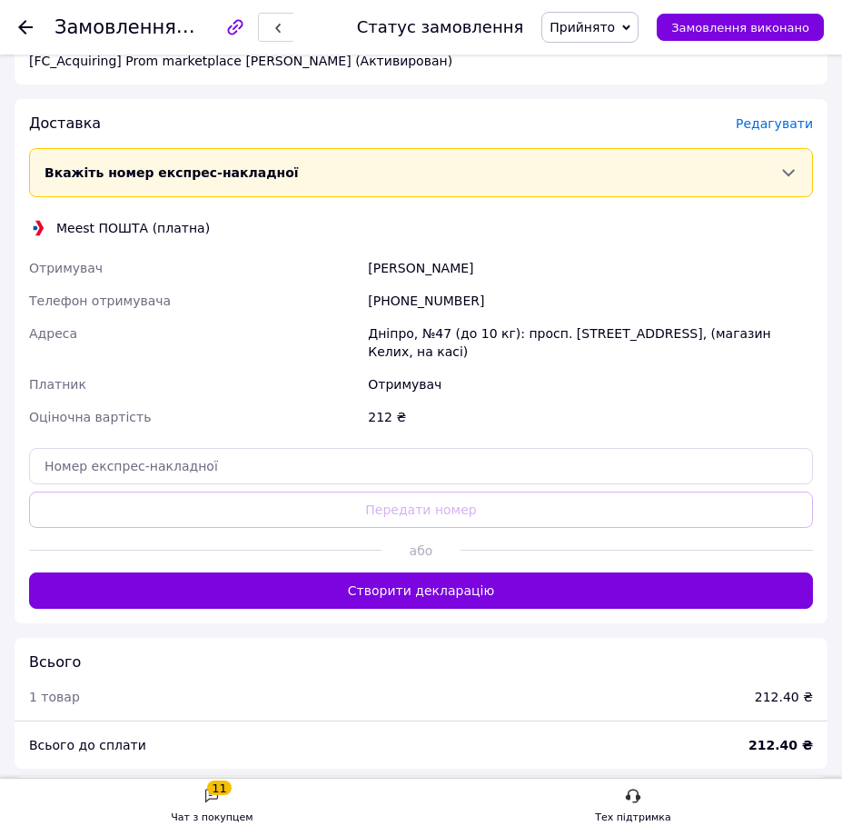
scroll to position [818, 0]
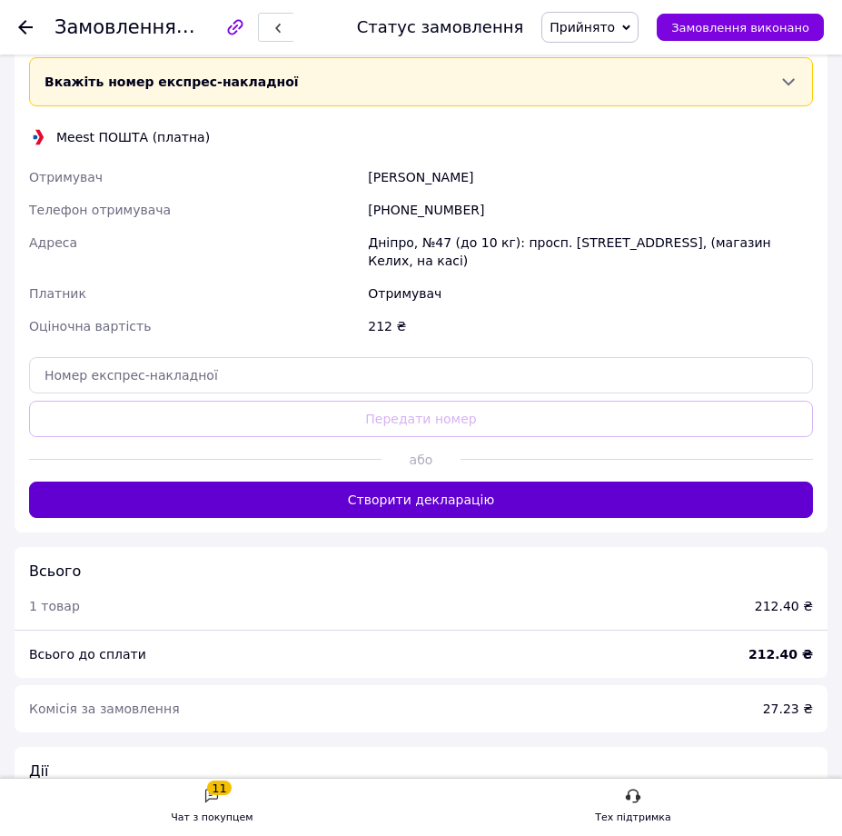
click at [347, 486] on button "Створити декларацію" at bounding box center [421, 499] width 784 height 36
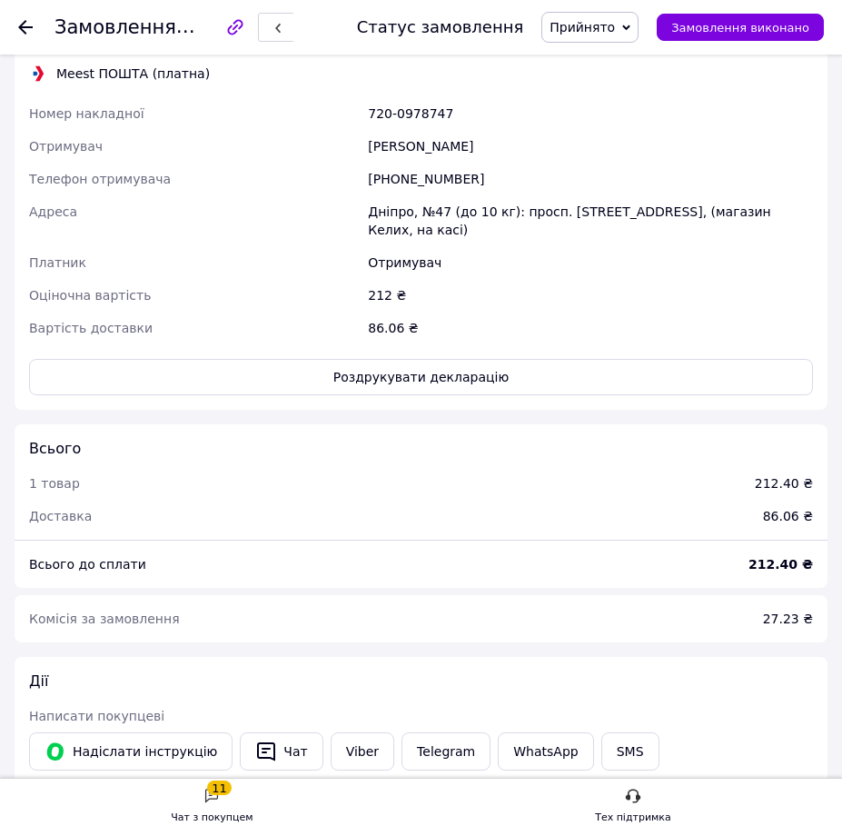
scroll to position [636, 0]
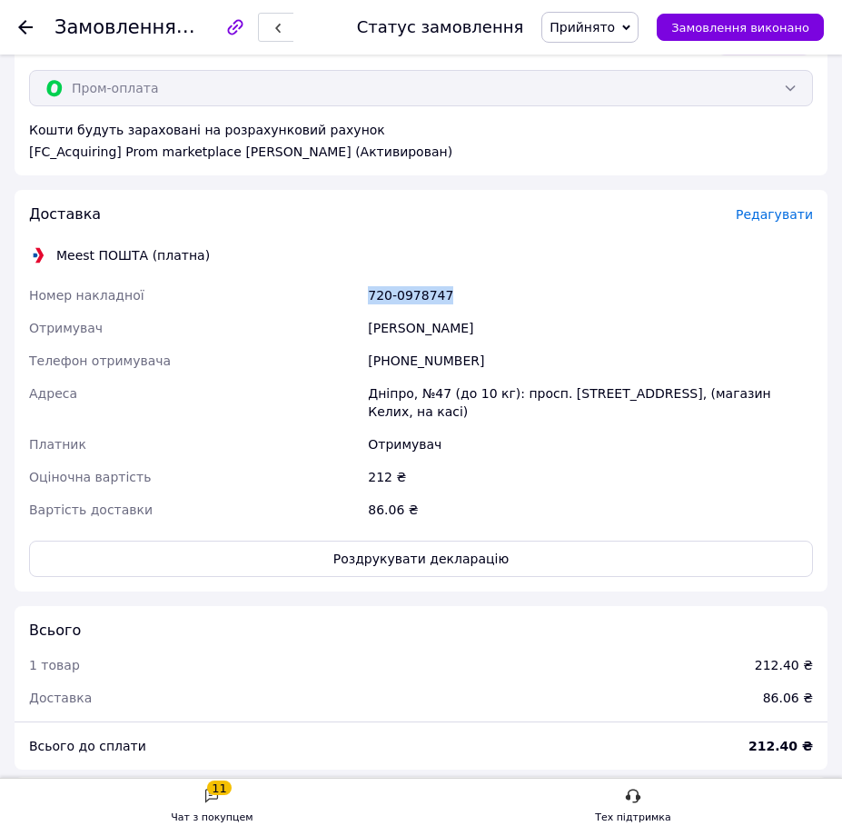
drag, startPoint x: 460, startPoint y: 280, endPoint x: 363, endPoint y: 296, distance: 97.7
click at [363, 296] on div "Номер накладної 720-0978747 Отримувач Татьяа Грицай Телефон отримувача +380 99 …" at bounding box center [420, 402] width 791 height 247
click at [430, 558] on button "Роздрукувати декларацію" at bounding box center [421, 558] width 784 height 36
click at [27, 27] on use at bounding box center [25, 27] width 15 height 15
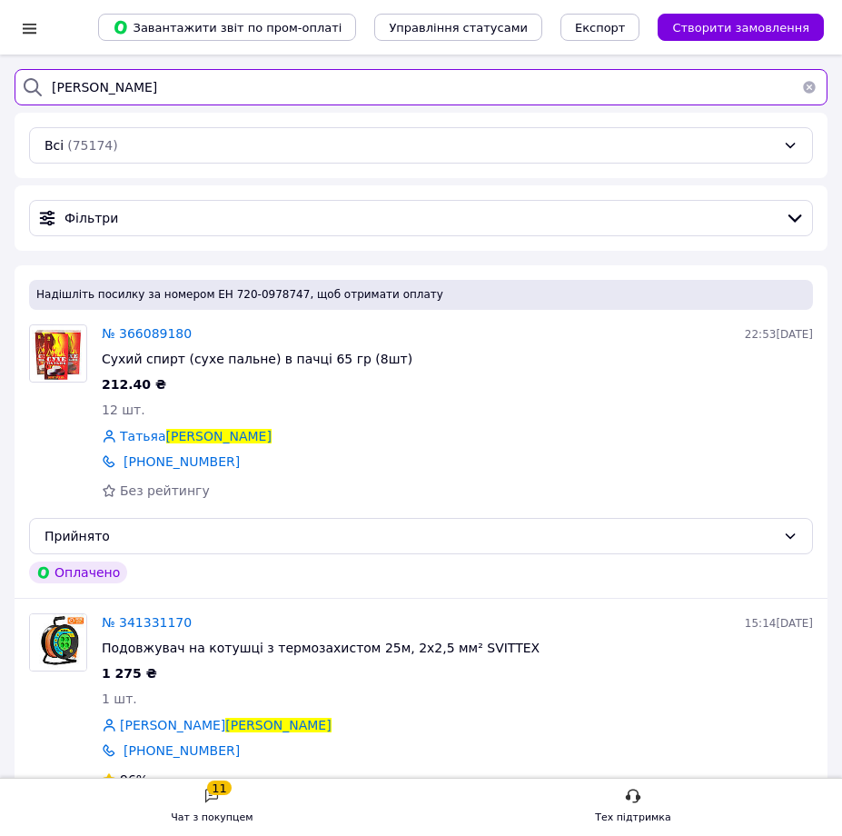
drag, startPoint x: 120, startPoint y: 94, endPoint x: -20, endPoint y: 98, distance: 140.0
type input "федорова"
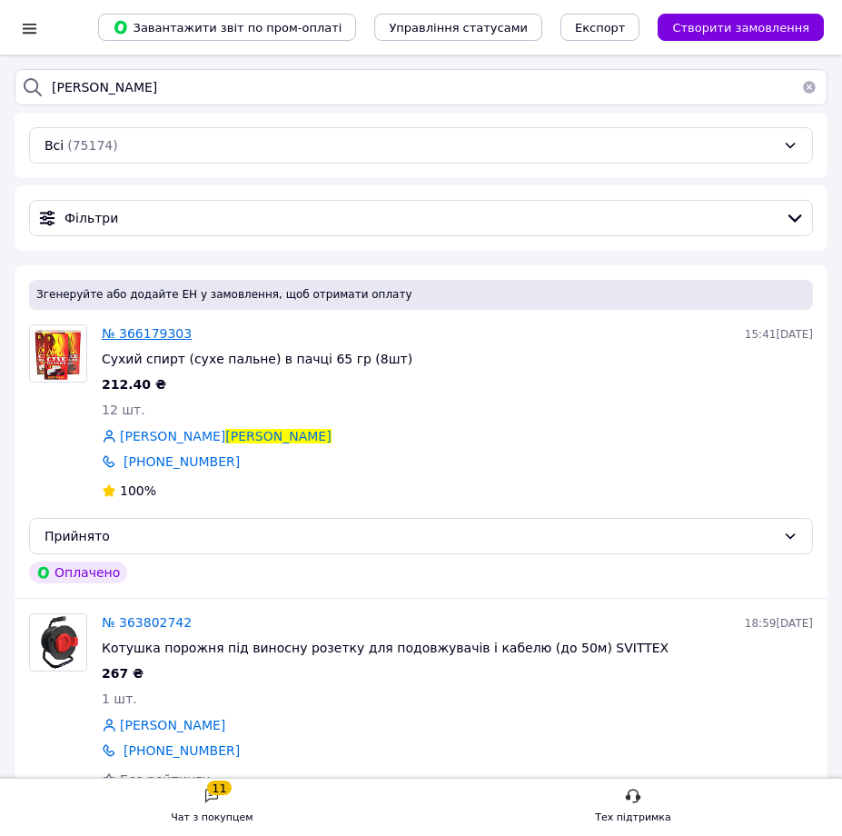
click at [144, 327] on span "№ 366179303" at bounding box center [147, 333] width 90 height 15
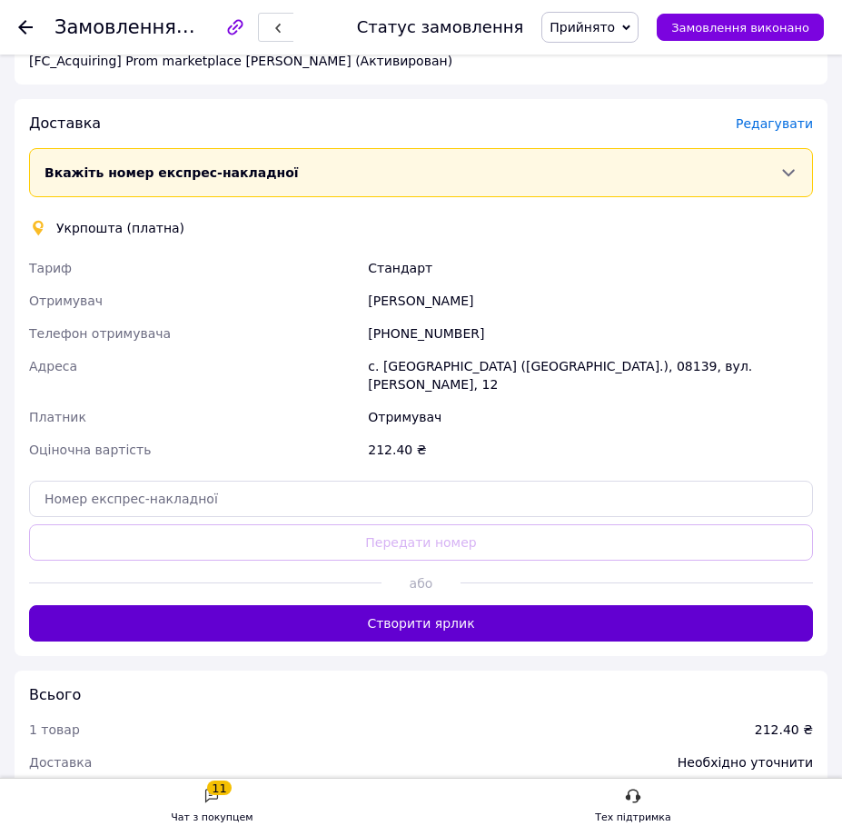
scroll to position [908, 0]
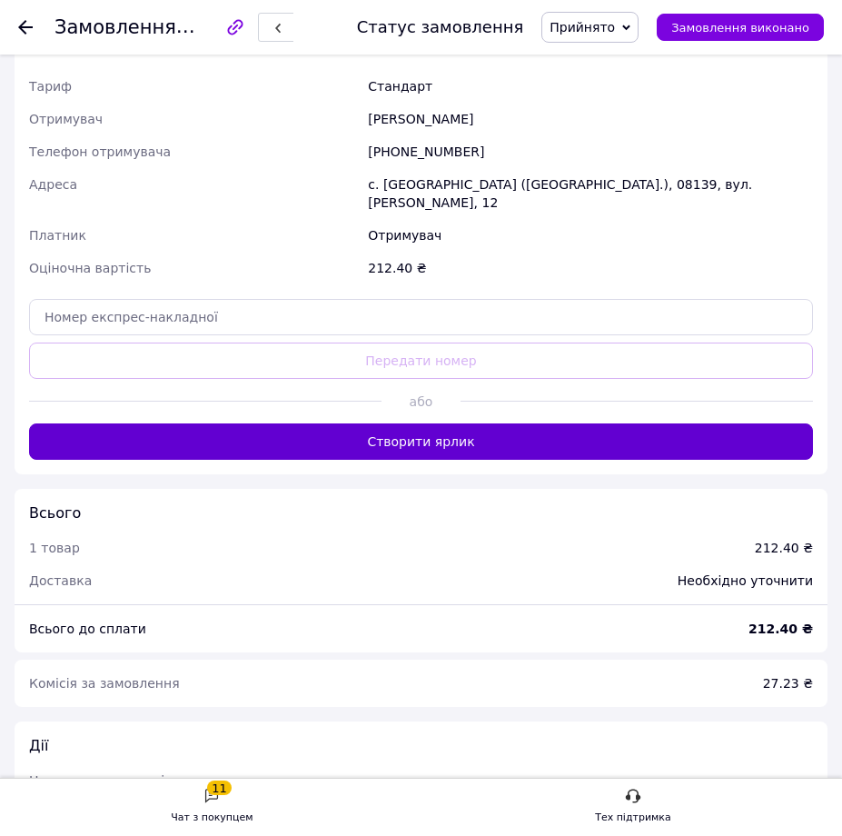
click at [428, 435] on button "Створити ярлик" at bounding box center [421, 441] width 784 height 36
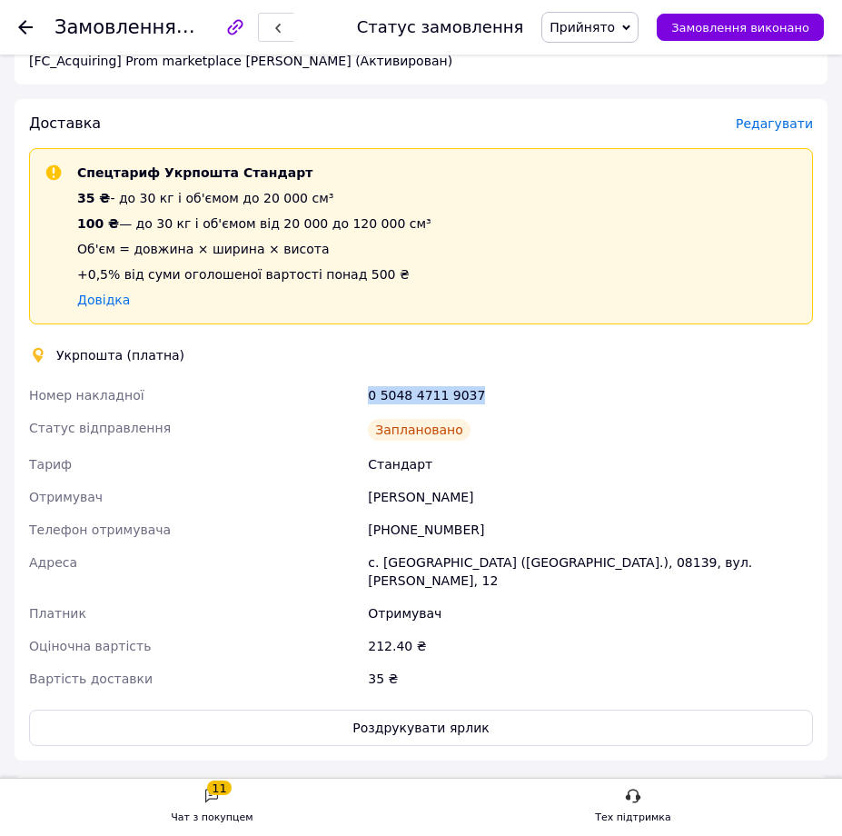
drag, startPoint x: 471, startPoint y: 398, endPoint x: 363, endPoint y: 404, distance: 107.4
click at [363, 404] on div "Номер накладної 0 5048 4711 9037 Статус відправлення Заплановано Тариф Стандарт…" at bounding box center [420, 537] width 791 height 316
click at [441, 711] on button "Роздрукувати ярлик" at bounding box center [421, 727] width 784 height 36
click at [24, 34] on icon at bounding box center [25, 27] width 15 height 15
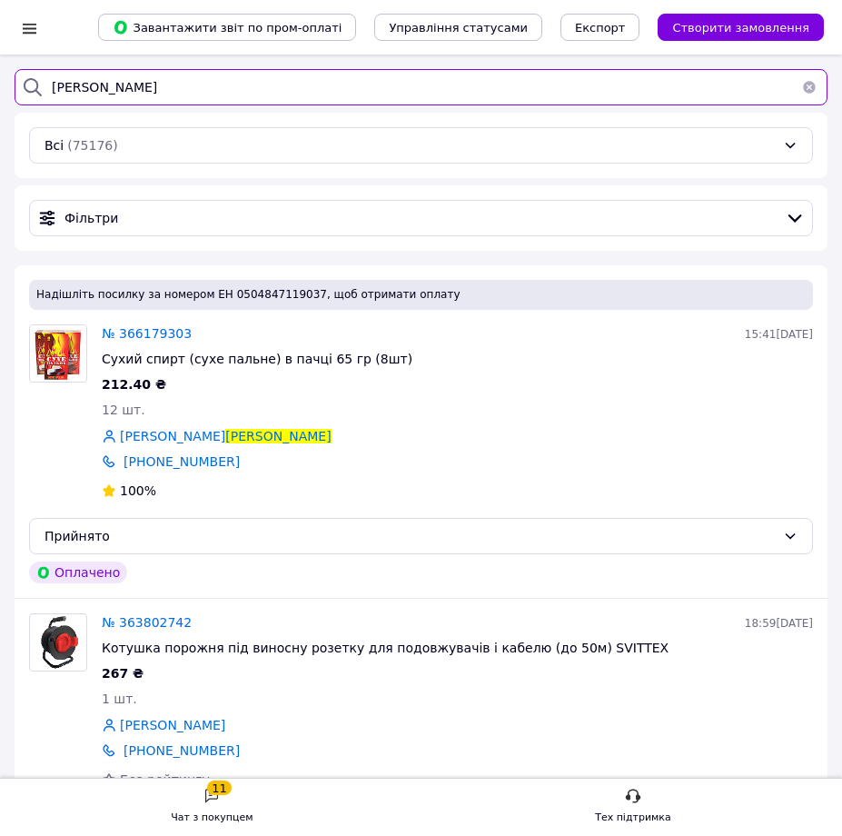
drag, startPoint x: 115, startPoint y: 93, endPoint x: 0, endPoint y: 92, distance: 115.4
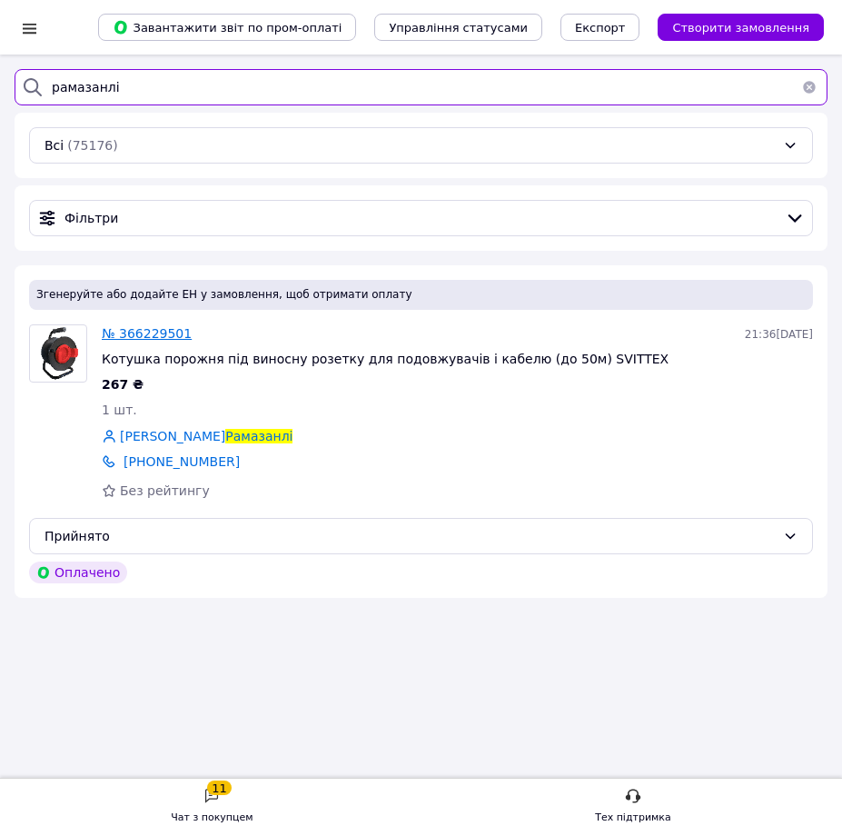
type input "рамазанлі"
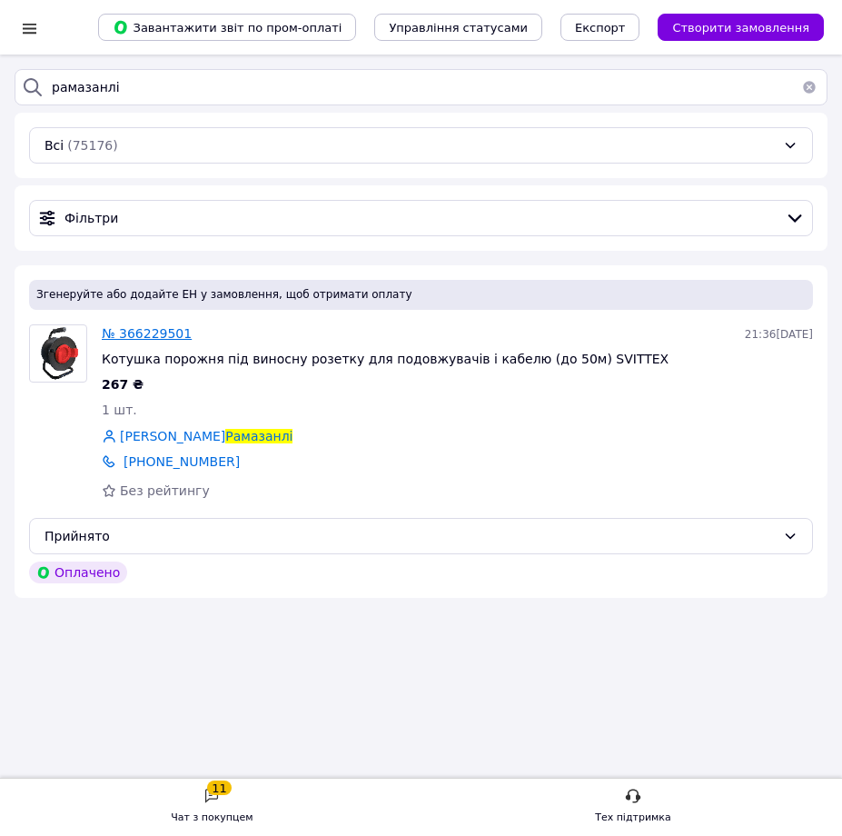
click at [137, 331] on span "№ 366229501" at bounding box center [147, 333] width 90 height 15
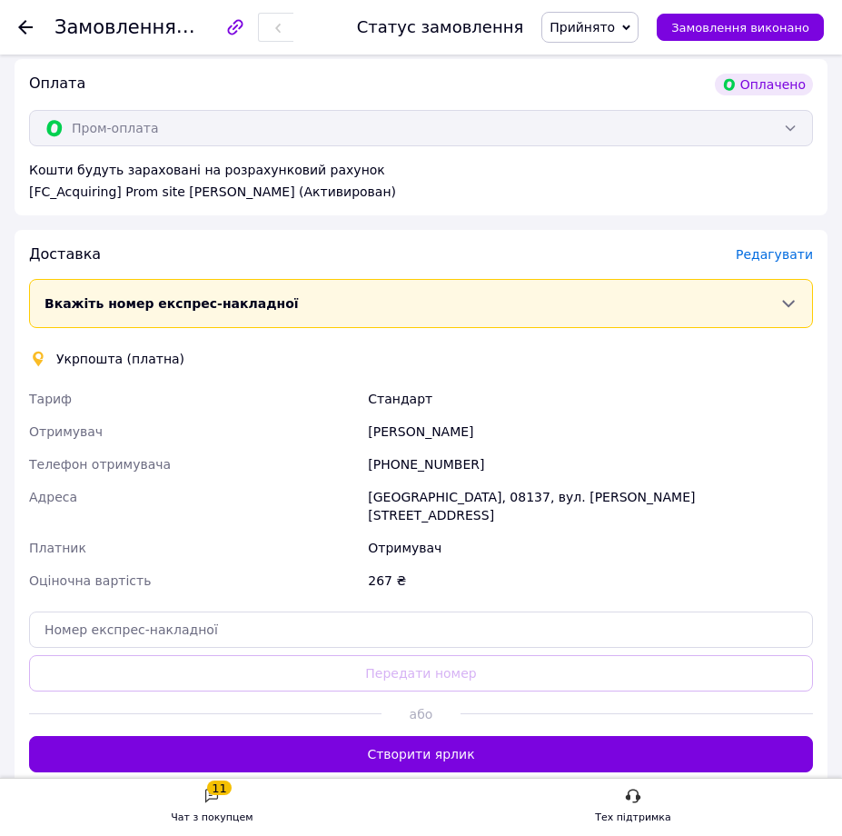
scroll to position [578, 0]
click at [428, 736] on button "Створити ярлик" at bounding box center [421, 754] width 784 height 36
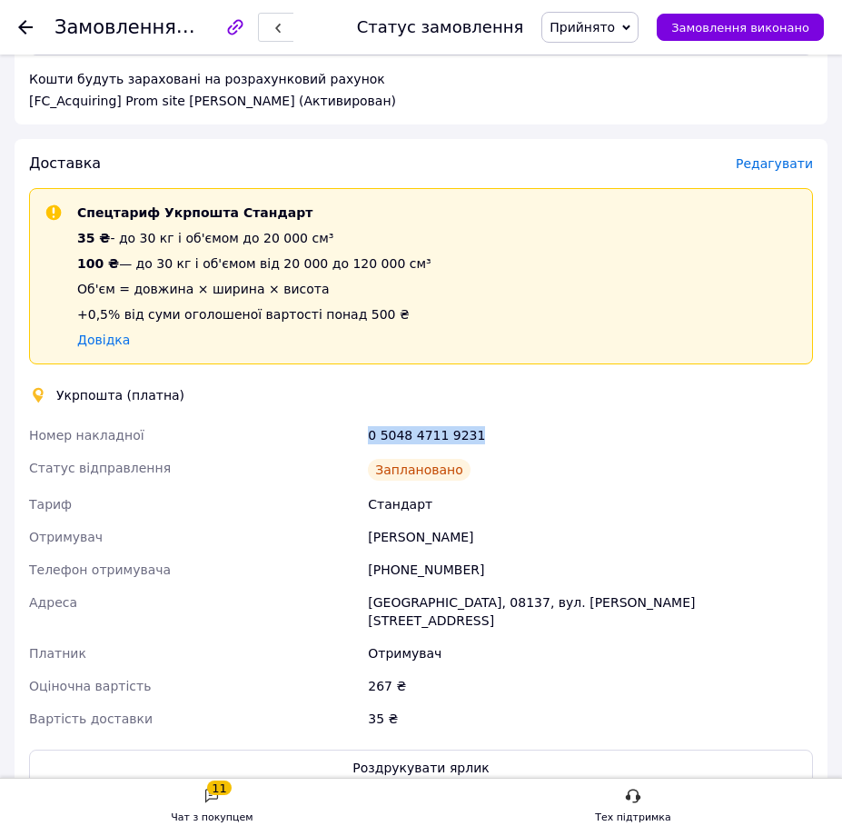
drag, startPoint x: 466, startPoint y: 437, endPoint x: 370, endPoint y: 441, distance: 96.4
click at [370, 441] on div "0 5048 4711 9231" at bounding box center [590, 435] width 452 height 33
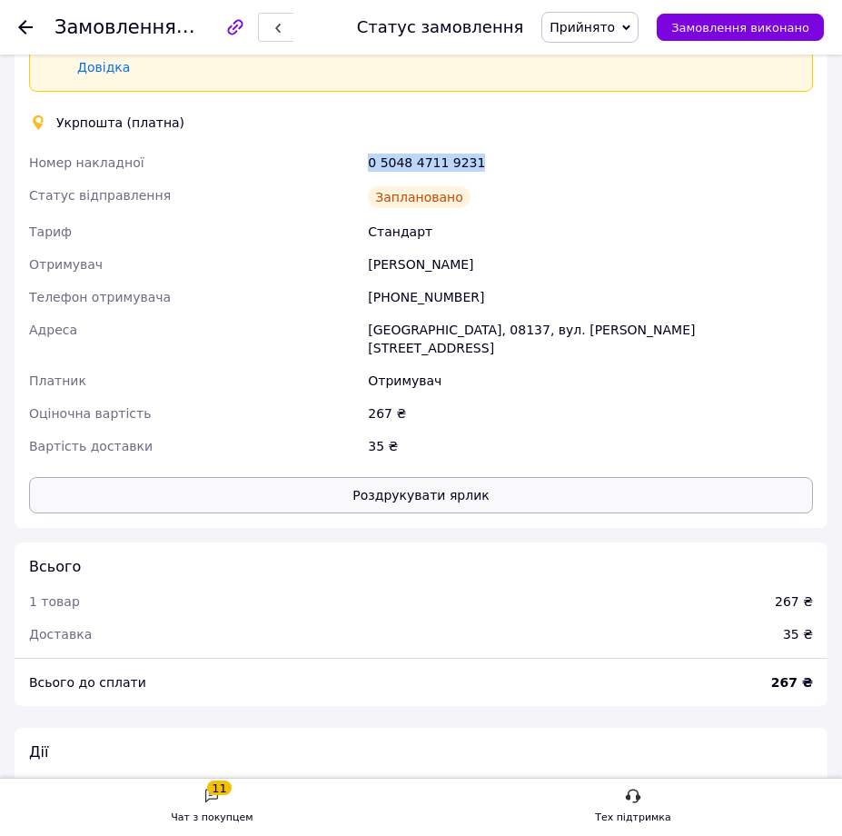
click at [382, 477] on button "Роздрукувати ярлик" at bounding box center [421, 495] width 784 height 36
click at [28, 19] on div at bounding box center [25, 27] width 15 height 18
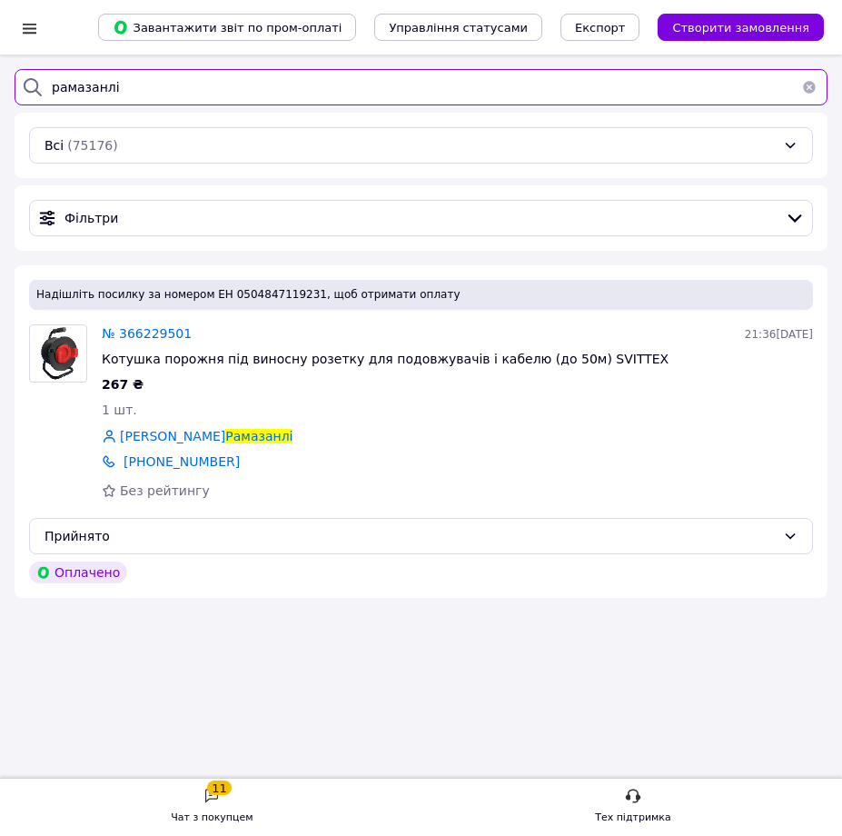
drag, startPoint x: 142, startPoint y: 85, endPoint x: -32, endPoint y: 84, distance: 173.5
click at [0, 84] on html "Список замовлень Завантажити звіт по пром-оплаті Управління статусами Експорт С…" at bounding box center [421, 448] width 842 height 896
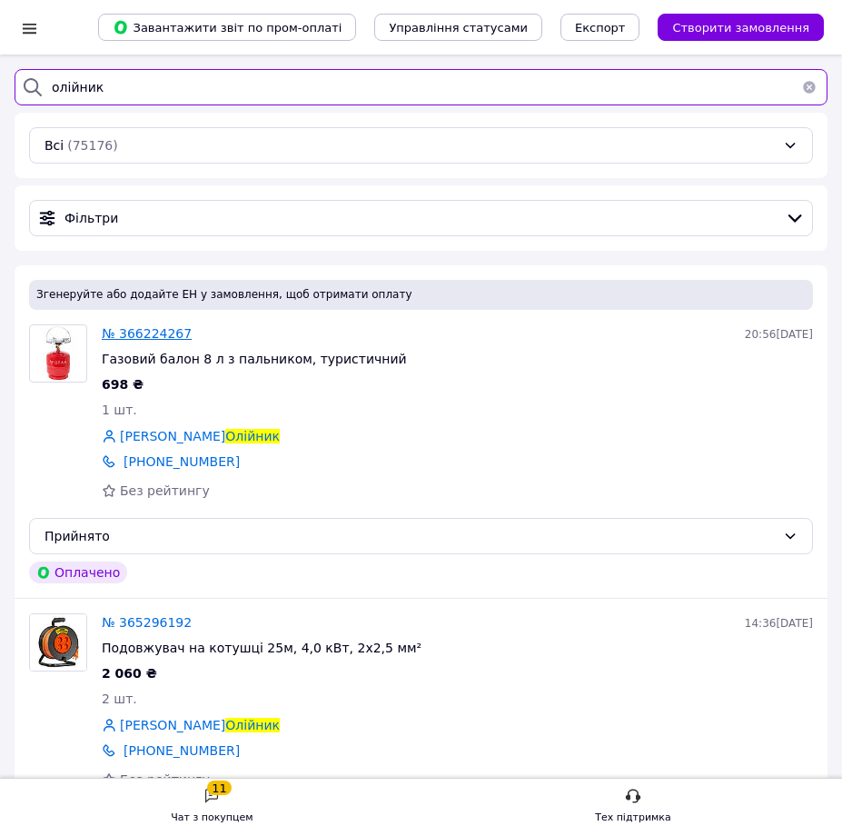
type input "олійник"
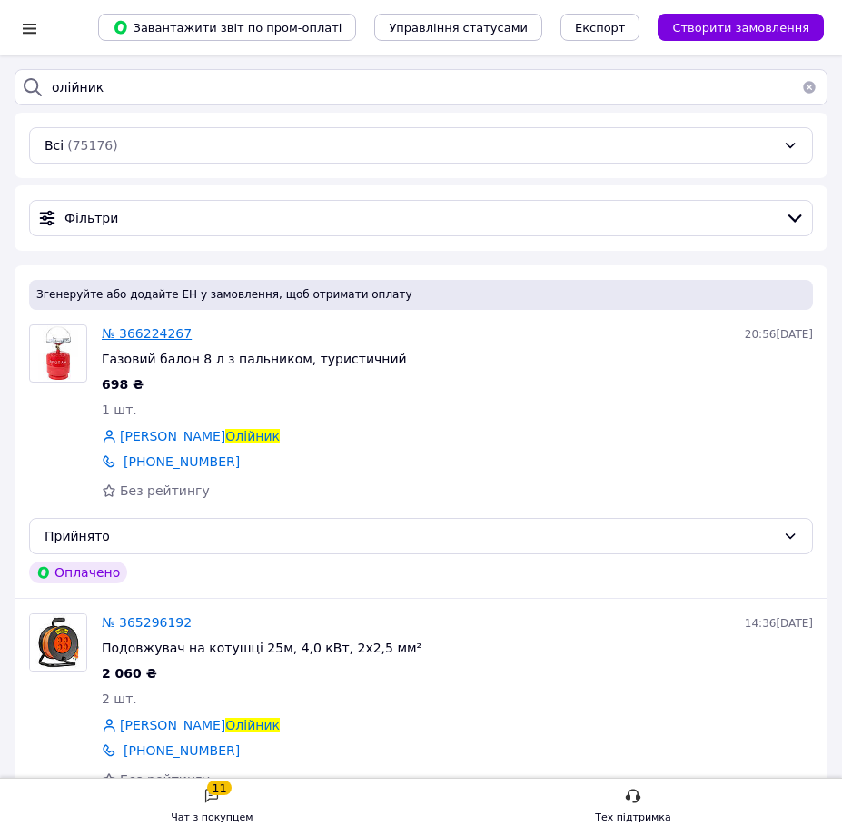
click at [162, 336] on span "№ 366224267" at bounding box center [147, 333] width 90 height 15
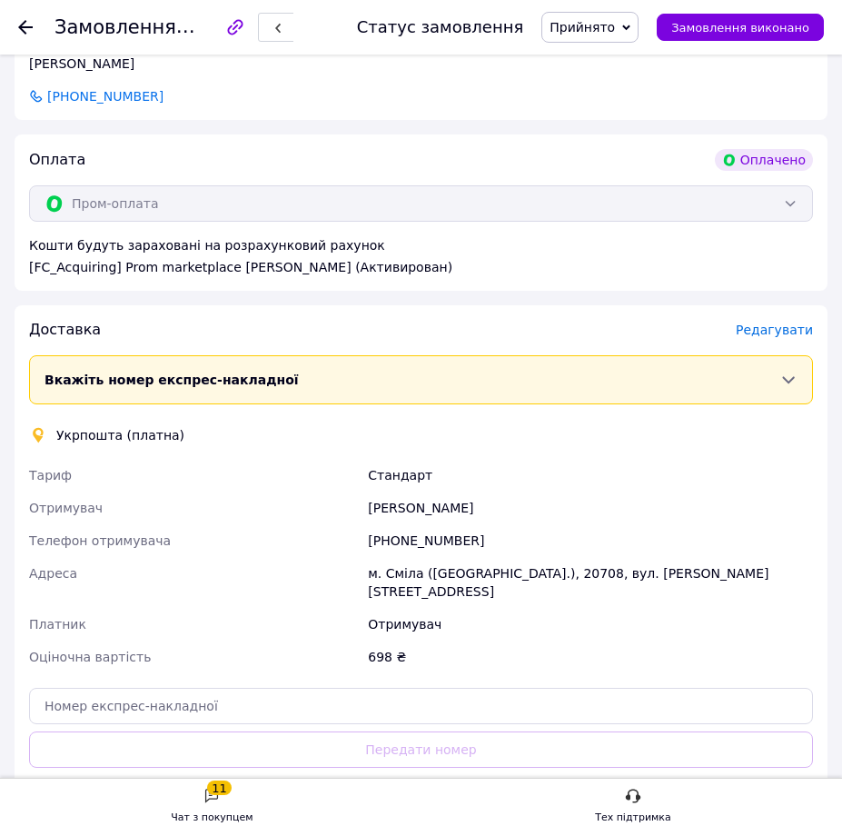
scroll to position [818, 0]
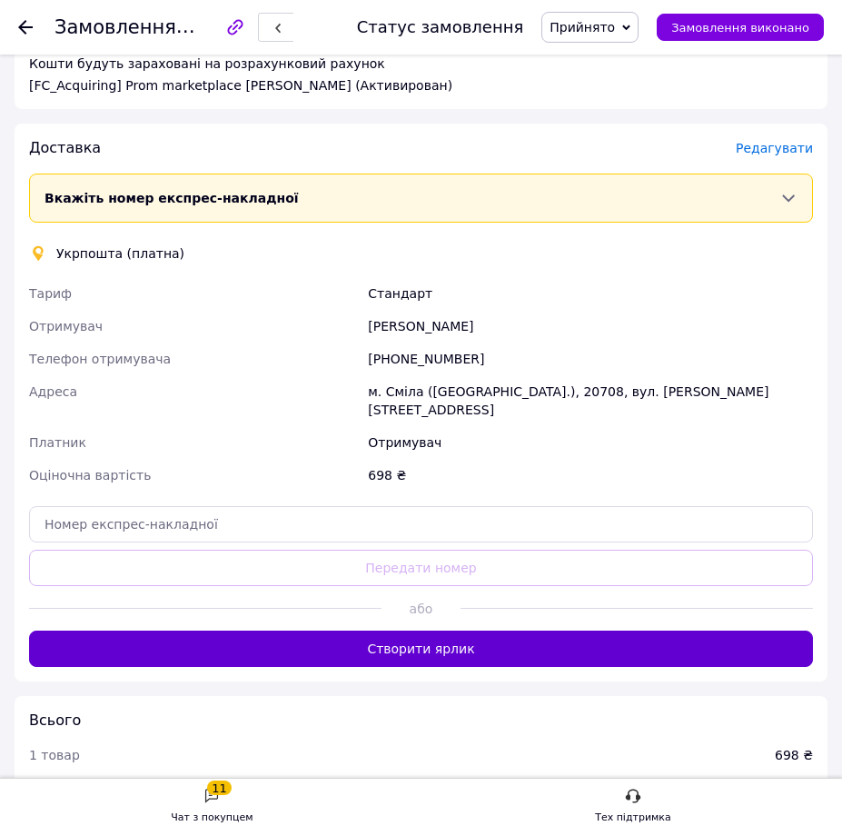
click at [405, 643] on button "Створити ярлик" at bounding box center [421, 648] width 784 height 36
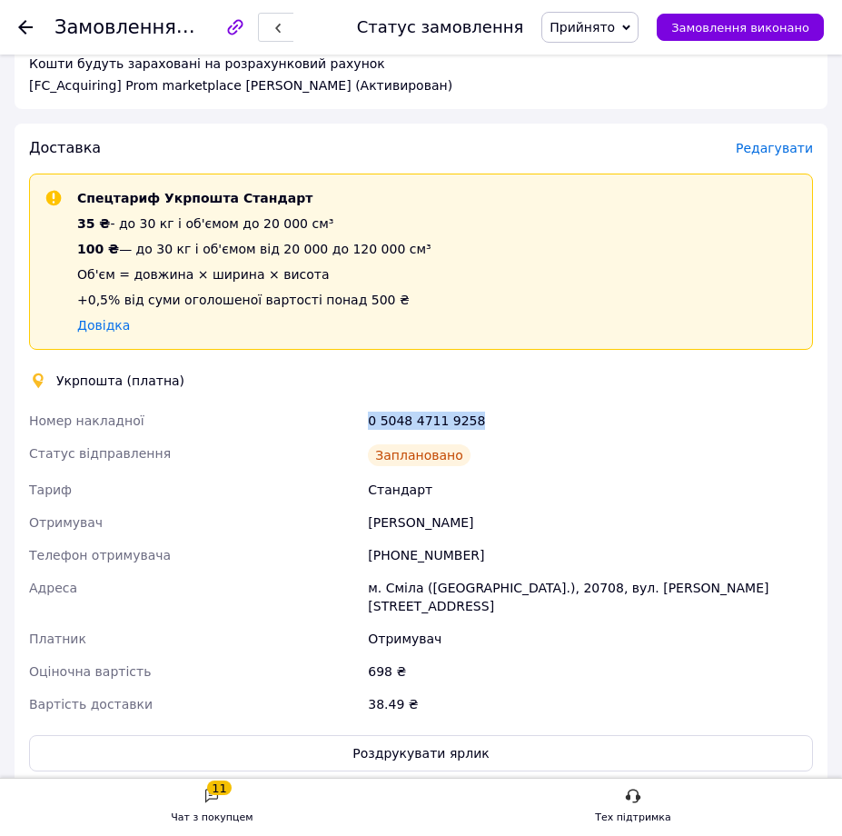
drag, startPoint x: 474, startPoint y: 423, endPoint x: 368, endPoint y: 416, distance: 106.5
click at [368, 416] on div "0 5048 4711 9258" at bounding box center [590, 420] width 452 height 33
click at [372, 735] on button "Роздрукувати ярлик" at bounding box center [421, 753] width 784 height 36
click at [23, 24] on use at bounding box center [25, 27] width 15 height 15
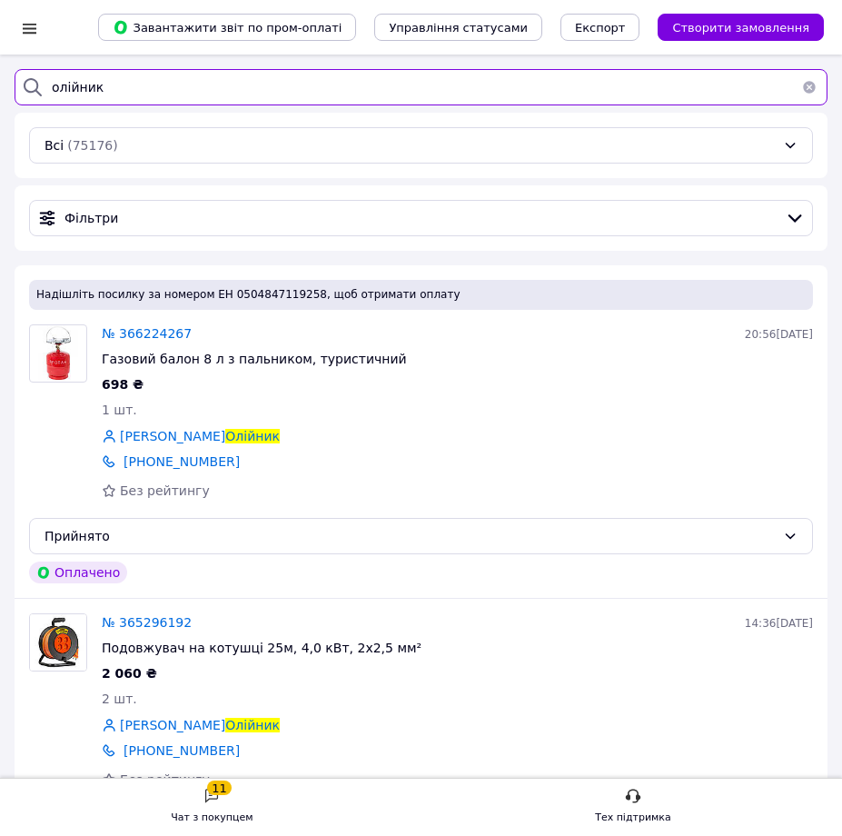
drag, startPoint x: 131, startPoint y: 88, endPoint x: -7, endPoint y: 84, distance: 138.1
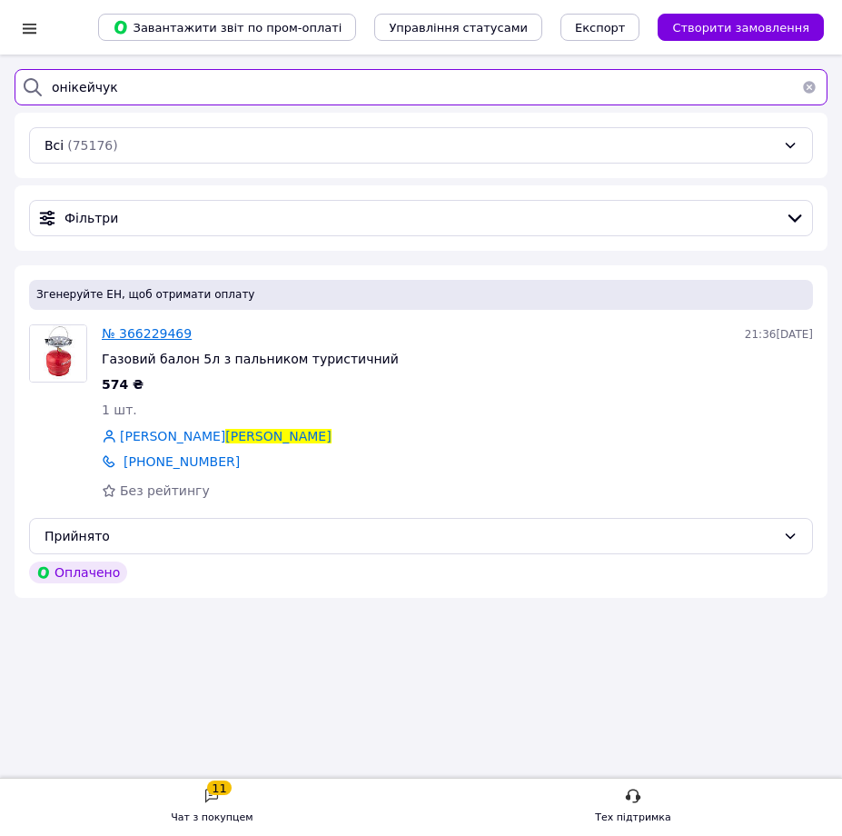
type input "онікейчук"
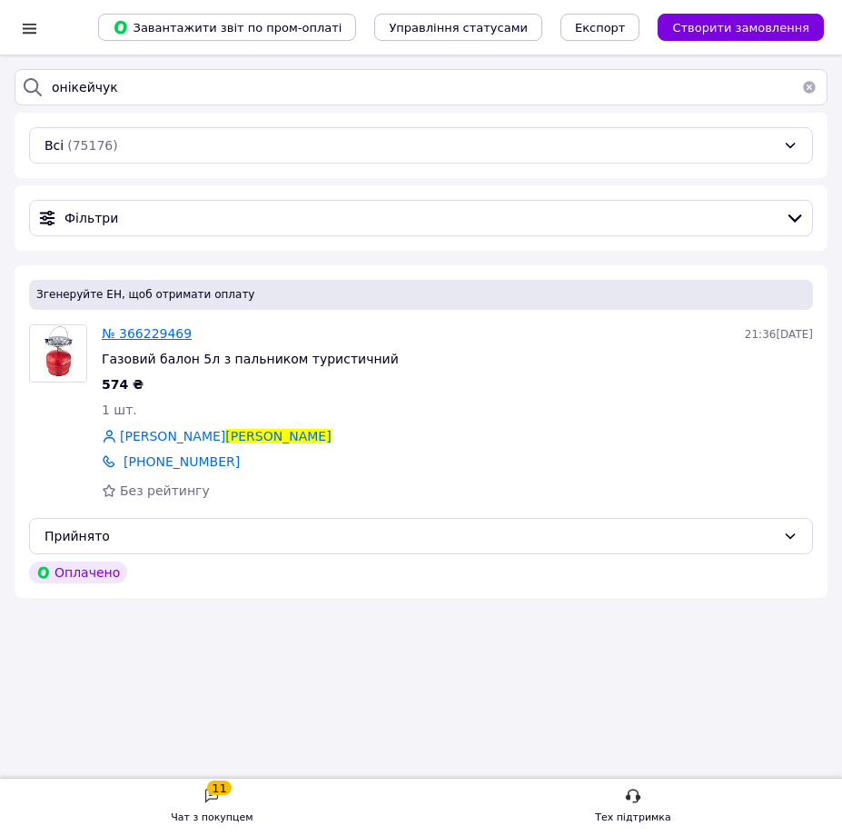
click at [153, 332] on span "№ 366229469" at bounding box center [147, 333] width 90 height 15
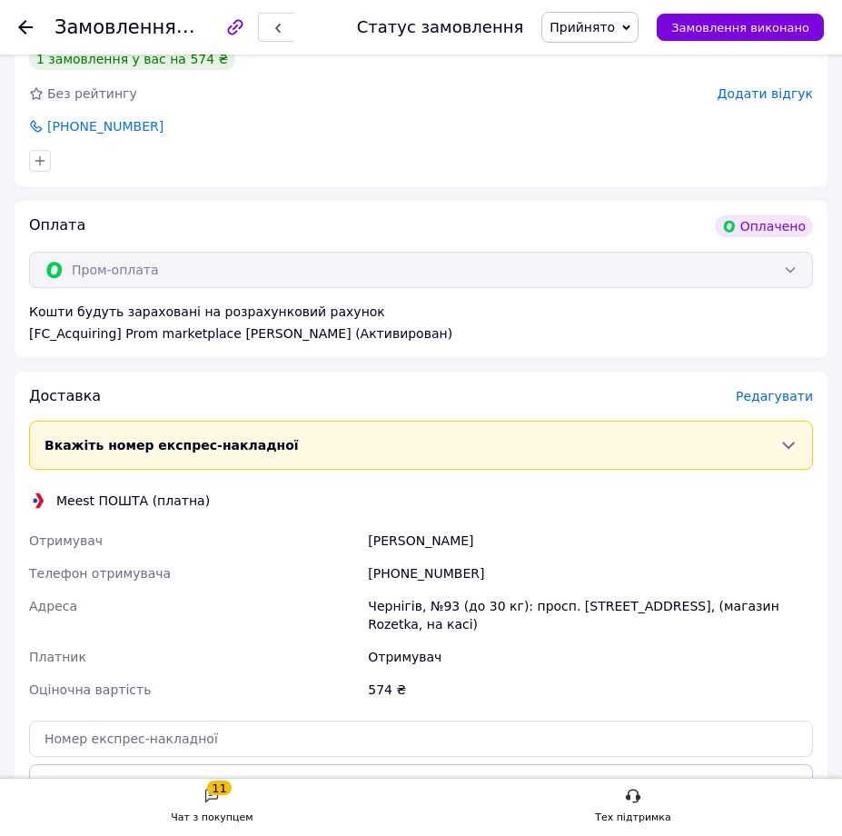
scroll to position [636, 0]
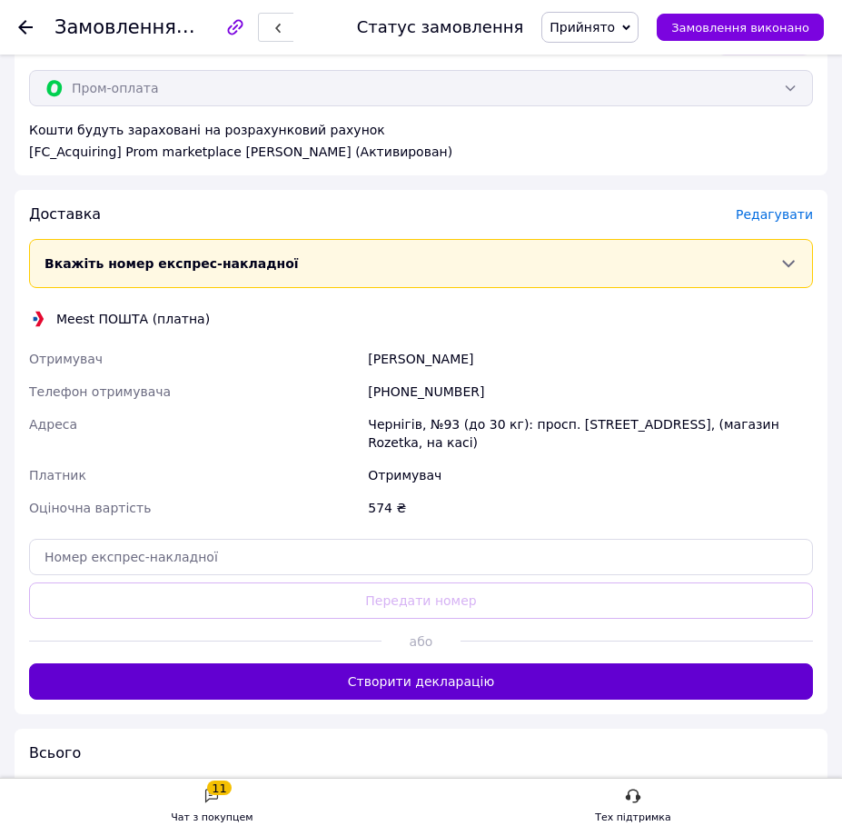
click at [442, 666] on button "Створити декларацію" at bounding box center [421, 681] width 784 height 36
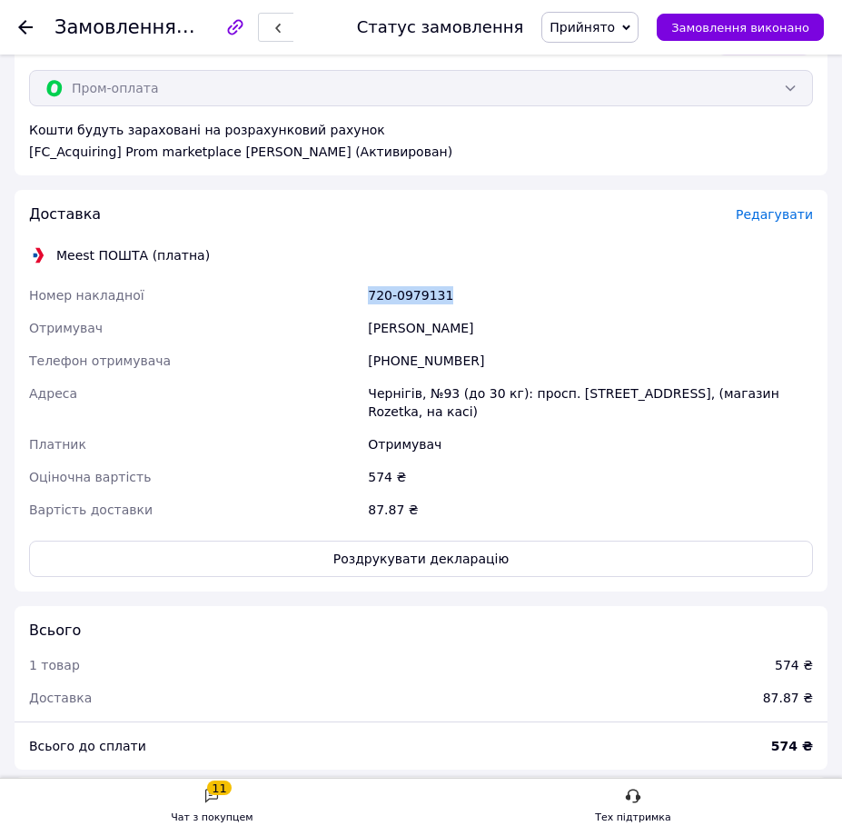
drag, startPoint x: 452, startPoint y: 295, endPoint x: 372, endPoint y: 300, distance: 81.0
click at [372, 300] on div "720-0979131" at bounding box center [590, 295] width 452 height 33
click at [415, 543] on button "Роздрукувати декларацію" at bounding box center [421, 558] width 784 height 36
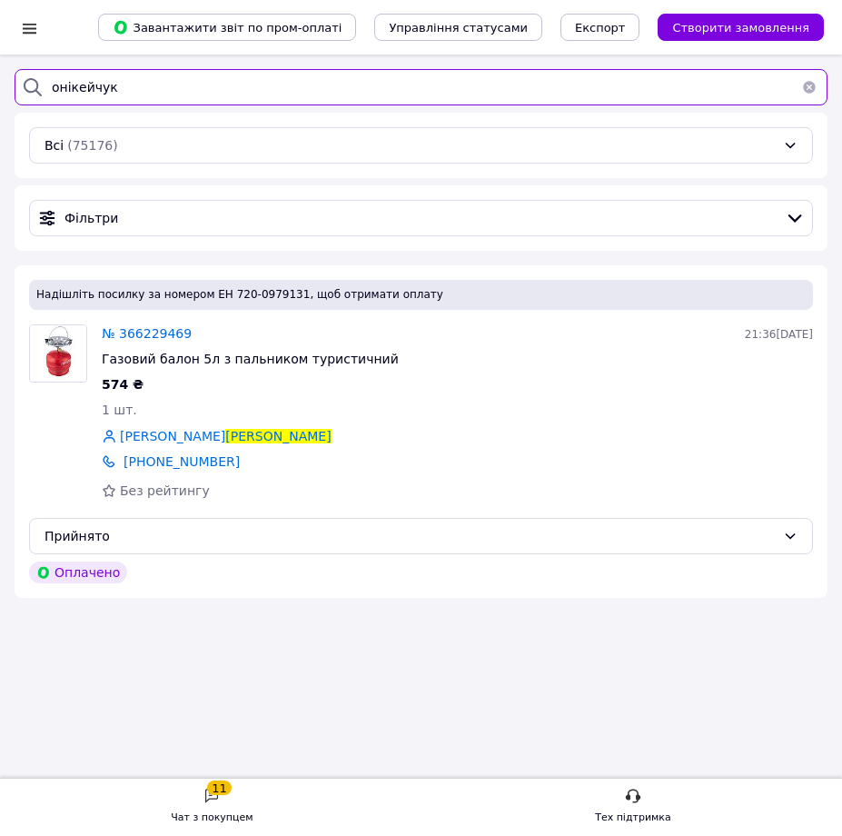
drag, startPoint x: 113, startPoint y: 84, endPoint x: 28, endPoint y: 70, distance: 85.7
click at [28, 70] on div "онікейчук" at bounding box center [421, 87] width 813 height 36
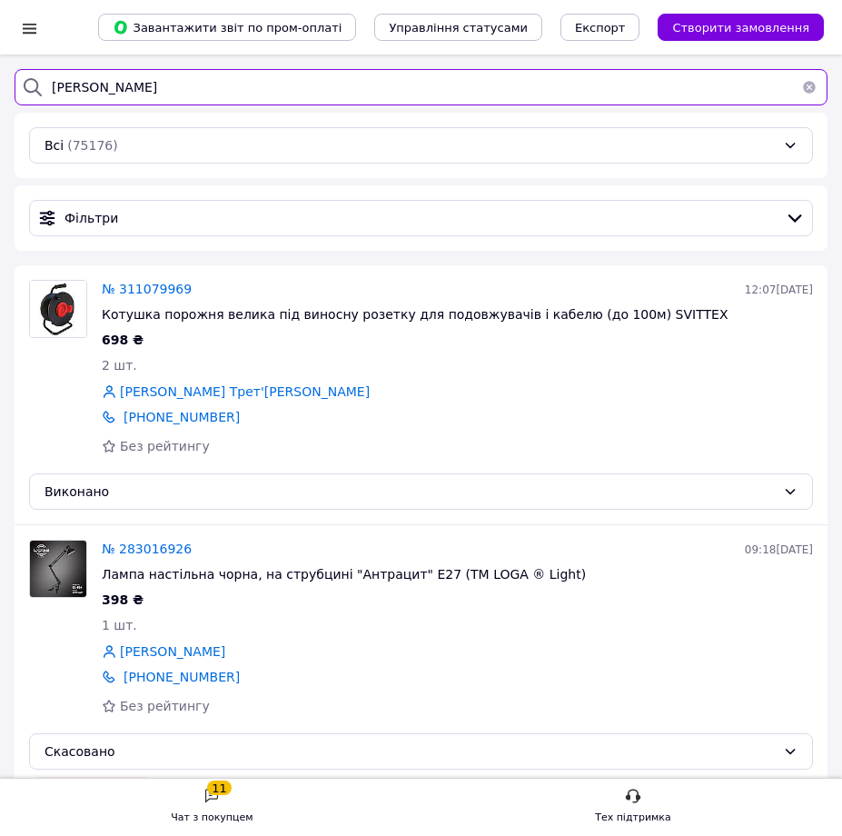
type input "терлецький"
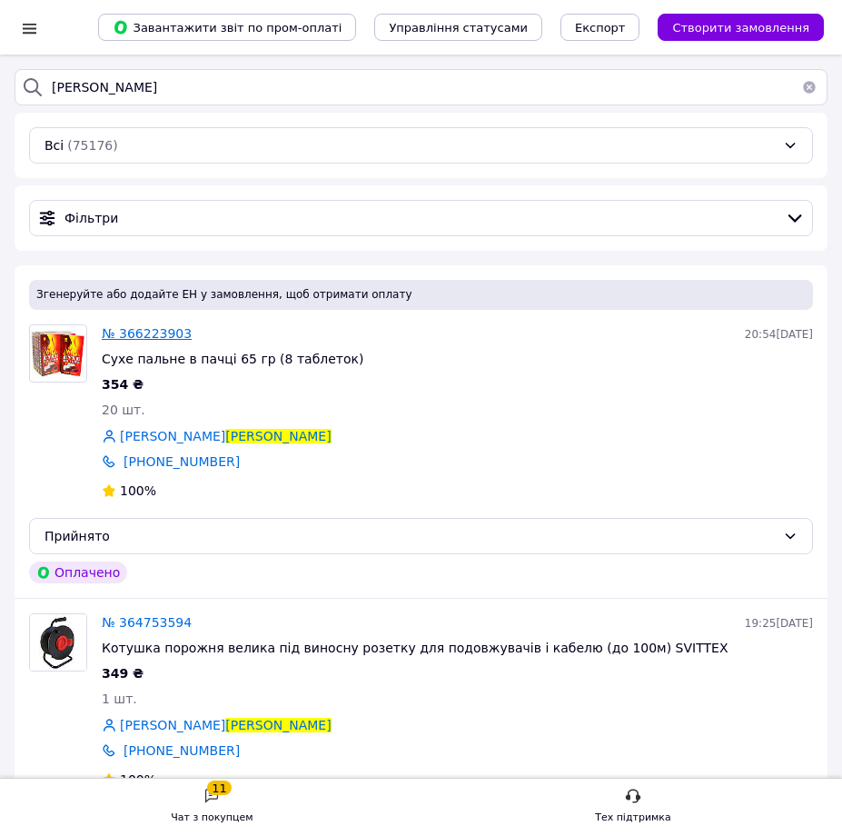
click at [146, 338] on span "№ 366223903" at bounding box center [147, 333] width 90 height 15
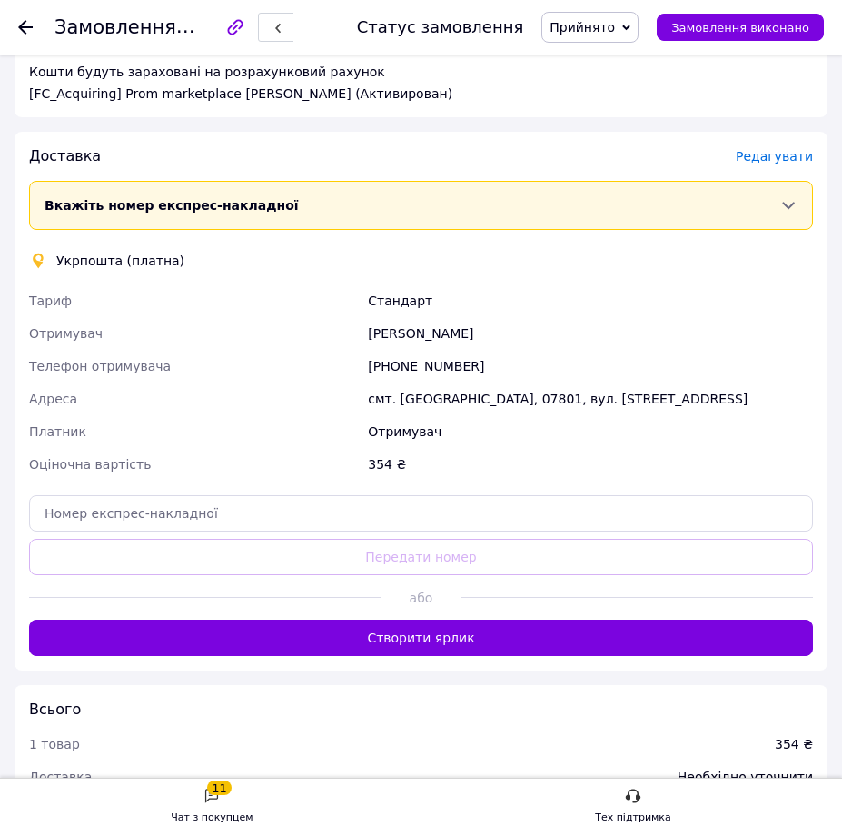
scroll to position [818, 0]
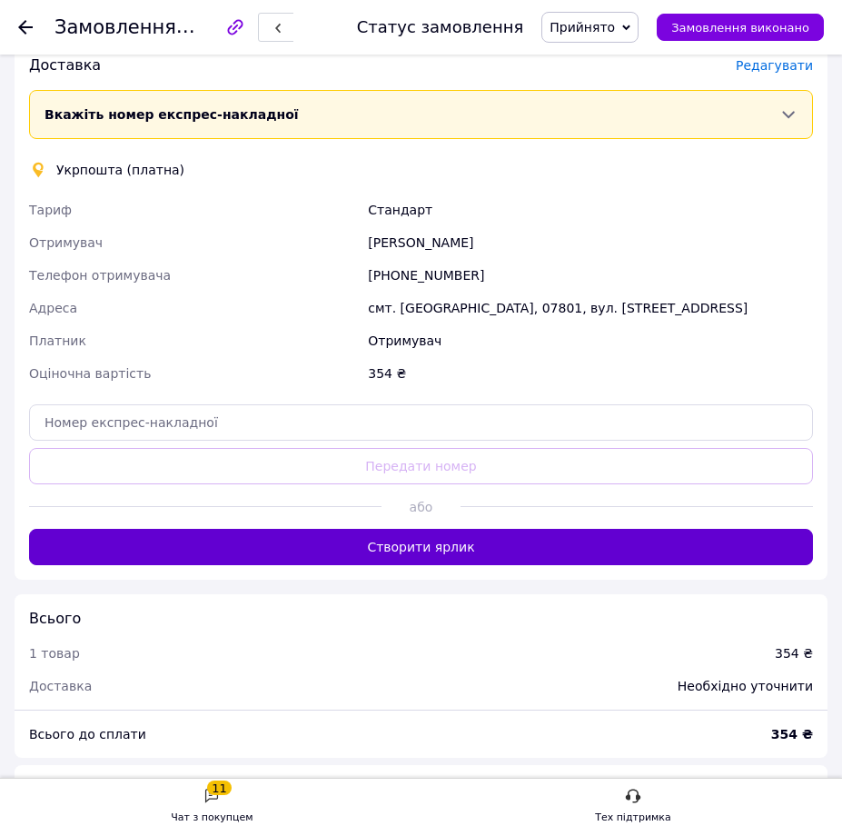
click at [412, 557] on button "Створити ярлик" at bounding box center [421, 547] width 784 height 36
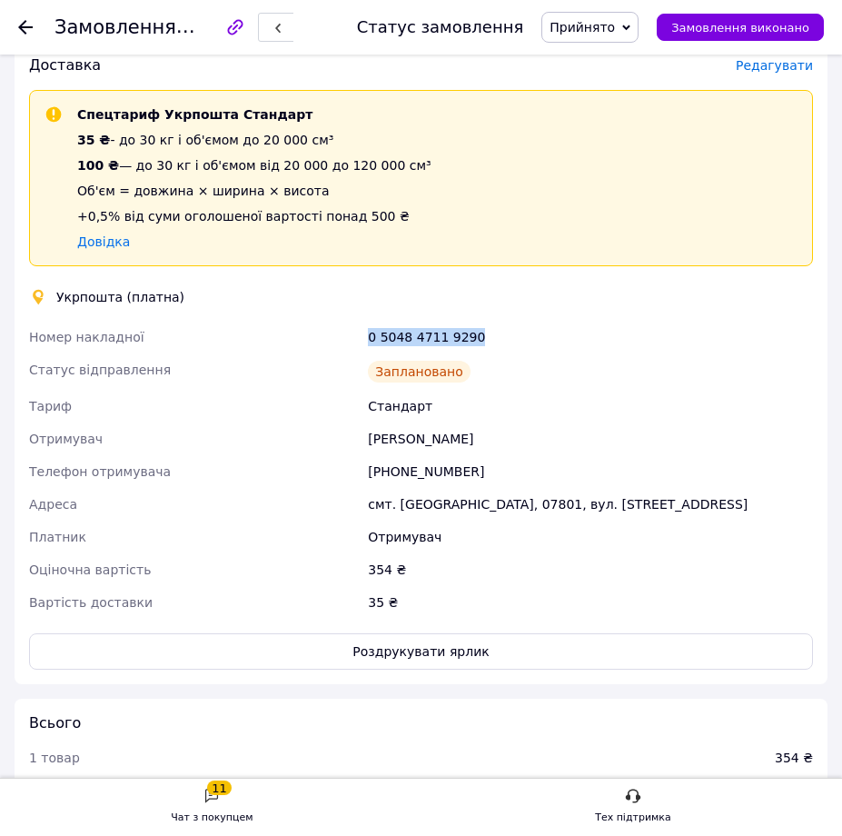
drag, startPoint x: 488, startPoint y: 338, endPoint x: 368, endPoint y: 341, distance: 119.9
click at [368, 341] on div "0 5048 4711 9290" at bounding box center [590, 337] width 452 height 33
click at [395, 647] on button "Роздрукувати ярлик" at bounding box center [421, 651] width 784 height 36
click at [23, 22] on icon at bounding box center [25, 27] width 15 height 15
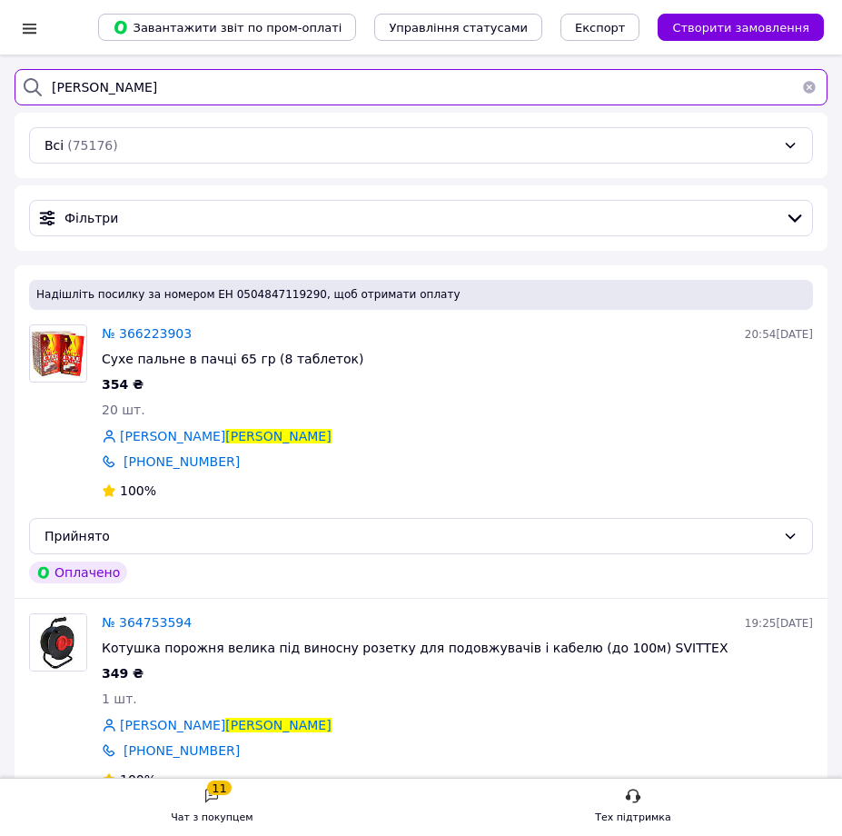
drag, startPoint x: 168, startPoint y: 92, endPoint x: -88, endPoint y: 92, distance: 256.2
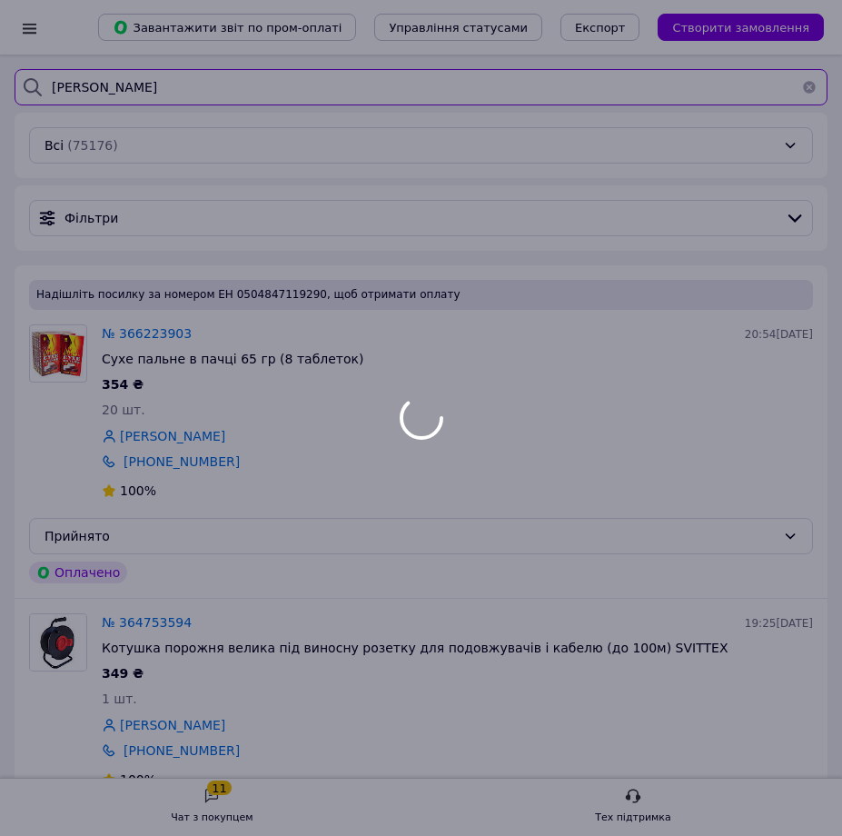
type input "литвинець"
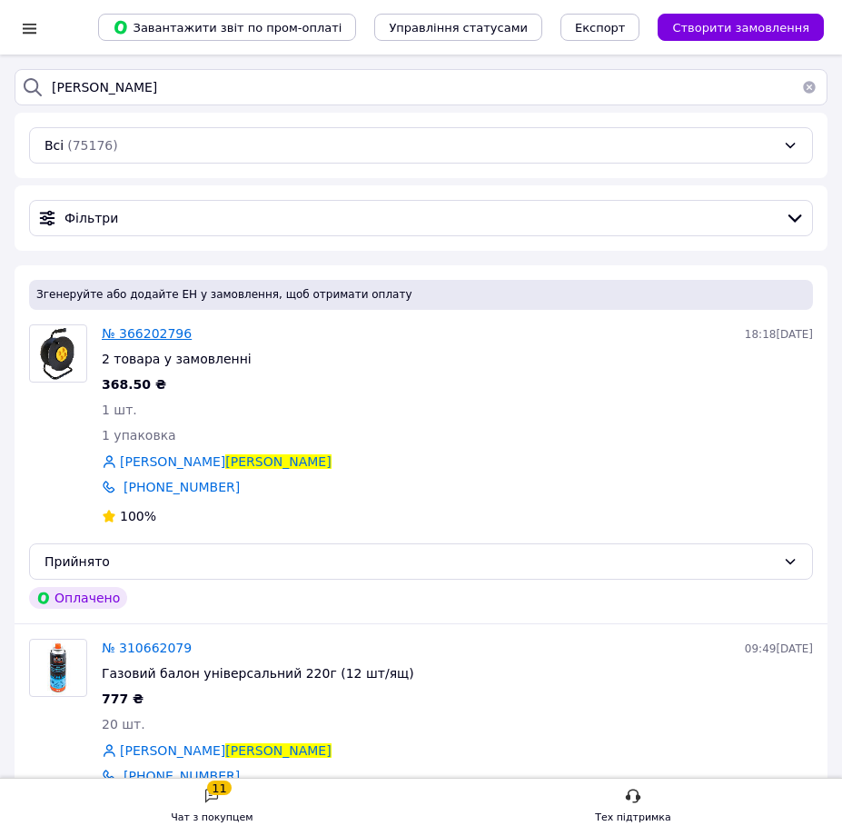
click at [158, 336] on span "№ 366202796" at bounding box center [147, 333] width 90 height 15
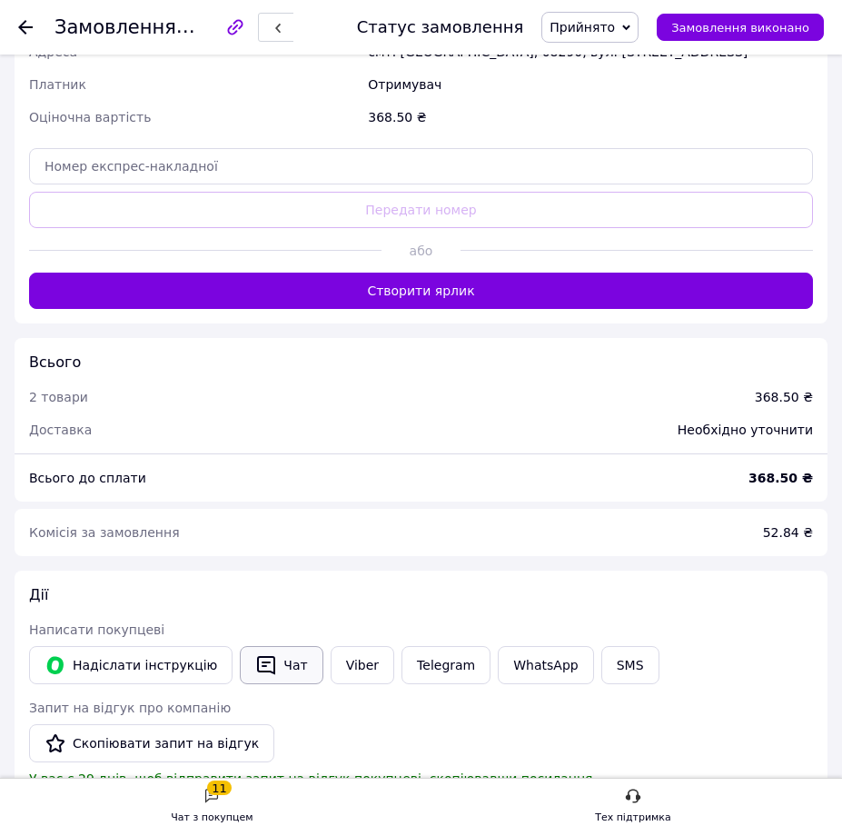
scroll to position [1181, 0]
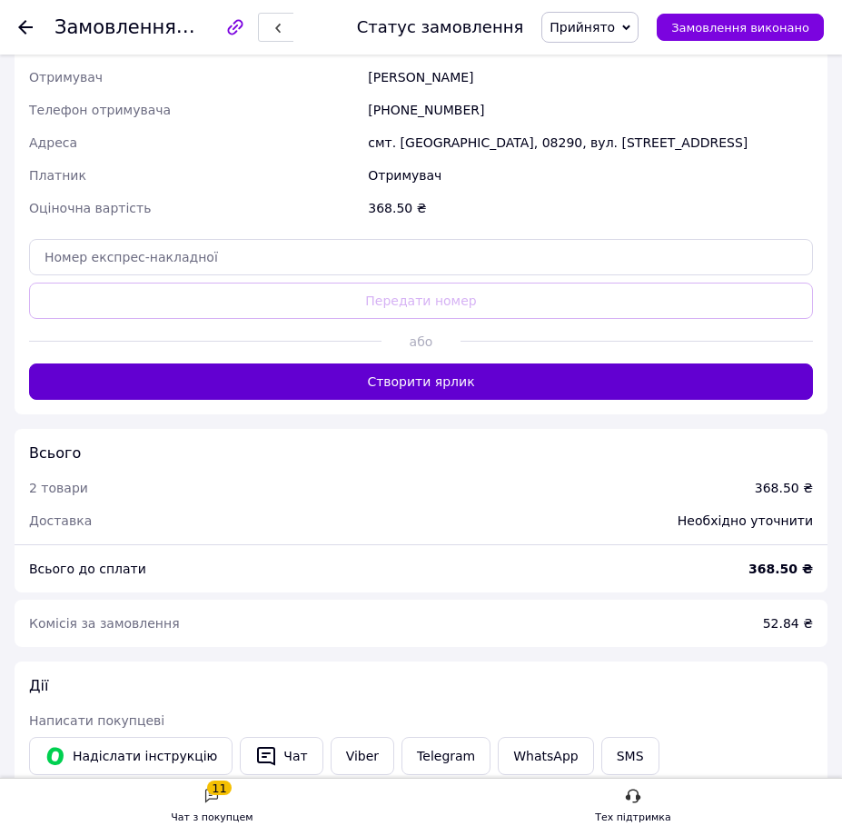
click at [300, 398] on button "Створити ярлик" at bounding box center [421, 381] width 784 height 36
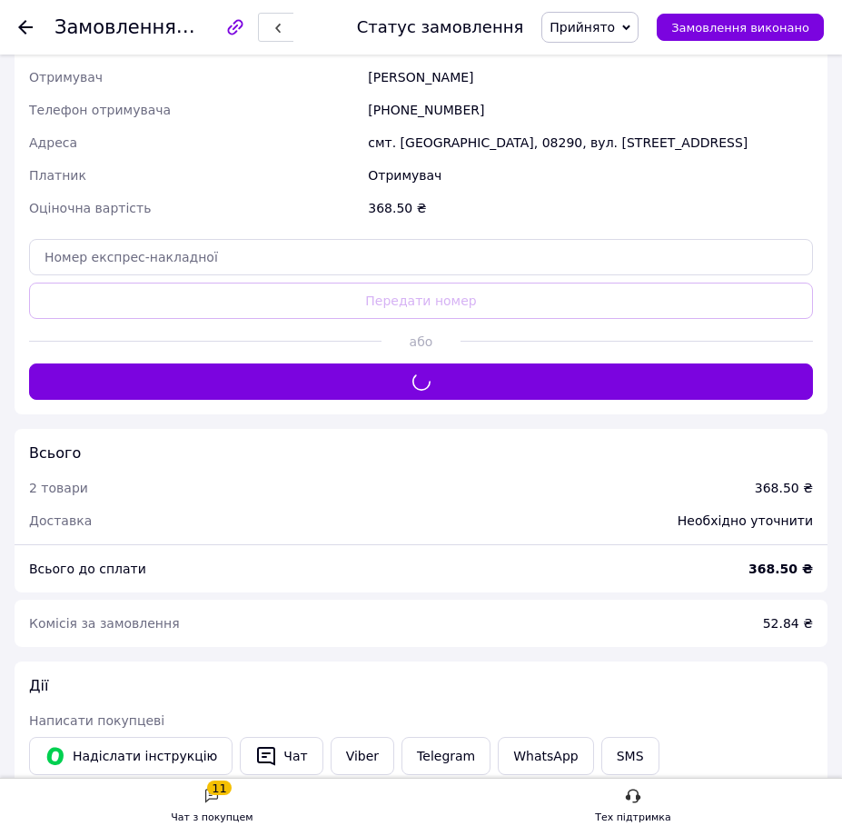
scroll to position [908, 0]
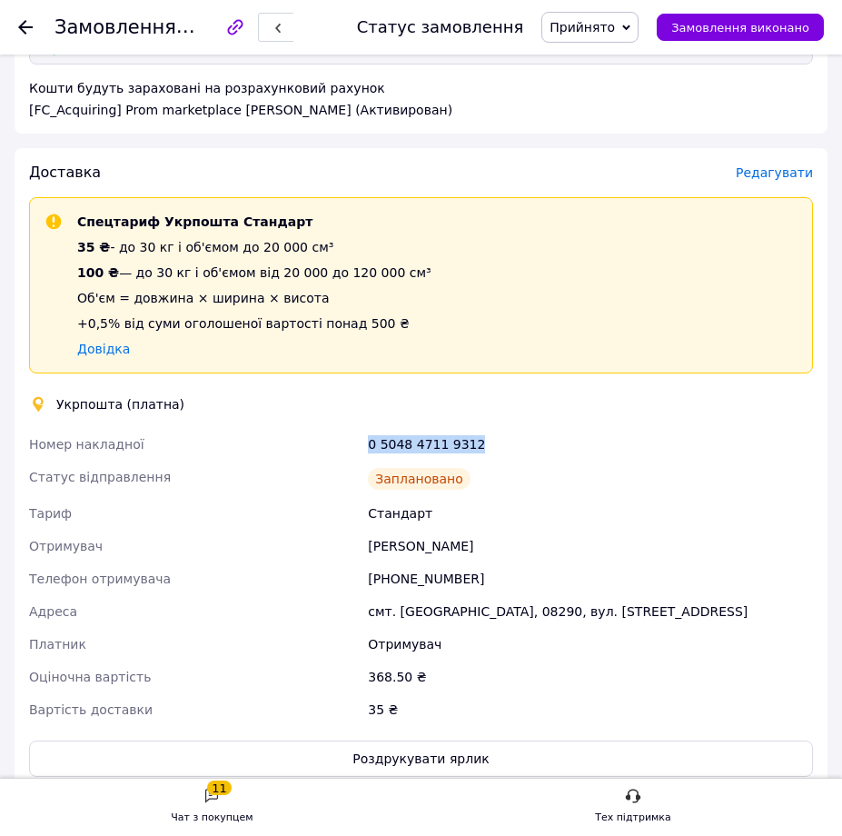
drag, startPoint x: 485, startPoint y: 439, endPoint x: 370, endPoint y: 441, distance: 115.4
click at [370, 441] on div "0 5048 4711 9312" at bounding box center [590, 444] width 452 height 33
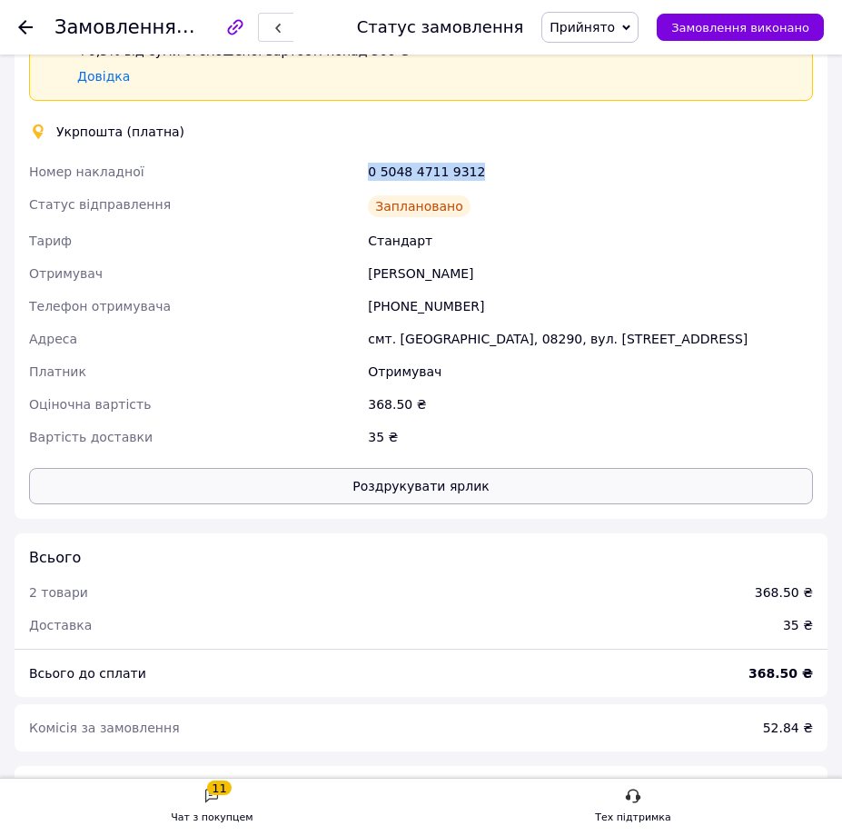
click at [403, 497] on button "Роздрукувати ярлик" at bounding box center [421, 486] width 784 height 36
